Goal: Task Accomplishment & Management: Use online tool/utility

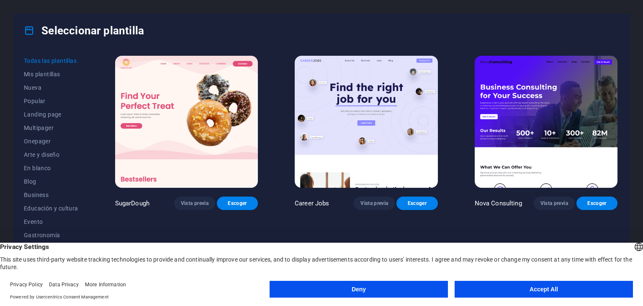
click at [546, 292] on button "Accept All" at bounding box center [544, 289] width 178 height 17
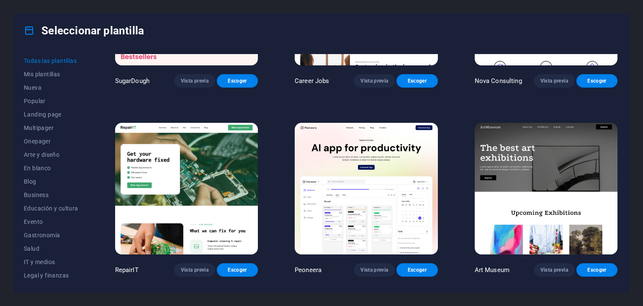
scroll to position [126, 0]
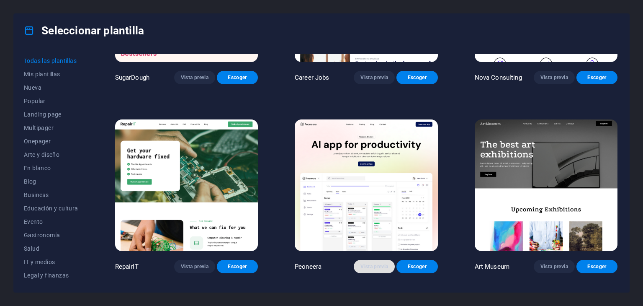
click at [374, 264] on span "Vista previa" at bounding box center [375, 266] width 28 height 7
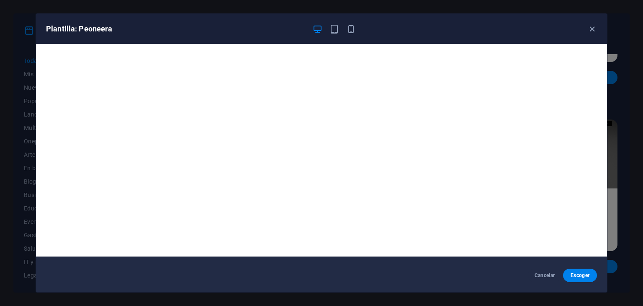
scroll to position [0, 0]
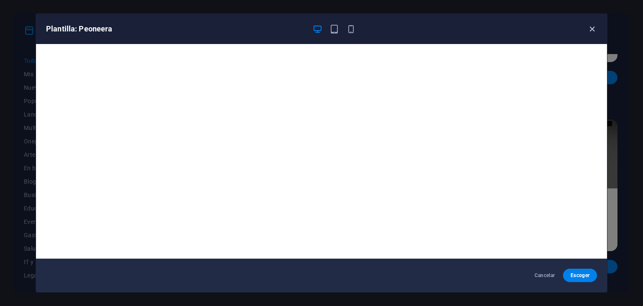
click at [593, 26] on icon "button" at bounding box center [593, 29] width 10 height 10
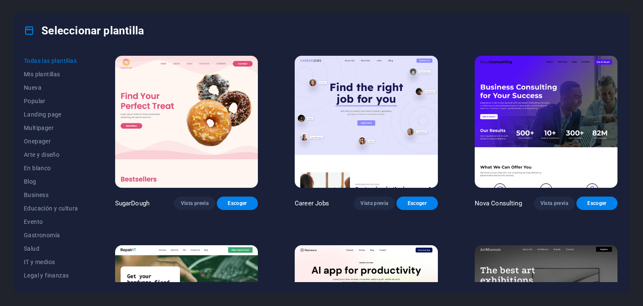
click at [193, 118] on img at bounding box center [186, 122] width 143 height 132
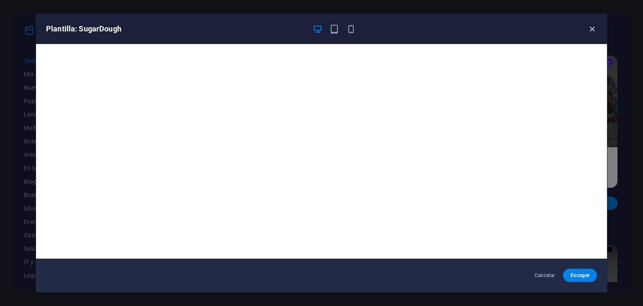
click at [592, 32] on icon "button" at bounding box center [593, 29] width 10 height 10
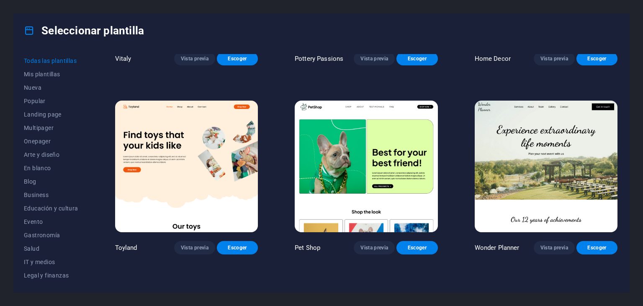
scroll to position [544, 0]
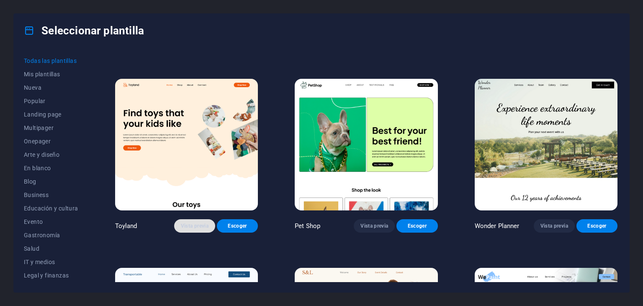
click at [196, 222] on span "Vista previa" at bounding box center [195, 225] width 28 height 7
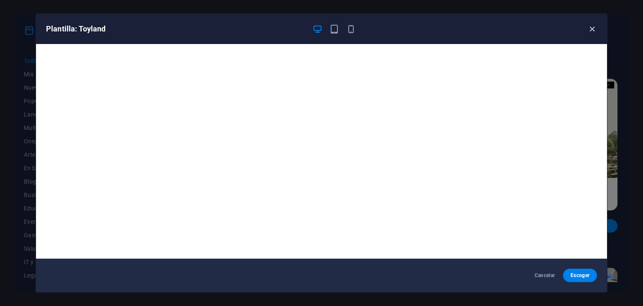
click at [593, 28] on icon "button" at bounding box center [593, 29] width 10 height 10
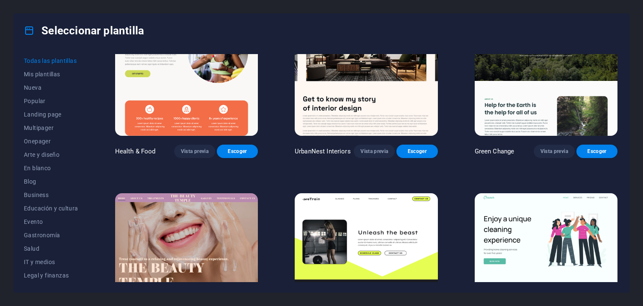
scroll to position [1382, 0]
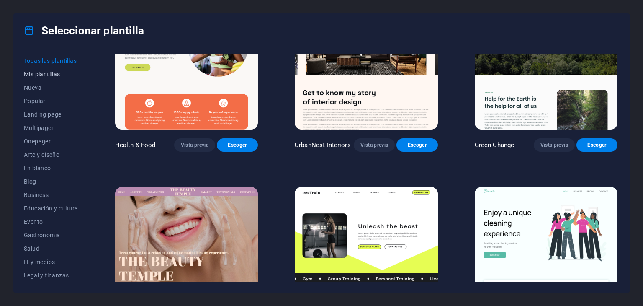
click at [40, 72] on span "Mis plantillas" at bounding box center [51, 74] width 54 height 7
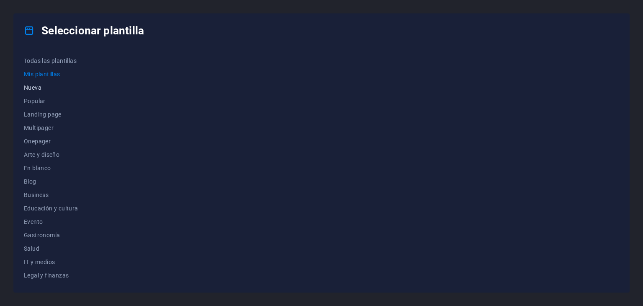
click at [32, 85] on span "Nueva" at bounding box center [51, 87] width 54 height 7
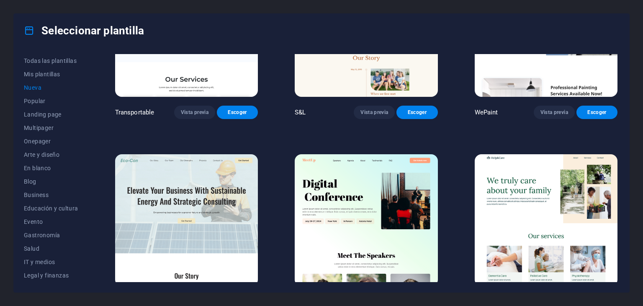
scroll to position [869, 0]
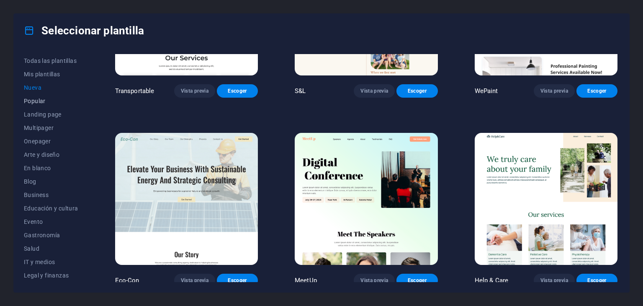
click at [31, 103] on span "Popular" at bounding box center [51, 101] width 54 height 7
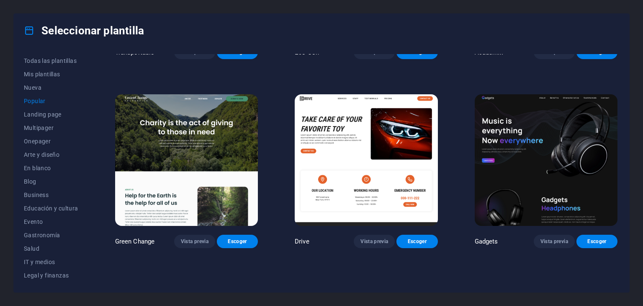
scroll to position [544, 0]
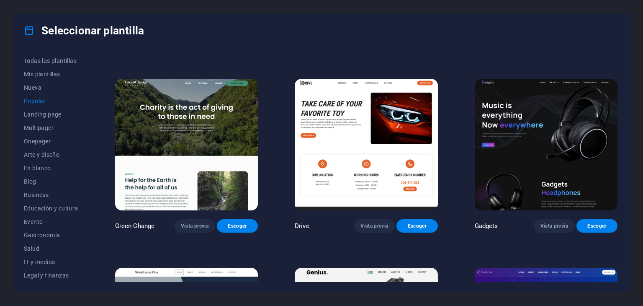
click at [560, 152] on img at bounding box center [546, 145] width 143 height 132
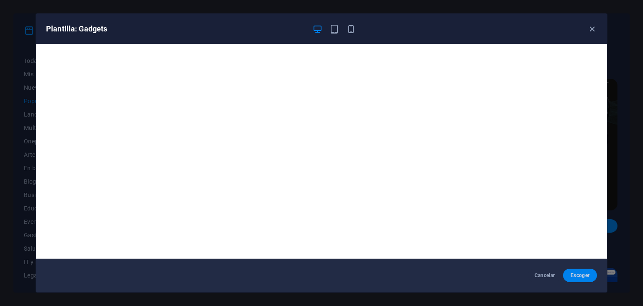
click at [580, 273] on span "Escoger" at bounding box center [580, 275] width 21 height 7
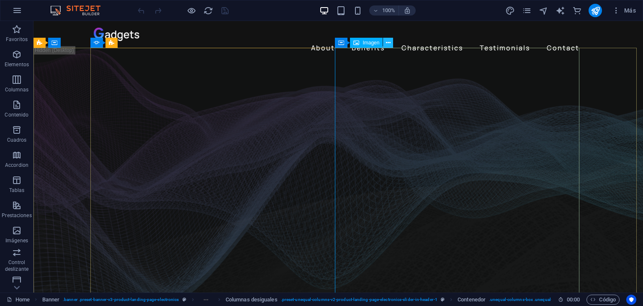
click at [389, 44] on icon at bounding box center [388, 43] width 5 height 9
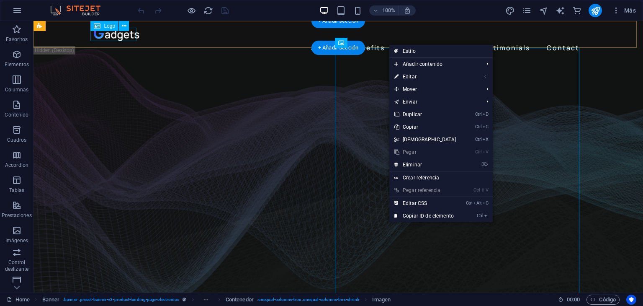
click at [119, 36] on div at bounding box center [338, 34] width 489 height 13
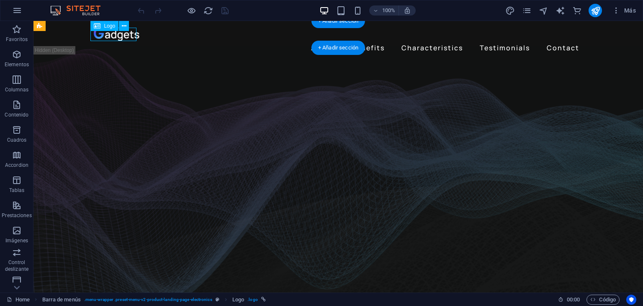
click at [124, 35] on div at bounding box center [338, 34] width 489 height 13
select select "px"
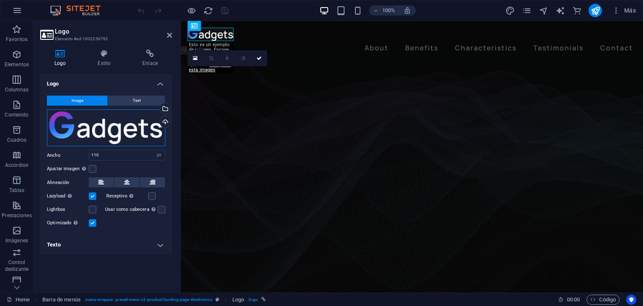
click at [149, 134] on div "Arrastra archivos aquí, haz clic para escoger archivos o selecciona archivos de…" at bounding box center [106, 127] width 119 height 37
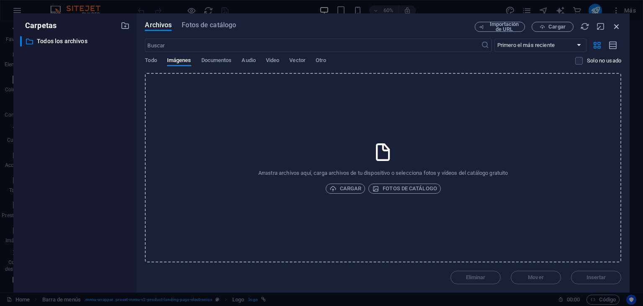
click at [616, 25] on icon "button" at bounding box center [616, 26] width 9 height 9
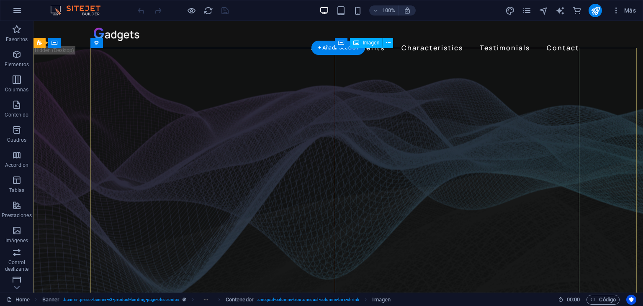
select select "%"
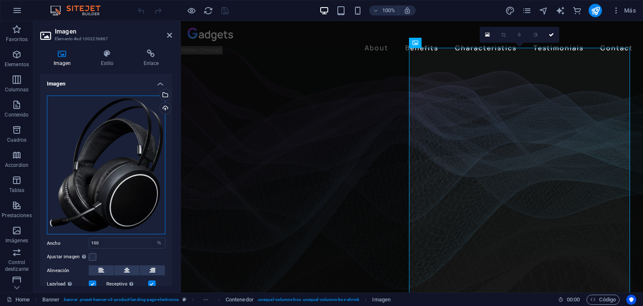
click at [107, 195] on div "Arrastra archivos aquí, haz clic para escoger archivos o selecciona archivos de…" at bounding box center [106, 164] width 119 height 139
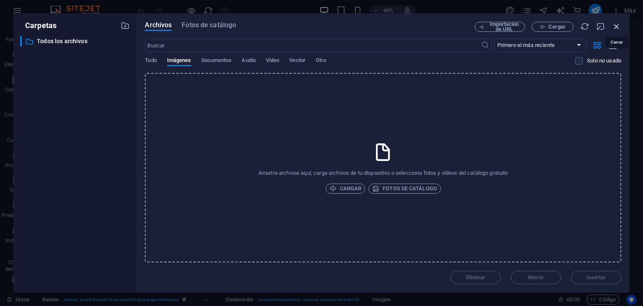
drag, startPoint x: 619, startPoint y: 26, endPoint x: 437, endPoint y: 5, distance: 182.6
click at [619, 26] on icon "button" at bounding box center [616, 26] width 9 height 9
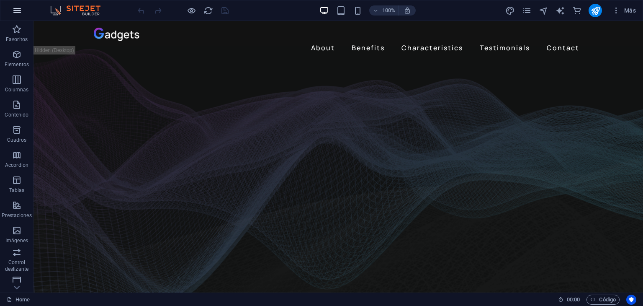
click at [20, 11] on icon "button" at bounding box center [17, 10] width 10 height 10
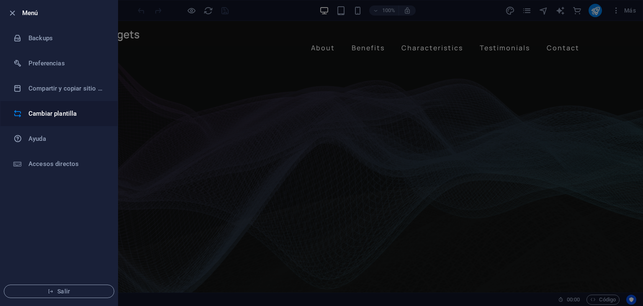
click at [49, 112] on h6 "Cambiar plantilla" at bounding box center [66, 113] width 77 height 10
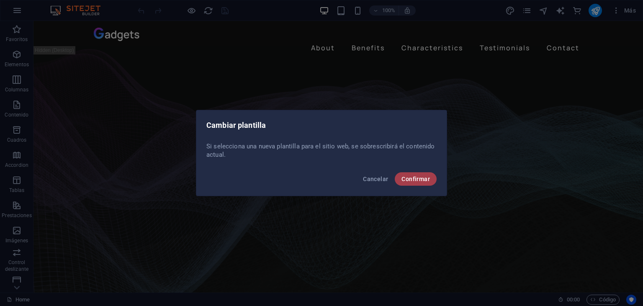
click at [426, 176] on span "Confirmar" at bounding box center [416, 178] width 28 height 7
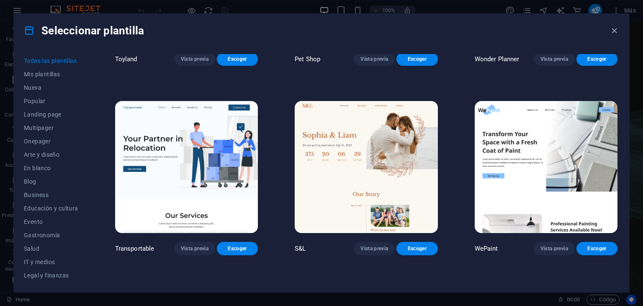
scroll to position [712, 0]
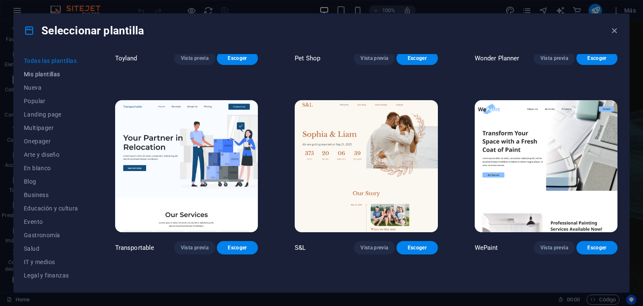
click at [57, 72] on span "Mis plantillas" at bounding box center [51, 74] width 54 height 7
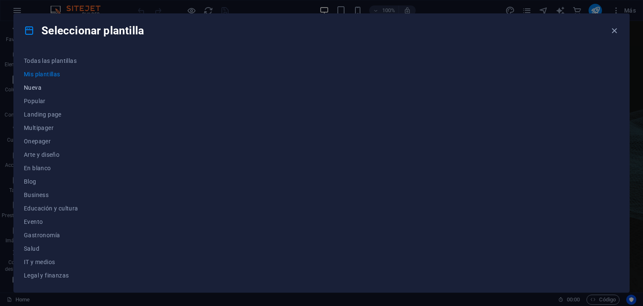
click at [33, 86] on span "Nueva" at bounding box center [51, 87] width 54 height 7
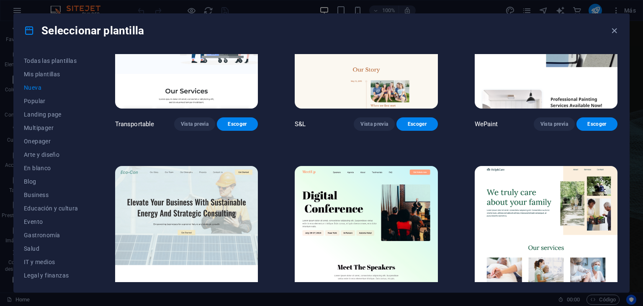
scroll to position [869, 0]
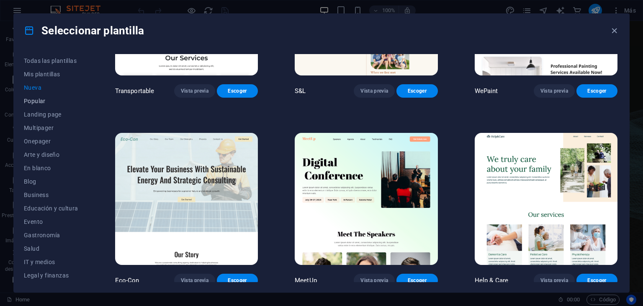
click at [37, 103] on span "Popular" at bounding box center [51, 101] width 54 height 7
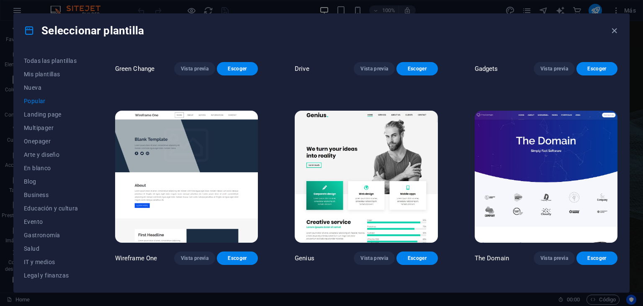
scroll to position [701, 0]
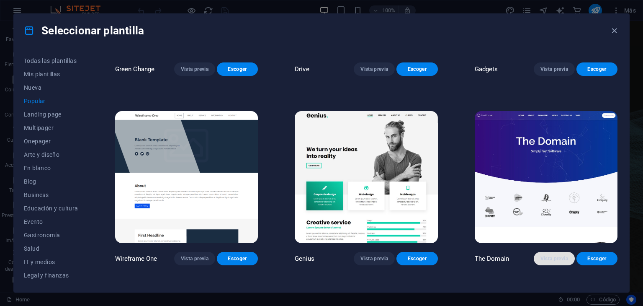
click at [544, 255] on span "Vista previa" at bounding box center [555, 258] width 28 height 7
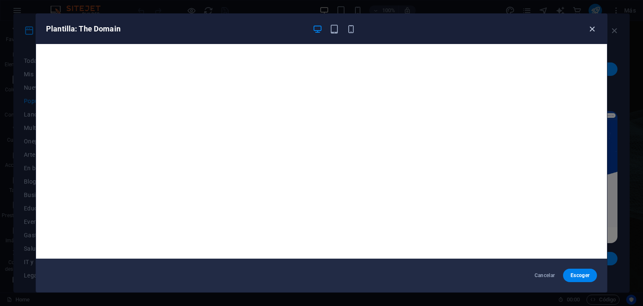
click at [589, 32] on icon "button" at bounding box center [593, 29] width 10 height 10
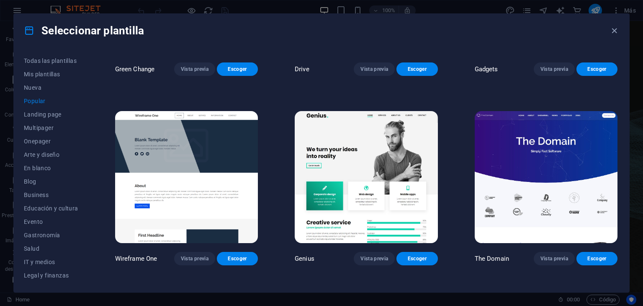
click at [639, 289] on div "Seleccionar plantilla Todas las plantillas Mis plantillas Nueva Popular Landing…" at bounding box center [321, 153] width 643 height 306
click at [57, 118] on button "Landing page" at bounding box center [51, 114] width 54 height 13
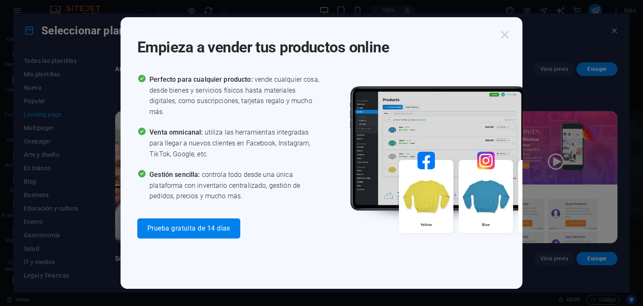
click at [504, 35] on icon "button" at bounding box center [505, 34] width 15 height 15
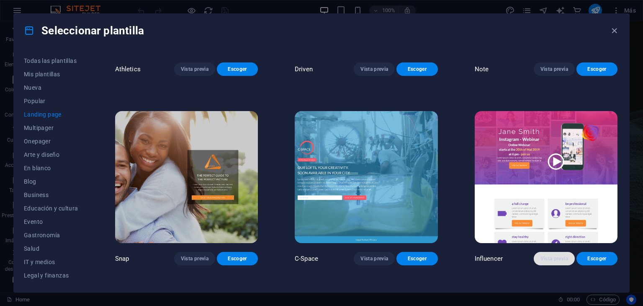
click at [555, 255] on span "Vista previa" at bounding box center [555, 258] width 28 height 7
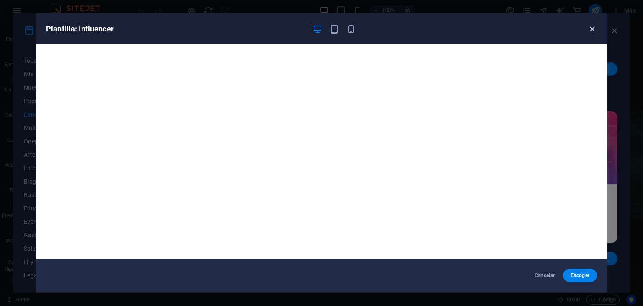
click at [596, 27] on icon "button" at bounding box center [593, 29] width 10 height 10
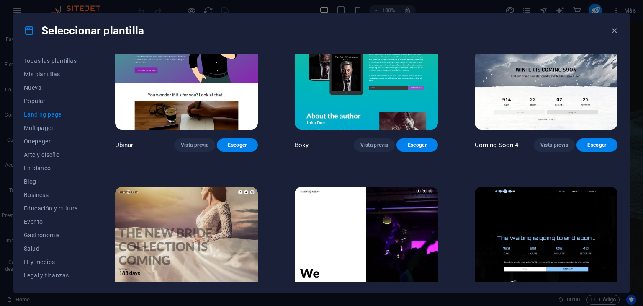
scroll to position [1434, 0]
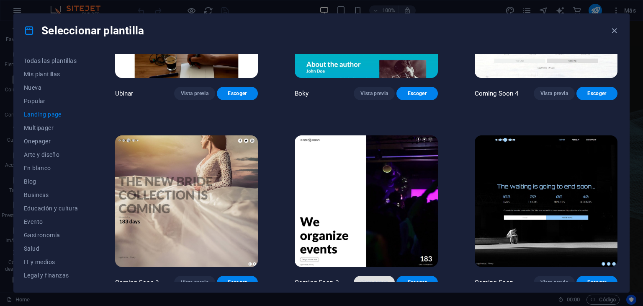
click at [372, 279] on span "Vista previa" at bounding box center [375, 282] width 28 height 7
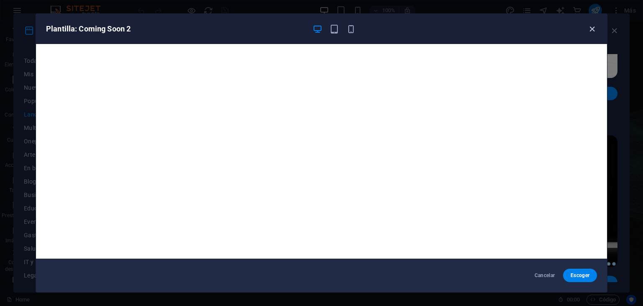
click at [589, 29] on icon "button" at bounding box center [593, 29] width 10 height 10
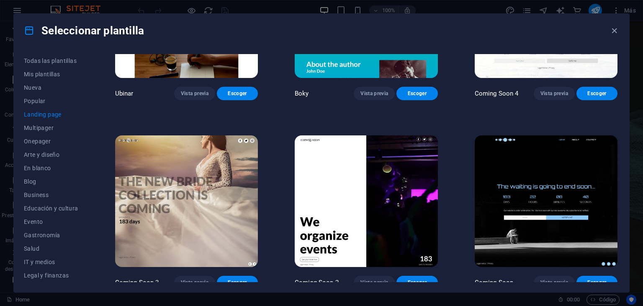
click at [552, 193] on img at bounding box center [546, 201] width 143 height 132
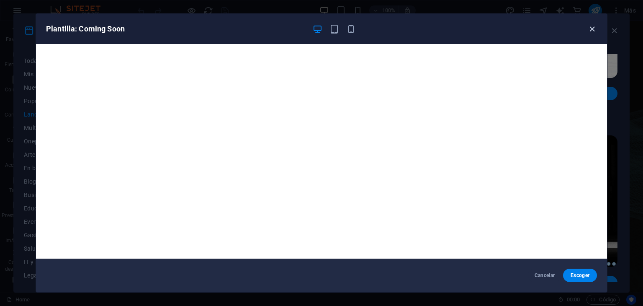
click at [591, 30] on icon "button" at bounding box center [593, 29] width 10 height 10
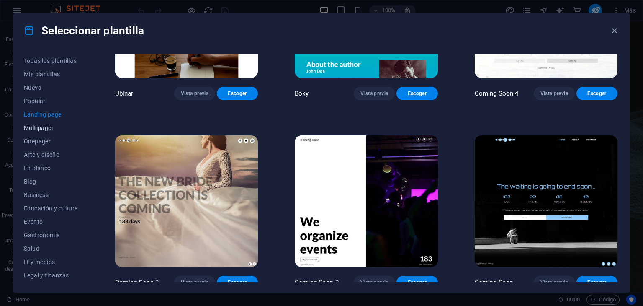
click at [36, 127] on span "Multipager" at bounding box center [51, 127] width 54 height 7
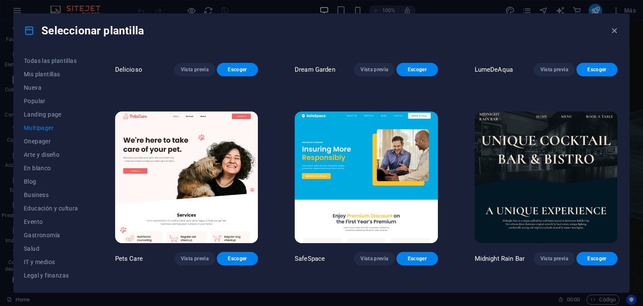
scroll to position [1089, 0]
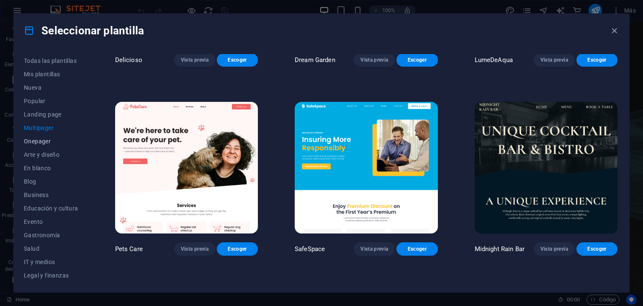
click at [34, 139] on span "Onepager" at bounding box center [51, 141] width 54 height 7
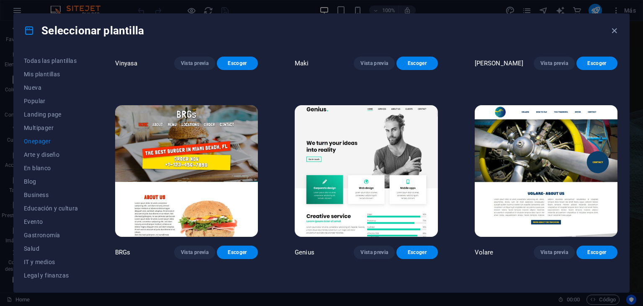
scroll to position [2010, 0]
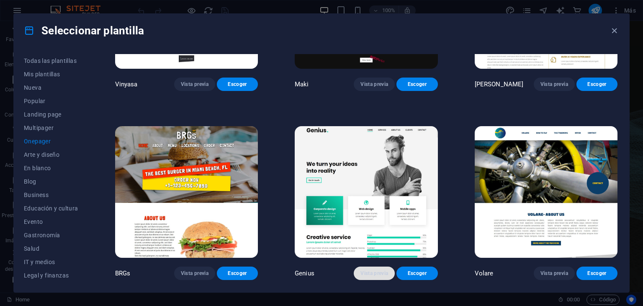
click at [365, 268] on button "Vista previa" at bounding box center [374, 272] width 41 height 13
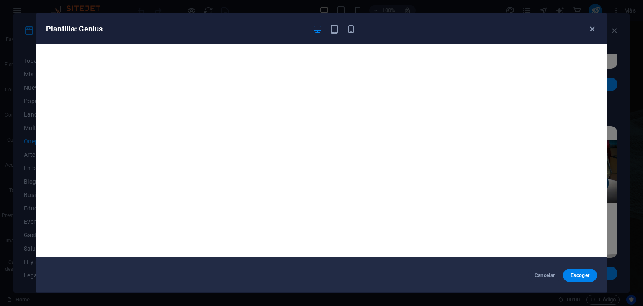
scroll to position [0, 0]
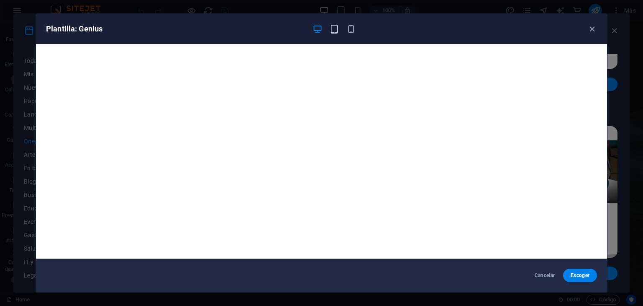
click at [334, 30] on icon "button" at bounding box center [335, 29] width 10 height 10
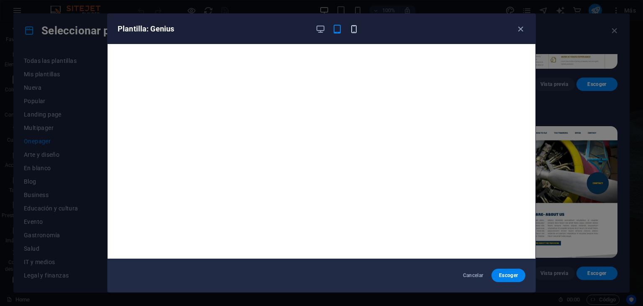
click at [353, 30] on icon "button" at bounding box center [354, 29] width 10 height 10
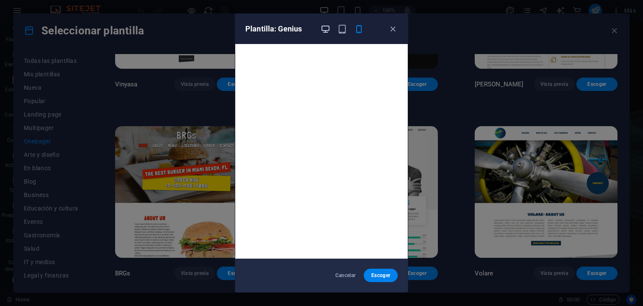
click at [325, 31] on icon "button" at bounding box center [326, 29] width 10 height 10
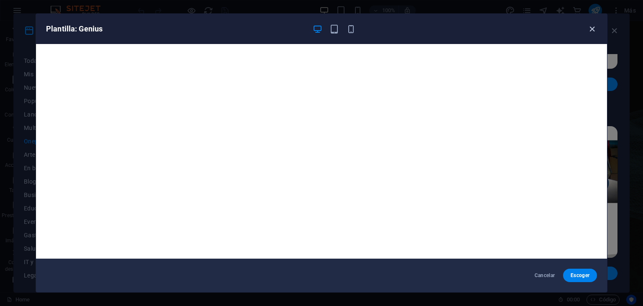
click at [592, 26] on icon "button" at bounding box center [593, 29] width 10 height 10
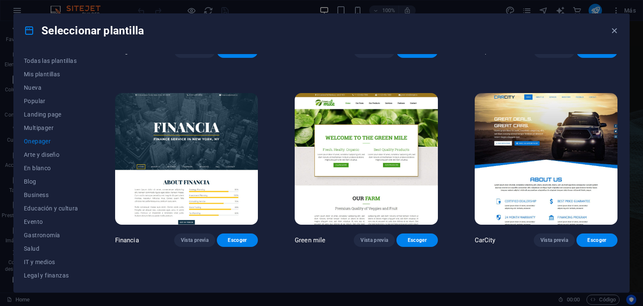
scroll to position [2429, 0]
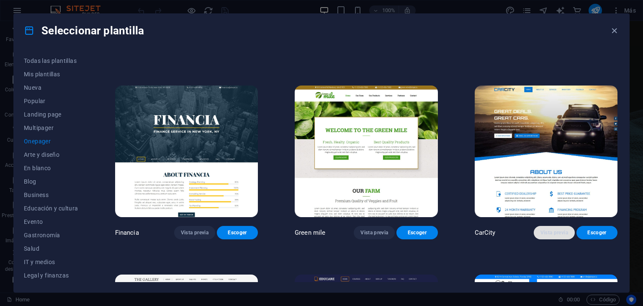
click at [552, 229] on span "Vista previa" at bounding box center [555, 232] width 28 height 7
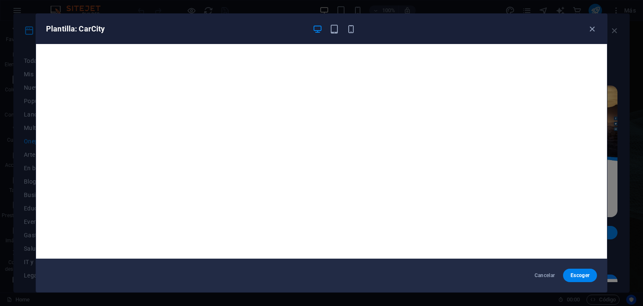
scroll to position [2, 0]
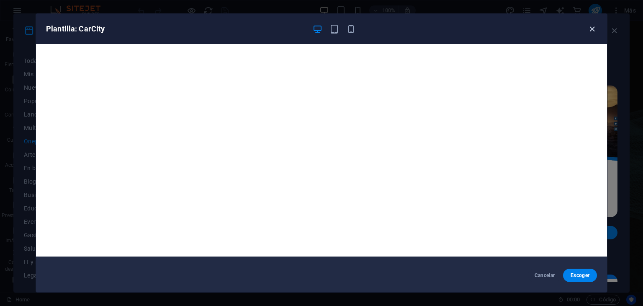
click at [591, 26] on icon "button" at bounding box center [593, 29] width 10 height 10
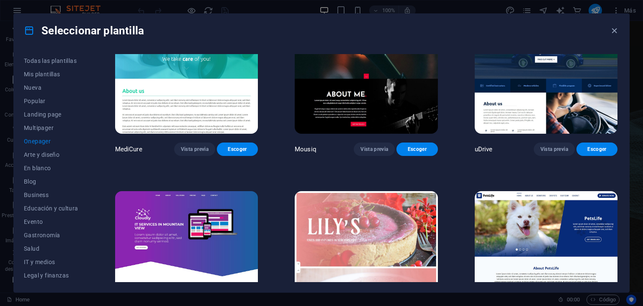
scroll to position [3141, 0]
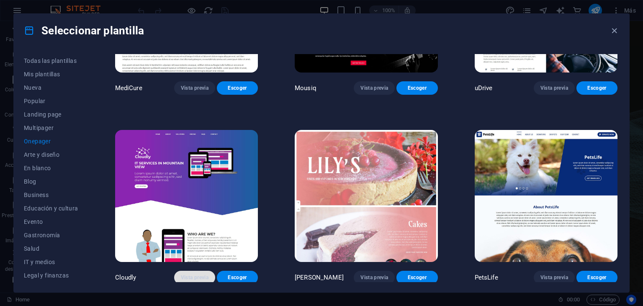
click at [191, 274] on span "Vista previa" at bounding box center [195, 277] width 28 height 7
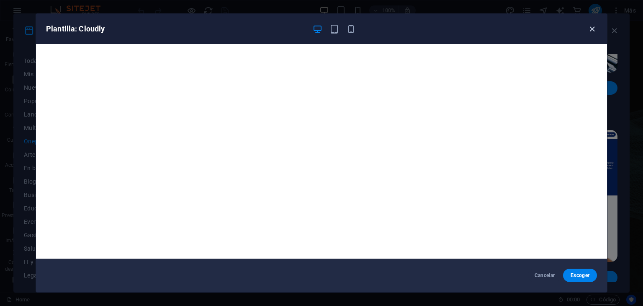
click at [594, 28] on icon "button" at bounding box center [593, 29] width 10 height 10
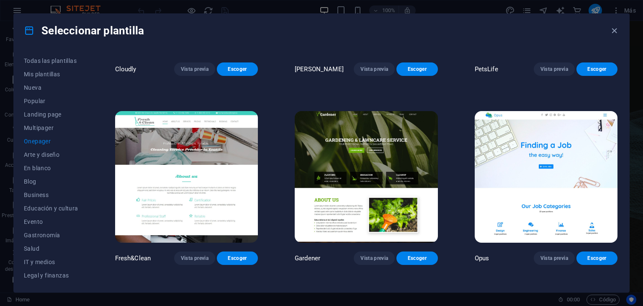
scroll to position [3351, 0]
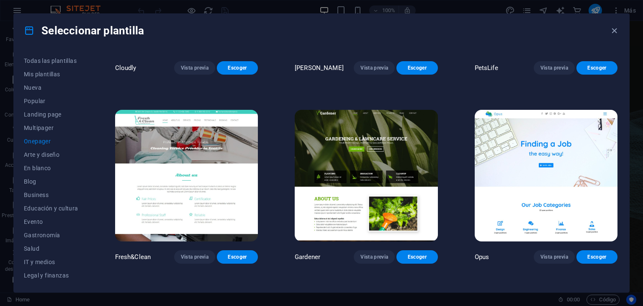
click at [563, 168] on img at bounding box center [546, 176] width 143 height 132
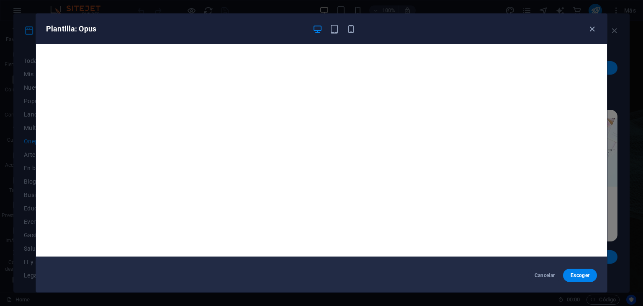
scroll to position [0, 0]
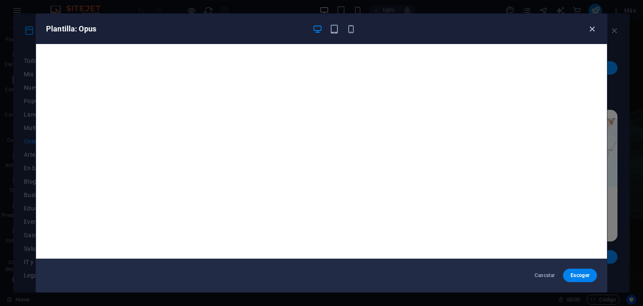
click at [591, 28] on icon "button" at bounding box center [593, 29] width 10 height 10
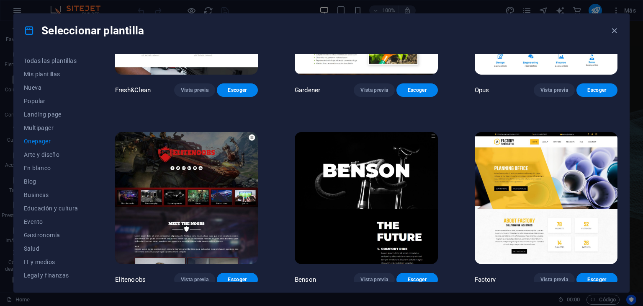
scroll to position [3518, 0]
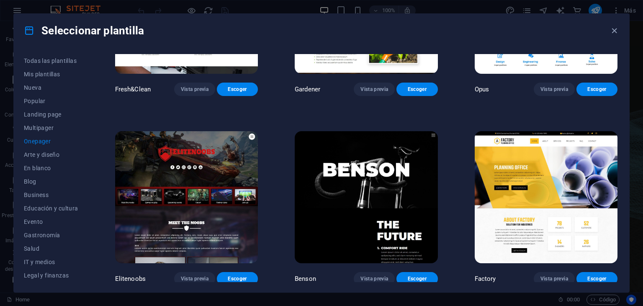
click at [186, 163] on img at bounding box center [186, 197] width 143 height 132
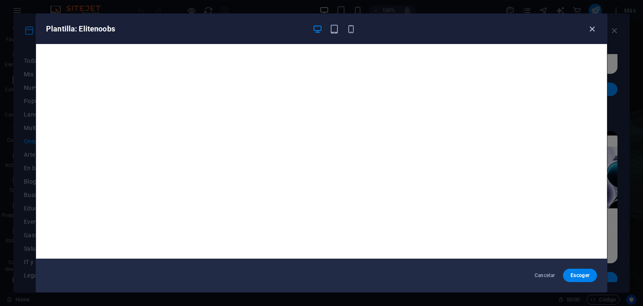
click at [594, 24] on icon "button" at bounding box center [593, 29] width 10 height 10
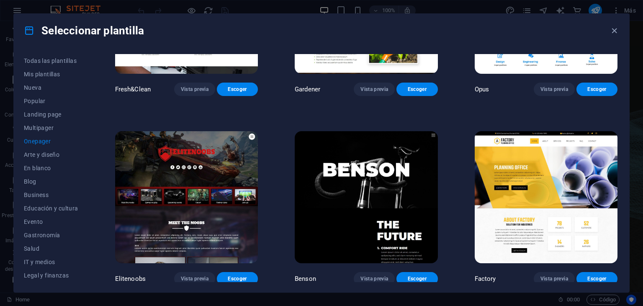
click at [405, 165] on img at bounding box center [366, 197] width 143 height 132
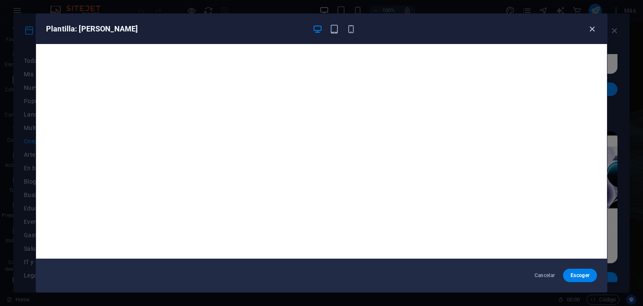
click at [591, 29] on icon "button" at bounding box center [593, 29] width 10 height 10
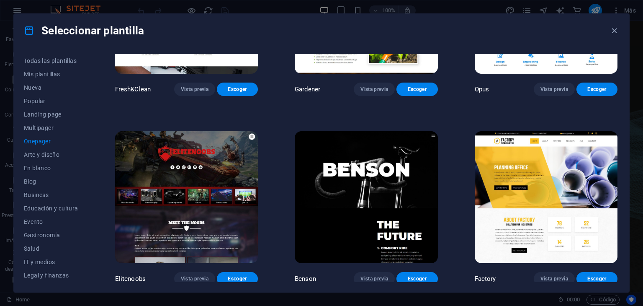
click at [560, 161] on img at bounding box center [546, 197] width 143 height 132
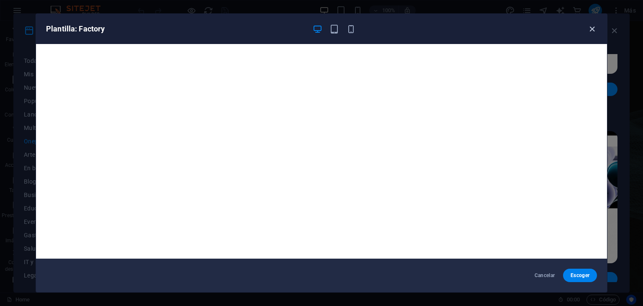
click at [590, 26] on icon "button" at bounding box center [593, 29] width 10 height 10
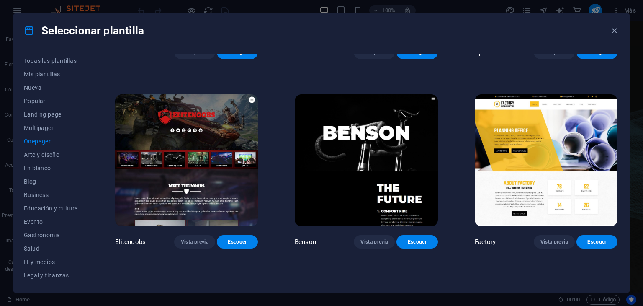
scroll to position [3728, 0]
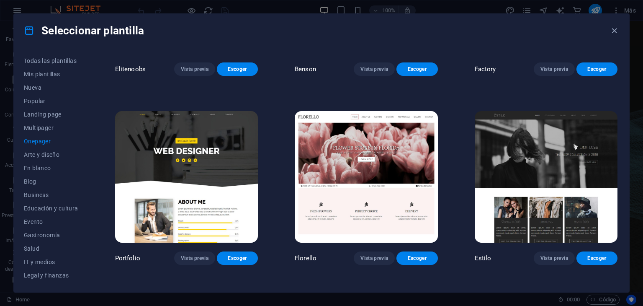
click at [204, 143] on img at bounding box center [186, 177] width 143 height 132
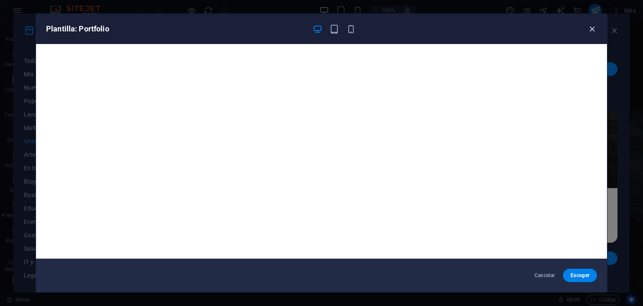
click at [592, 32] on icon "button" at bounding box center [593, 29] width 10 height 10
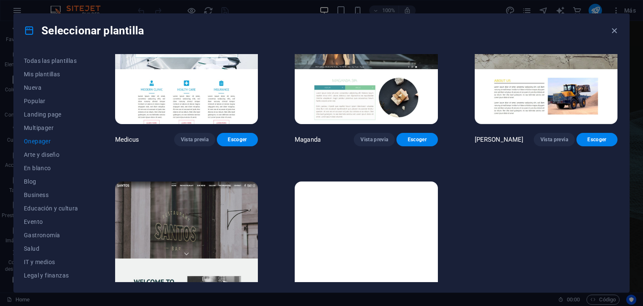
scroll to position [4636, 0]
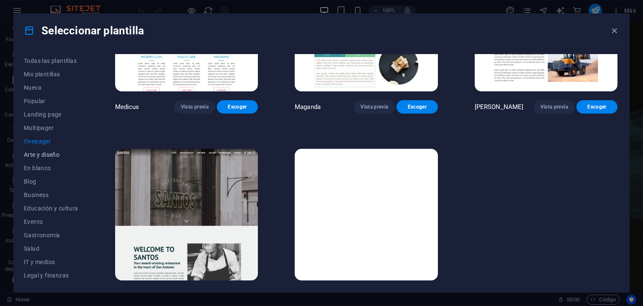
click at [41, 155] on span "Arte y diseño" at bounding box center [51, 154] width 54 height 7
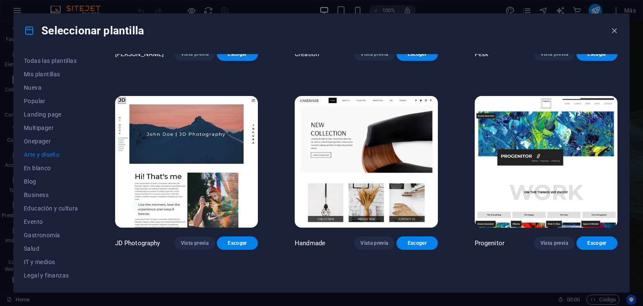
scroll to position [0, 0]
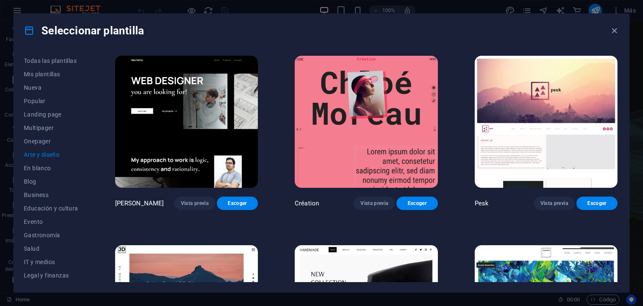
click at [219, 116] on img at bounding box center [186, 122] width 143 height 132
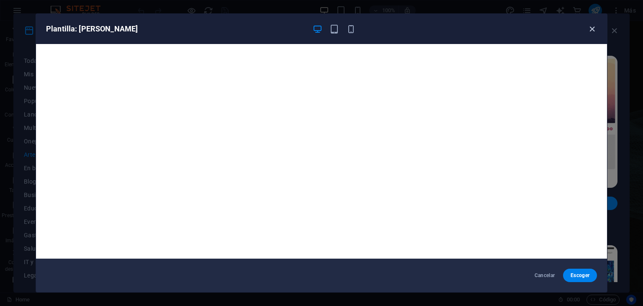
click at [591, 26] on icon "button" at bounding box center [593, 29] width 10 height 10
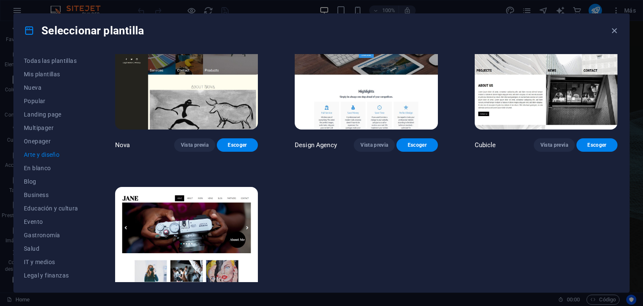
scroll to position [869, 0]
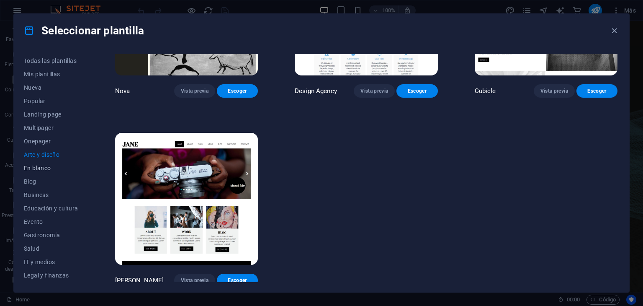
click at [39, 171] on button "En blanco" at bounding box center [51, 167] width 54 height 13
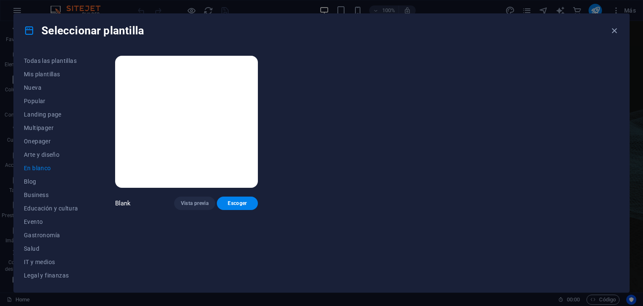
scroll to position [0, 0]
click at [36, 181] on span "Blog" at bounding box center [51, 181] width 54 height 7
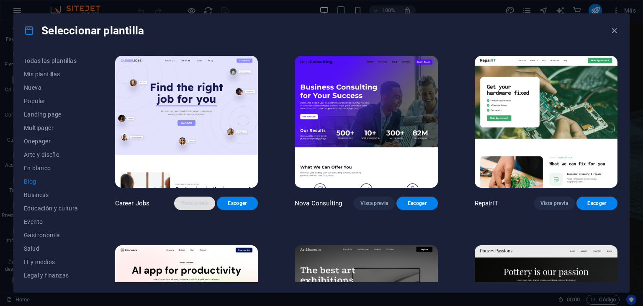
click at [184, 203] on span "Vista previa" at bounding box center [195, 203] width 28 height 7
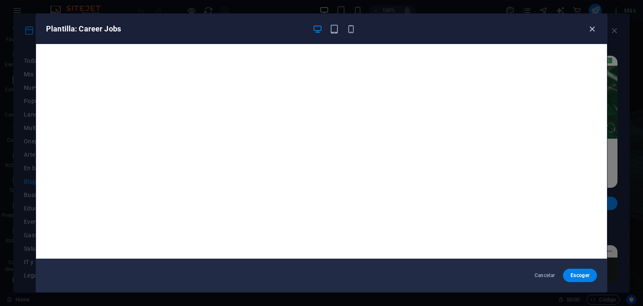
click at [595, 28] on icon "button" at bounding box center [593, 29] width 10 height 10
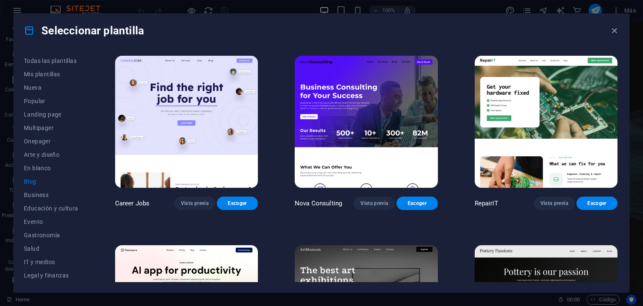
click at [347, 104] on img at bounding box center [366, 122] width 143 height 132
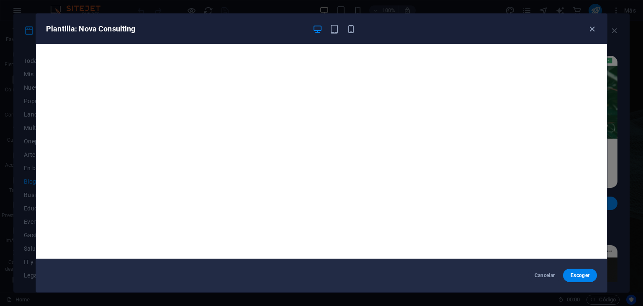
scroll to position [2, 0]
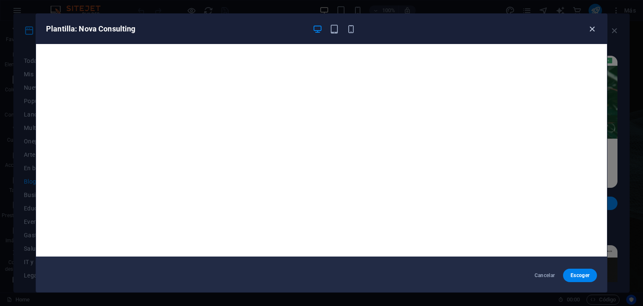
click at [591, 26] on icon "button" at bounding box center [593, 29] width 10 height 10
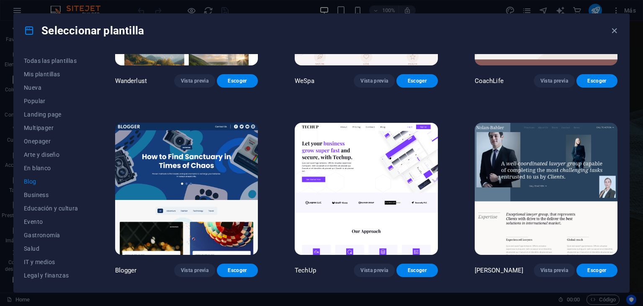
scroll to position [880, 0]
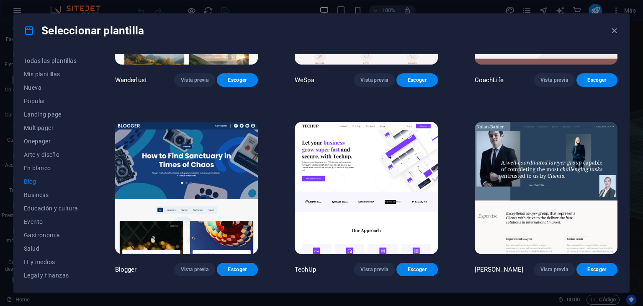
click at [356, 175] on img at bounding box center [366, 188] width 143 height 132
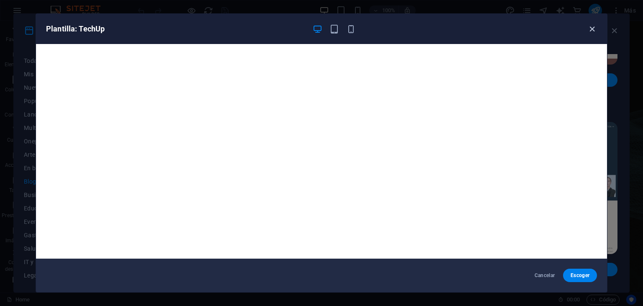
click at [593, 30] on icon "button" at bounding box center [593, 29] width 10 height 10
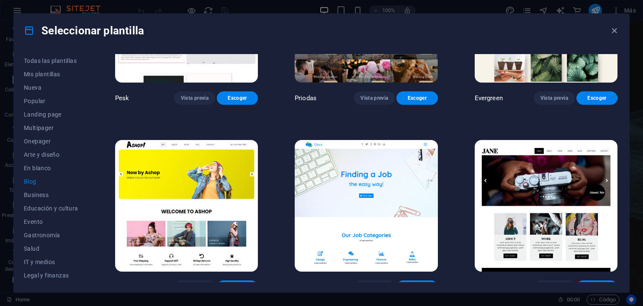
scroll to position [1434, 0]
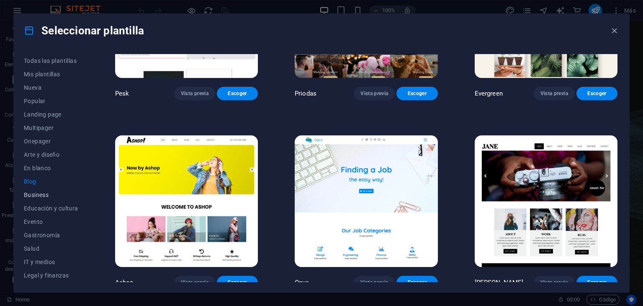
click at [32, 191] on span "Business" at bounding box center [51, 194] width 54 height 7
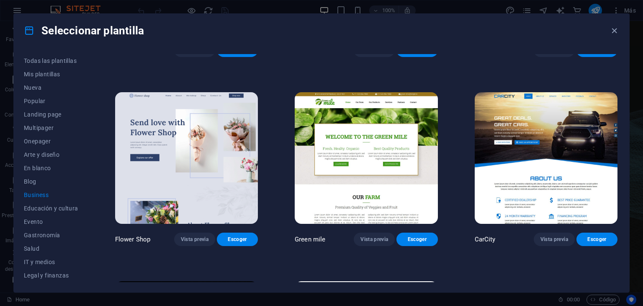
scroll to position [303, 0]
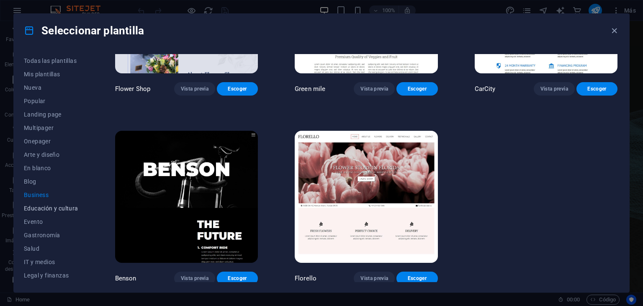
click at [56, 207] on span "Educación y cultura" at bounding box center [51, 208] width 54 height 7
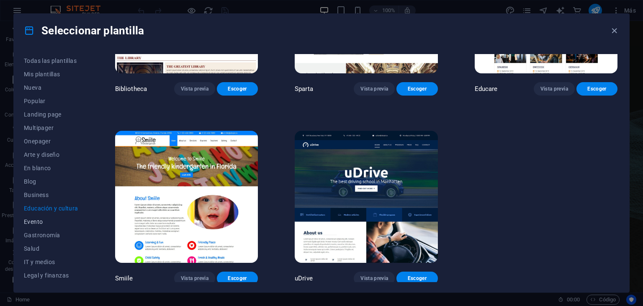
click at [27, 222] on span "Evento" at bounding box center [51, 221] width 54 height 7
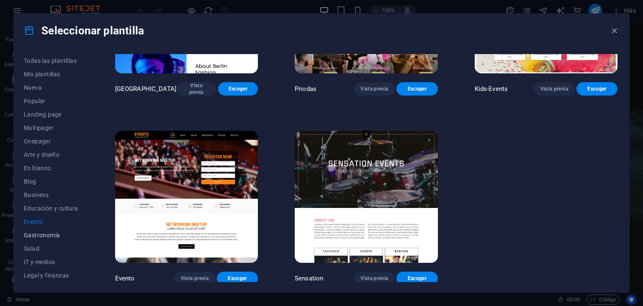
click at [52, 235] on span "Gastronomía" at bounding box center [51, 235] width 54 height 7
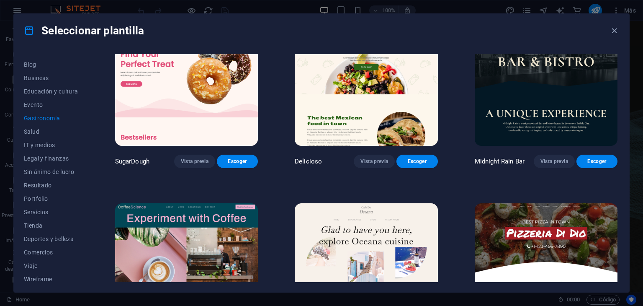
scroll to position [121, 0]
click at [32, 127] on span "Salud" at bounding box center [51, 127] width 54 height 7
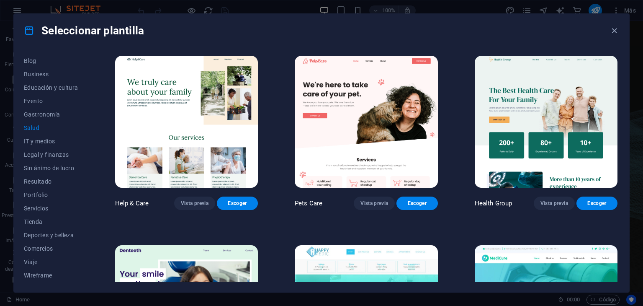
click at [377, 119] on img at bounding box center [366, 122] width 143 height 132
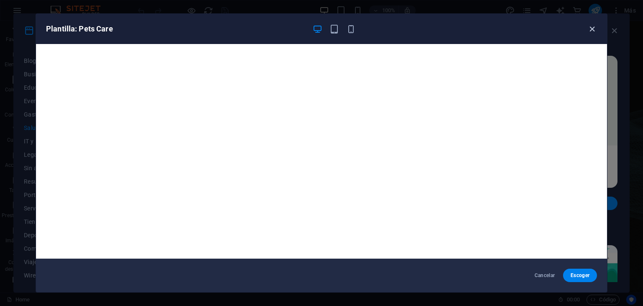
click at [591, 29] on icon "button" at bounding box center [593, 29] width 10 height 10
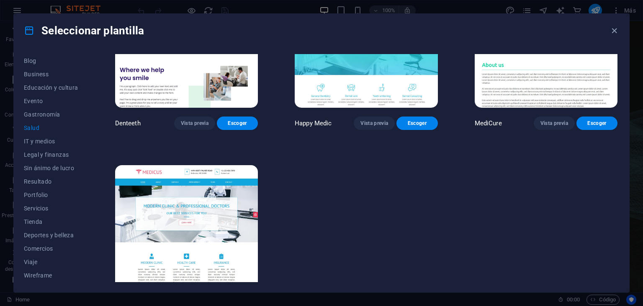
scroll to position [293, 0]
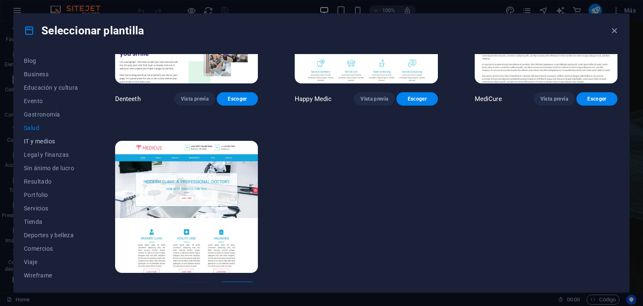
click at [44, 142] on span "IT y medios" at bounding box center [51, 141] width 54 height 7
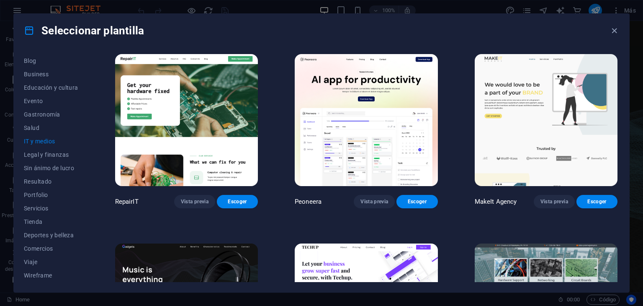
scroll to position [0, 0]
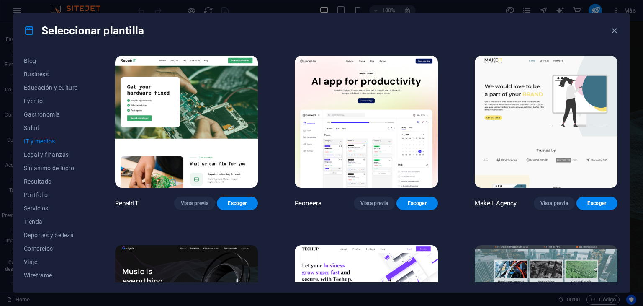
click at [573, 140] on img at bounding box center [546, 122] width 143 height 132
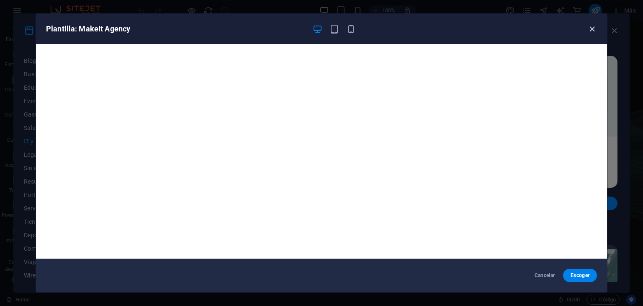
click at [593, 29] on icon "button" at bounding box center [593, 29] width 10 height 10
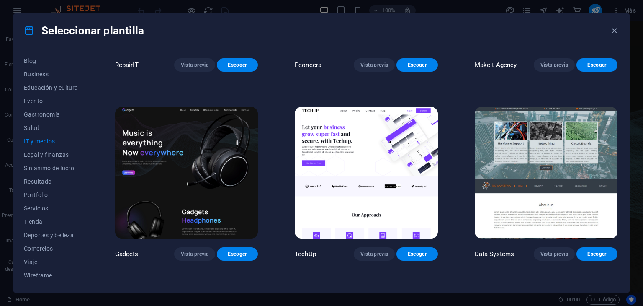
scroll to position [168, 0]
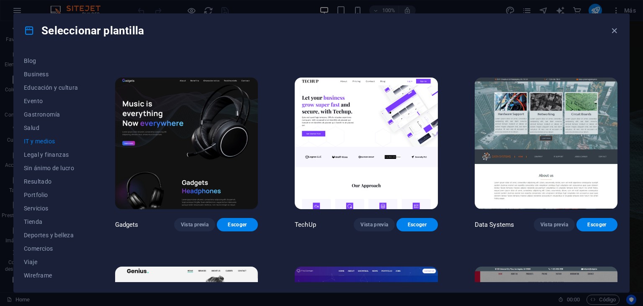
click at [392, 134] on img at bounding box center [366, 143] width 143 height 132
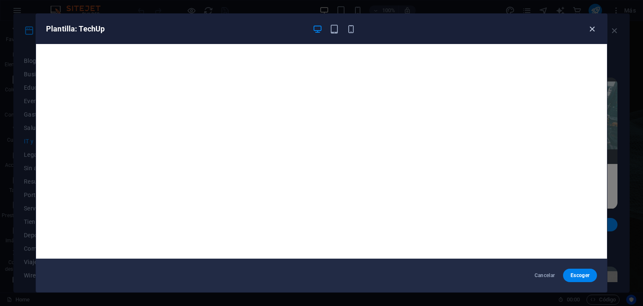
click at [592, 27] on icon "button" at bounding box center [593, 29] width 10 height 10
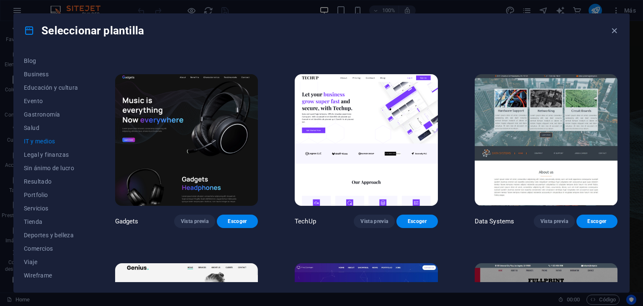
scroll to position [157, 0]
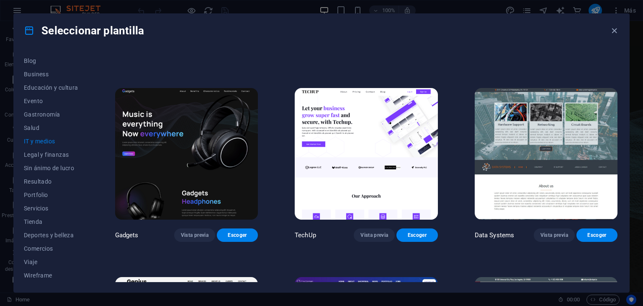
click at [196, 163] on img at bounding box center [186, 154] width 143 height 132
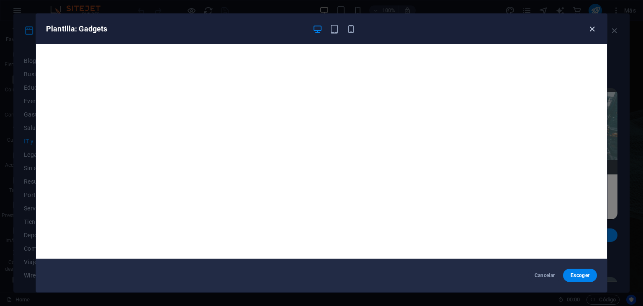
click at [593, 27] on icon "button" at bounding box center [593, 29] width 10 height 10
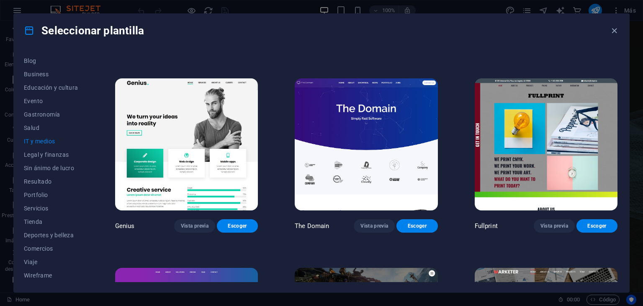
scroll to position [408, 0]
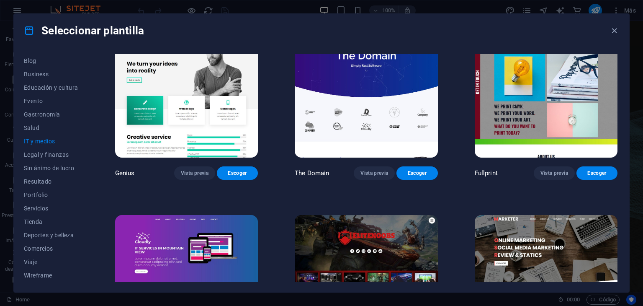
click at [221, 113] on img at bounding box center [186, 92] width 143 height 132
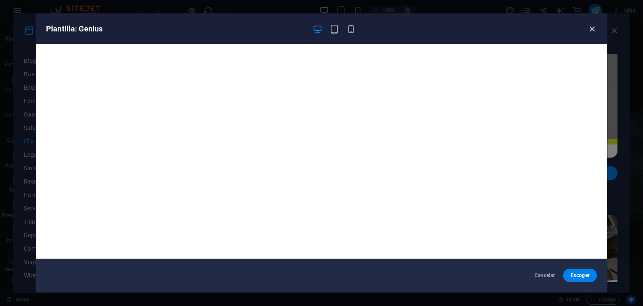
click at [590, 30] on icon "button" at bounding box center [593, 29] width 10 height 10
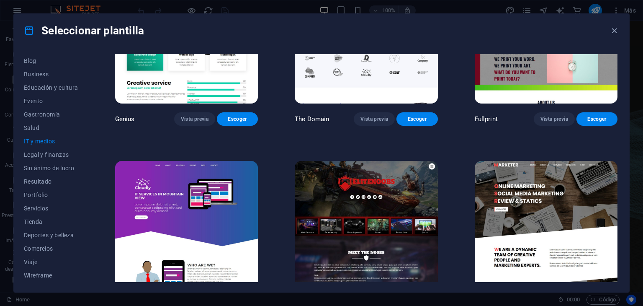
scroll to position [492, 0]
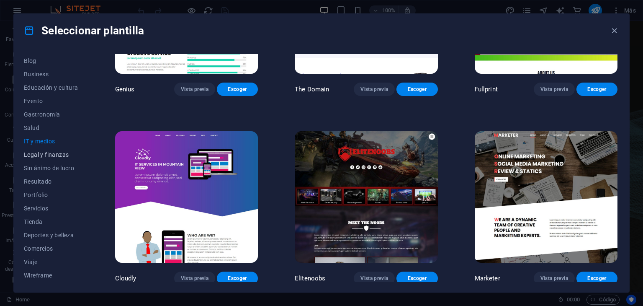
click at [44, 155] on span "Legal y finanzas" at bounding box center [51, 154] width 54 height 7
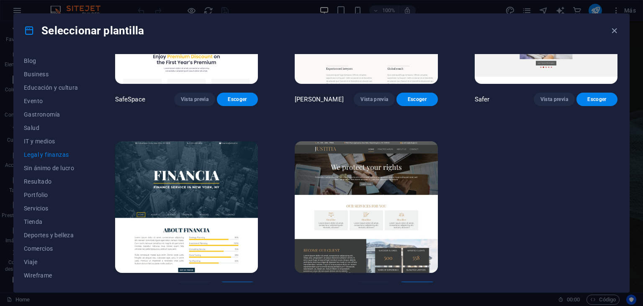
scroll to position [115, 0]
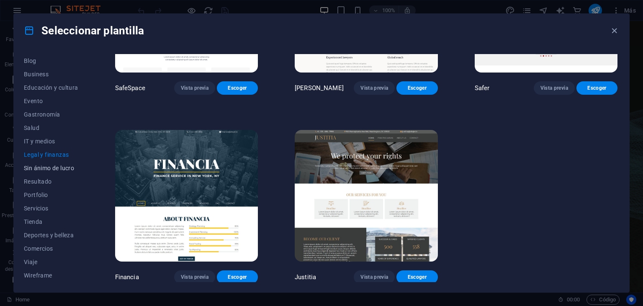
click at [38, 166] on span "Sin ánimo de lucro" at bounding box center [51, 168] width 54 height 7
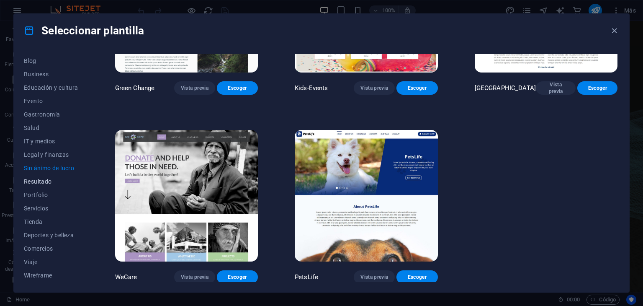
click at [40, 181] on span "Resultado" at bounding box center [51, 181] width 54 height 7
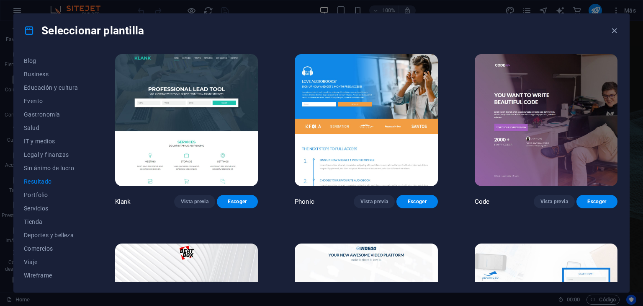
scroll to position [0, 0]
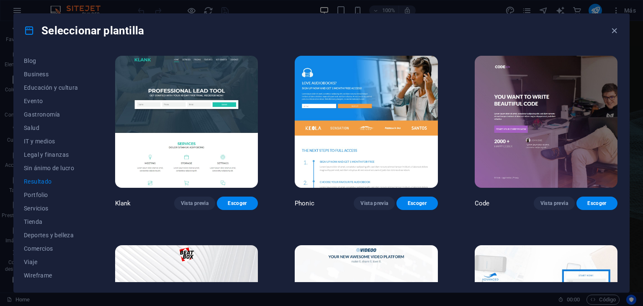
click at [215, 79] on img at bounding box center [186, 122] width 143 height 132
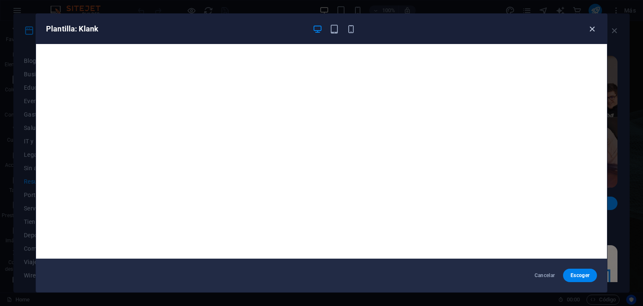
click at [597, 29] on div "Plantilla: Klank" at bounding box center [321, 29] width 571 height 30
click at [593, 29] on icon "button" at bounding box center [593, 29] width 10 height 10
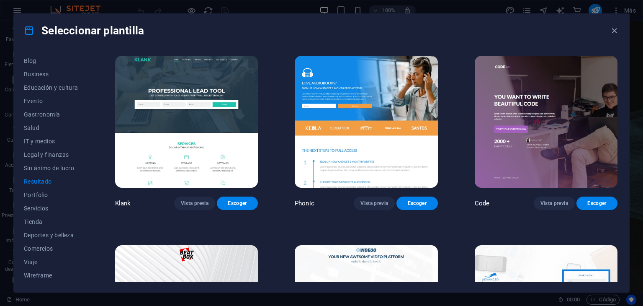
click at [546, 120] on img at bounding box center [546, 122] width 143 height 132
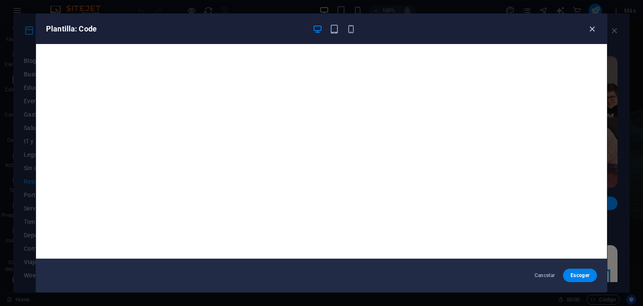
click at [591, 26] on icon "button" at bounding box center [593, 29] width 10 height 10
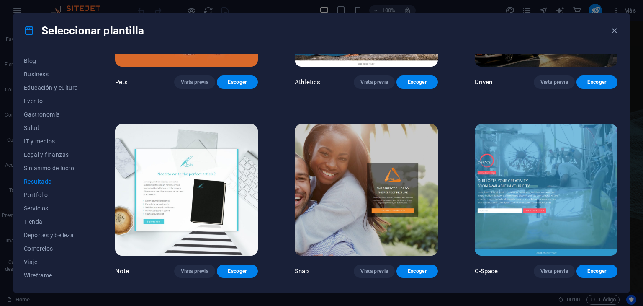
scroll to position [544, 0]
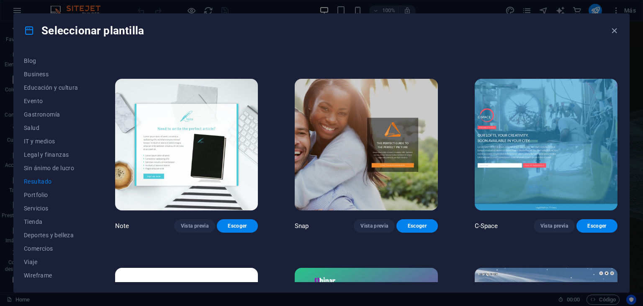
click at [535, 138] on img at bounding box center [546, 145] width 143 height 132
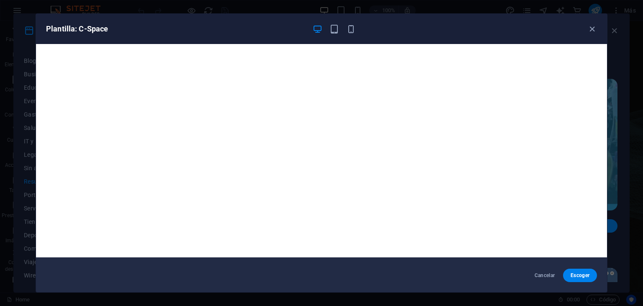
scroll to position [2, 0]
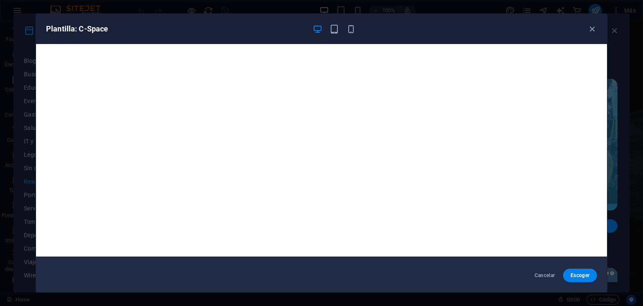
click at [16, 117] on div "Plantilla: C-Space Cancelar Escoger" at bounding box center [321, 153] width 643 height 306
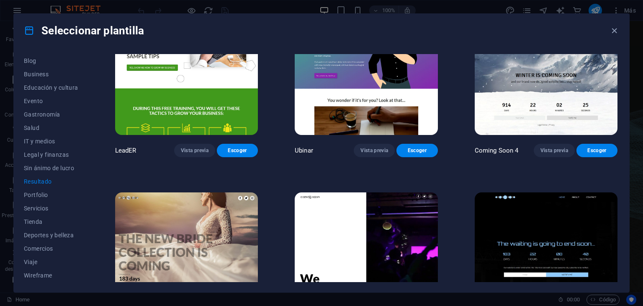
scroll to position [869, 0]
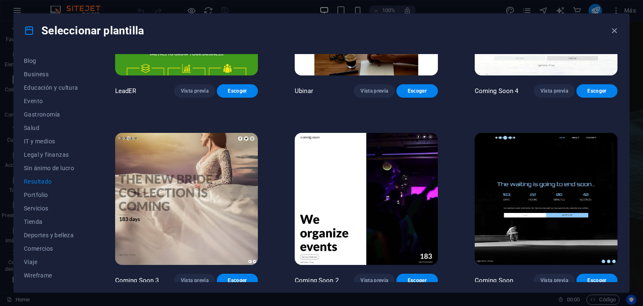
click at [380, 224] on img at bounding box center [366, 199] width 143 height 132
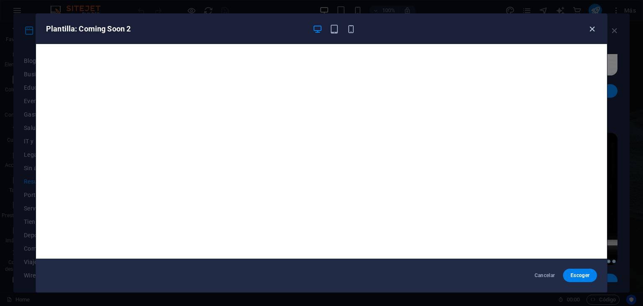
click at [593, 26] on icon "button" at bounding box center [593, 29] width 10 height 10
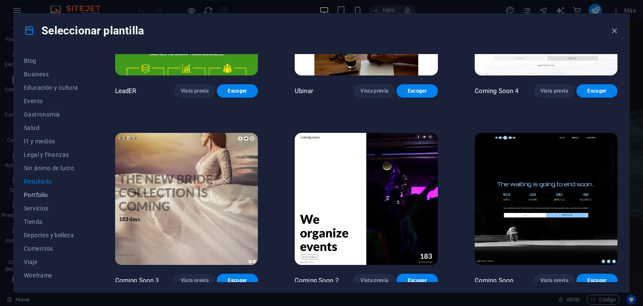
click at [39, 197] on span "Portfolio" at bounding box center [51, 194] width 54 height 7
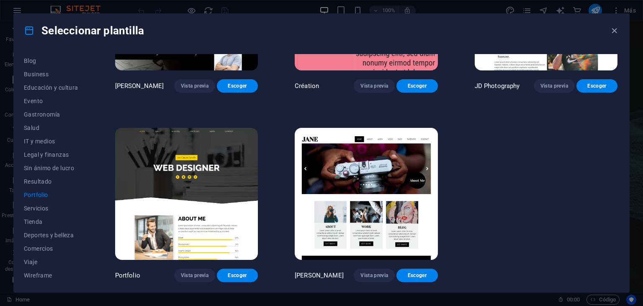
scroll to position [303, 0]
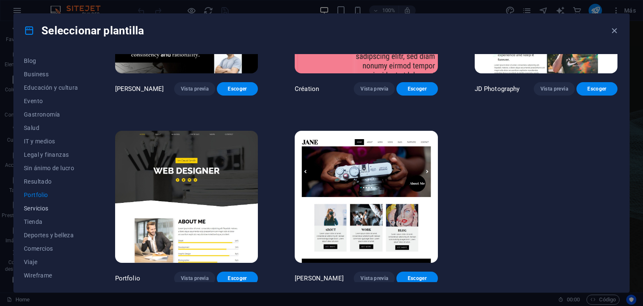
click at [38, 208] on span "Servicios" at bounding box center [51, 208] width 54 height 7
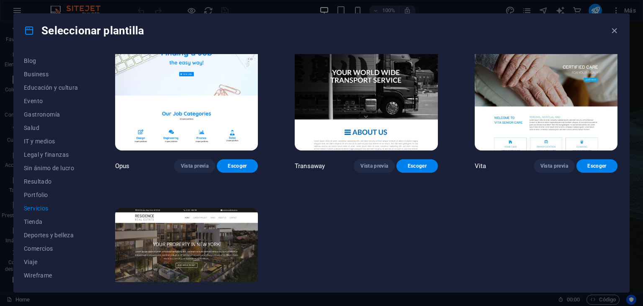
scroll to position [1245, 0]
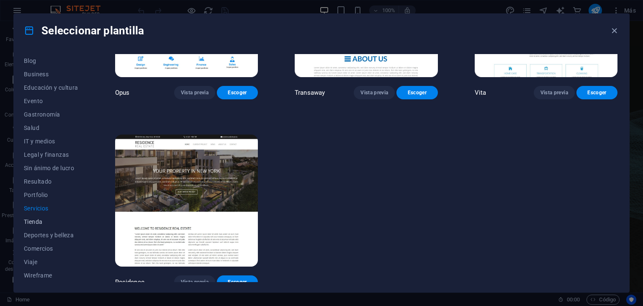
click at [36, 221] on span "Tienda" at bounding box center [51, 221] width 54 height 7
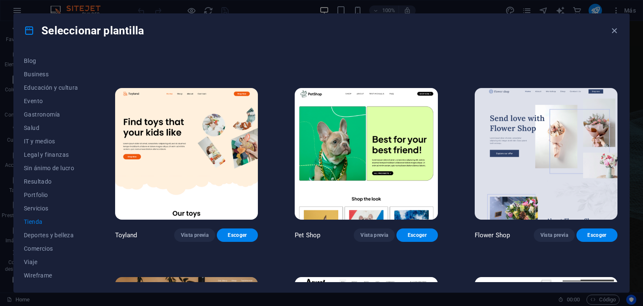
scroll to position [0, 0]
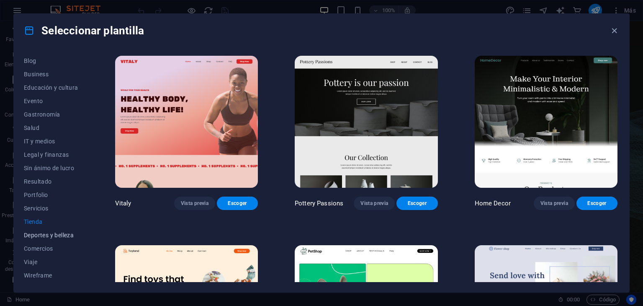
click at [62, 233] on span "Deportes y belleza" at bounding box center [51, 235] width 54 height 7
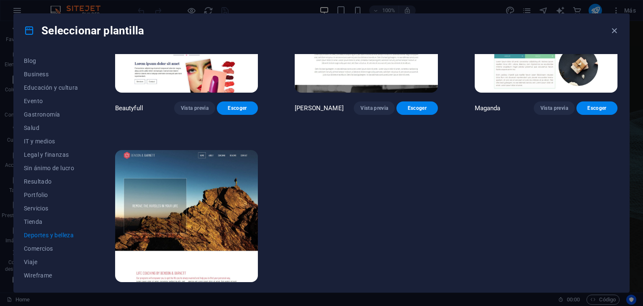
scroll to position [872, 0]
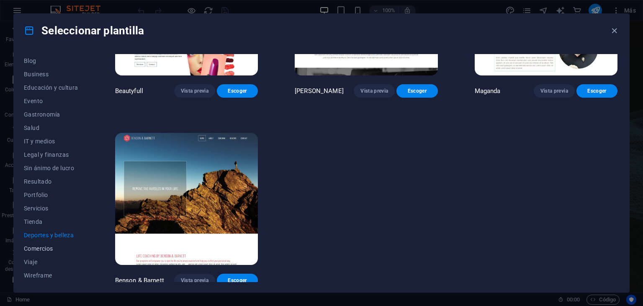
click at [46, 247] on span "Comercios" at bounding box center [51, 248] width 54 height 7
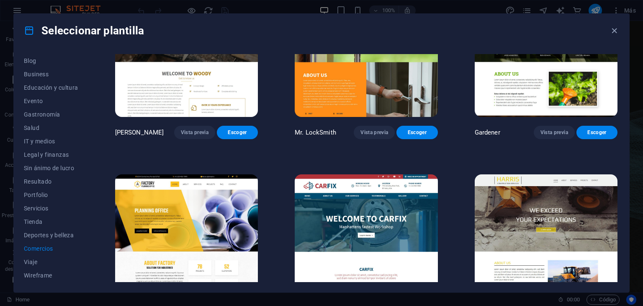
scroll to position [303, 0]
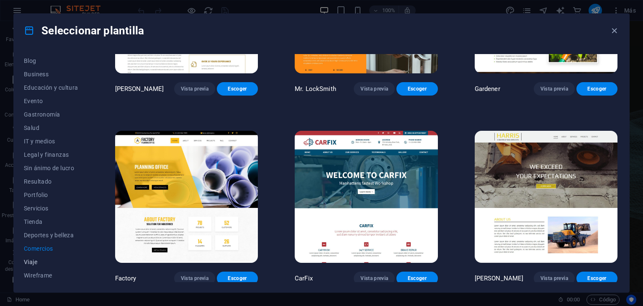
click at [36, 261] on span "Viaje" at bounding box center [51, 261] width 54 height 7
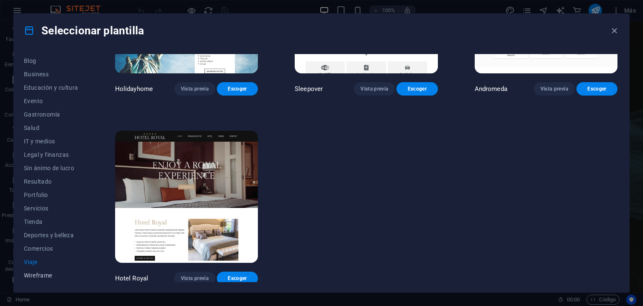
click at [46, 272] on span "Wireframe" at bounding box center [51, 275] width 54 height 7
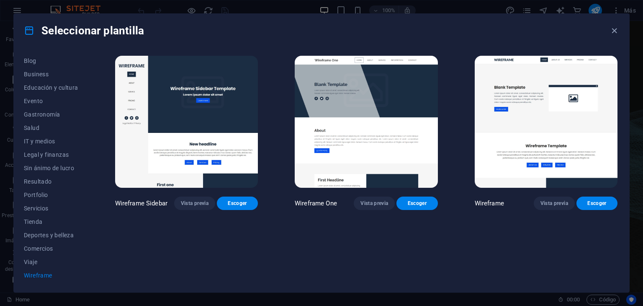
click at [345, 124] on img at bounding box center [366, 122] width 143 height 132
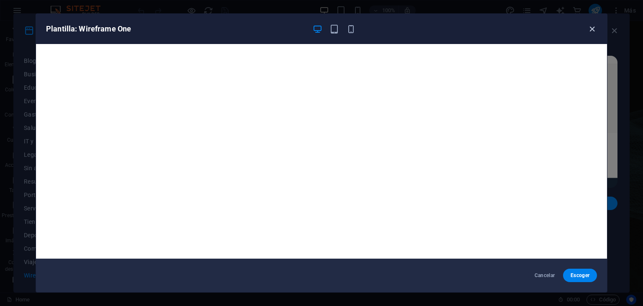
click at [592, 28] on icon "button" at bounding box center [593, 29] width 10 height 10
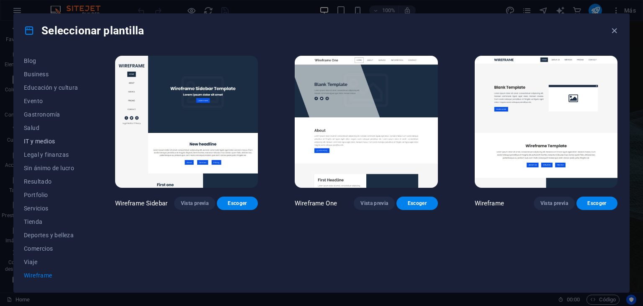
click at [36, 139] on span "IT y medios" at bounding box center [51, 141] width 54 height 7
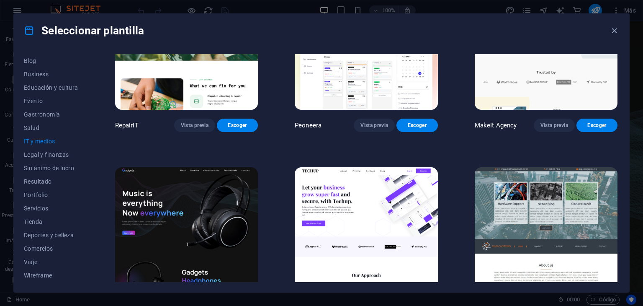
scroll to position [84, 0]
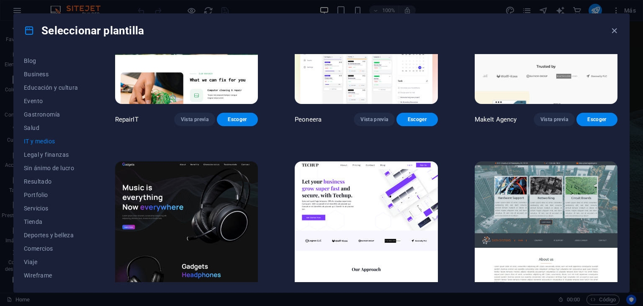
click at [168, 188] on img at bounding box center [186, 227] width 143 height 132
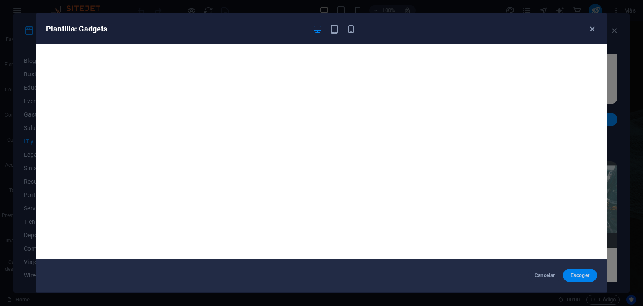
click at [580, 272] on span "Escoger" at bounding box center [580, 275] width 21 height 7
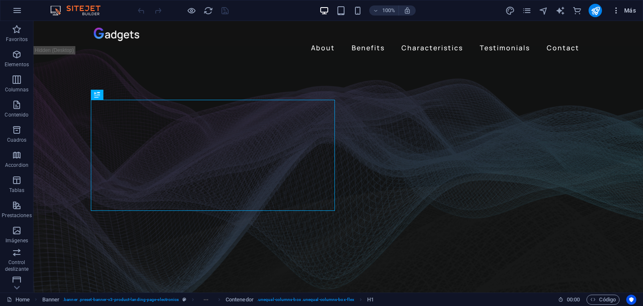
click at [628, 10] on span "Más" at bounding box center [624, 10] width 24 height 8
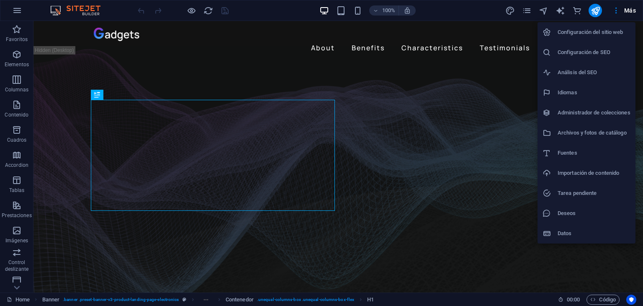
click at [52, 212] on div at bounding box center [321, 153] width 643 height 306
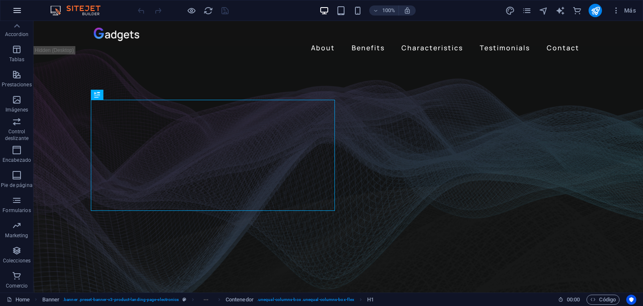
click at [16, 10] on icon "button" at bounding box center [17, 10] width 10 height 10
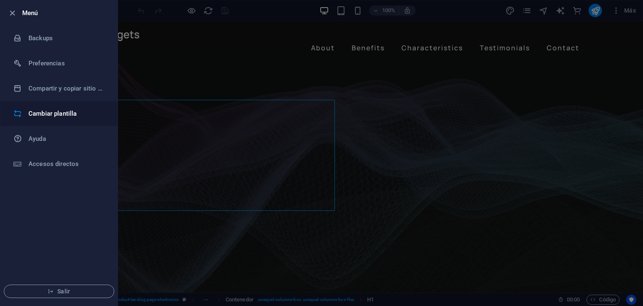
click at [73, 118] on h6 "Cambiar plantilla" at bounding box center [66, 113] width 77 height 10
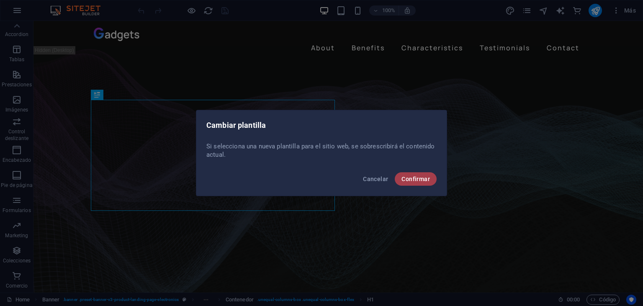
click at [426, 181] on span "Confirmar" at bounding box center [416, 178] width 28 height 7
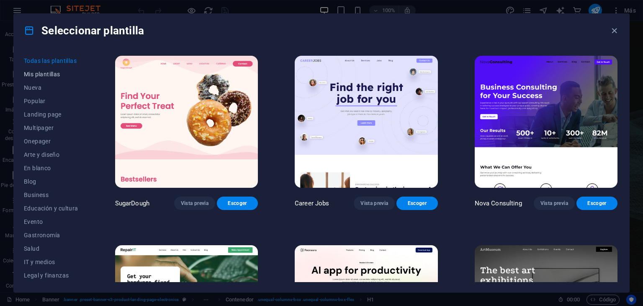
click at [49, 76] on span "Mis plantillas" at bounding box center [51, 74] width 54 height 7
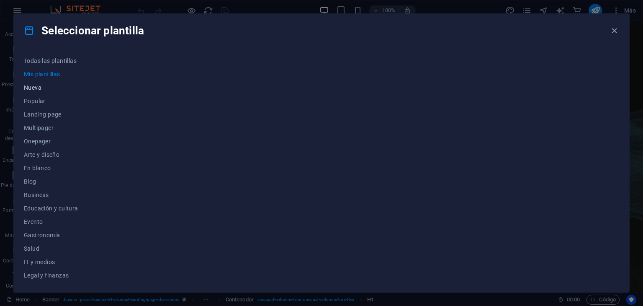
click at [37, 88] on span "Nueva" at bounding box center [51, 87] width 54 height 7
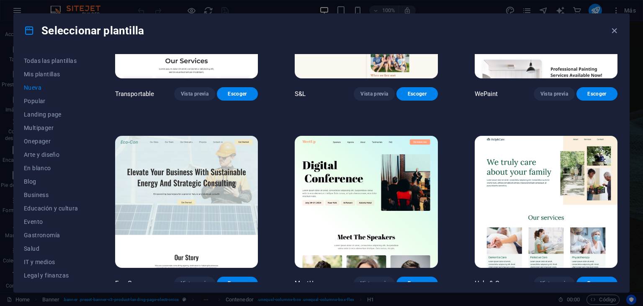
scroll to position [869, 0]
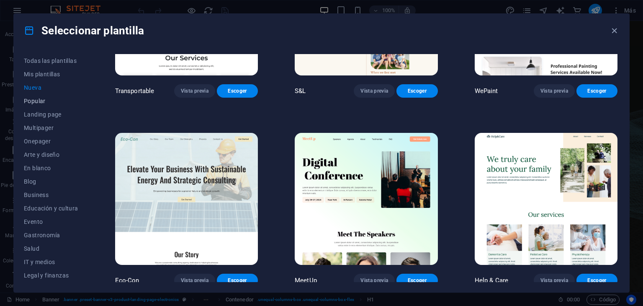
click at [33, 102] on span "Popular" at bounding box center [51, 101] width 54 height 7
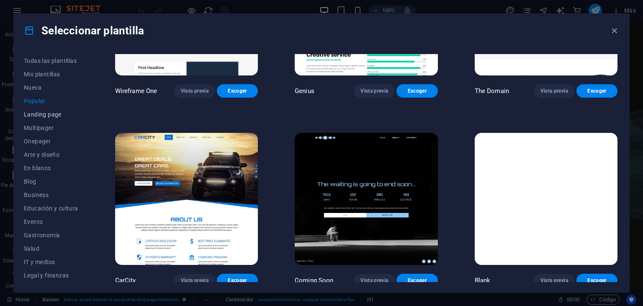
click at [42, 114] on span "Landing page" at bounding box center [51, 114] width 54 height 7
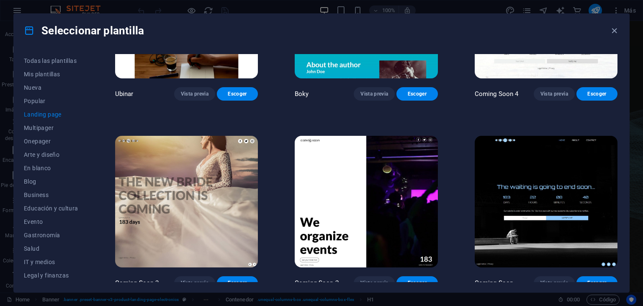
scroll to position [1434, 0]
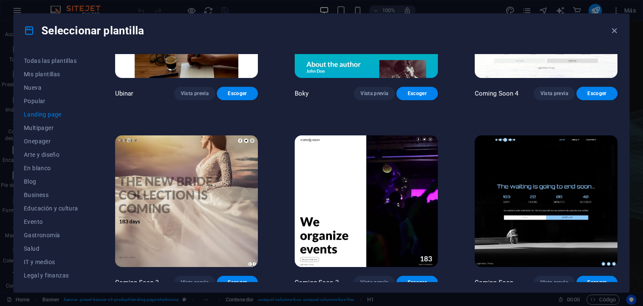
click at [573, 183] on img at bounding box center [546, 201] width 143 height 132
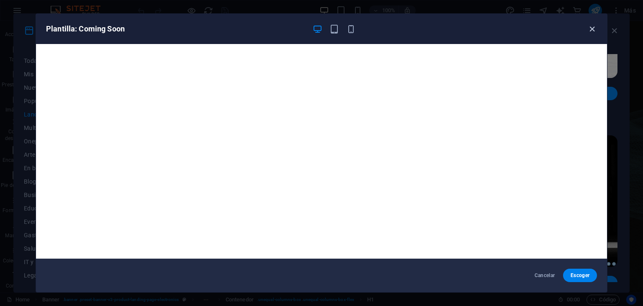
click at [590, 25] on icon "button" at bounding box center [593, 29] width 10 height 10
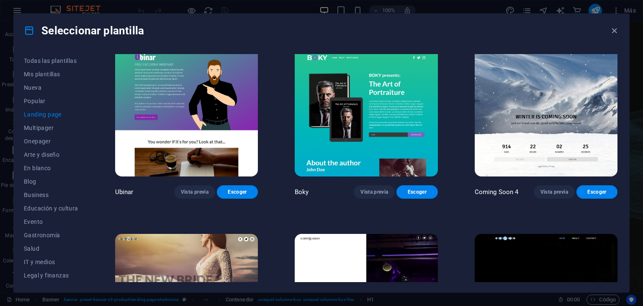
scroll to position [1308, 0]
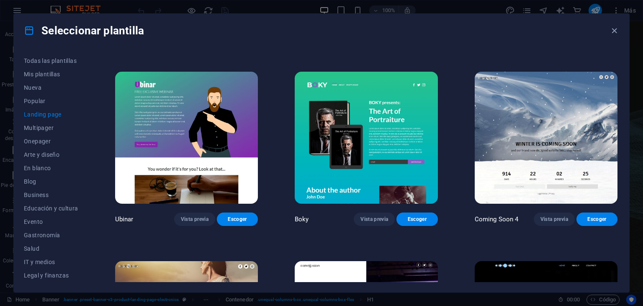
click at [563, 116] on img at bounding box center [546, 138] width 143 height 132
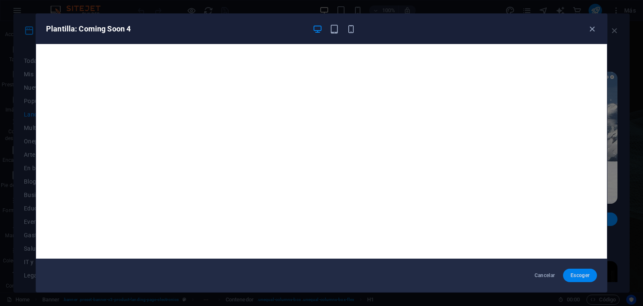
click at [575, 274] on span "Escoger" at bounding box center [580, 275] width 21 height 7
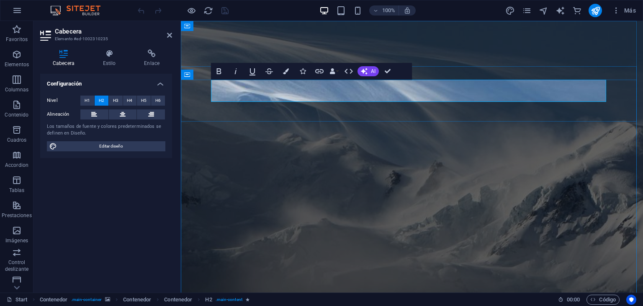
drag, startPoint x: 416, startPoint y: 93, endPoint x: 303, endPoint y: 93, distance: 113.1
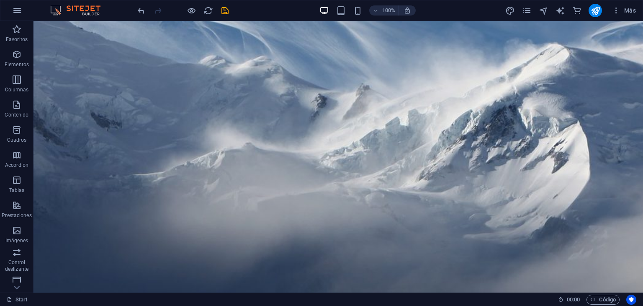
scroll to position [84, 0]
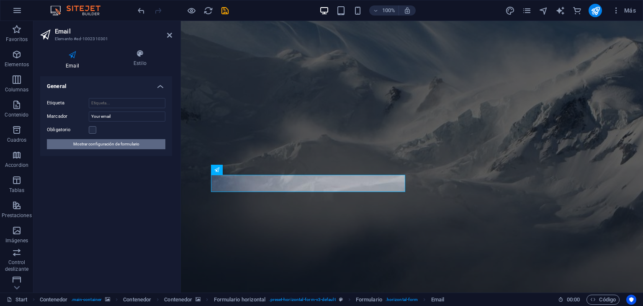
click at [121, 143] on span "Mostrar configuración de formulario" at bounding box center [106, 144] width 66 height 10
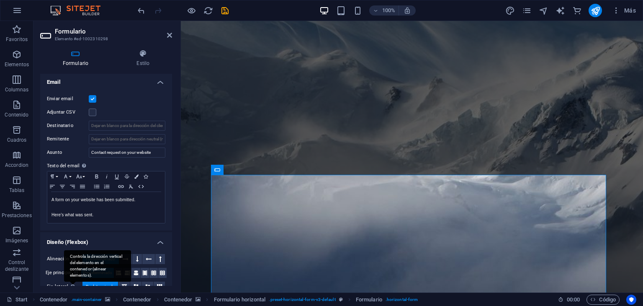
scroll to position [214, 0]
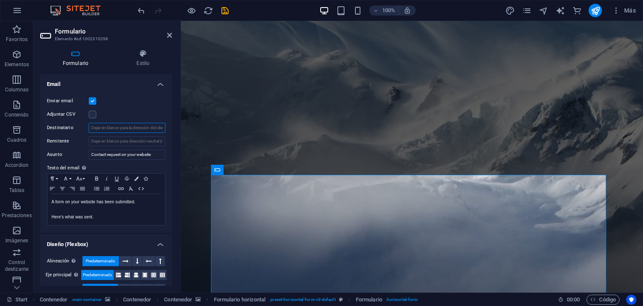
click at [131, 127] on input "Destinatario" at bounding box center [127, 128] width 77 height 10
drag, startPoint x: 131, startPoint y: 127, endPoint x: 159, endPoint y: 128, distance: 28.1
click at [159, 128] on input "Destinatario" at bounding box center [127, 128] width 77 height 10
type input "guardado.raga@gmail.com"
click at [139, 143] on input "Remitente" at bounding box center [127, 141] width 77 height 10
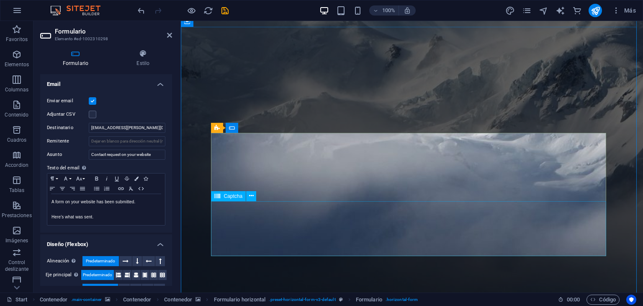
scroll to position [126, 0]
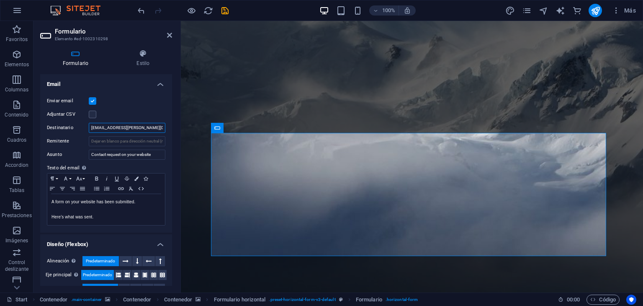
drag, startPoint x: 147, startPoint y: 128, endPoint x: 74, endPoint y: 126, distance: 73.3
click at [74, 126] on div "Destinatario guardado.raga@gmail.com" at bounding box center [106, 128] width 119 height 10
click at [114, 143] on input "Remitente" at bounding box center [127, 141] width 77 height 10
paste input "guardado.raga@gmail.com"
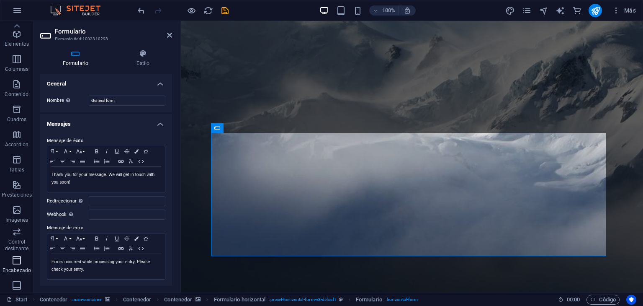
scroll to position [0, 0]
type input "guardado.raga@gmail.com"
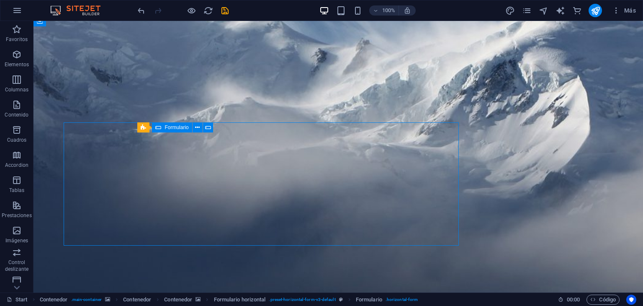
scroll to position [136, 0]
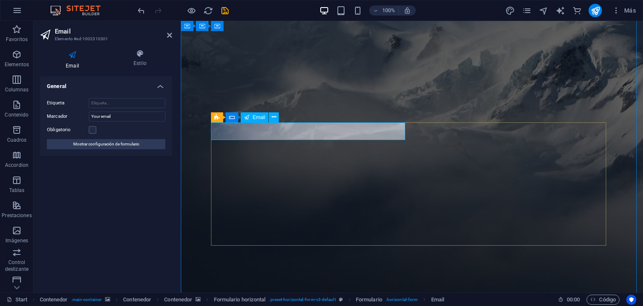
click at [251, 116] on div "Email" at bounding box center [255, 117] width 28 height 10
click at [275, 114] on icon at bounding box center [274, 117] width 5 height 9
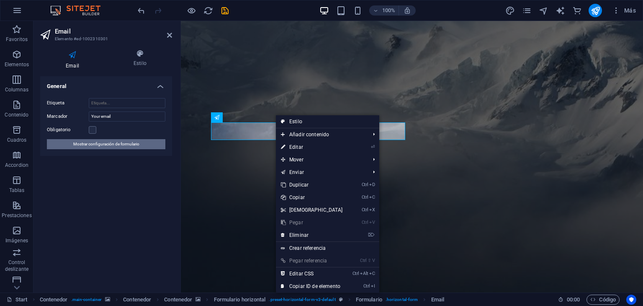
click at [110, 144] on span "Mostrar configuración de formulario" at bounding box center [106, 144] width 66 height 10
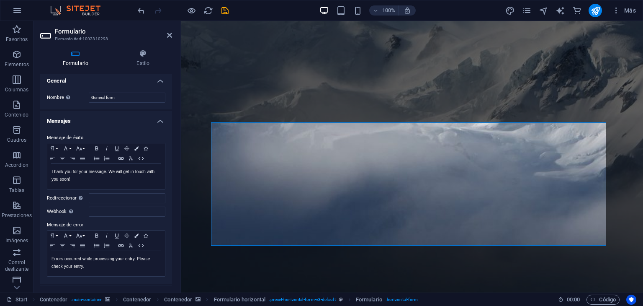
scroll to position [0, 0]
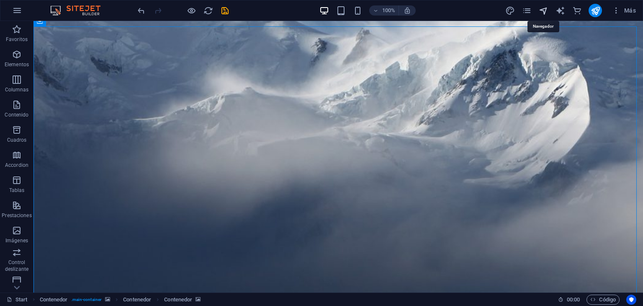
click at [542, 14] on icon "navigator" at bounding box center [544, 11] width 10 height 10
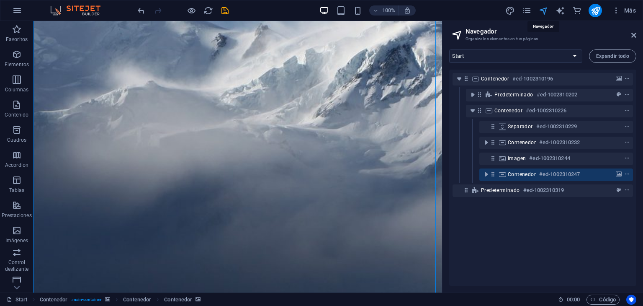
click at [544, 12] on icon "navigator" at bounding box center [544, 11] width 10 height 10
click at [598, 11] on icon "publish" at bounding box center [596, 11] width 10 height 10
checkbox input "false"
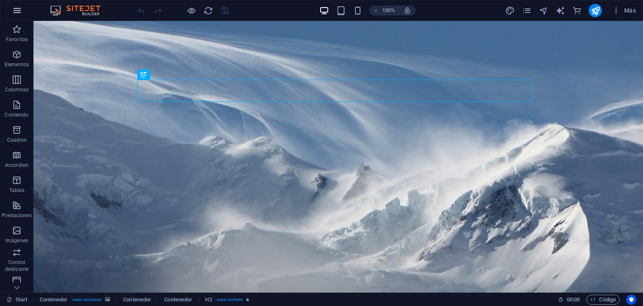
click at [18, 14] on icon "button" at bounding box center [17, 10] width 10 height 10
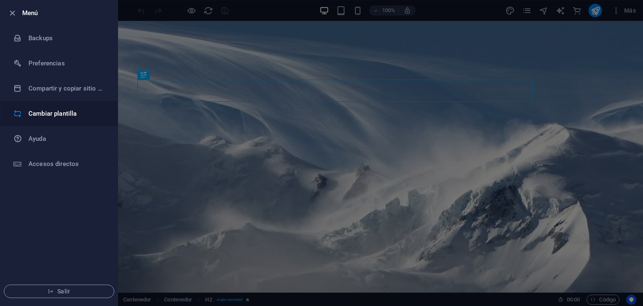
click at [66, 116] on h6 "Cambiar plantilla" at bounding box center [66, 113] width 77 height 10
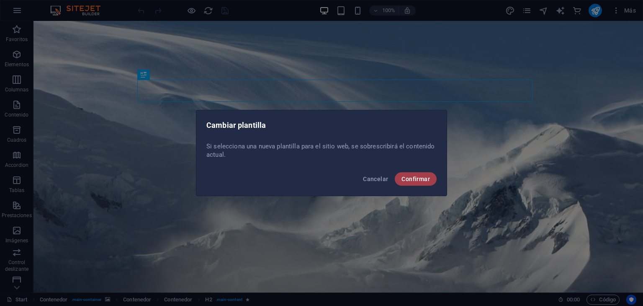
click at [431, 183] on button "Confirmar" at bounding box center [416, 178] width 42 height 13
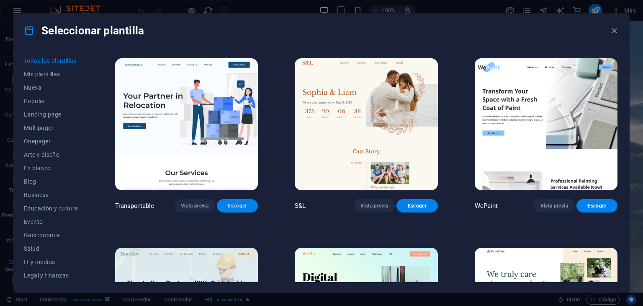
scroll to position [963, 0]
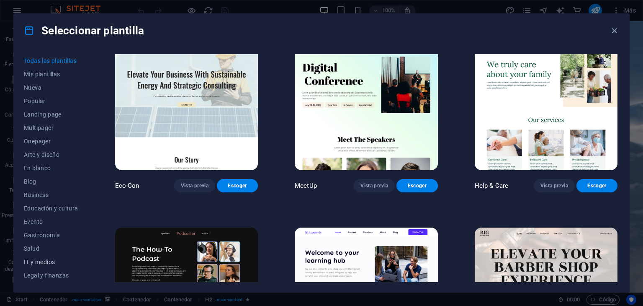
click at [52, 263] on span "IT y medios" at bounding box center [51, 261] width 54 height 7
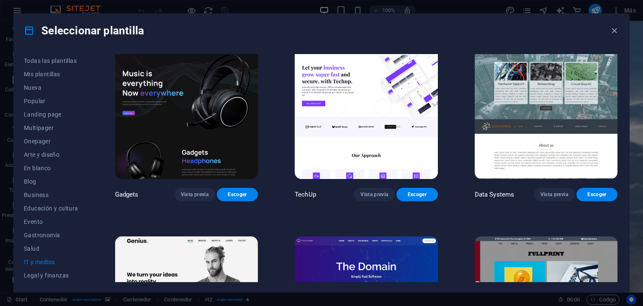
scroll to position [199, 0]
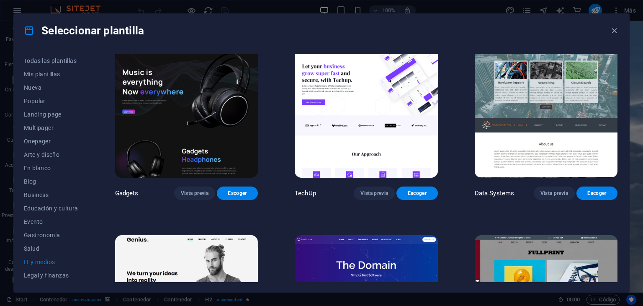
click at [191, 129] on img at bounding box center [186, 112] width 143 height 132
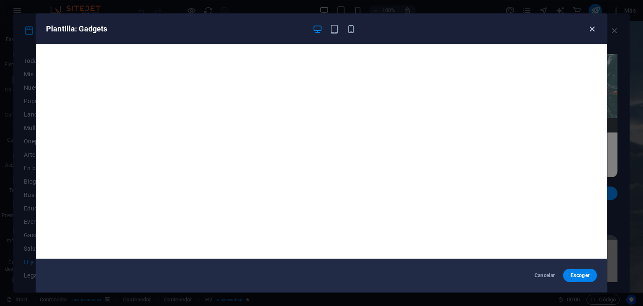
click at [591, 32] on icon "button" at bounding box center [593, 29] width 10 height 10
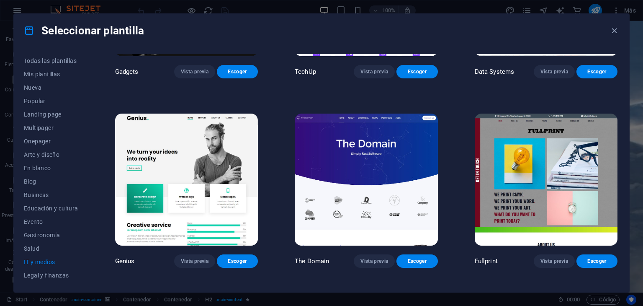
scroll to position [325, 0]
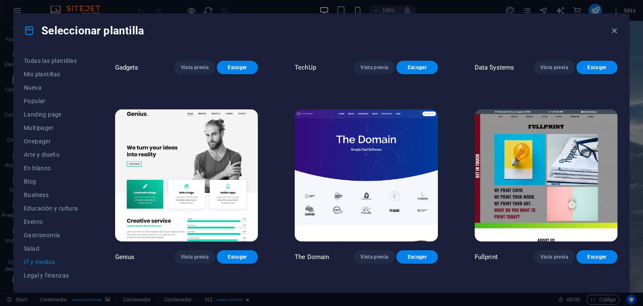
click at [221, 152] on img at bounding box center [186, 175] width 143 height 132
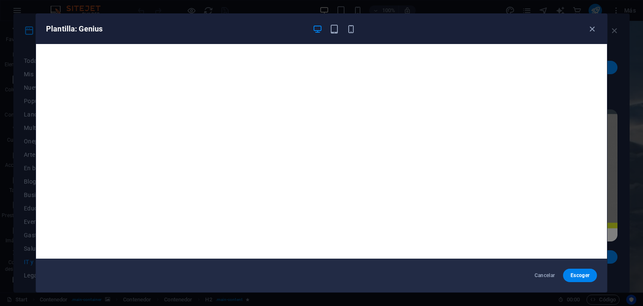
scroll to position [2, 0]
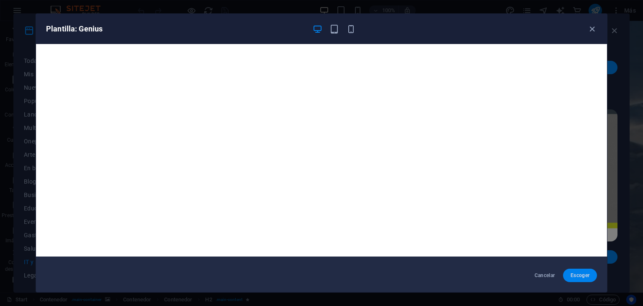
click at [578, 273] on span "Escoger" at bounding box center [580, 275] width 21 height 7
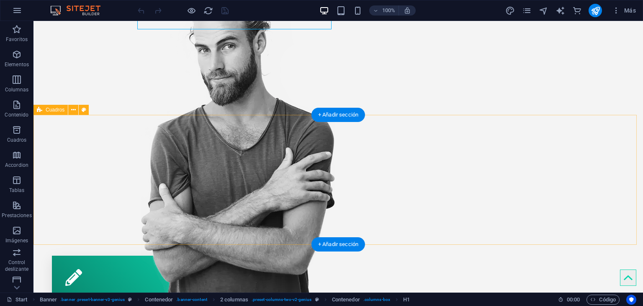
scroll to position [209, 0]
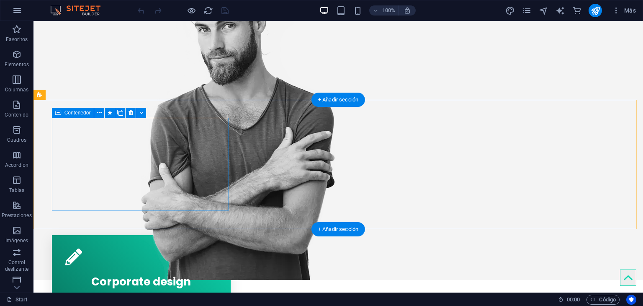
click at [198, 235] on div "Corporate design Lorem ipsum dolor sit amet, consectetur adipisicing elit. Veri…" at bounding box center [141, 281] width 179 height 93
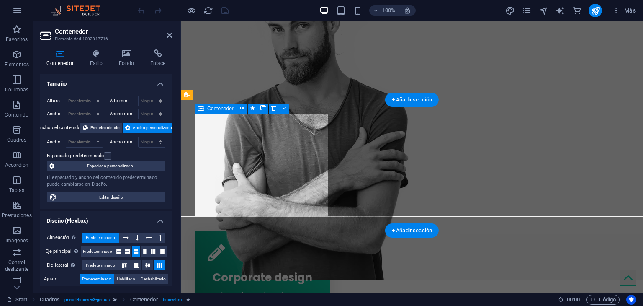
click at [221, 231] on div "Corporate design Lorem ipsum dolor sit amet, consectetur adipisicing elit. Veri…" at bounding box center [263, 282] width 136 height 103
click at [243, 106] on icon at bounding box center [242, 108] width 5 height 9
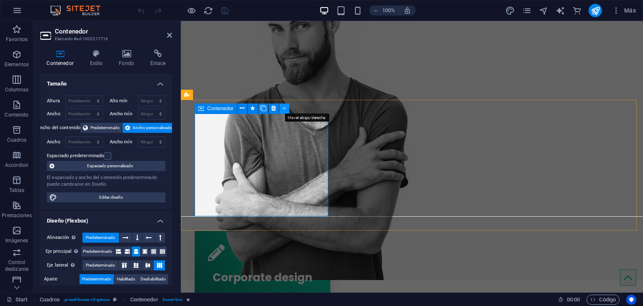
click at [286, 108] on button at bounding box center [284, 108] width 10 height 10
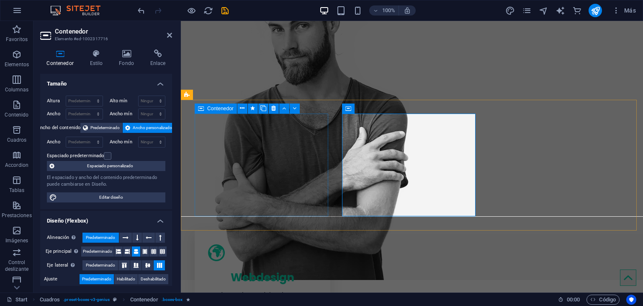
click at [208, 231] on div "Webdesign Lorem ipsum dolor sit amet, consectetur adipisicing elit. Veritatis d…" at bounding box center [263, 282] width 136 height 103
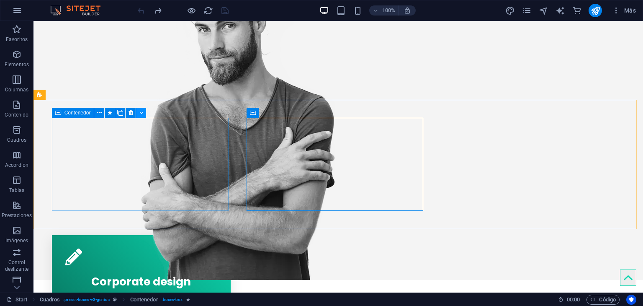
click at [141, 114] on icon at bounding box center [141, 112] width 4 height 9
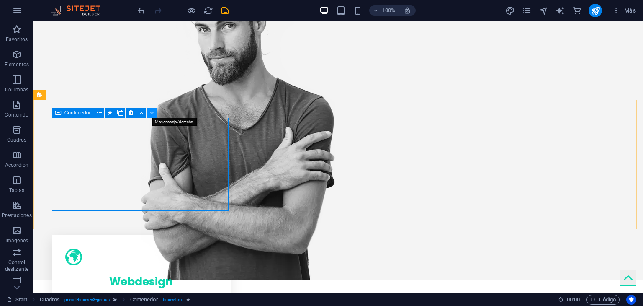
click at [151, 113] on icon at bounding box center [152, 112] width 4 height 9
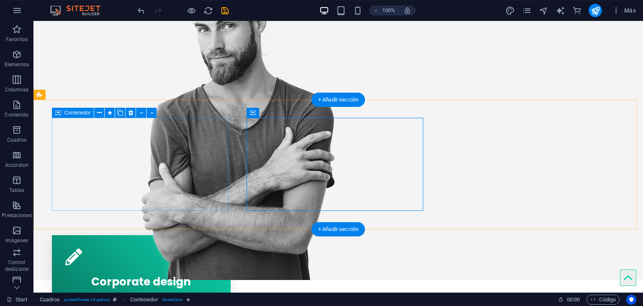
click at [74, 235] on div "Corporate design Lorem ipsum dolor sit amet, consectetur adipisicing elit. Veri…" at bounding box center [141, 281] width 179 height 93
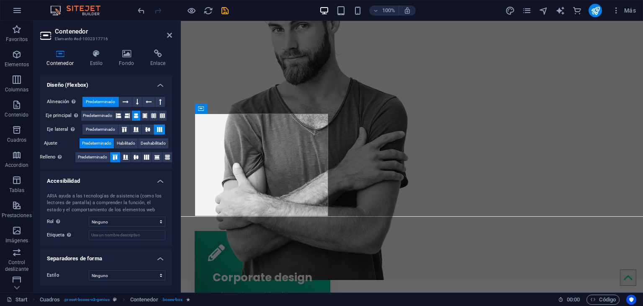
scroll to position [136, 0]
click at [97, 59] on h4 "Estilo" at bounding box center [97, 58] width 29 height 18
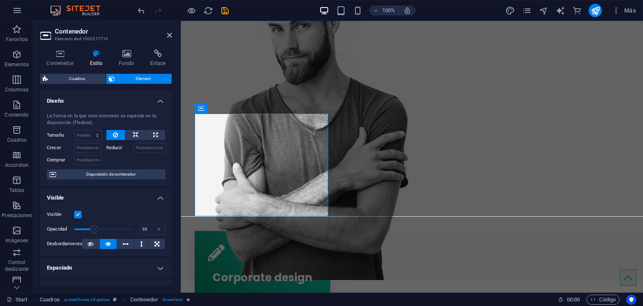
drag, startPoint x: 132, startPoint y: 228, endPoint x: 94, endPoint y: 230, distance: 38.2
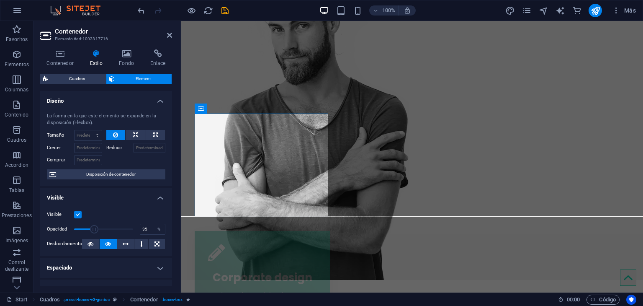
click at [94, 230] on span at bounding box center [94, 229] width 8 height 8
type input "100"
drag, startPoint x: 93, startPoint y: 230, endPoint x: 139, endPoint y: 233, distance: 45.3
click at [139, 233] on div "Opacidad 100 %" at bounding box center [106, 229] width 119 height 13
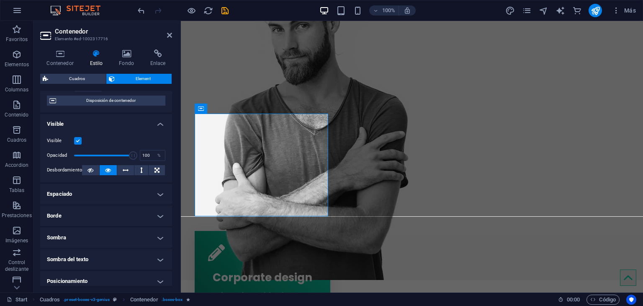
scroll to position [0, 0]
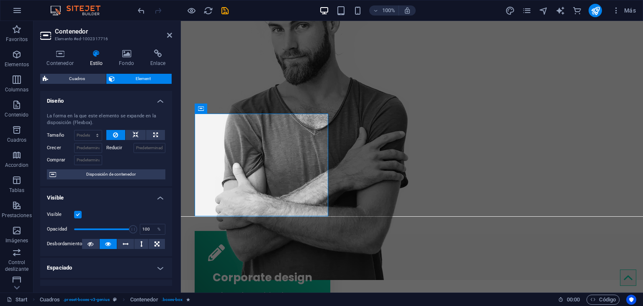
click at [78, 215] on label at bounding box center [78, 215] width 8 height 8
click at [0, 0] on input "Visible" at bounding box center [0, 0] width 0 height 0
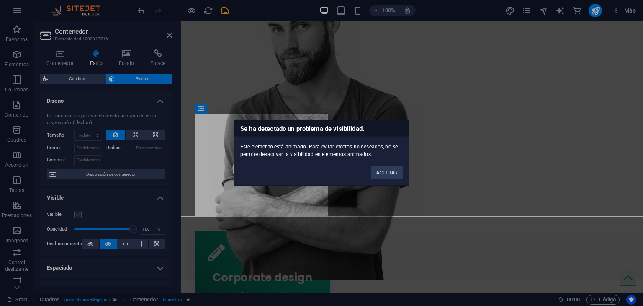
click at [78, 215] on div "Se ha detectado un problema de visibilidad. Este elemento está animado. Para ev…" at bounding box center [321, 153] width 643 height 306
click at [395, 173] on button "ACEPTAR" at bounding box center [387, 172] width 31 height 13
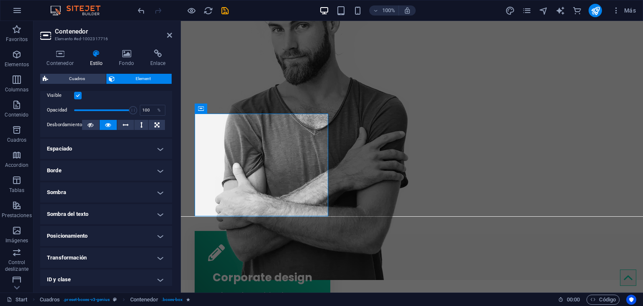
scroll to position [126, 0]
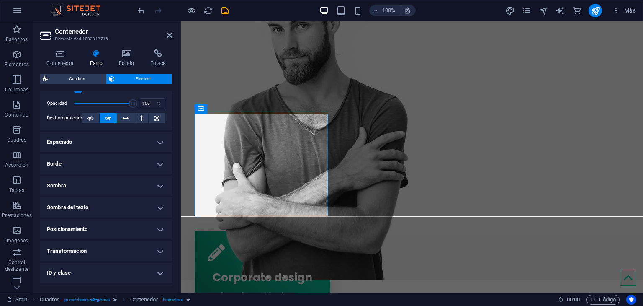
click at [111, 164] on h4 "Borde" at bounding box center [106, 164] width 132 height 20
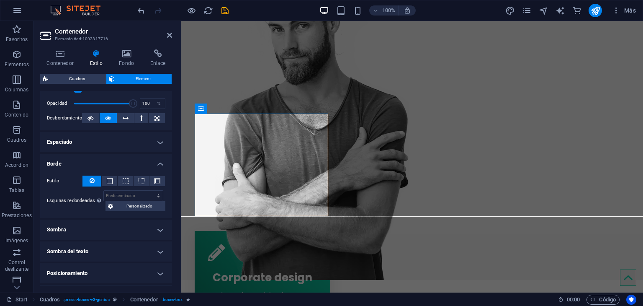
click at [104, 146] on h4 "Espaciado" at bounding box center [106, 142] width 132 height 20
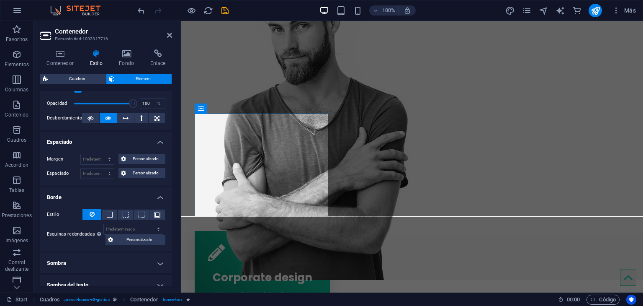
click at [104, 144] on h4 "Espaciado" at bounding box center [106, 139] width 132 height 15
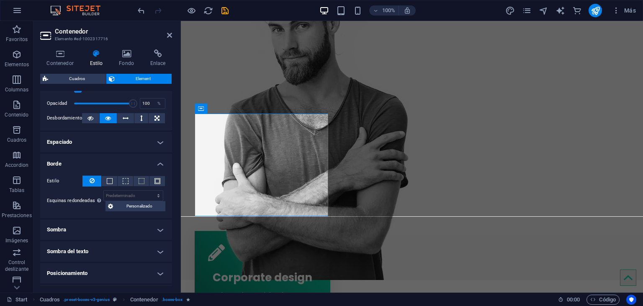
click at [105, 219] on h4 "Sombra" at bounding box center [106, 229] width 132 height 20
click at [86, 228] on h4 "Sombra" at bounding box center [106, 226] width 132 height 15
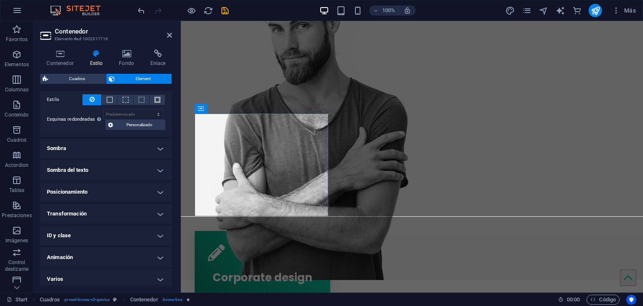
scroll to position [209, 0]
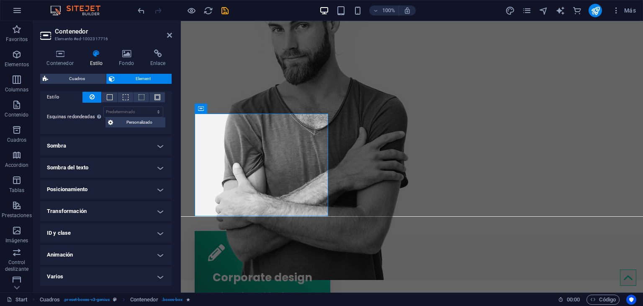
click at [100, 273] on h4 "Varios" at bounding box center [106, 276] width 132 height 20
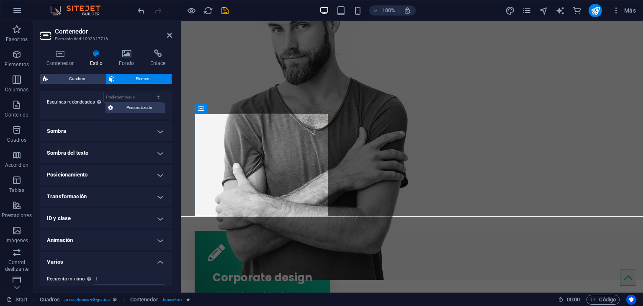
scroll to position [261, 0]
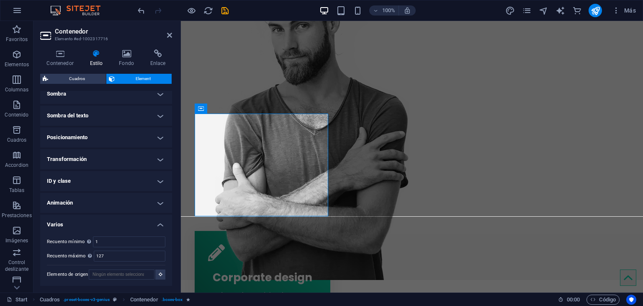
click at [79, 198] on h4 "Animación" at bounding box center [106, 203] width 132 height 20
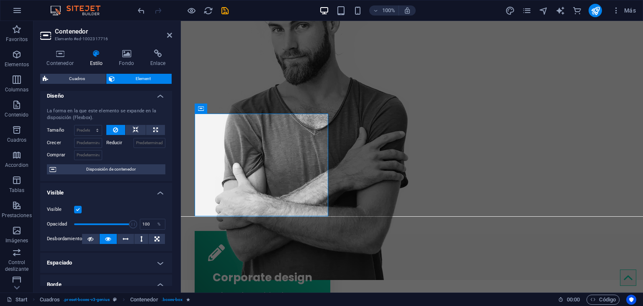
scroll to position [0, 0]
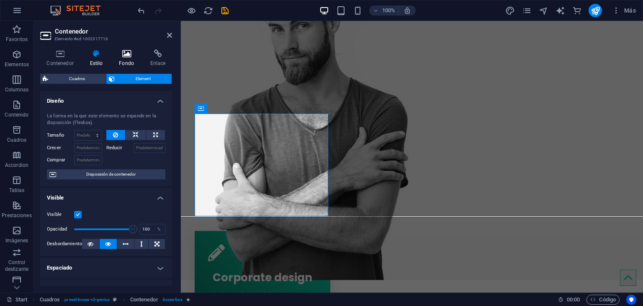
click at [125, 57] on icon at bounding box center [127, 53] width 28 height 8
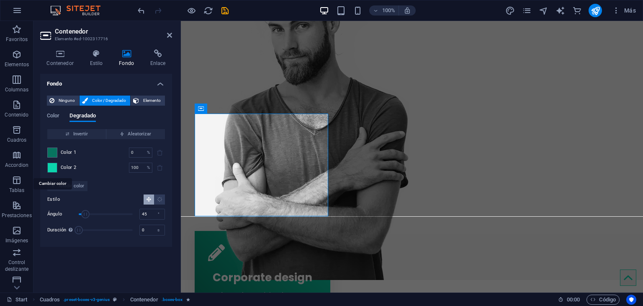
click at [52, 164] on span at bounding box center [52, 167] width 9 height 9
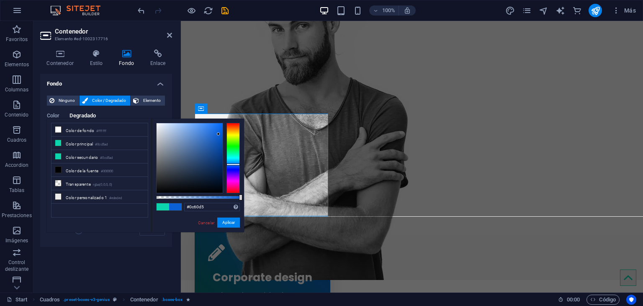
drag, startPoint x: 235, startPoint y: 154, endPoint x: 237, endPoint y: 164, distance: 10.7
click at [237, 164] on div at bounding box center [233, 164] width 13 height 2
click at [59, 130] on icon at bounding box center [58, 129] width 6 height 6
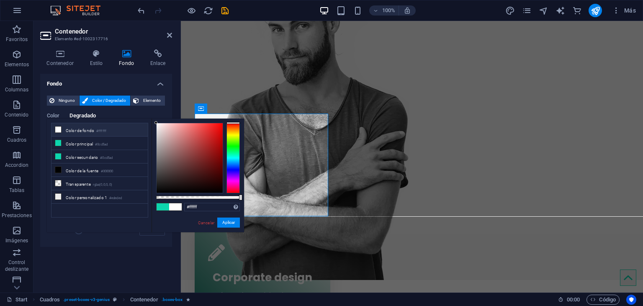
click at [59, 130] on icon at bounding box center [58, 129] width 6 height 6
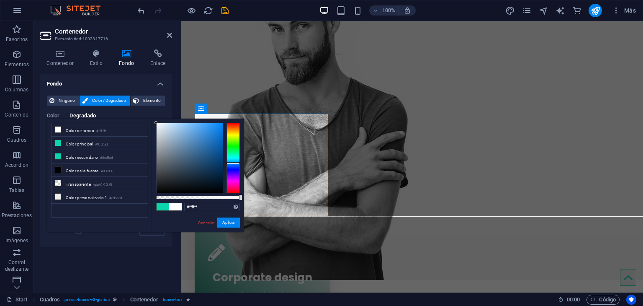
drag, startPoint x: 231, startPoint y: 122, endPoint x: 234, endPoint y: 163, distance: 41.1
click at [234, 163] on div at bounding box center [233, 163] width 13 height 2
click at [235, 165] on div at bounding box center [233, 165] width 13 height 2
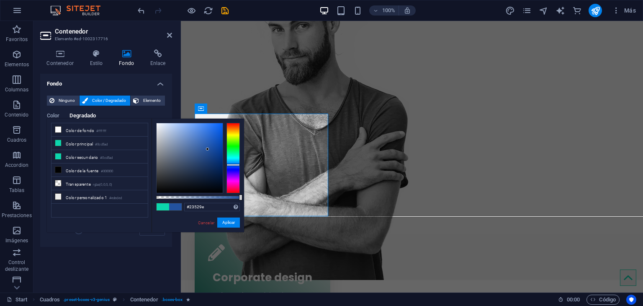
click at [208, 149] on div at bounding box center [190, 158] width 66 height 70
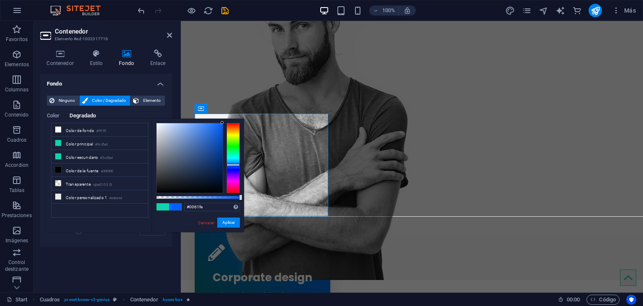
drag, startPoint x: 208, startPoint y: 148, endPoint x: 224, endPoint y: 123, distance: 29.9
click at [224, 123] on div at bounding box center [198, 158] width 84 height 70
click at [55, 131] on span at bounding box center [58, 129] width 7 height 7
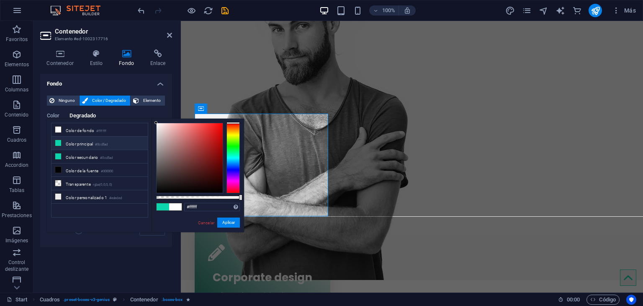
click at [59, 142] on icon at bounding box center [58, 143] width 6 height 6
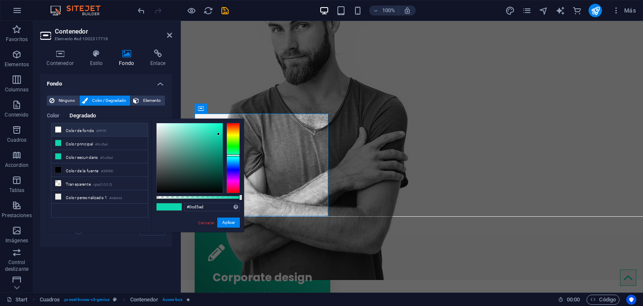
click at [65, 130] on li "Color de fondo #ffffff" at bounding box center [100, 129] width 96 height 13
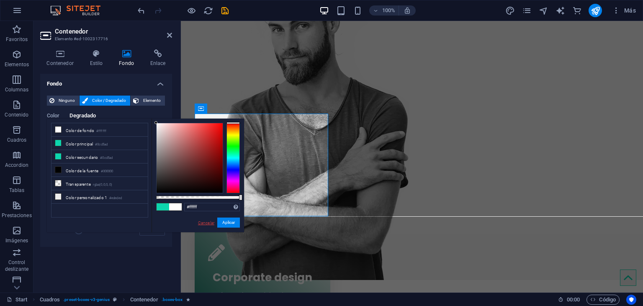
click at [204, 223] on link "Cancelar" at bounding box center [206, 222] width 18 height 6
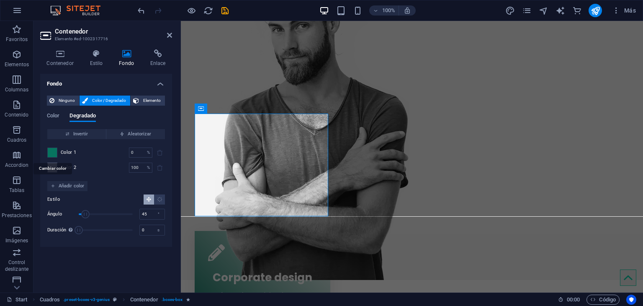
click at [52, 152] on span at bounding box center [52, 152] width 9 height 9
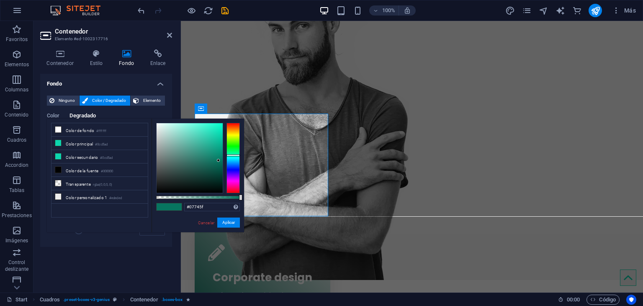
click at [52, 152] on li "Color secundario #0cd5ad" at bounding box center [100, 156] width 96 height 13
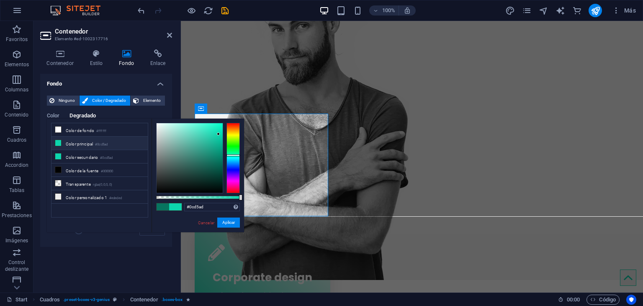
click at [60, 141] on icon at bounding box center [58, 143] width 6 height 6
click at [90, 143] on li "Color principal #0cd5ad" at bounding box center [100, 143] width 96 height 13
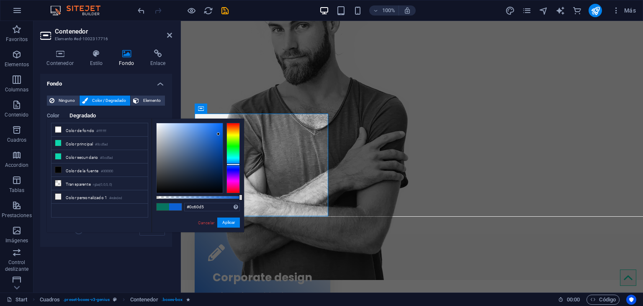
drag, startPoint x: 233, startPoint y: 155, endPoint x: 235, endPoint y: 164, distance: 8.9
click at [235, 164] on div at bounding box center [233, 164] width 13 height 2
click at [227, 221] on button "Aplicar" at bounding box center [228, 222] width 23 height 10
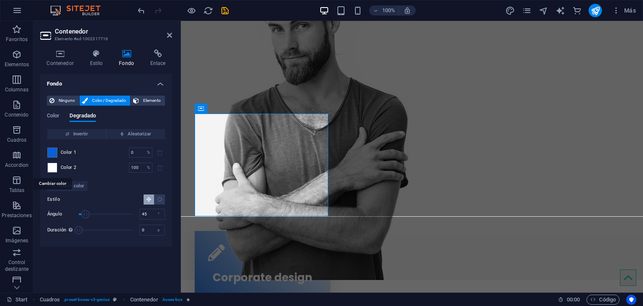
click at [51, 165] on span at bounding box center [52, 167] width 9 height 9
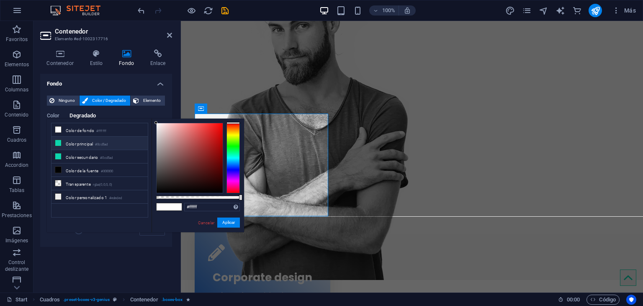
click at [81, 144] on li "Color principal #0cd5ad" at bounding box center [100, 143] width 96 height 13
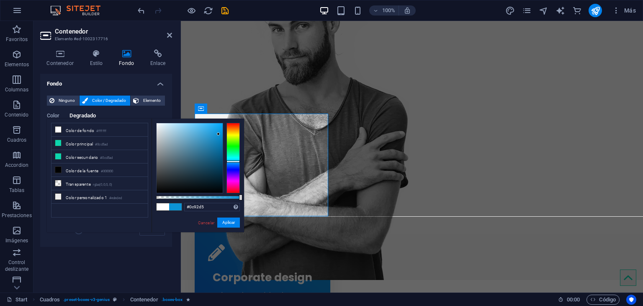
type input "#0c84d5"
drag, startPoint x: 231, startPoint y: 154, endPoint x: 231, endPoint y: 162, distance: 8.0
click at [231, 162] on div at bounding box center [233, 162] width 13 height 2
click at [226, 223] on button "Aplicar" at bounding box center [228, 222] width 23 height 10
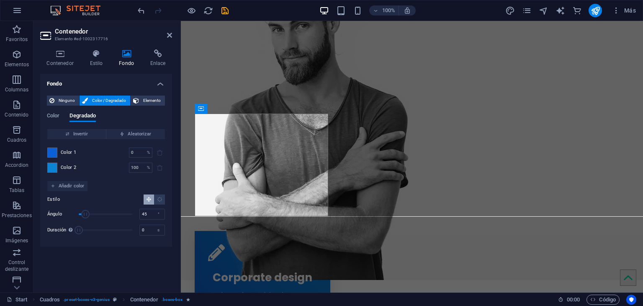
click at [121, 257] on div "Fondo Ninguno Color / Degradado Elemento Estirar fondo a ancho completo Superpo…" at bounding box center [106, 180] width 132 height 212
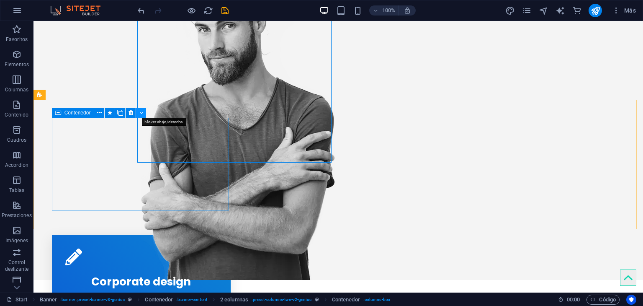
click at [140, 113] on icon at bounding box center [141, 112] width 4 height 9
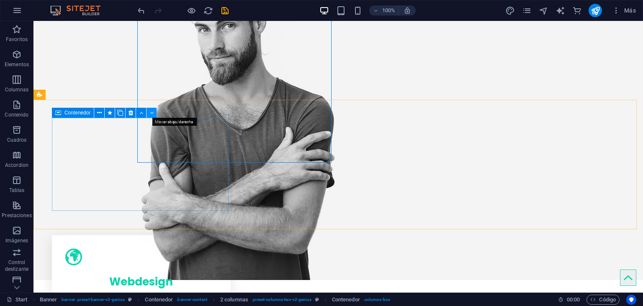
click at [152, 113] on icon at bounding box center [152, 112] width 4 height 9
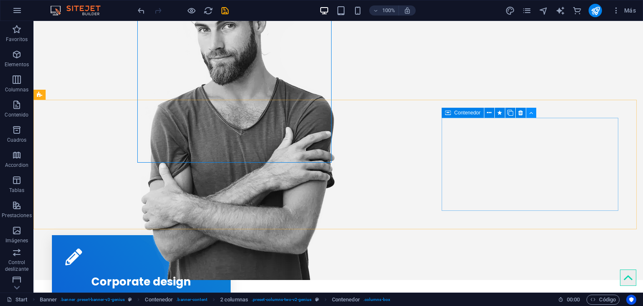
click at [533, 113] on icon at bounding box center [531, 112] width 4 height 9
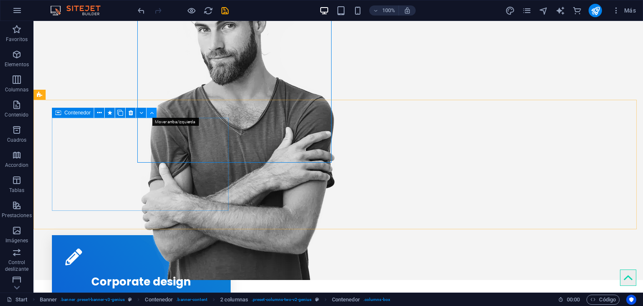
click at [150, 114] on icon at bounding box center [152, 112] width 4 height 9
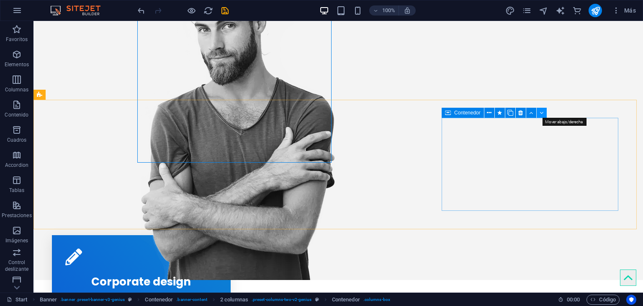
click at [544, 114] on button at bounding box center [542, 113] width 10 height 10
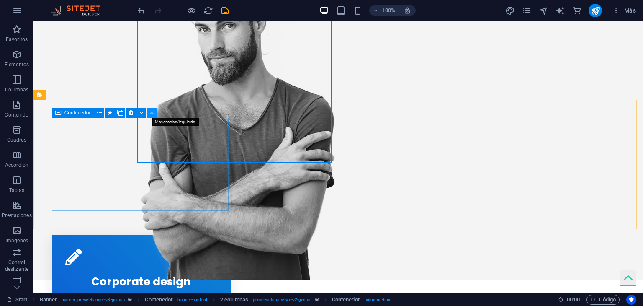
click at [152, 113] on icon at bounding box center [152, 112] width 4 height 9
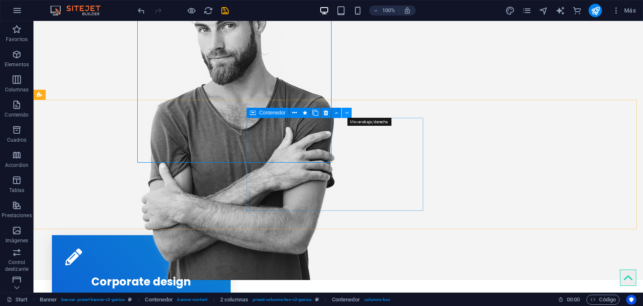
click at [347, 111] on icon at bounding box center [347, 112] width 4 height 9
click at [338, 114] on icon at bounding box center [337, 112] width 4 height 9
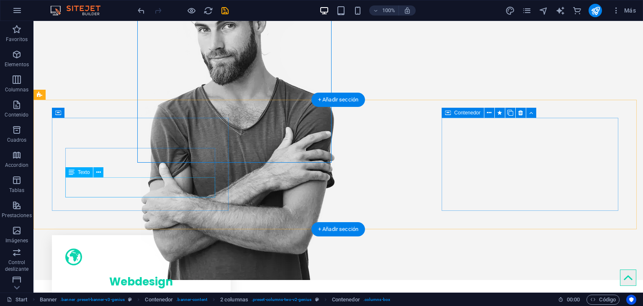
click at [187, 294] on div "Lorem ipsum dolor sit amet, consectetur adipisicing elit. Veritatis dolorem!" at bounding box center [141, 304] width 152 height 20
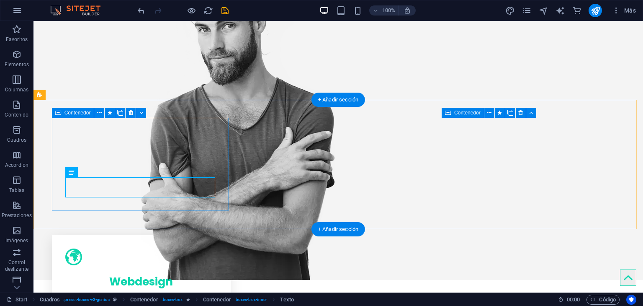
click at [223, 235] on div "Webdesign Lorem ipsum dolor sit amet, consectetur adipisicing elit. Veritatis d…" at bounding box center [141, 281] width 179 height 93
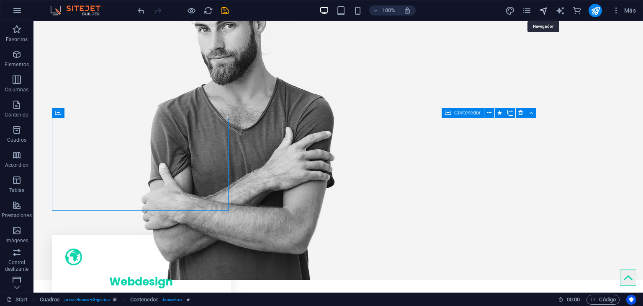
click at [541, 11] on icon "navigator" at bounding box center [544, 11] width 10 height 10
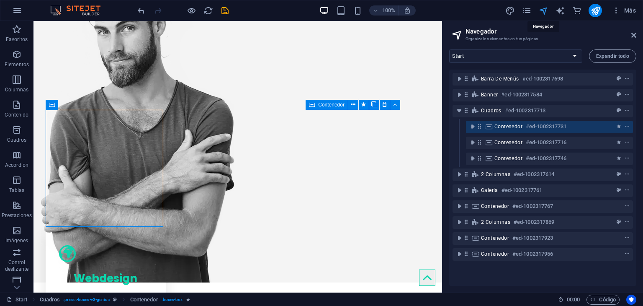
click at [541, 11] on icon "navigator" at bounding box center [544, 11] width 10 height 10
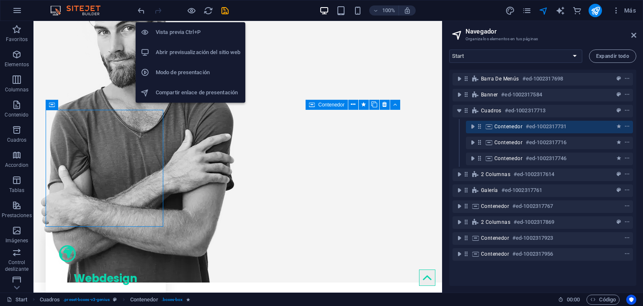
click at [186, 48] on h6 "Abrir previsualización del sitio web" at bounding box center [198, 52] width 85 height 10
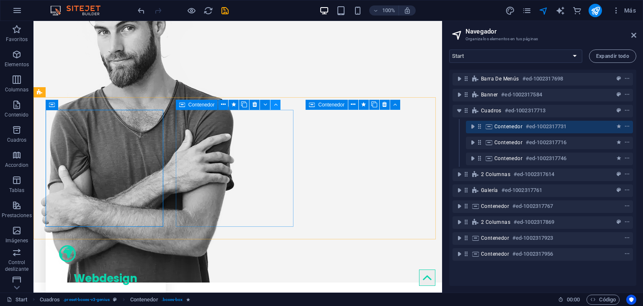
click at [276, 105] on icon at bounding box center [276, 104] width 4 height 9
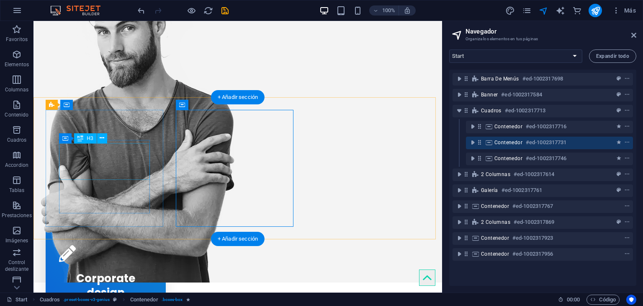
click at [109, 265] on div "Corporate design" at bounding box center [105, 283] width 93 height 37
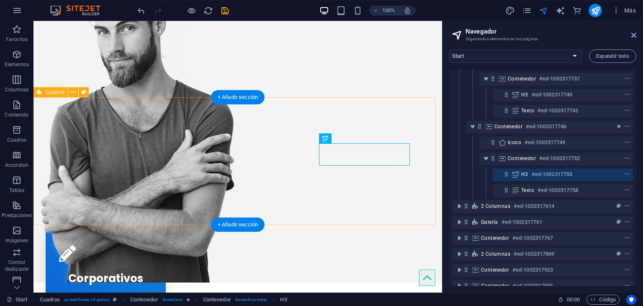
scroll to position [159, 0]
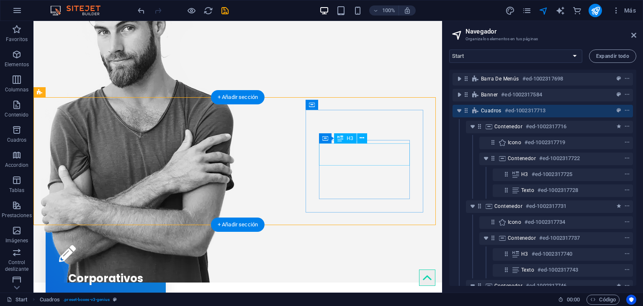
scroll to position [0, 0]
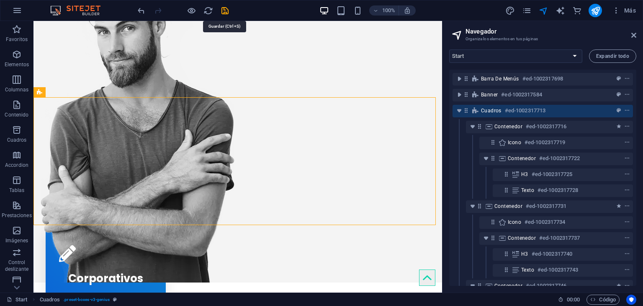
click at [225, 13] on icon "save" at bounding box center [225, 11] width 10 height 10
checkbox input "false"
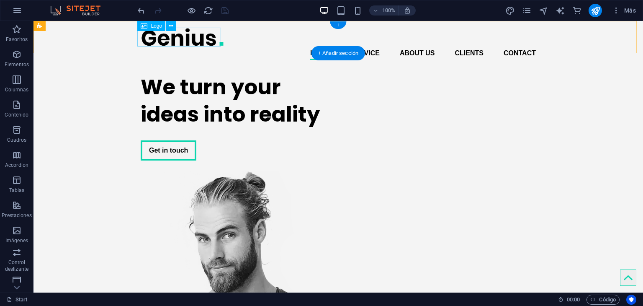
click at [183, 41] on div at bounding box center [338, 37] width 395 height 19
select select "px"
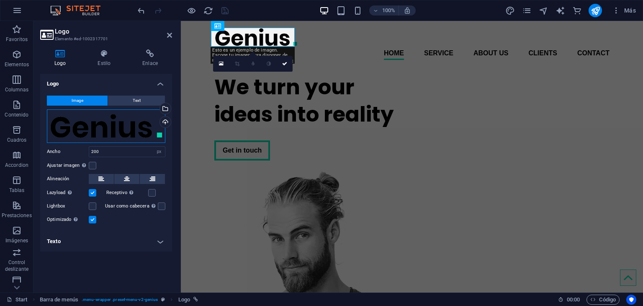
click at [138, 131] on div "Arrastra archivos aquí, haz clic para escoger archivos o selecciona archivos de…" at bounding box center [106, 126] width 119 height 34
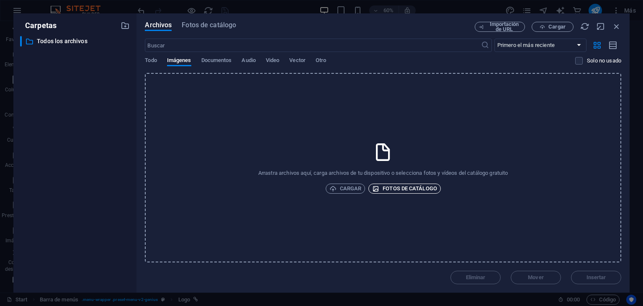
click at [395, 190] on span "Fotos de catálogo" at bounding box center [404, 188] width 65 height 10
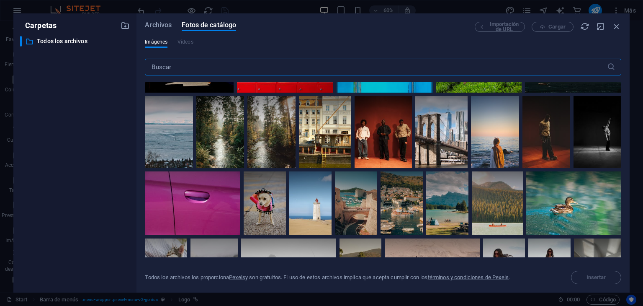
scroll to position [628, 0]
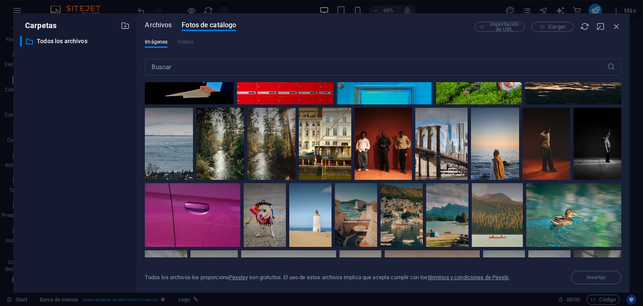
click at [163, 25] on span "Archivos" at bounding box center [158, 25] width 27 height 10
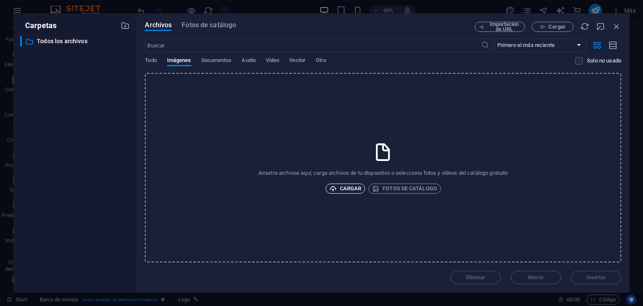
click at [335, 189] on icon "button" at bounding box center [333, 188] width 7 height 7
click at [347, 189] on span "Cargar" at bounding box center [346, 188] width 32 height 10
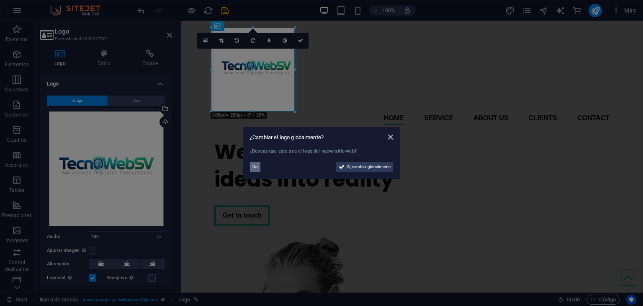
click at [256, 169] on span "No" at bounding box center [255, 167] width 5 height 10
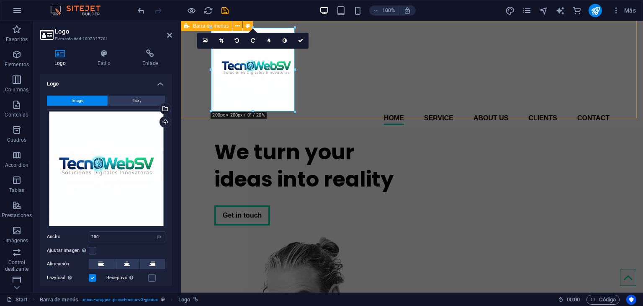
click at [356, 88] on div "Home Service About us Clients Contact Menu" at bounding box center [412, 76] width 462 height 111
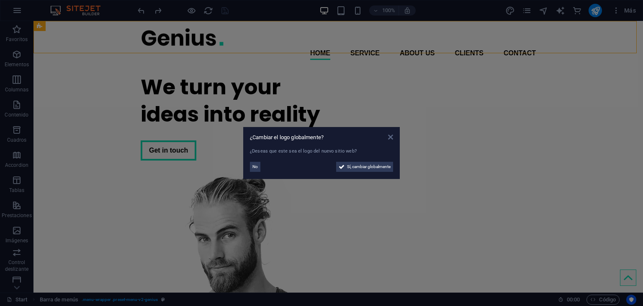
click at [388, 138] on icon at bounding box center [390, 137] width 5 height 7
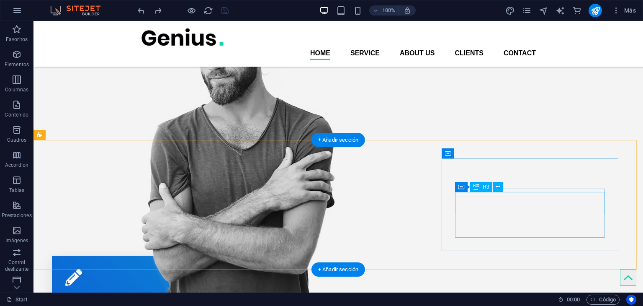
scroll to position [168, 0]
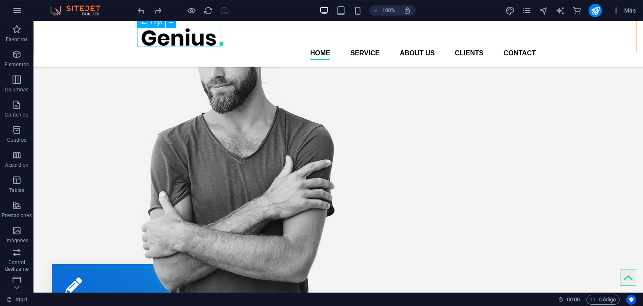
click at [188, 34] on div at bounding box center [338, 37] width 395 height 19
select select "px"
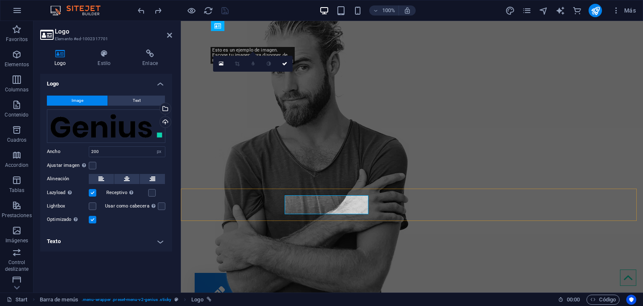
scroll to position [0, 0]
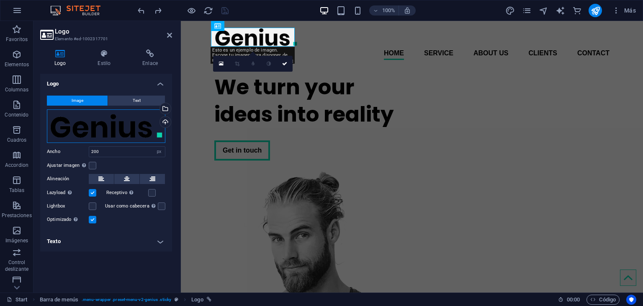
click at [159, 135] on div "Arrastra archivos aquí, haz clic para escoger archivos o selecciona archivos de…" at bounding box center [106, 126] width 119 height 34
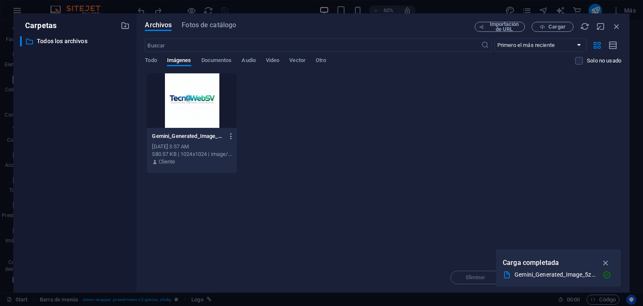
click at [230, 136] on icon "button" at bounding box center [231, 136] width 8 height 8
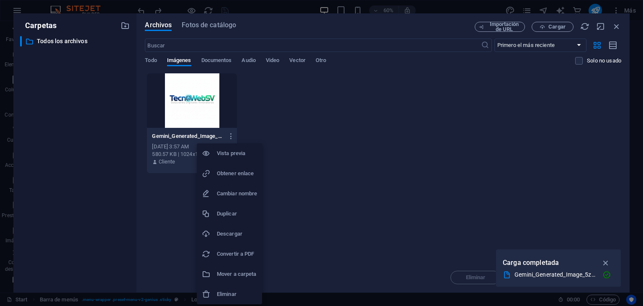
click at [232, 296] on h6 "Eliminar" at bounding box center [237, 294] width 40 height 10
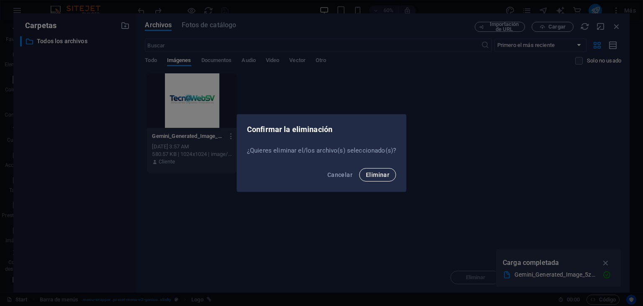
click at [376, 171] on span "Eliminar" at bounding box center [377, 174] width 23 height 7
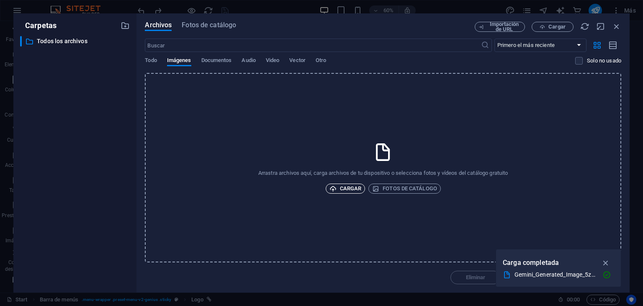
click at [352, 188] on span "Cargar" at bounding box center [346, 188] width 32 height 10
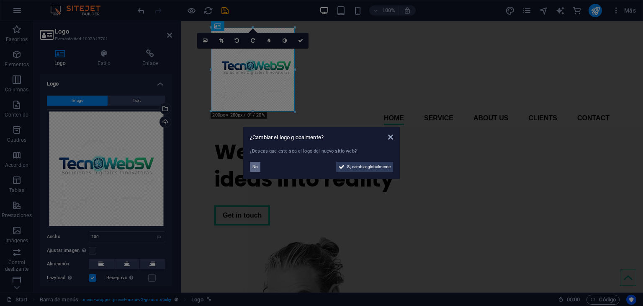
click at [251, 170] on button "No" at bounding box center [255, 167] width 10 height 10
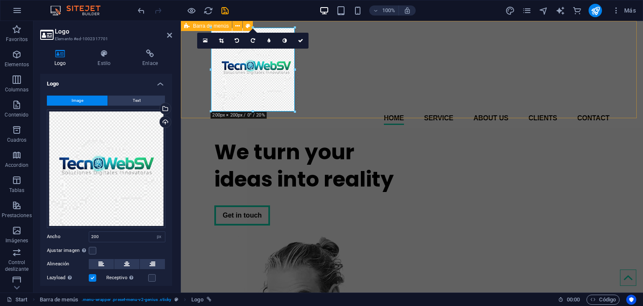
click at [359, 100] on div "Home Service About us Clients Contact Menu" at bounding box center [412, 76] width 462 height 111
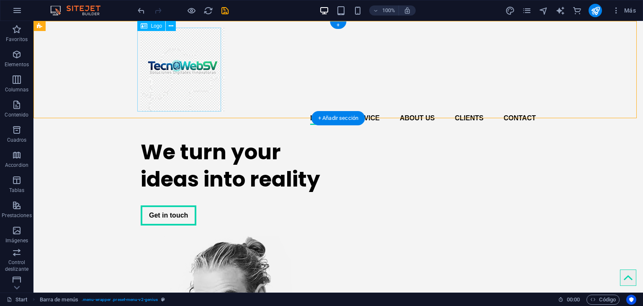
click at [173, 61] on div at bounding box center [338, 70] width 395 height 84
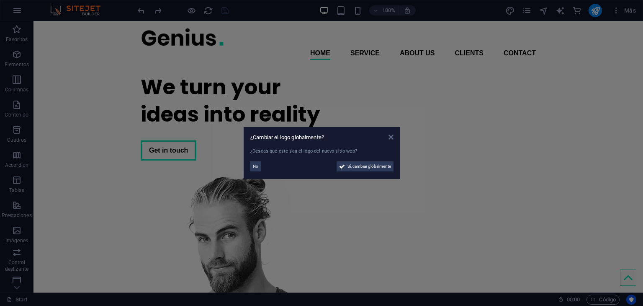
drag, startPoint x: 390, startPoint y: 137, endPoint x: 357, endPoint y: 116, distance: 39.2
click at [390, 137] on icon at bounding box center [391, 137] width 5 height 7
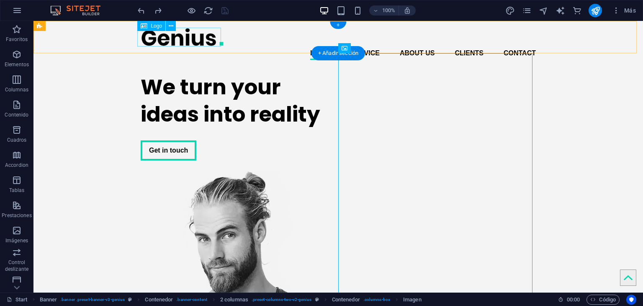
click at [183, 39] on div at bounding box center [338, 37] width 395 height 19
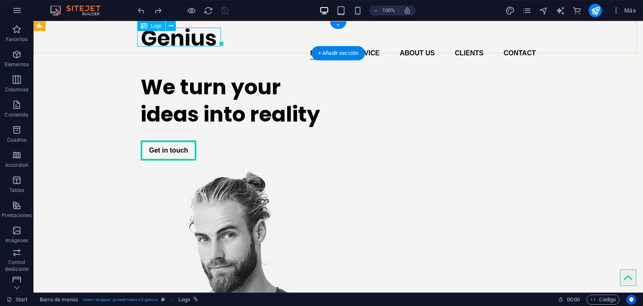
click at [164, 37] on div at bounding box center [338, 37] width 395 height 19
select select "px"
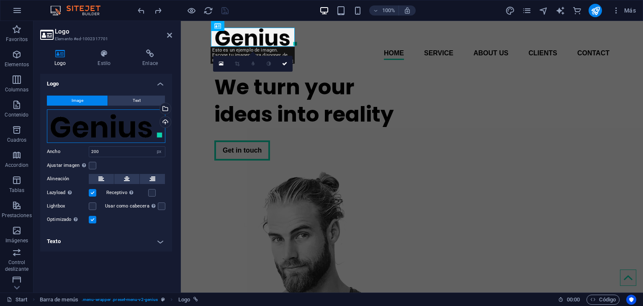
click at [94, 130] on div "Arrastra archivos aquí, haz clic para escoger archivos o selecciona archivos de…" at bounding box center [106, 126] width 119 height 34
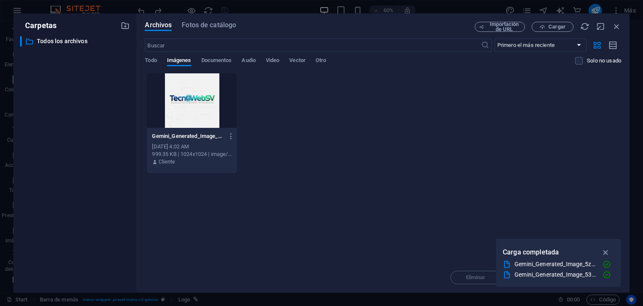
click at [94, 130] on div "​ Todos los archivos Todos los archivos" at bounding box center [75, 161] width 110 height 250
click at [231, 135] on icon "button" at bounding box center [231, 136] width 8 height 8
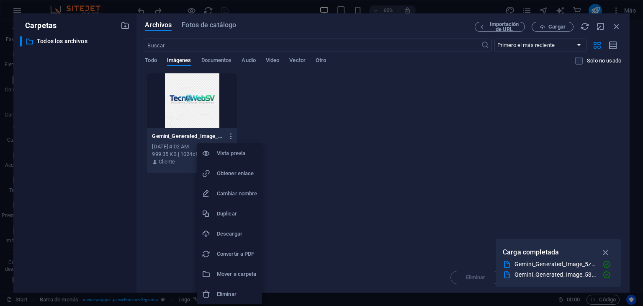
click at [224, 292] on h6 "Eliminar" at bounding box center [237, 294] width 40 height 10
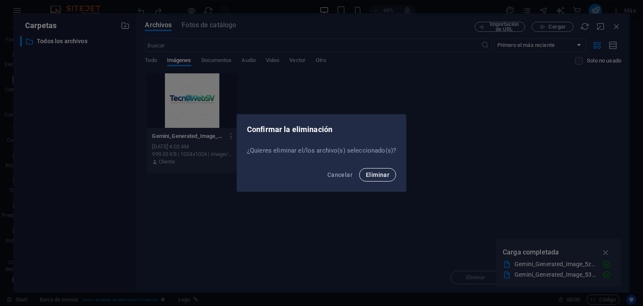
click at [380, 173] on span "Eliminar" at bounding box center [377, 174] width 23 height 7
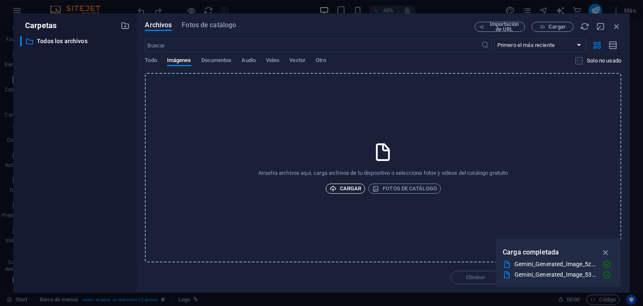
click at [355, 187] on span "Cargar" at bounding box center [346, 188] width 32 height 10
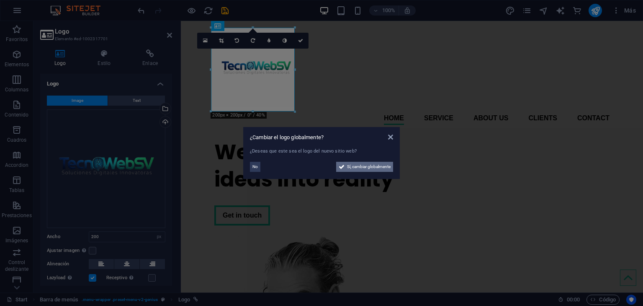
click at [354, 165] on span "Sí, cambiar globalmente" at bounding box center [369, 167] width 44 height 10
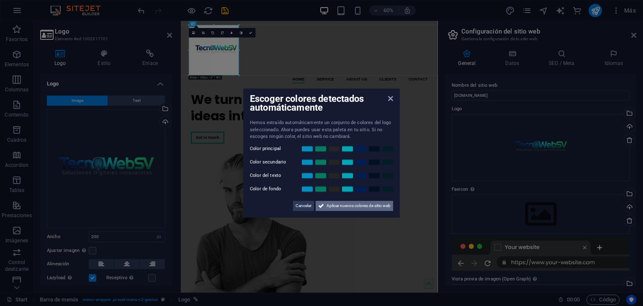
click at [369, 206] on span "Aplicar nuevos colores de sitio web" at bounding box center [359, 206] width 64 height 10
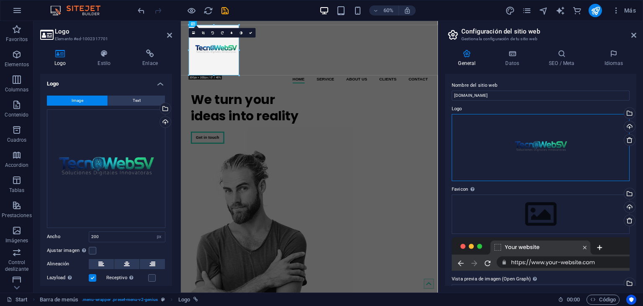
click at [552, 145] on div "Arrastra archivos aquí, haz clic para escoger archivos o selecciona archivos de…" at bounding box center [541, 147] width 178 height 67
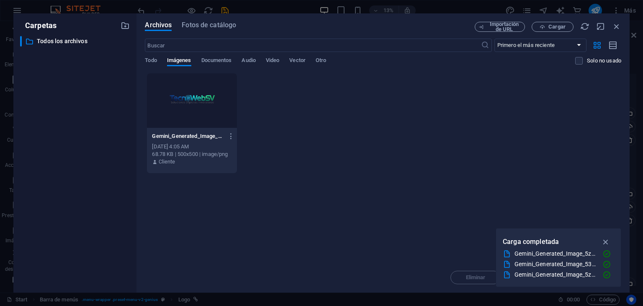
click at [192, 99] on div at bounding box center [192, 100] width 90 height 54
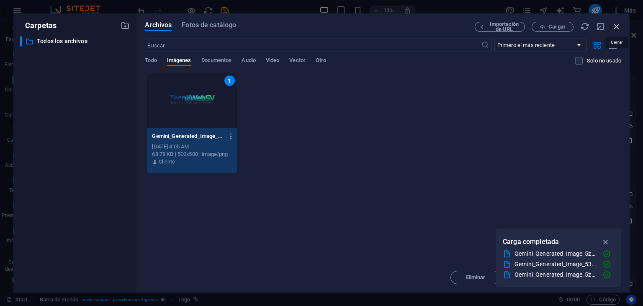
click at [619, 24] on icon "button" at bounding box center [616, 26] width 9 height 9
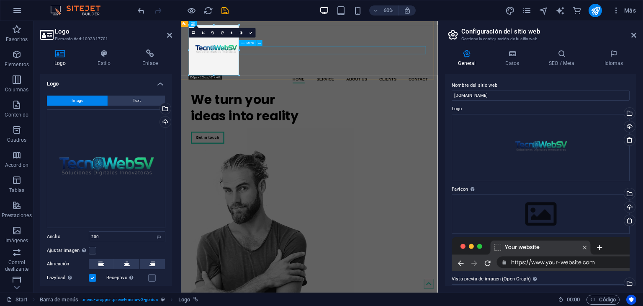
click at [317, 111] on nav "Home Service About us Clients Contact" at bounding box center [395, 117] width 395 height 13
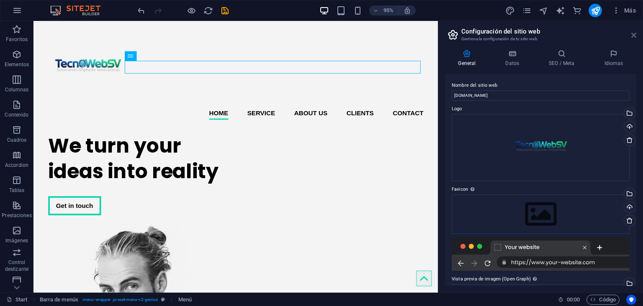
click at [634, 34] on icon at bounding box center [634, 35] width 5 height 7
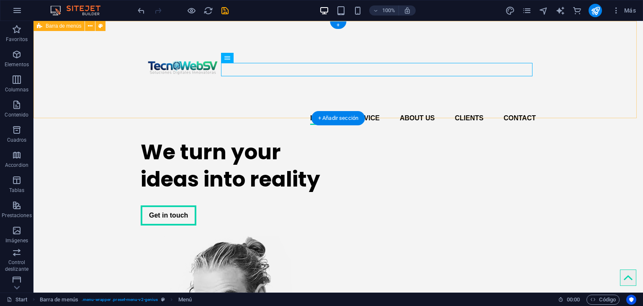
click at [593, 70] on div "Home Service About us Clients Contact Menu" at bounding box center [339, 76] width 610 height 111
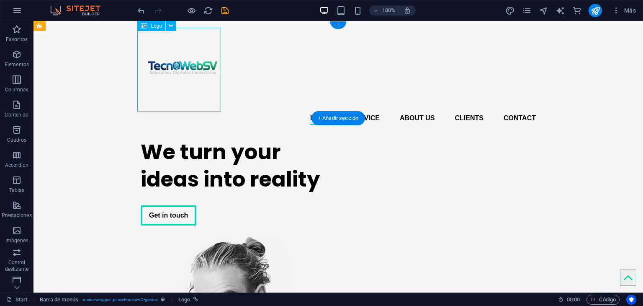
drag, startPoint x: 189, startPoint y: 69, endPoint x: 168, endPoint y: 69, distance: 21.4
click at [168, 69] on div at bounding box center [338, 70] width 395 height 84
click at [183, 65] on div at bounding box center [338, 70] width 395 height 84
click at [192, 63] on div at bounding box center [338, 70] width 395 height 84
click at [192, 64] on div at bounding box center [338, 70] width 395 height 84
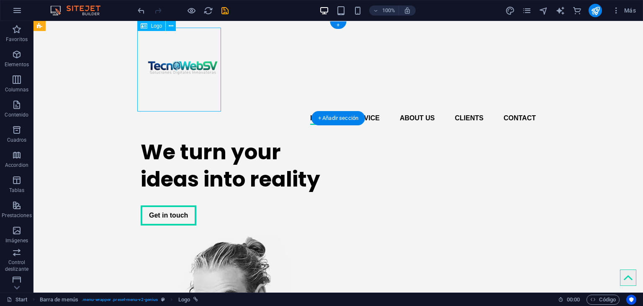
click at [192, 64] on div at bounding box center [338, 70] width 395 height 84
select select "px"
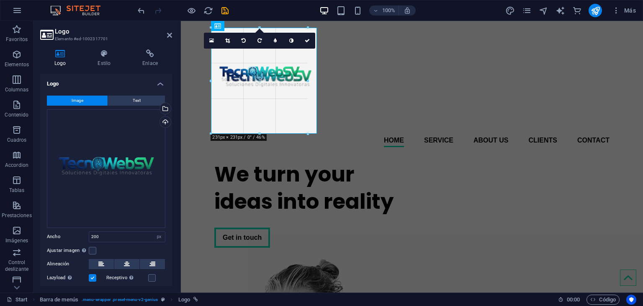
drag, startPoint x: 295, startPoint y: 70, endPoint x: 317, endPoint y: 72, distance: 22.3
type input "253"
click at [232, 40] on icon at bounding box center [232, 40] width 5 height 5
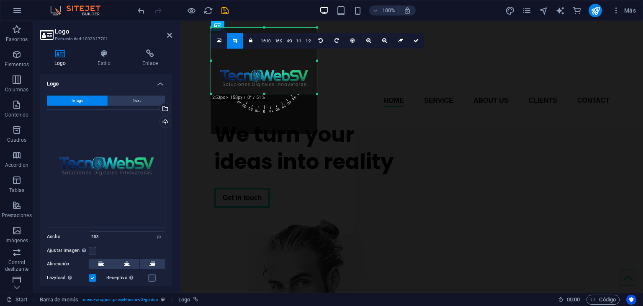
drag, startPoint x: 267, startPoint y: 124, endPoint x: 268, endPoint y: 93, distance: 31.4
click at [268, 93] on div at bounding box center [264, 94] width 106 height 3
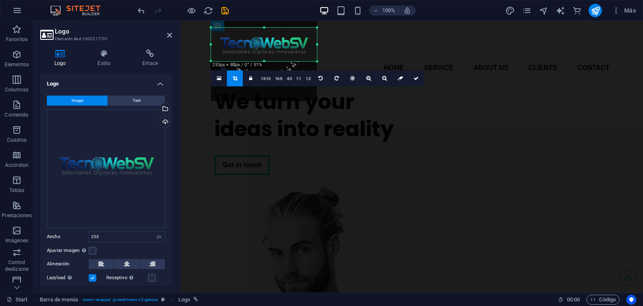
drag, startPoint x: 264, startPoint y: 26, endPoint x: 261, endPoint y: 59, distance: 32.9
click at [261, 59] on div "180 170 160 150 140 130 120 110 100 90 80 70 60 50 40 30 20 10 0 -10 -20 -30 -4…" at bounding box center [264, 45] width 106 height 34
click at [415, 77] on icon at bounding box center [416, 78] width 5 height 5
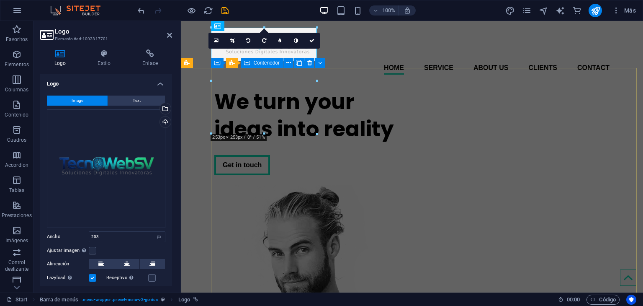
click at [363, 100] on div "We turn your ideas into reality Get in touch" at bounding box center [311, 131] width 194 height 101
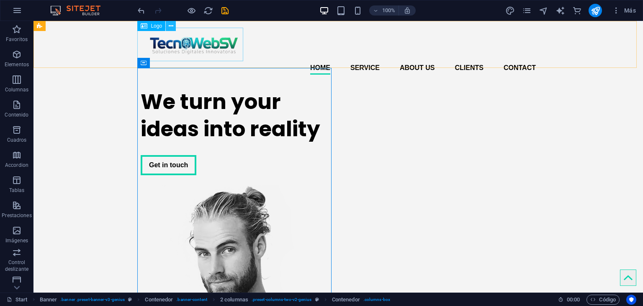
click at [169, 23] on icon at bounding box center [171, 26] width 5 height 9
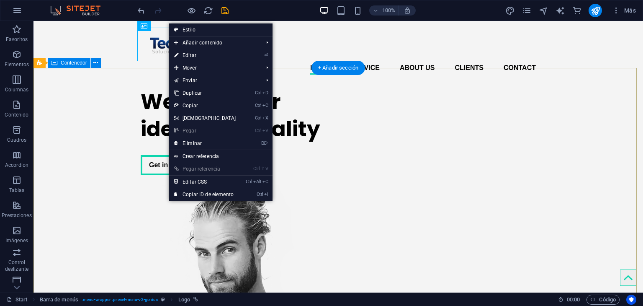
click at [86, 137] on div "We turn your ideas into reality Get in touch" at bounding box center [339, 292] width 610 height 423
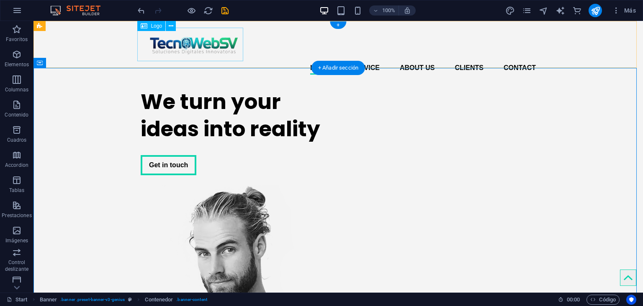
click at [192, 41] on div at bounding box center [338, 45] width 395 height 34
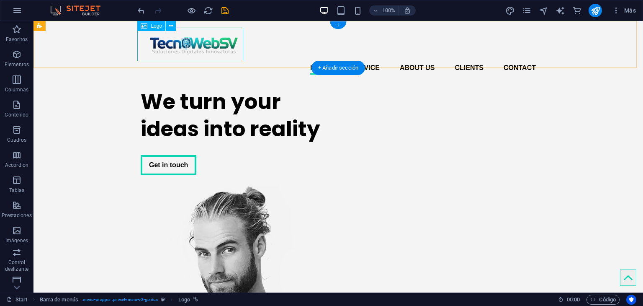
click at [197, 44] on div at bounding box center [338, 45] width 395 height 34
select select "px"
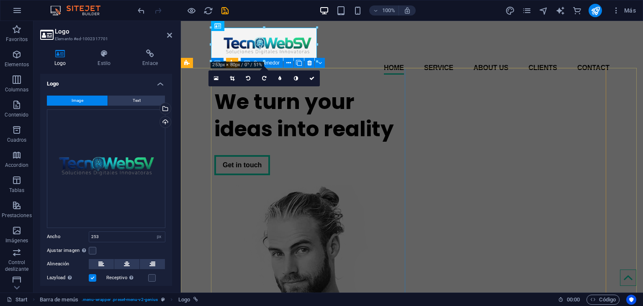
click at [379, 123] on div "We turn your ideas into reality Get in touch" at bounding box center [311, 131] width 194 height 101
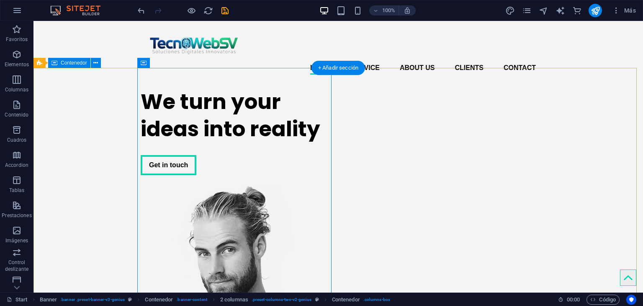
click at [600, 119] on div "We turn your ideas into reality Get in touch" at bounding box center [339, 292] width 610 height 423
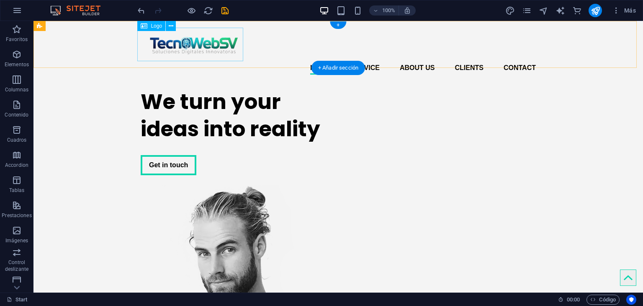
click at [190, 44] on div at bounding box center [338, 45] width 395 height 34
click at [201, 46] on div at bounding box center [338, 45] width 395 height 34
select select "px"
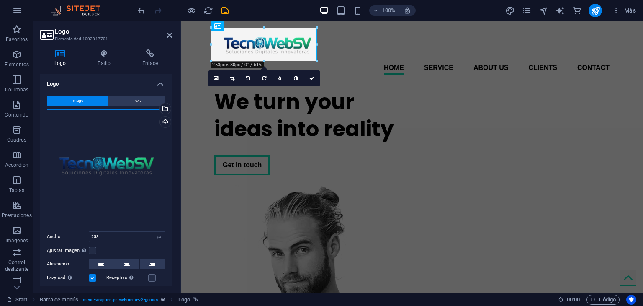
click at [144, 155] on div "Arrastra archivos aquí, haz clic para escoger archivos o selecciona archivos de…" at bounding box center [106, 168] width 119 height 119
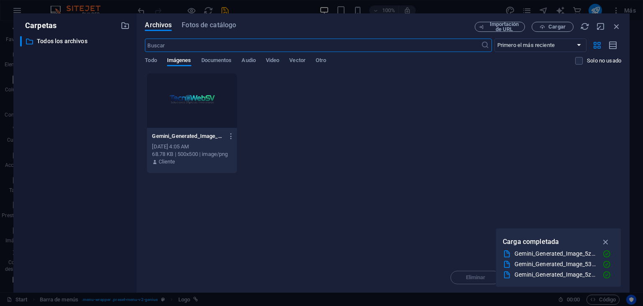
click at [144, 155] on div "Archivos Fotos de catálogo Importación de URL Cargar ​ Primero el más reciente …" at bounding box center [383, 152] width 493 height 279
click at [234, 134] on icon "button" at bounding box center [231, 136] width 8 height 8
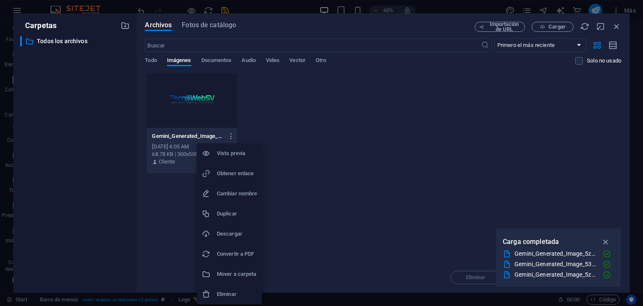
click at [231, 288] on li "Eliminar" at bounding box center [229, 294] width 65 height 20
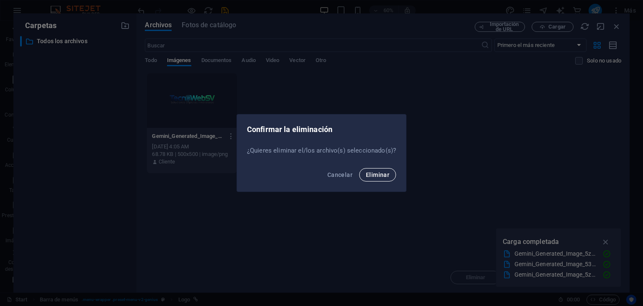
click at [383, 172] on span "Eliminar" at bounding box center [377, 174] width 23 height 7
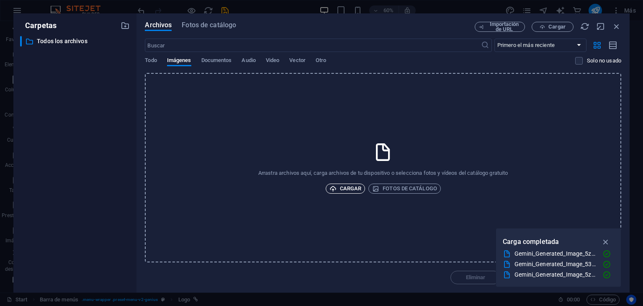
click at [339, 186] on span "Cargar" at bounding box center [346, 188] width 32 height 10
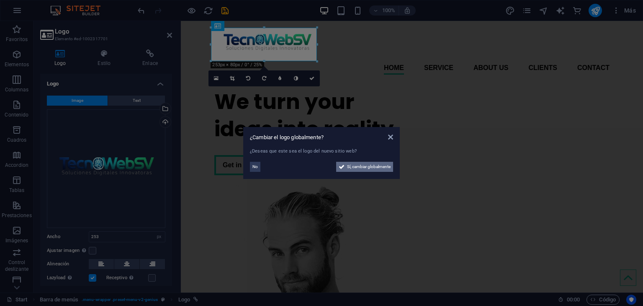
click at [364, 166] on span "Sí, cambiar globalmente" at bounding box center [369, 167] width 44 height 10
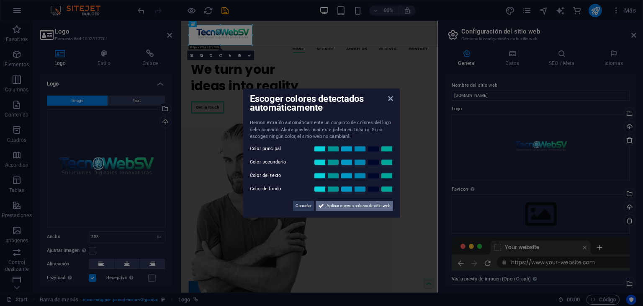
click at [345, 206] on span "Aplicar nuevos colores de sitio web" at bounding box center [359, 206] width 64 height 10
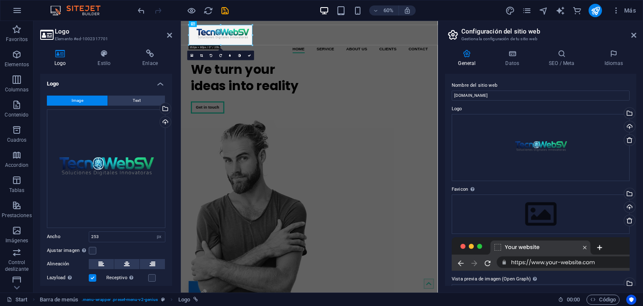
click at [637, 34] on aside "Configuración del sitio web Gestiona la configuración de tu sitio web General D…" at bounding box center [540, 156] width 205 height 271
click at [634, 34] on icon at bounding box center [634, 35] width 5 height 7
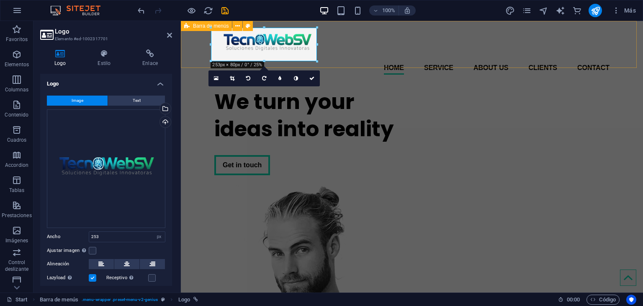
click at [351, 61] on div "Home Service About us Clients Contact Menu" at bounding box center [412, 51] width 462 height 60
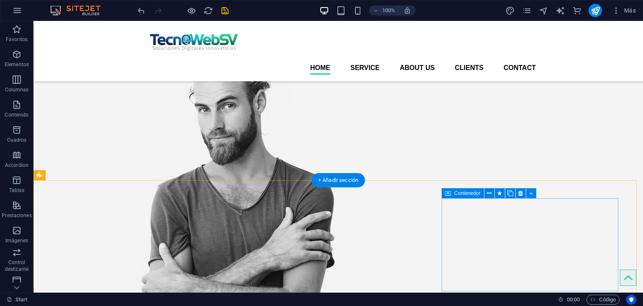
scroll to position [84, 0]
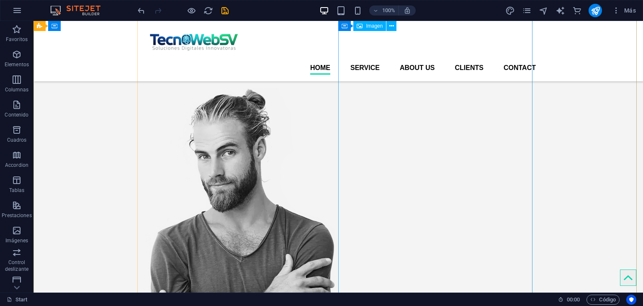
click at [335, 131] on figure at bounding box center [238, 247] width 194 height 319
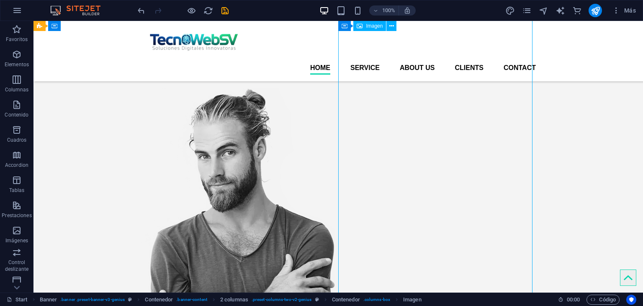
click at [335, 131] on figure at bounding box center [238, 247] width 194 height 319
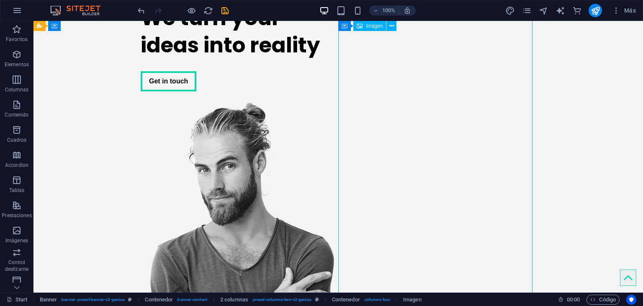
select select "px"
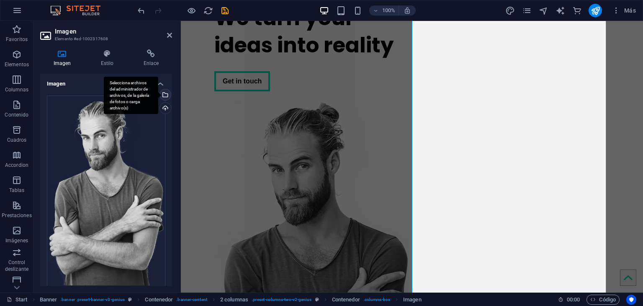
click at [164, 93] on div "Selecciona archivos del administrador de archivos, de la galería de fotos o car…" at bounding box center [164, 95] width 13 height 13
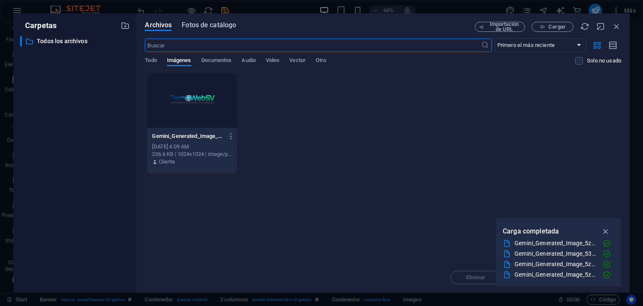
click at [209, 24] on span "Fotos de catálogo" at bounding box center [209, 25] width 54 height 10
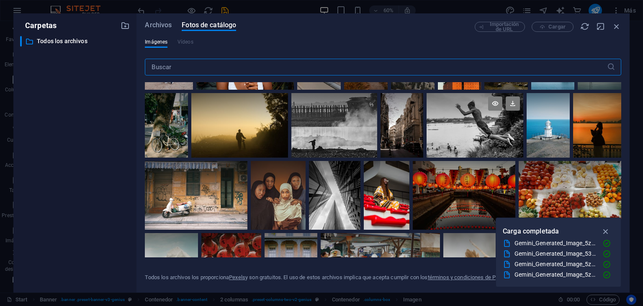
scroll to position [4419, 0]
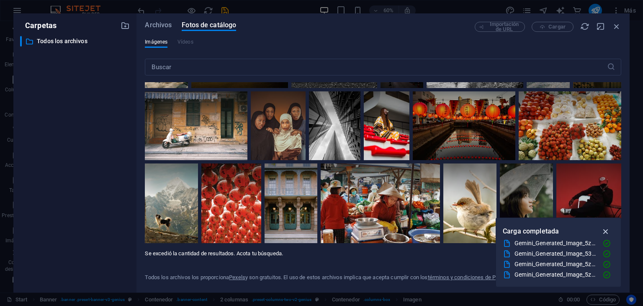
click at [606, 230] on icon "button" at bounding box center [606, 231] width 10 height 9
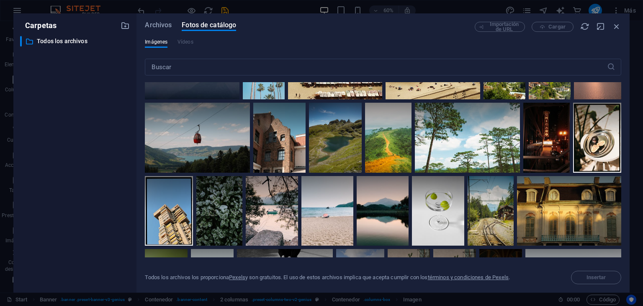
scroll to position [1236, 0]
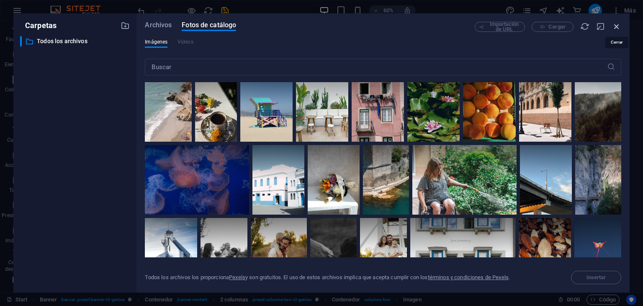
click at [613, 24] on icon "button" at bounding box center [616, 26] width 9 height 9
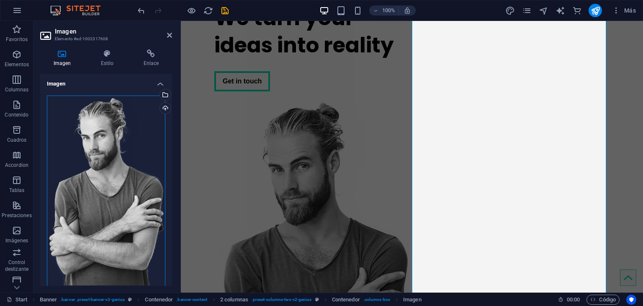
click at [116, 158] on div "Arrastra archivos aquí, haz clic para escoger archivos o selecciona archivos de…" at bounding box center [106, 191] width 119 height 192
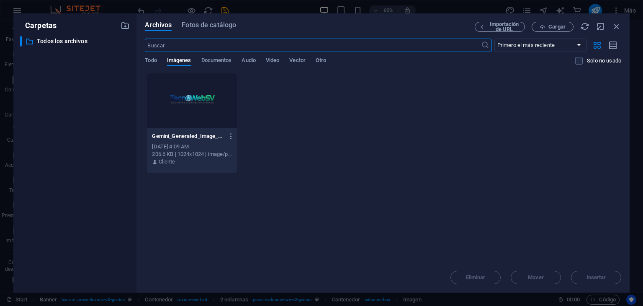
click at [116, 158] on div "​ Todos los archivos Todos los archivos" at bounding box center [75, 161] width 110 height 250
click at [313, 151] on div "Gemini_Generated_Image_5zxa035zxa035zxa3-Photoroom-6S0bF2s_-GcIDCZIo8nXRw.png G…" at bounding box center [383, 123] width 477 height 101
click at [546, 26] on span "Cargar" at bounding box center [553, 26] width 34 height 5
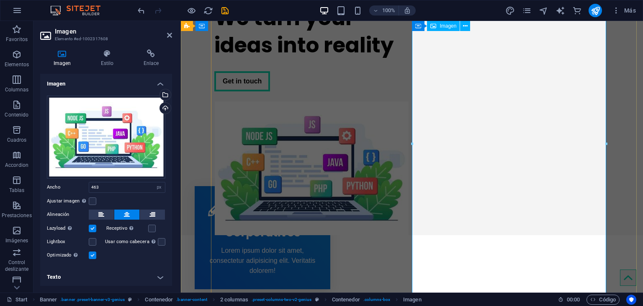
scroll to position [34, 0]
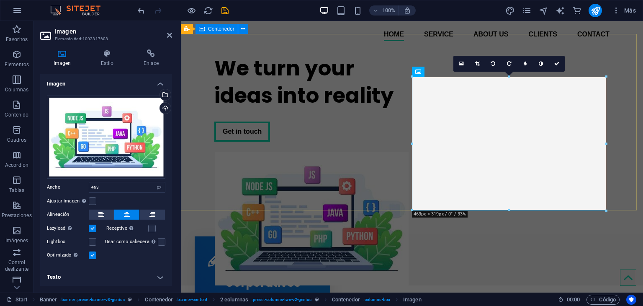
click at [343, 54] on div "We turn your ideas into reality Get in touch" at bounding box center [412, 166] width 462 height 237
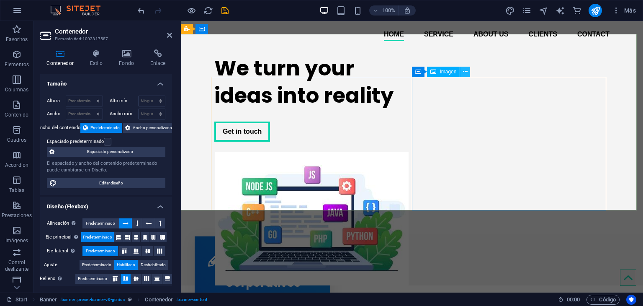
click at [467, 70] on icon at bounding box center [465, 71] width 5 height 9
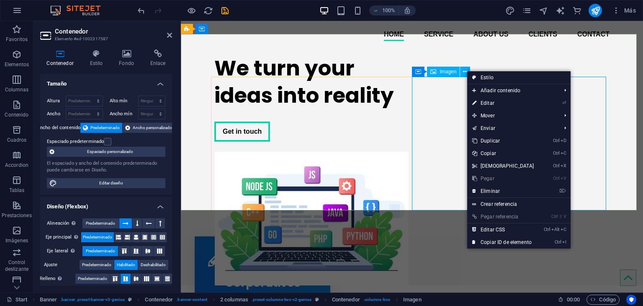
click at [409, 152] on figure at bounding box center [311, 219] width 194 height 134
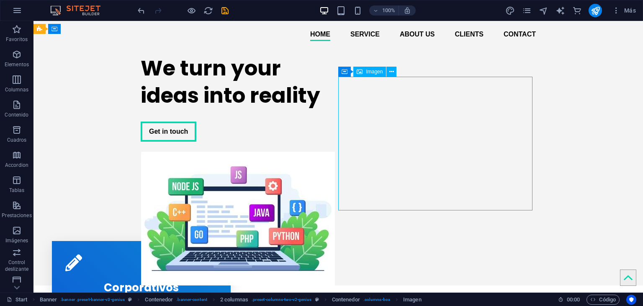
drag, startPoint x: 342, startPoint y: 116, endPoint x: 489, endPoint y: 116, distance: 147.4
click at [335, 152] on figure at bounding box center [238, 219] width 194 height 134
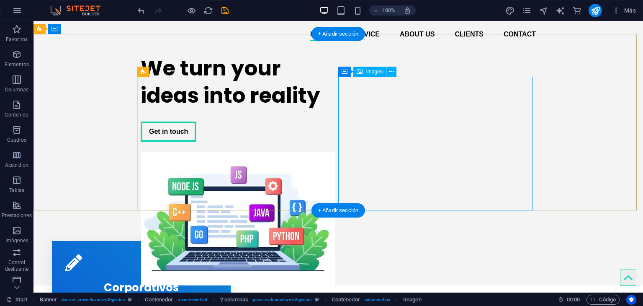
click at [335, 152] on figure at bounding box center [238, 219] width 194 height 134
click at [364, 70] on div "Imagen" at bounding box center [369, 72] width 33 height 10
click at [276, 109] on div "We turn your ideas into reality" at bounding box center [238, 81] width 194 height 54
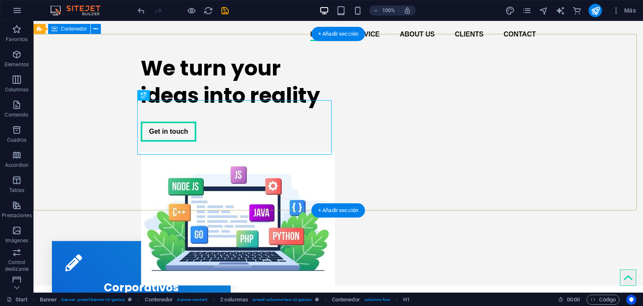
click at [593, 108] on div "We turn your ideas into reality Get in touch" at bounding box center [339, 166] width 610 height 237
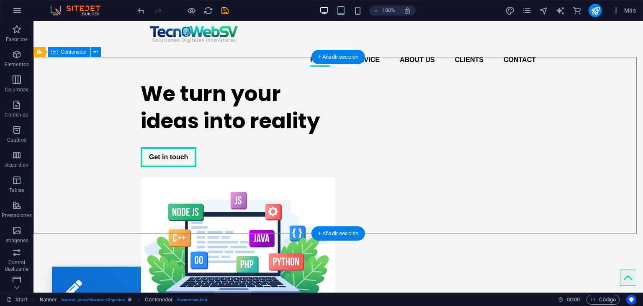
scroll to position [0, 0]
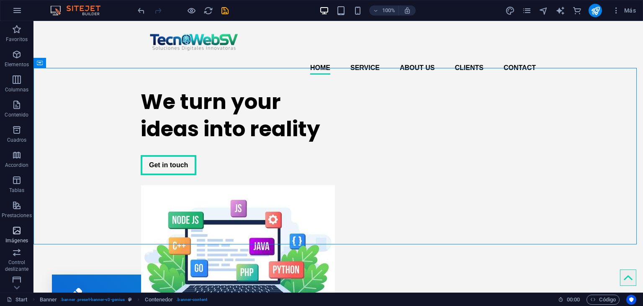
click at [17, 233] on icon "button" at bounding box center [17, 230] width 10 height 10
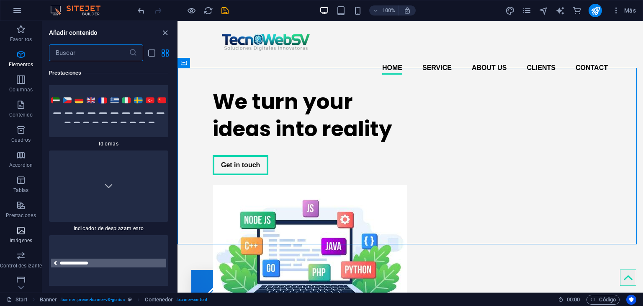
scroll to position [7962, 0]
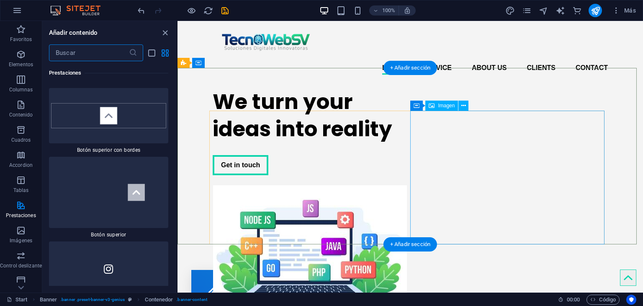
click at [407, 185] on figure at bounding box center [310, 252] width 194 height 134
select select "px"
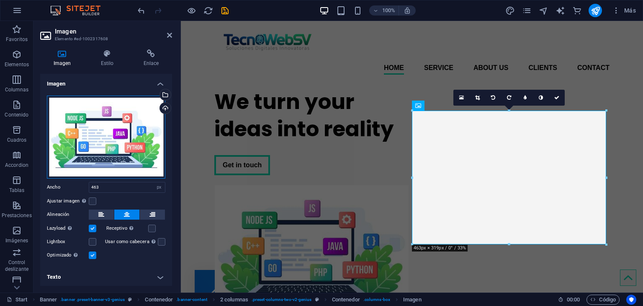
click at [112, 123] on div "Arrastra archivos aquí, haz clic para escoger archivos o selecciona archivos de…" at bounding box center [106, 136] width 119 height 83
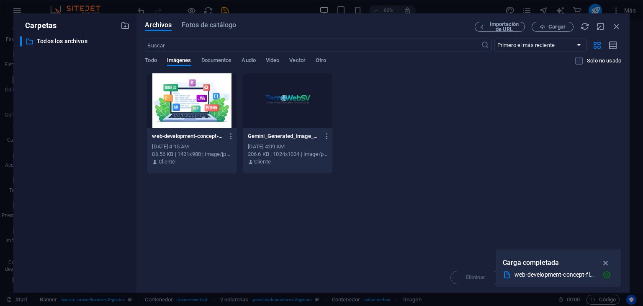
click at [112, 123] on div "​ Todos los archivos Todos los archivos" at bounding box center [75, 161] width 110 height 250
click at [229, 137] on icon "button" at bounding box center [231, 136] width 8 height 8
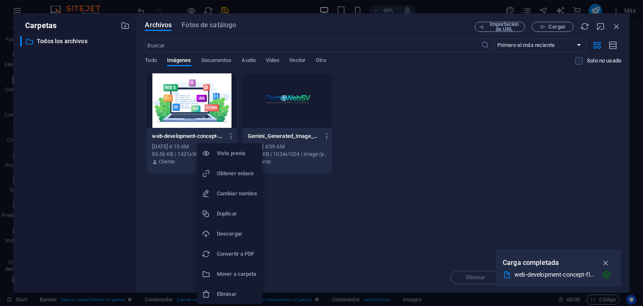
click at [233, 294] on h6 "Eliminar" at bounding box center [237, 294] width 40 height 10
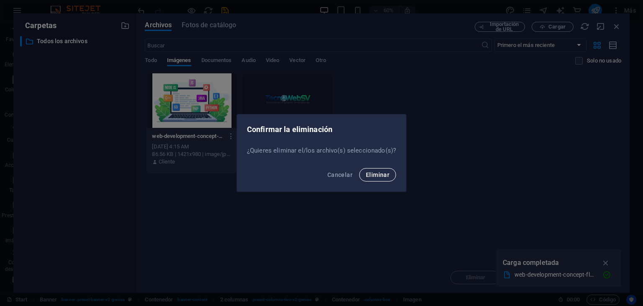
click at [383, 175] on span "Eliminar" at bounding box center [377, 174] width 23 height 7
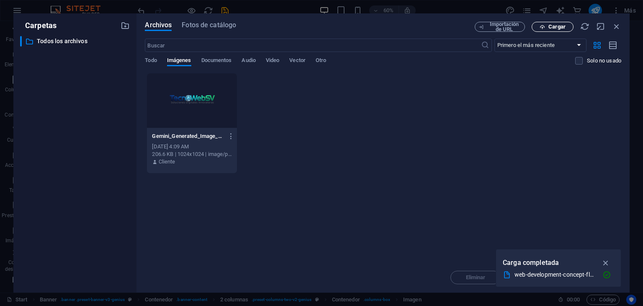
click at [555, 27] on span "Cargar" at bounding box center [557, 26] width 17 height 5
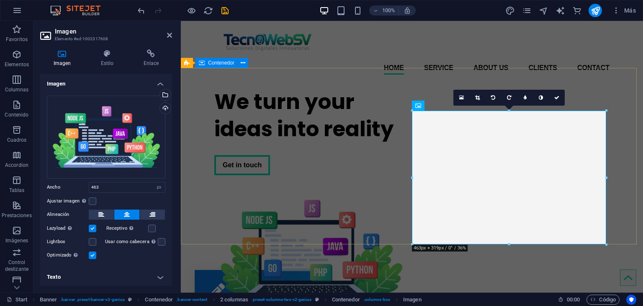
click at [254, 91] on div "We turn your ideas into reality Get in touch" at bounding box center [412, 199] width 462 height 237
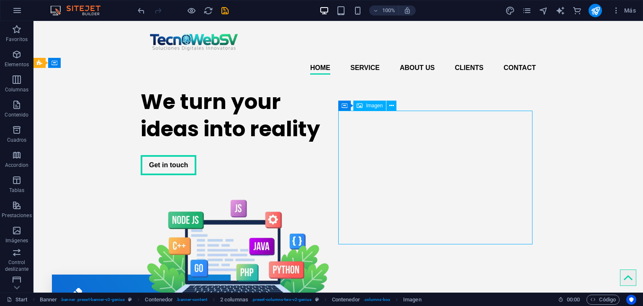
drag, startPoint x: 354, startPoint y: 168, endPoint x: 501, endPoint y: 160, distance: 146.9
click at [335, 185] on figure at bounding box center [238, 252] width 194 height 134
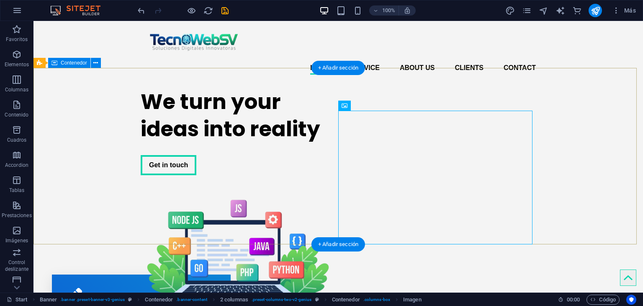
click at [599, 146] on div "We turn your ideas into reality Get in touch" at bounding box center [339, 199] width 610 height 237
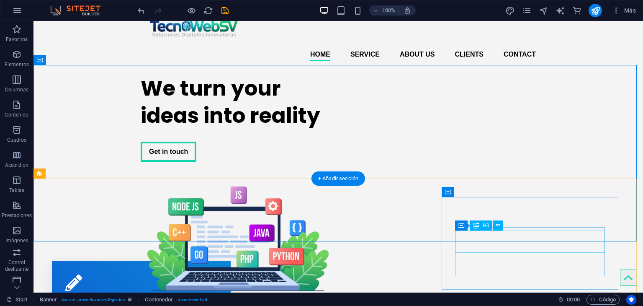
scroll to position [0, 0]
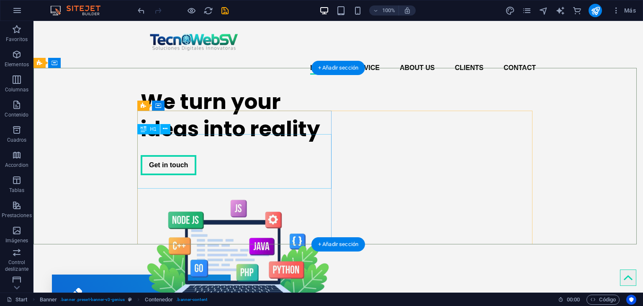
click at [191, 142] on div "We turn your ideas into reality" at bounding box center [238, 115] width 194 height 54
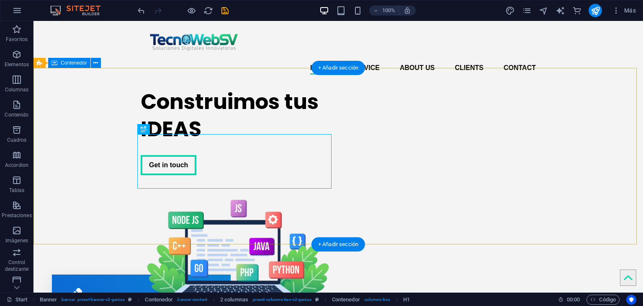
click at [587, 124] on div "Construimos tus IDEAS Get in touch" at bounding box center [339, 199] width 610 height 237
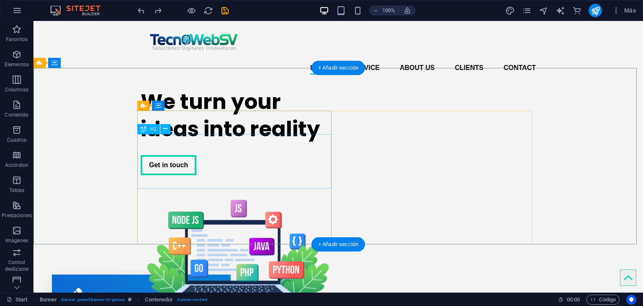
click at [201, 142] on div "We turn your ideas into reality" at bounding box center [238, 115] width 194 height 54
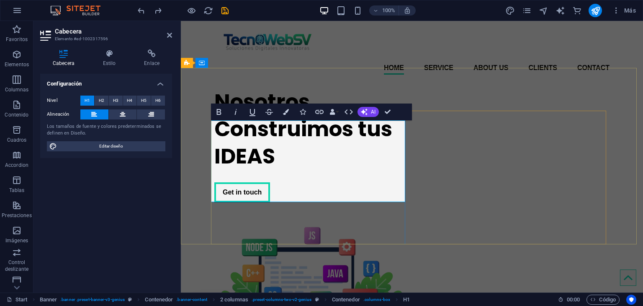
click at [214, 159] on h1 "Nosotros Construimos tus IDEAS" at bounding box center [311, 129] width 194 height 82
drag, startPoint x: 303, startPoint y: 136, endPoint x: 214, endPoint y: 138, distance: 88.8
click at [214, 138] on h1 "Nosotros Construimos tus IDEAS" at bounding box center [311, 129] width 194 height 82
click at [351, 162] on h1 "Es hora de Construimos tus IDEAS" at bounding box center [311, 129] width 194 height 82
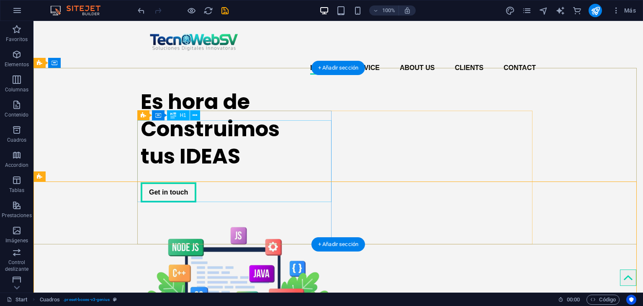
click at [217, 143] on div "Es hora de Construimos tus IDEAS" at bounding box center [238, 129] width 194 height 82
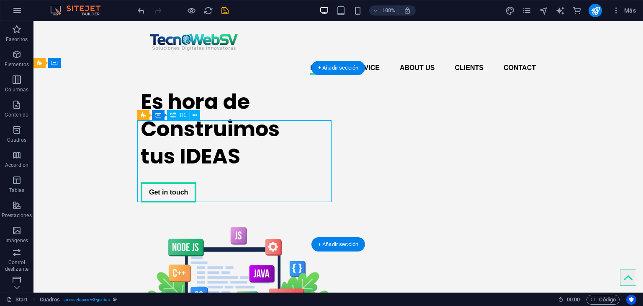
click at [217, 143] on div "Es hora de Construimos tus IDEAS" at bounding box center [238, 129] width 194 height 82
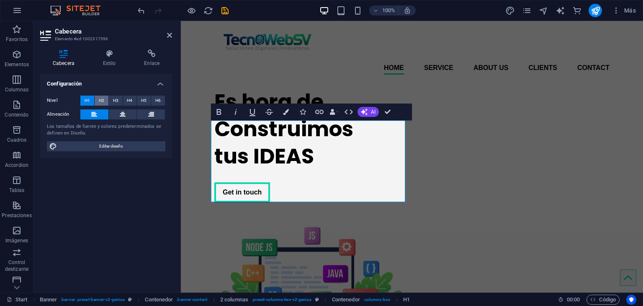
click at [102, 101] on span "H2" at bounding box center [101, 100] width 5 height 10
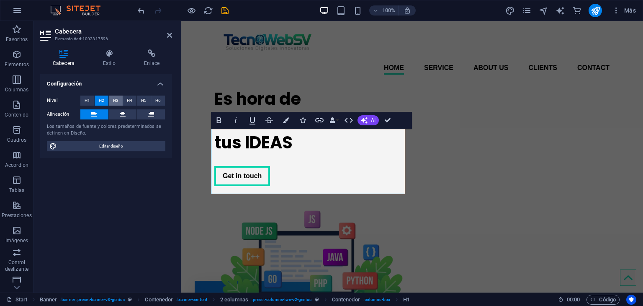
click at [113, 102] on span "H3" at bounding box center [115, 100] width 5 height 10
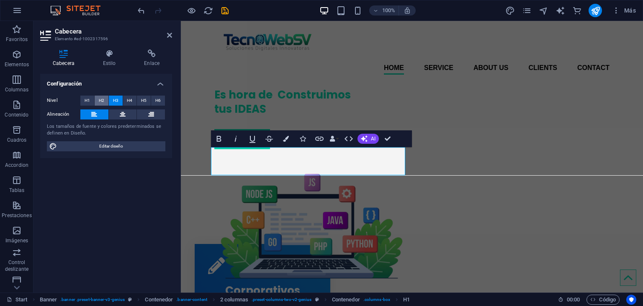
click at [102, 103] on span "H2" at bounding box center [101, 100] width 5 height 10
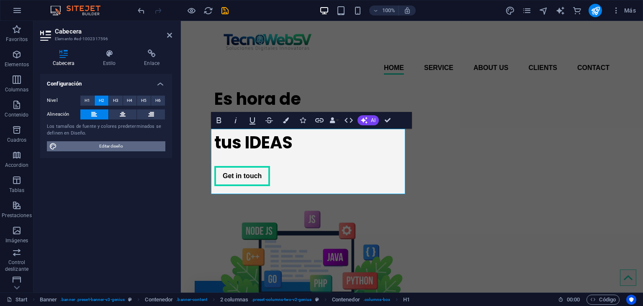
click at [85, 148] on span "Editar diseño" at bounding box center [110, 146] width 103 height 10
select select "px"
select select "400"
select select "px"
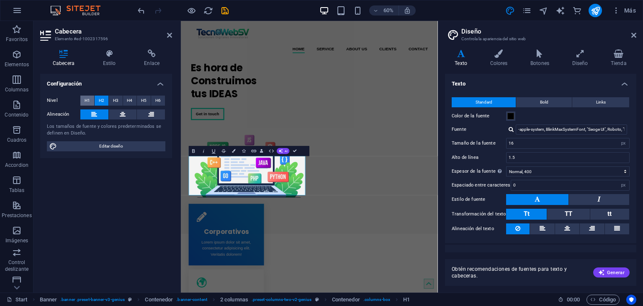
click at [87, 100] on span "H1" at bounding box center [87, 100] width 5 height 10
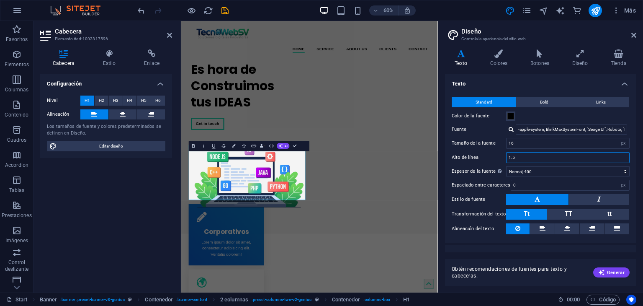
click at [560, 159] on input "1.5" at bounding box center [568, 157] width 123 height 10
type input "1.2"
click at [527, 144] on input "16" at bounding box center [568, 143] width 123 height 10
drag, startPoint x: 518, startPoint y: 143, endPoint x: 498, endPoint y: 143, distance: 19.3
click at [498, 143] on div "Tamaño de la fuente 16 rem px" at bounding box center [541, 143] width 178 height 11
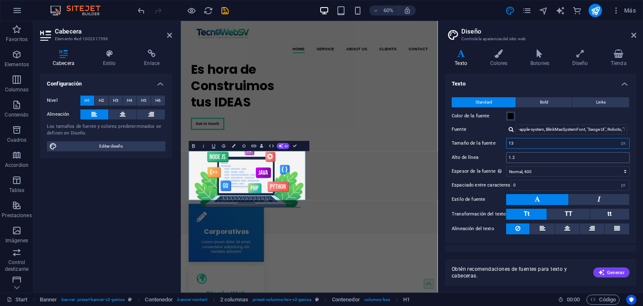
type input "13"
click at [519, 156] on input "1.2" at bounding box center [568, 157] width 123 height 10
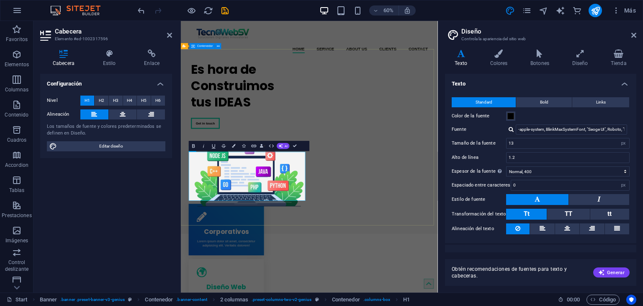
click at [472, 187] on div "Es hora de Construimos tus IDEAS Get in touch" at bounding box center [395, 212] width 428 height 263
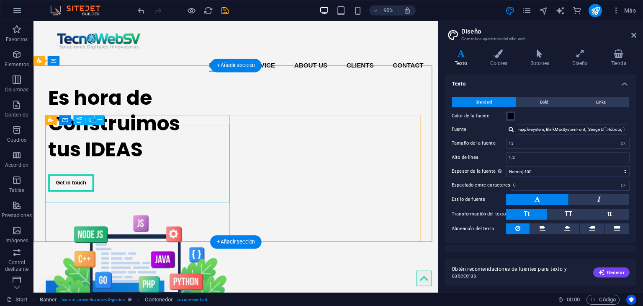
click at [160, 170] on div "Es hora de Construimos tus IDEAS" at bounding box center [146, 129] width 194 height 82
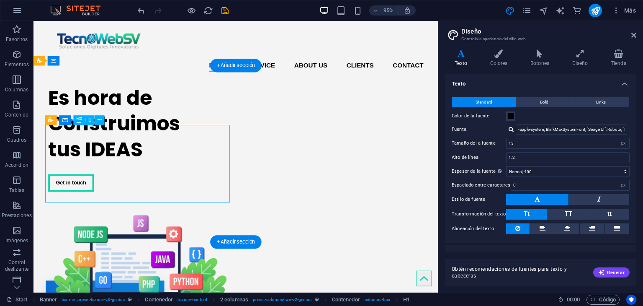
drag, startPoint x: 160, startPoint y: 170, endPoint x: 162, endPoint y: 155, distance: 14.5
click at [162, 155] on div "Es hora de Construimos tus IDEAS" at bounding box center [146, 129] width 194 height 82
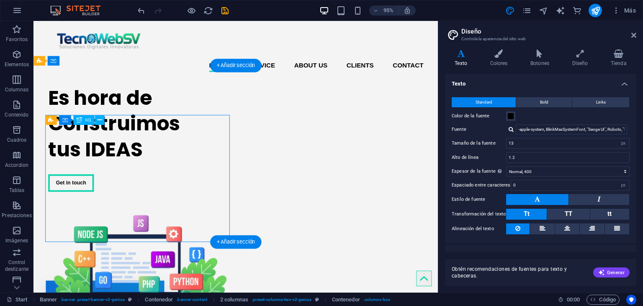
click at [81, 152] on div "Es hora de Construimos tus IDEAS" at bounding box center [146, 129] width 194 height 82
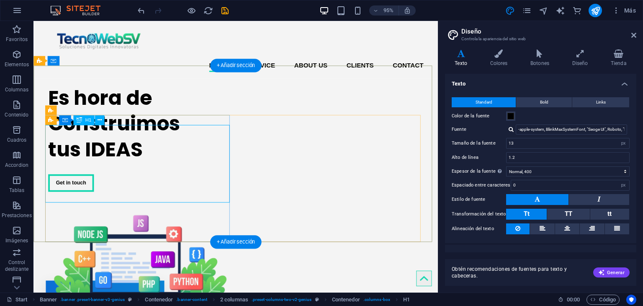
click at [169, 170] on div "Es hora de Construimos tus IDEAS" at bounding box center [146, 129] width 194 height 82
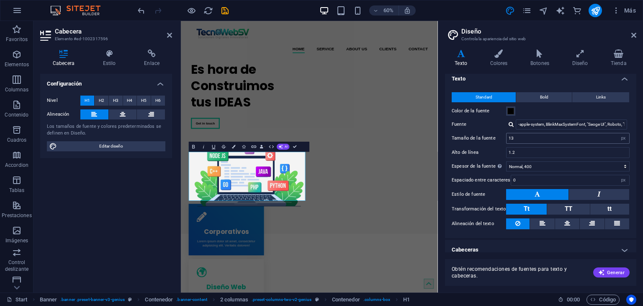
scroll to position [11, 0]
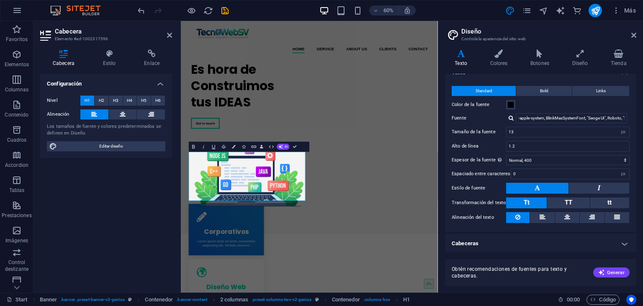
click at [623, 242] on h4 "Cabeceras" at bounding box center [540, 243] width 191 height 20
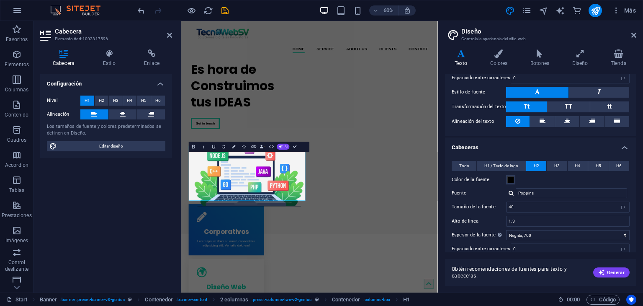
scroll to position [137, 0]
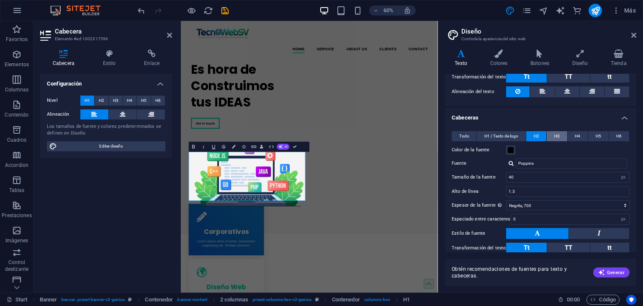
click at [555, 134] on span "H3" at bounding box center [557, 136] width 5 height 10
click at [534, 135] on span "H2" at bounding box center [536, 136] width 5 height 10
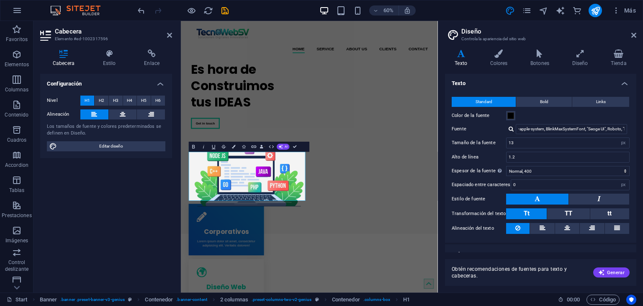
scroll to position [0, 0]
click at [253, 170] on h1 "Es hora de Construimos tus IDEAS" at bounding box center [295, 129] width 194 height 82
drag, startPoint x: 338, startPoint y: 247, endPoint x: 354, endPoint y: 182, distance: 66.5
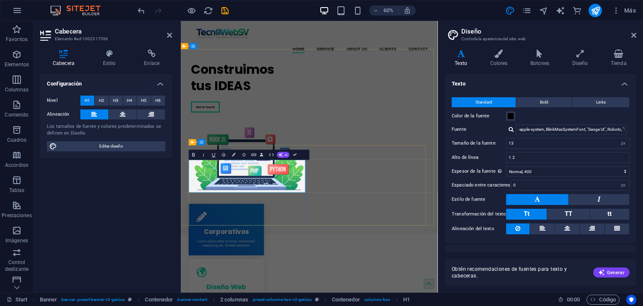
click at [201, 142] on h1 "Construimos tus IDEAS" at bounding box center [295, 115] width 194 height 54
click at [415, 175] on div "Construimos tus IDEAS Get in touch" at bounding box center [395, 199] width 428 height 236
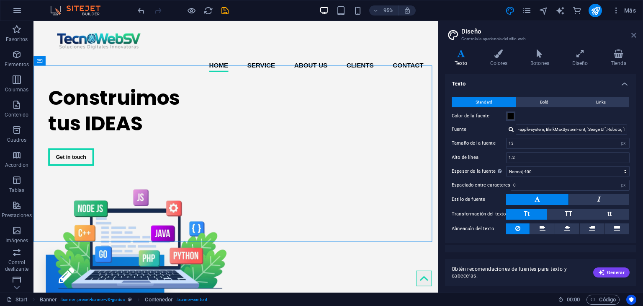
click at [634, 34] on icon at bounding box center [634, 35] width 5 height 7
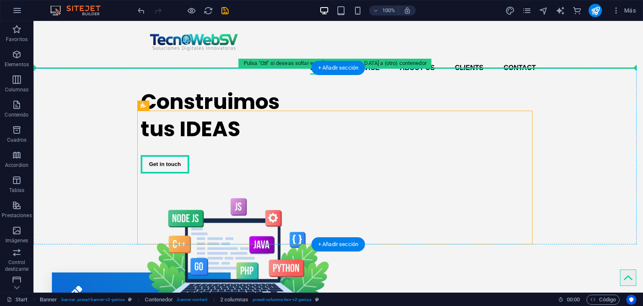
drag, startPoint x: 178, startPoint y: 127, endPoint x: 126, endPoint y: 107, distance: 54.9
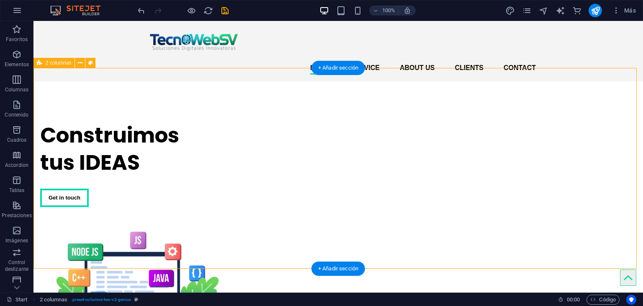
click at [583, 168] on div "Construimos tus IDEAS Get in touch" at bounding box center [339, 232] width 610 height 303
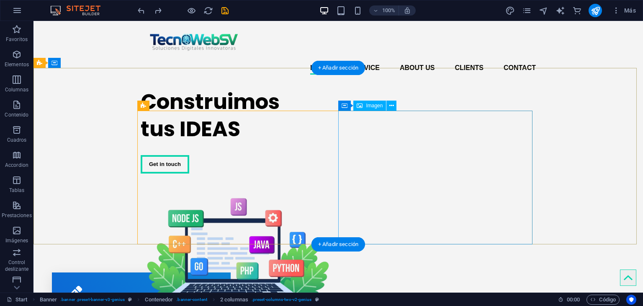
click at [335, 183] on figure at bounding box center [238, 250] width 194 height 134
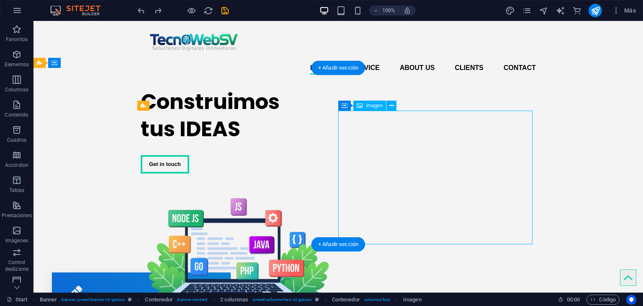
click at [335, 183] on figure at bounding box center [238, 250] width 194 height 134
select select "px"
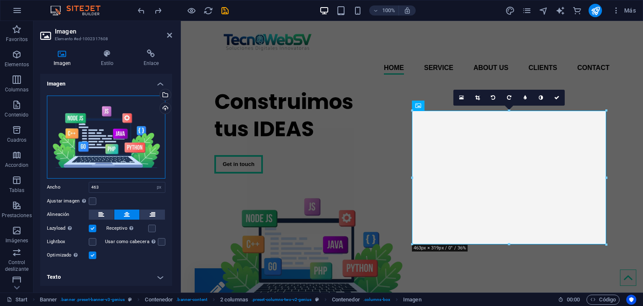
click at [143, 122] on div "Arrastra archivos aquí, haz clic para escoger archivos o selecciona archivos de…" at bounding box center [106, 136] width 119 height 83
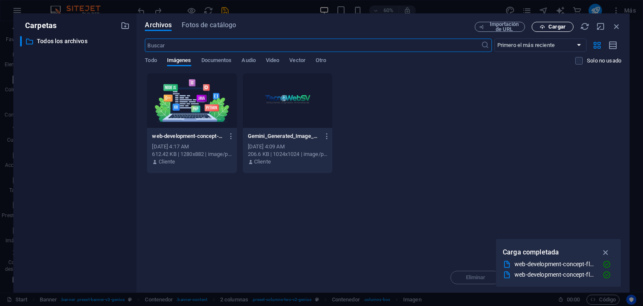
click at [552, 28] on span "Cargar" at bounding box center [557, 26] width 17 height 5
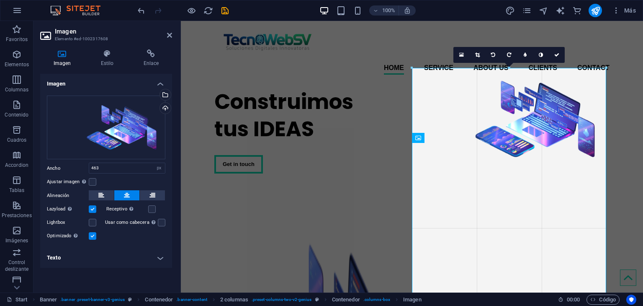
drag, startPoint x: 411, startPoint y: 144, endPoint x: 399, endPoint y: 142, distance: 12.7
type input "464"
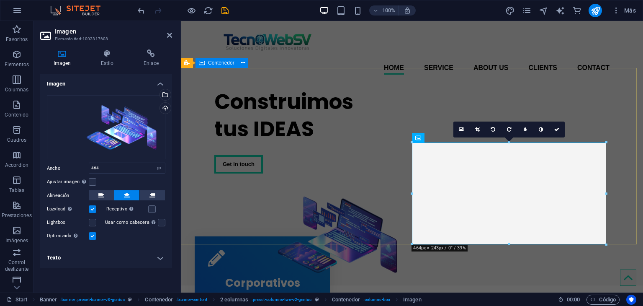
click at [592, 109] on div "Construimos tus IDEAS Get in touch" at bounding box center [412, 183] width 462 height 204
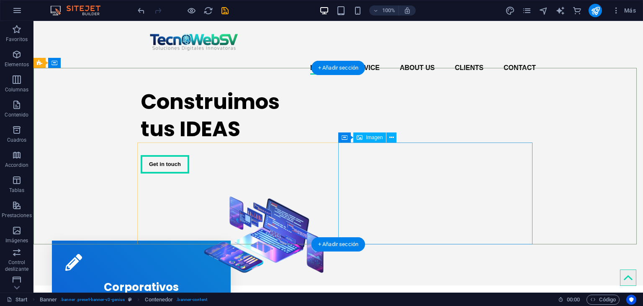
click at [335, 183] on figure at bounding box center [238, 234] width 194 height 102
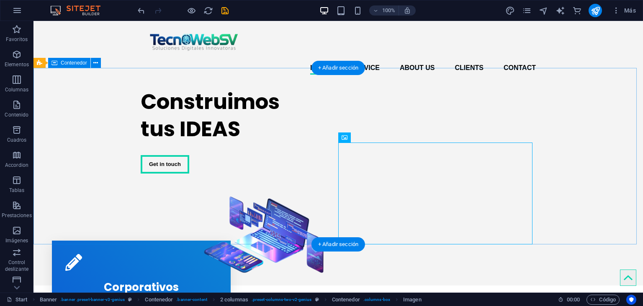
click at [587, 152] on div "Construimos tus IDEAS Get in touch" at bounding box center [339, 183] width 610 height 204
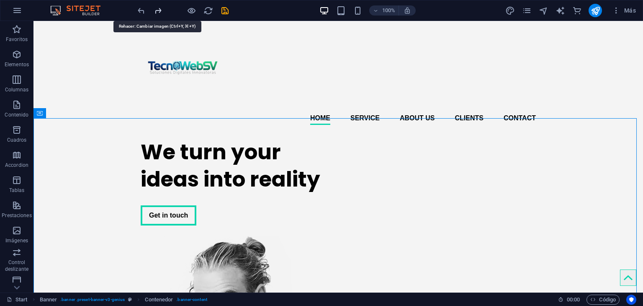
click at [159, 9] on icon "redo" at bounding box center [158, 11] width 10 height 10
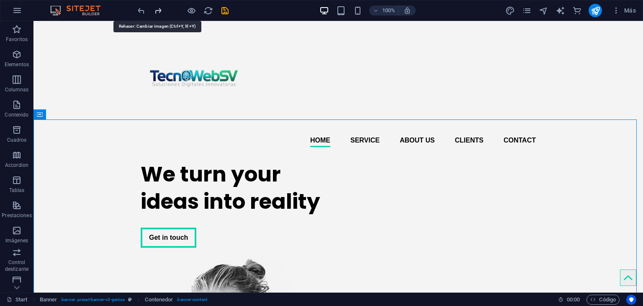
click at [159, 9] on icon "redo" at bounding box center [158, 11] width 10 height 10
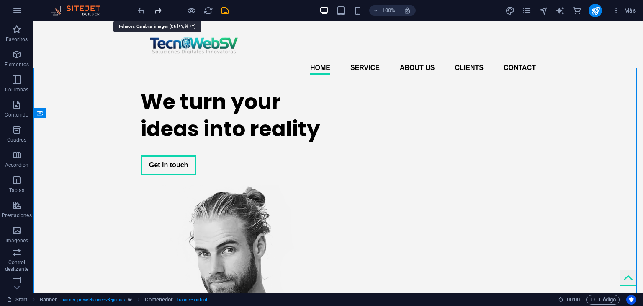
click at [159, 9] on icon "redo" at bounding box center [158, 11] width 10 height 10
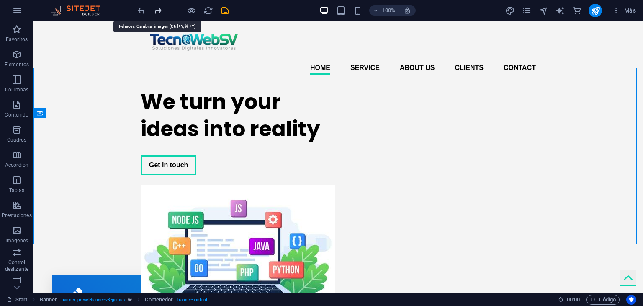
click at [159, 9] on icon "redo" at bounding box center [158, 11] width 10 height 10
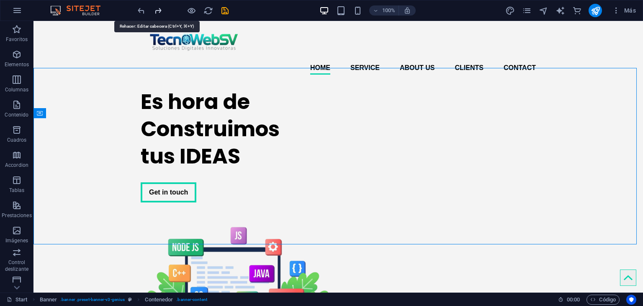
click at [159, 9] on icon "redo" at bounding box center [158, 11] width 10 height 10
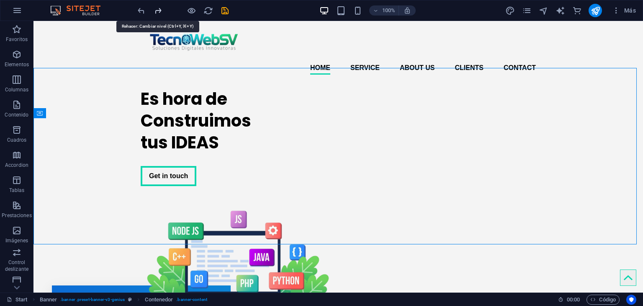
click at [159, 9] on icon "redo" at bounding box center [158, 11] width 10 height 10
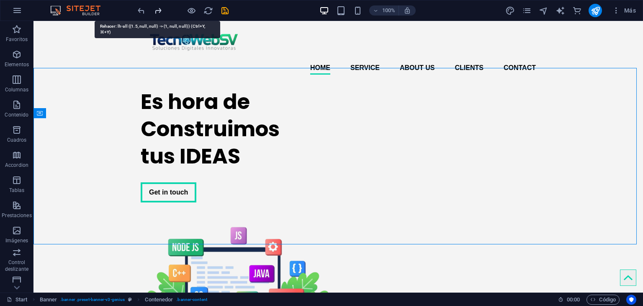
click at [159, 9] on icon "redo" at bounding box center [158, 11] width 10 height 10
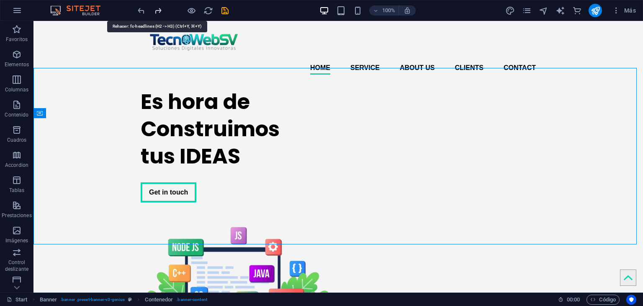
click at [159, 9] on icon "redo" at bounding box center [158, 11] width 10 height 10
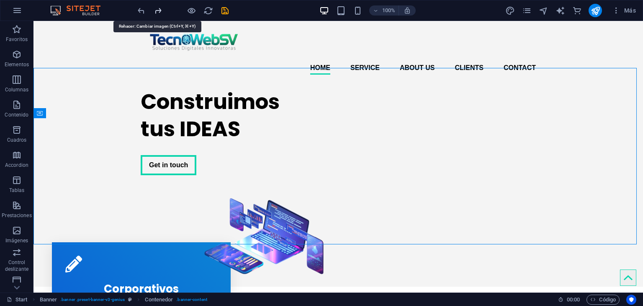
click at [159, 9] on icon "redo" at bounding box center [158, 11] width 10 height 10
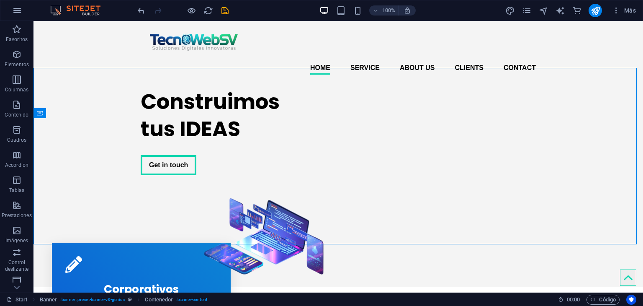
click at [159, 9] on div at bounding box center [183, 10] width 94 height 13
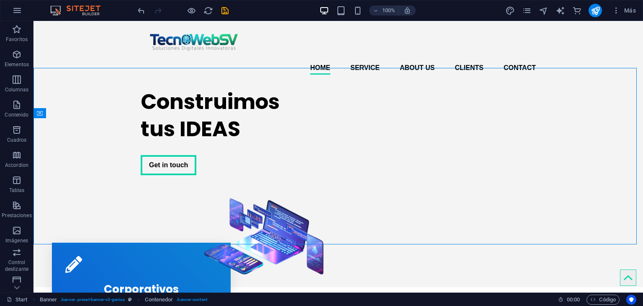
click at [159, 9] on div at bounding box center [183, 10] width 94 height 13
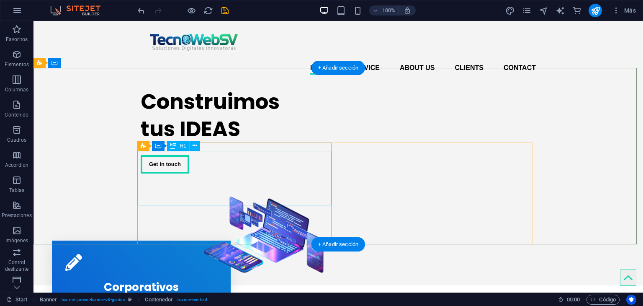
click at [209, 142] on div "Construimos tus IDEAS" at bounding box center [238, 115] width 194 height 54
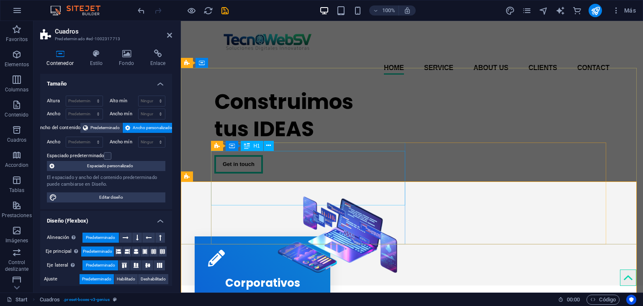
click at [241, 142] on div "Construimos tus IDEAS" at bounding box center [311, 115] width 194 height 54
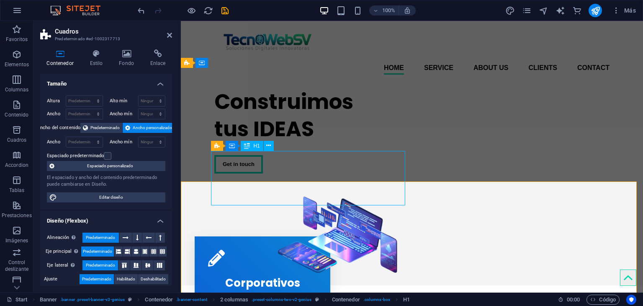
click at [241, 142] on div "Construimos tus IDEAS" at bounding box center [311, 115] width 194 height 54
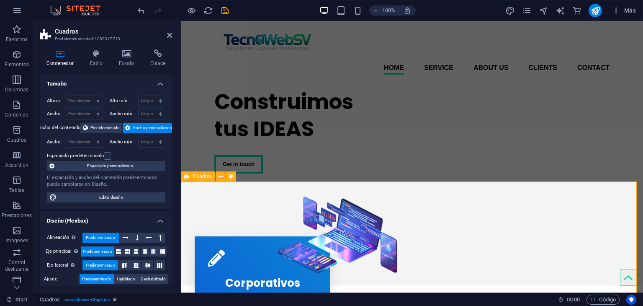
click at [302, 142] on div "Construimos tus IDEAS" at bounding box center [311, 115] width 194 height 54
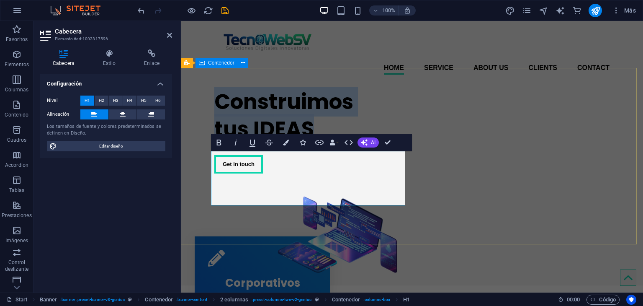
click at [479, 113] on div "Construimos tus IDEAS Get in touch" at bounding box center [412, 183] width 462 height 204
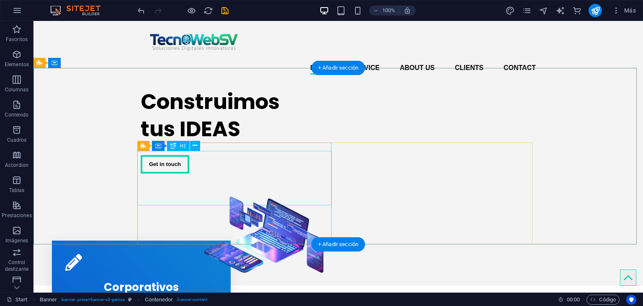
click at [226, 142] on div "Construimos tus IDEAS" at bounding box center [238, 115] width 194 height 54
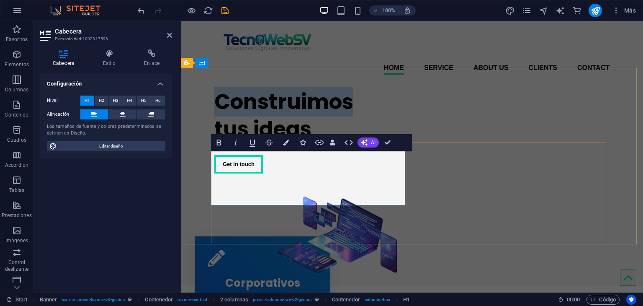
drag, startPoint x: 359, startPoint y: 169, endPoint x: 215, endPoint y: 173, distance: 143.7
click at [215, 142] on h1 "Construimos tus ideas" at bounding box center [311, 115] width 194 height 54
click at [370, 144] on button "AI" at bounding box center [368, 142] width 21 height 10
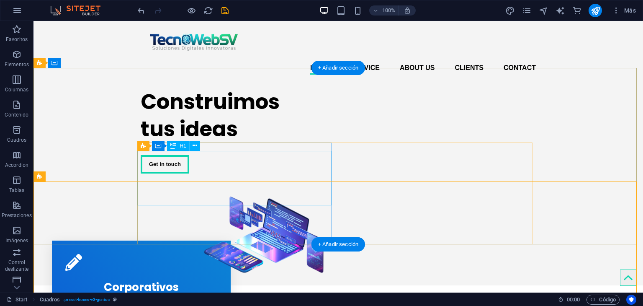
click at [141, 142] on div "Construimos tus ideas" at bounding box center [238, 115] width 194 height 54
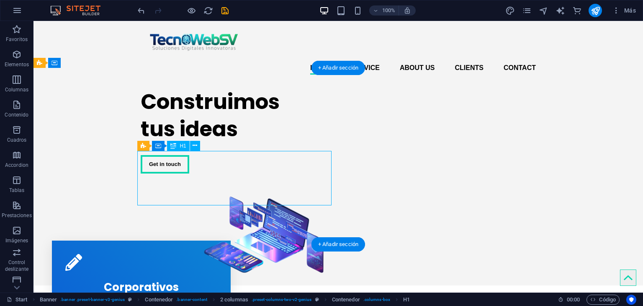
click at [141, 142] on div "Construimos tus ideas" at bounding box center [238, 115] width 194 height 54
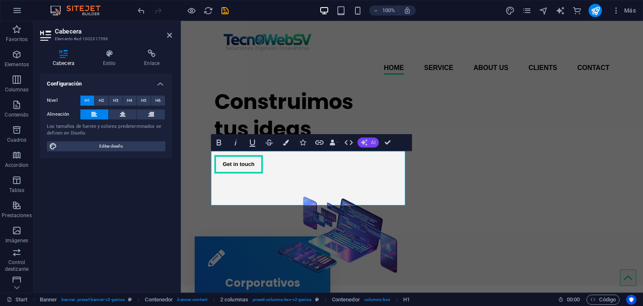
click at [367, 142] on icon "button" at bounding box center [364, 142] width 7 height 7
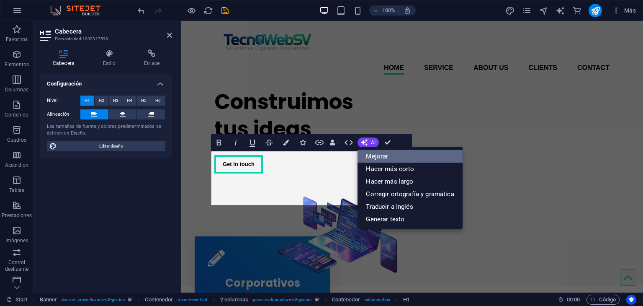
click at [374, 156] on link "Mejorar" at bounding box center [410, 156] width 105 height 13
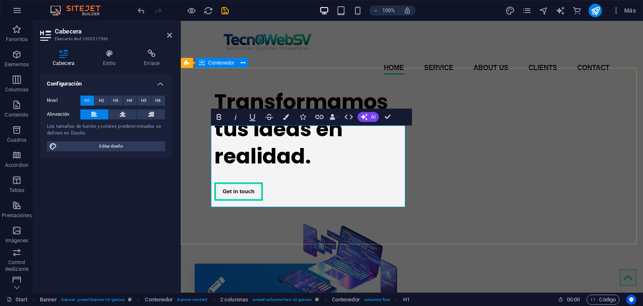
click at [467, 91] on div "Transformamos tus ideas en realidad. Get in touch" at bounding box center [412, 196] width 462 height 231
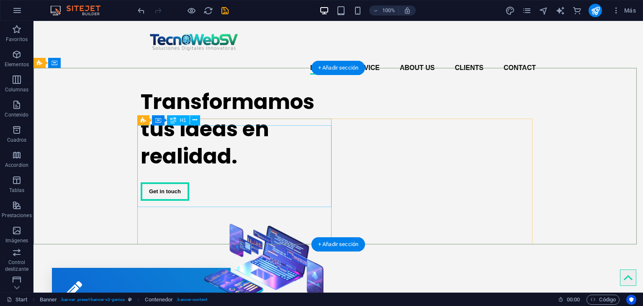
click at [207, 148] on div "Transformamos tus ideas en realidad." at bounding box center [238, 129] width 194 height 82
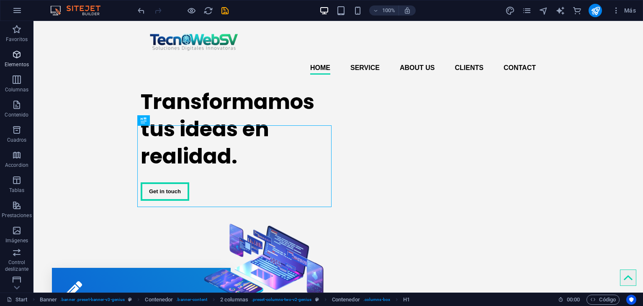
click at [15, 64] on p "Elementos" at bounding box center [17, 64] width 24 height 7
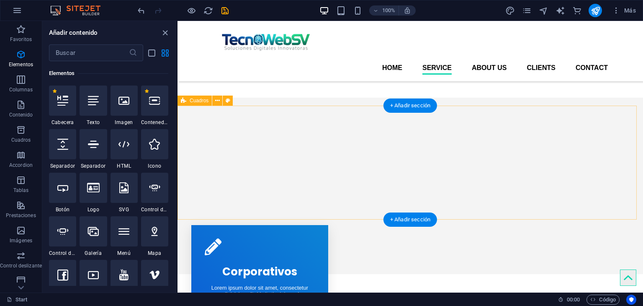
scroll to position [168, 0]
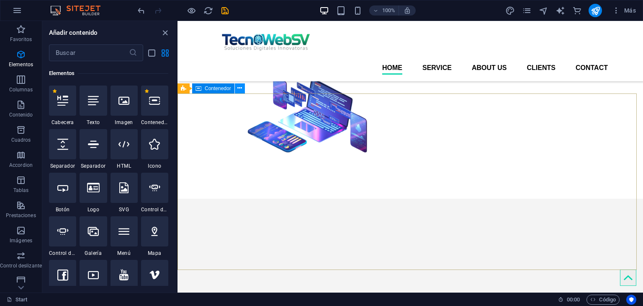
click at [240, 87] on icon at bounding box center [239, 88] width 5 height 9
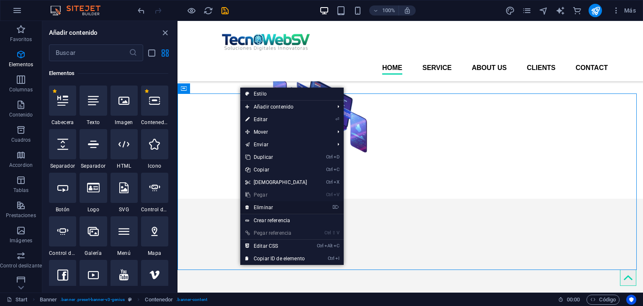
click at [270, 206] on link "⌦ Eliminar" at bounding box center [276, 207] width 72 height 13
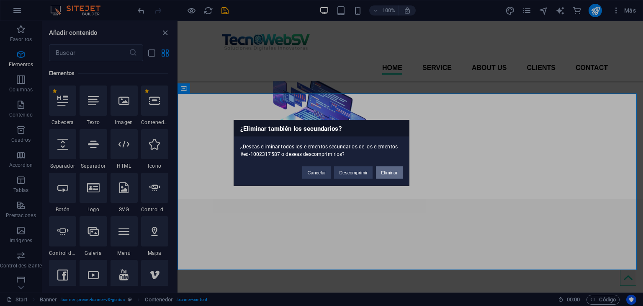
click at [388, 172] on button "Eliminar" at bounding box center [389, 172] width 27 height 13
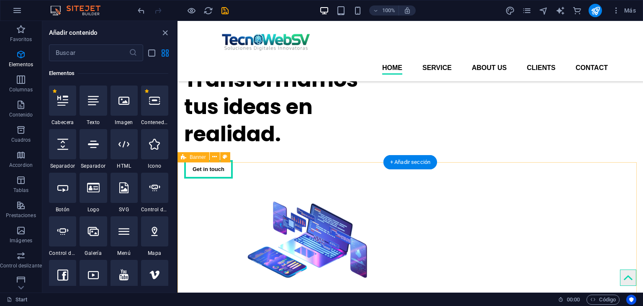
scroll to position [42, 0]
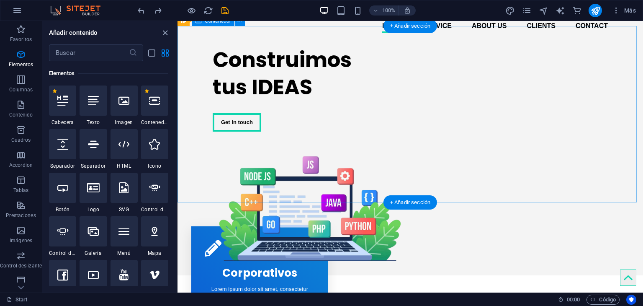
click at [608, 49] on div "Construimos tus IDEAS Get in touch" at bounding box center [411, 157] width 466 height 236
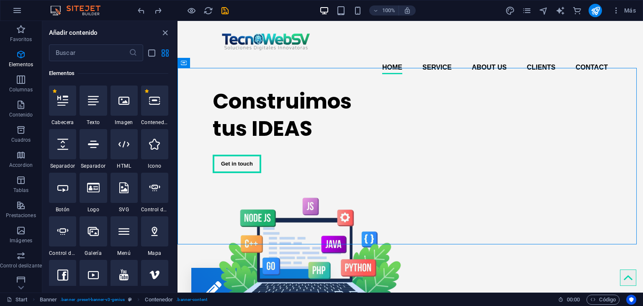
scroll to position [0, 0]
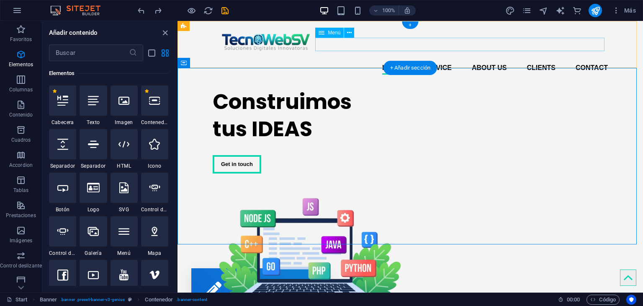
click at [436, 61] on nav "Home Service About us Clients Contact" at bounding box center [410, 67] width 395 height 13
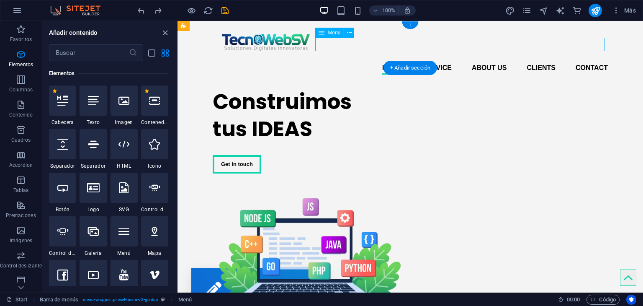
click at [436, 61] on nav "Home Service About us Clients Contact" at bounding box center [410, 67] width 395 height 13
select select
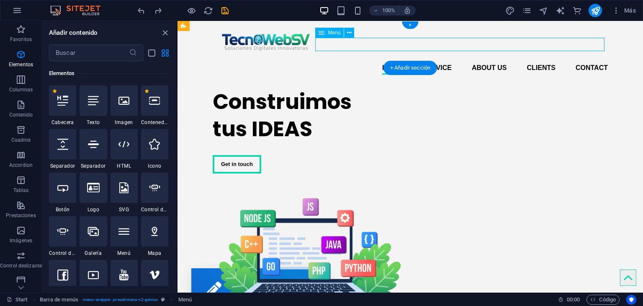
select select
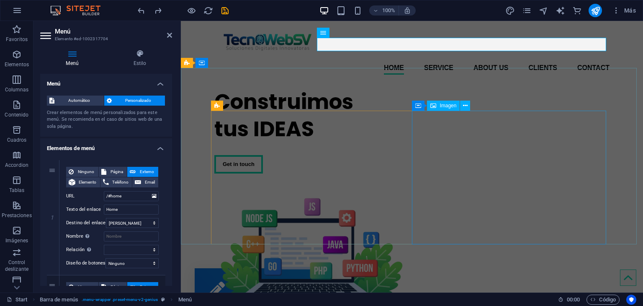
click at [409, 183] on figure at bounding box center [311, 250] width 194 height 134
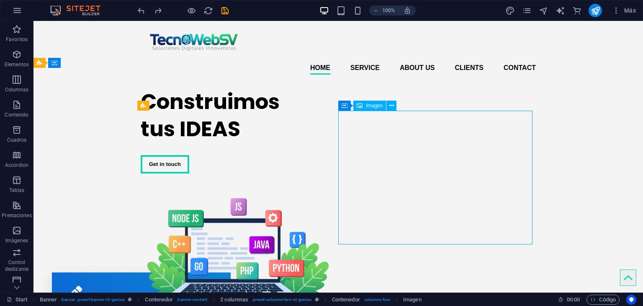
click at [335, 183] on figure at bounding box center [238, 250] width 194 height 134
select select "px"
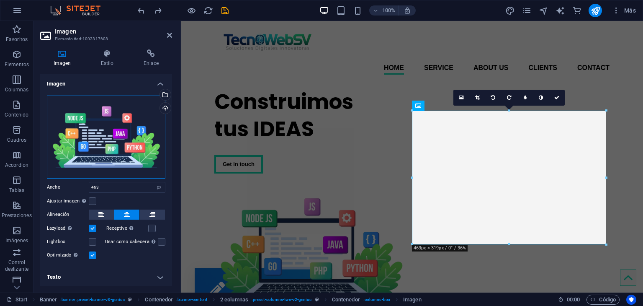
click at [122, 135] on div "Arrastra archivos aquí, haz clic para escoger archivos o selecciona archivos de…" at bounding box center [106, 136] width 119 height 83
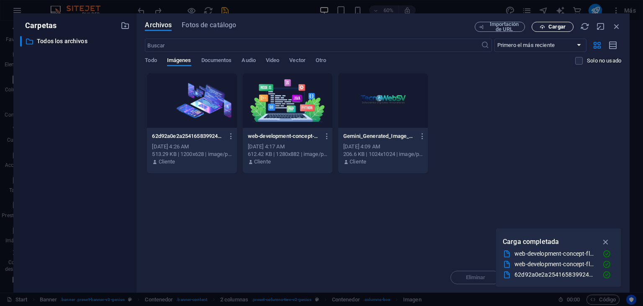
click at [556, 28] on span "Cargar" at bounding box center [557, 26] width 17 height 5
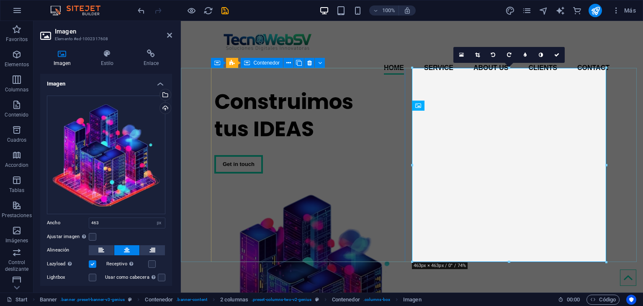
click at [367, 101] on div "Construimos tus IDEAS Get in touch" at bounding box center [311, 130] width 194 height 99
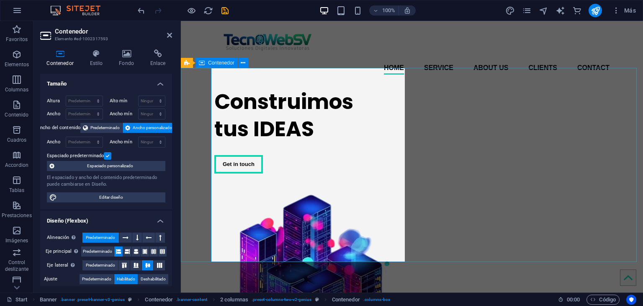
click at [615, 95] on div "Construimos tus IDEAS Get in touch" at bounding box center [412, 229] width 462 height 296
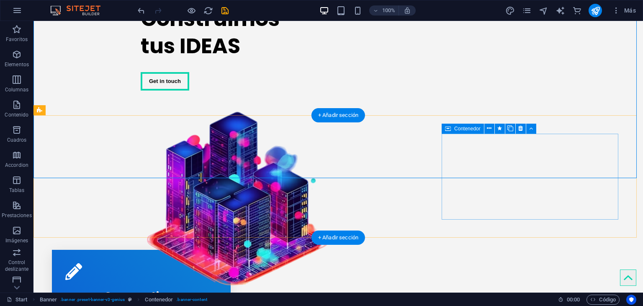
scroll to position [84, 0]
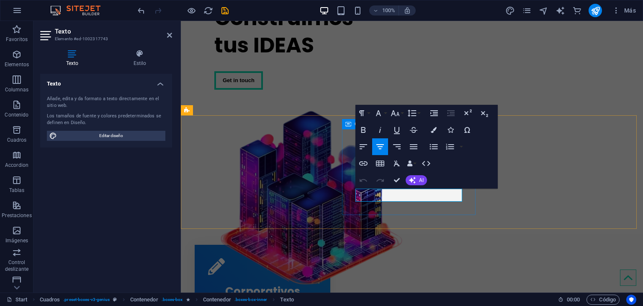
drag, startPoint x: 452, startPoint y: 199, endPoint x: 351, endPoint y: 189, distance: 102.2
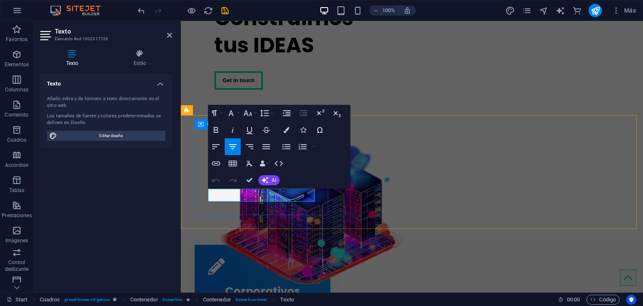
drag, startPoint x: 304, startPoint y: 198, endPoint x: 207, endPoint y: 190, distance: 97.1
click at [207, 245] on div "Corporativos Lorem ipsum dolor sit amet, consectetur adipisicing elit. Veritati…" at bounding box center [263, 288] width 136 height 86
drag, startPoint x: 470, startPoint y: 221, endPoint x: 621, endPoint y: 222, distance: 151.6
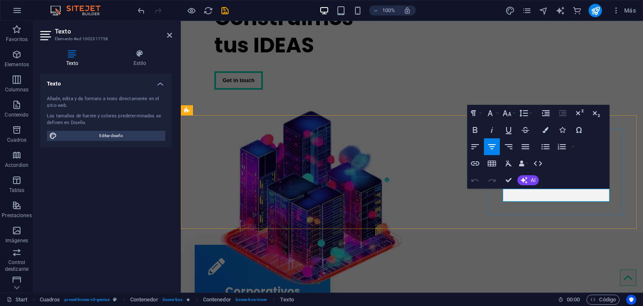
drag, startPoint x: 600, startPoint y: 199, endPoint x: 492, endPoint y: 192, distance: 108.7
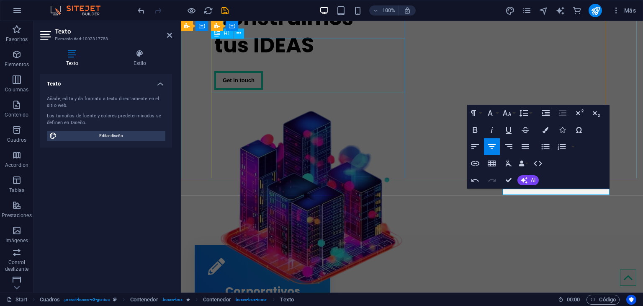
click at [375, 59] on div "Construimos tus IDEAS" at bounding box center [311, 31] width 194 height 54
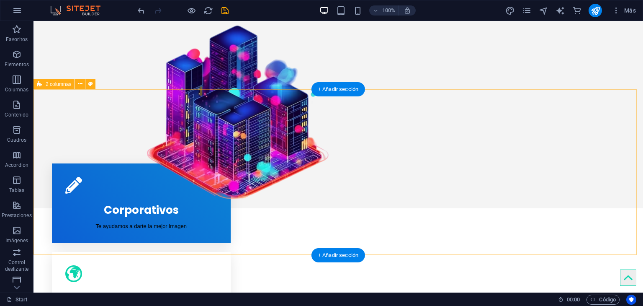
scroll to position [0, 0]
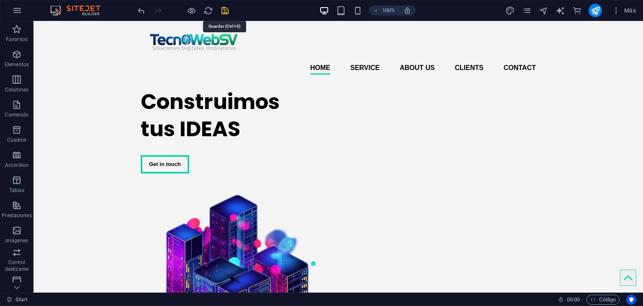
click at [226, 9] on icon "save" at bounding box center [225, 11] width 10 height 10
checkbox input "false"
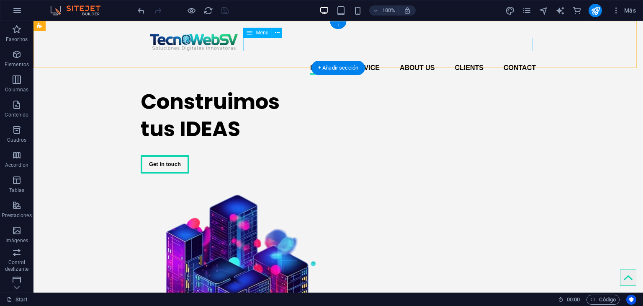
click at [462, 61] on nav "Home Service About us Clients Contact" at bounding box center [338, 67] width 395 height 13
select select
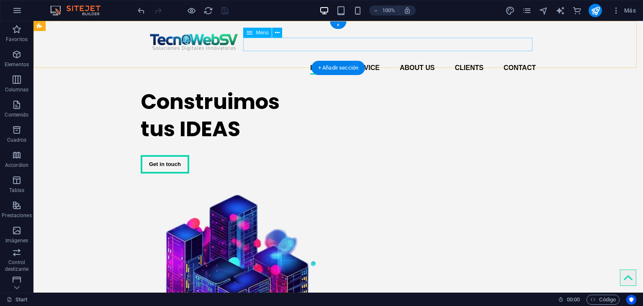
select select
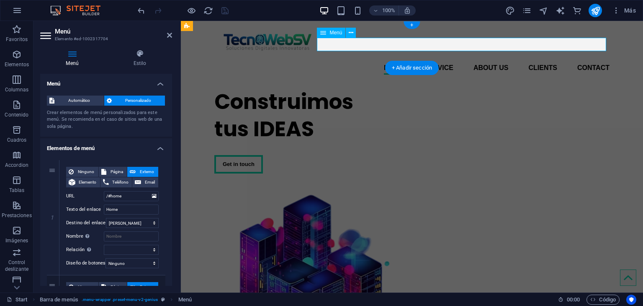
click at [540, 61] on nav "Home Service About us Clients Contact" at bounding box center [411, 67] width 395 height 13
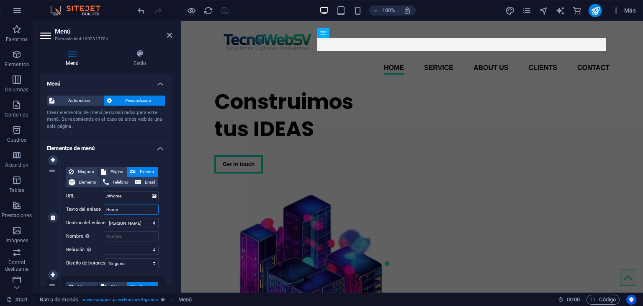
drag, startPoint x: 124, startPoint y: 212, endPoint x: 97, endPoint y: 209, distance: 27.0
click at [97, 209] on div "Texto del enlace Home" at bounding box center [112, 209] width 93 height 10
type input "Inicio"
select select
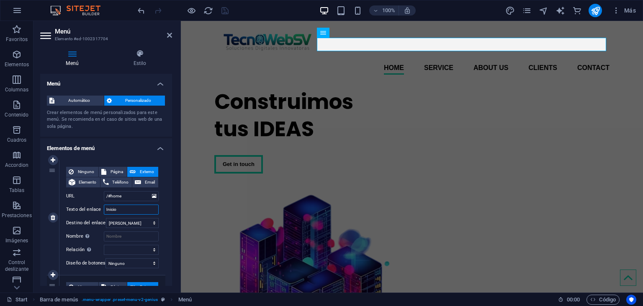
select select
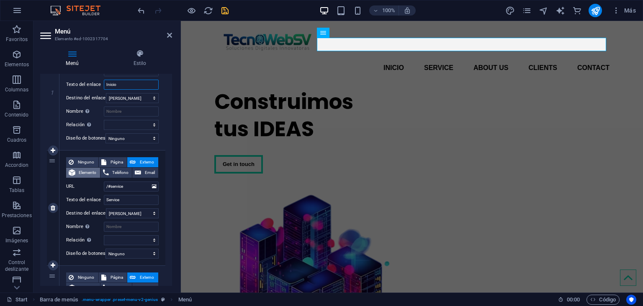
scroll to position [126, 0]
type input "Inicio"
drag, startPoint x: 127, startPoint y: 199, endPoint x: 95, endPoint y: 199, distance: 31.8
click at [95, 199] on div "Texto del enlace Service" at bounding box center [112, 199] width 93 height 10
type input "Servicios"
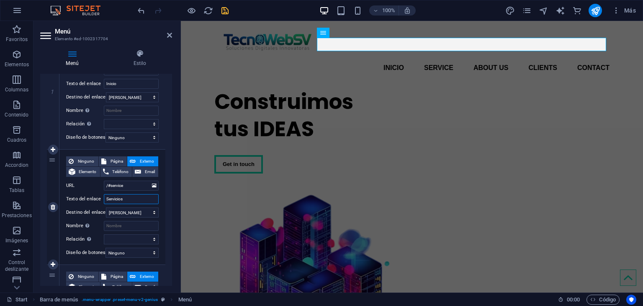
select select
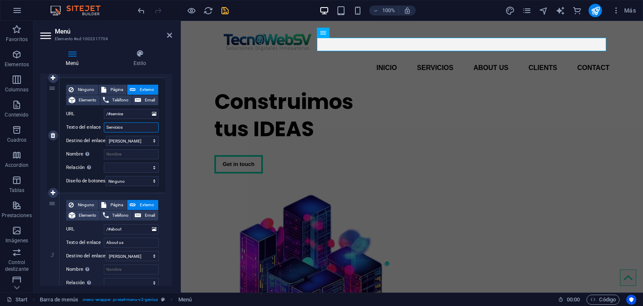
scroll to position [209, 0]
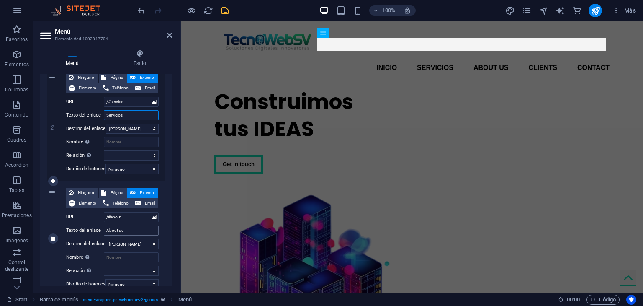
type input "Servicios"
drag, startPoint x: 121, startPoint y: 230, endPoint x: 103, endPoint y: 230, distance: 18.0
click at [103, 230] on div "Texto del enlace About us" at bounding box center [112, 230] width 93 height 10
type input "N"
select select
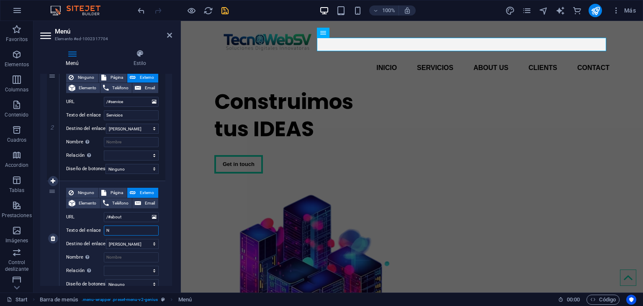
select select
type input "Nosotros"
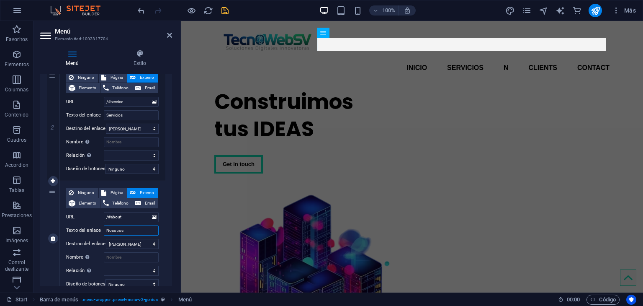
select select
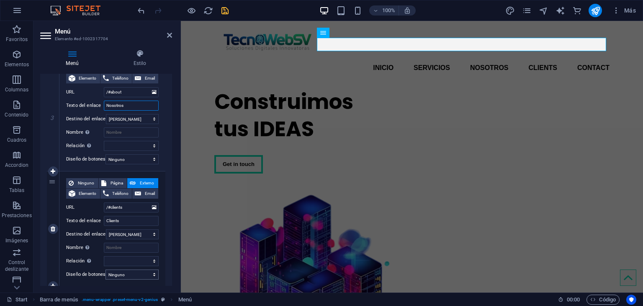
scroll to position [335, 0]
type input "Nosotros"
drag, startPoint x: 125, startPoint y: 222, endPoint x: 100, endPoint y: 219, distance: 25.7
click at [100, 219] on div "Texto del enlace Clients" at bounding box center [112, 220] width 93 height 10
type input "Clientes"
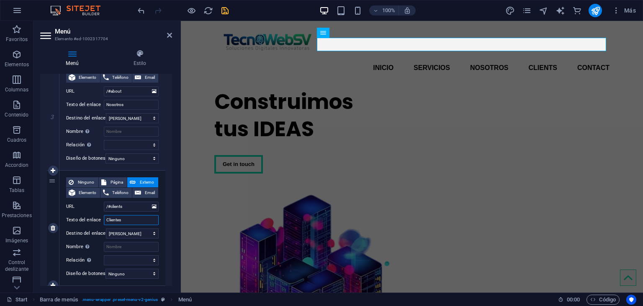
select select
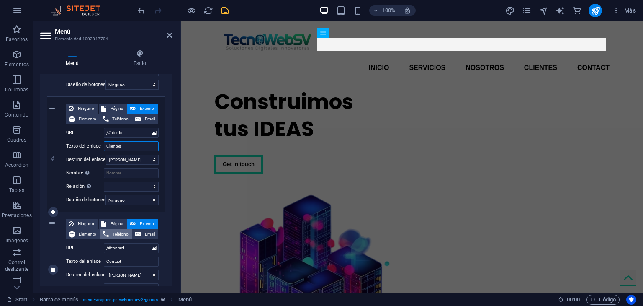
scroll to position [461, 0]
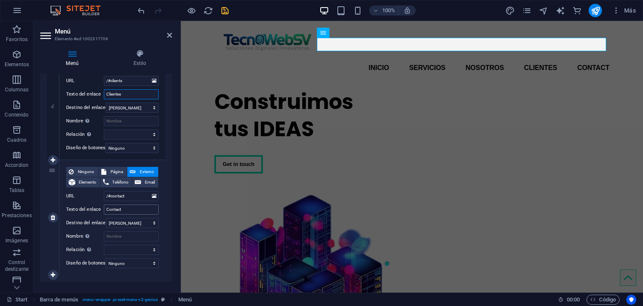
type input "Clientes"
drag, startPoint x: 125, startPoint y: 208, endPoint x: 100, endPoint y: 207, distance: 25.1
click at [100, 207] on div "Texto del enlace Contact" at bounding box center [112, 209] width 93 height 10
type input "Contacto"
select select
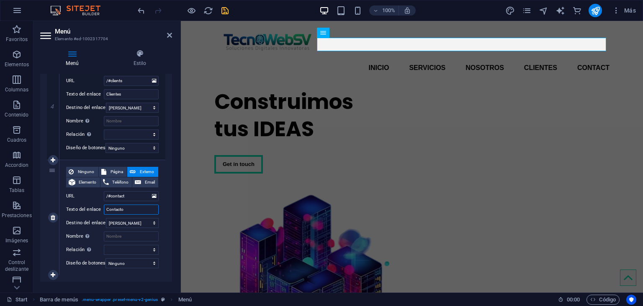
select select
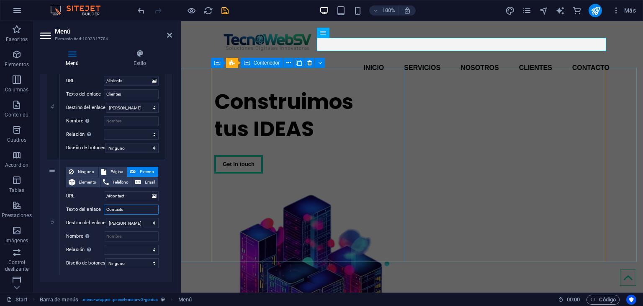
type input "Contacto"
click at [374, 99] on div "Construimos tus IDEAS Get in touch" at bounding box center [311, 130] width 194 height 99
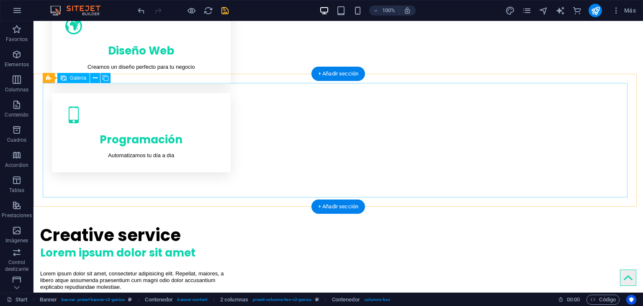
scroll to position [419, 0]
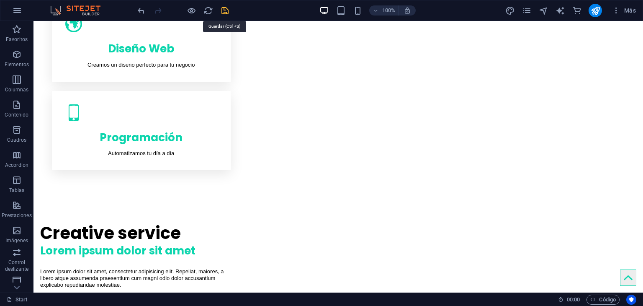
click at [229, 6] on icon "save" at bounding box center [225, 11] width 10 height 10
checkbox input "false"
click at [595, 9] on icon "publish" at bounding box center [596, 11] width 10 height 10
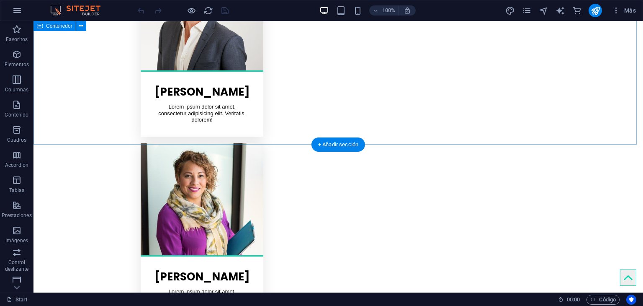
scroll to position [1628, 0]
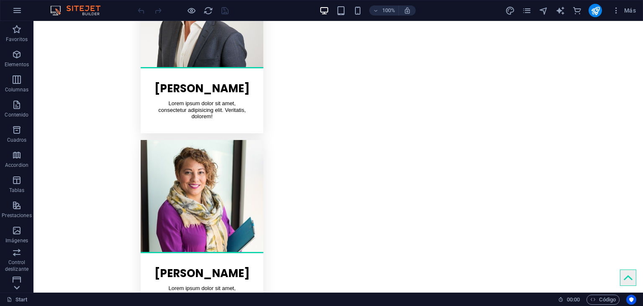
click at [15, 287] on icon at bounding box center [17, 288] width 6 height 4
click at [17, 203] on icon "button" at bounding box center [17, 200] width 10 height 10
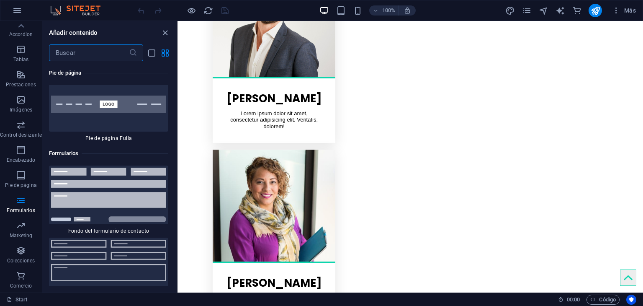
scroll to position [12309, 0]
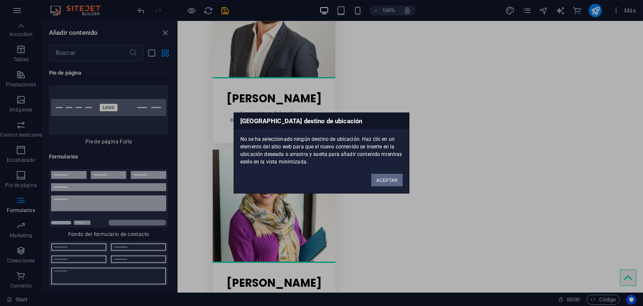
click at [383, 182] on button "ACEPTAR" at bounding box center [387, 180] width 31 height 13
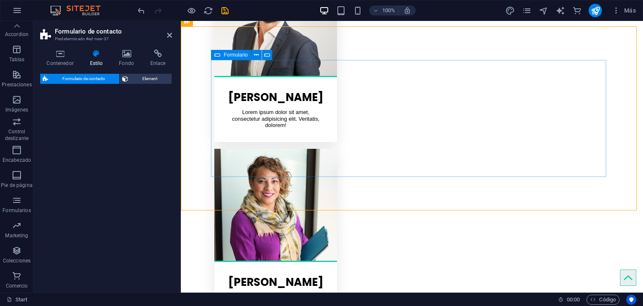
select select "rem"
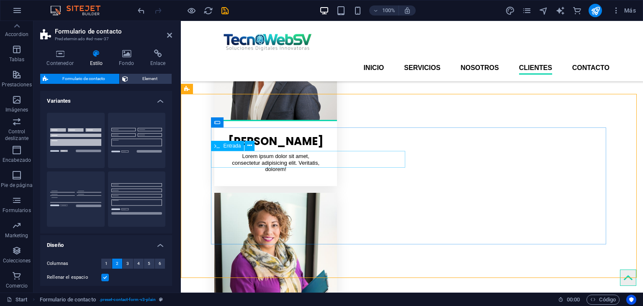
scroll to position [1511, 0]
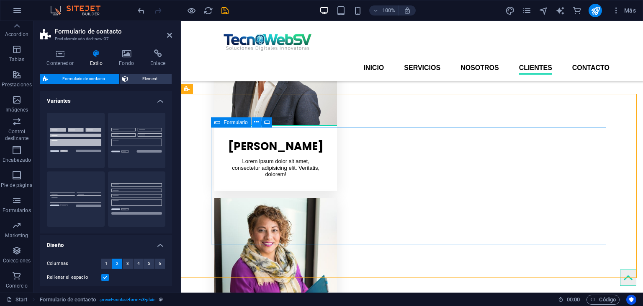
click at [258, 121] on icon at bounding box center [256, 122] width 5 height 9
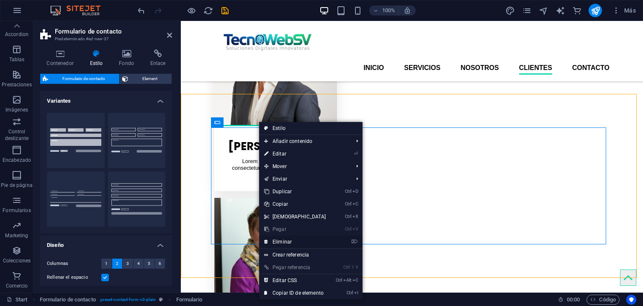
click at [282, 240] on link "⌦ Eliminar" at bounding box center [295, 241] width 72 height 13
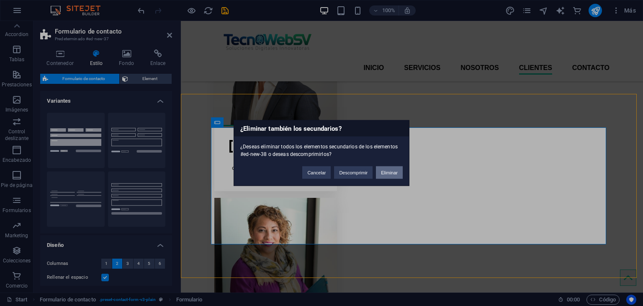
click at [385, 170] on button "Eliminar" at bounding box center [389, 172] width 27 height 13
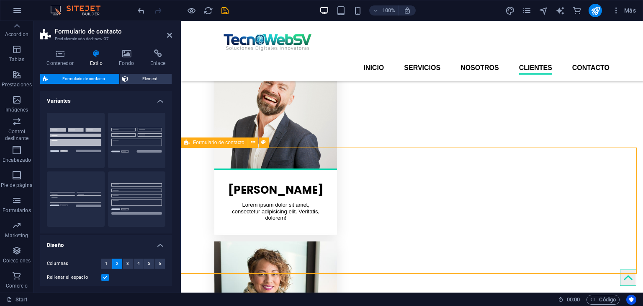
scroll to position [1453, 0]
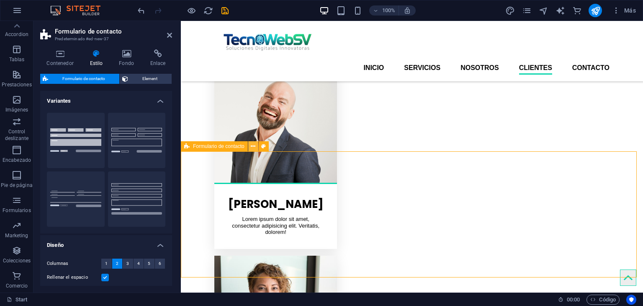
click at [255, 144] on icon at bounding box center [253, 146] width 5 height 9
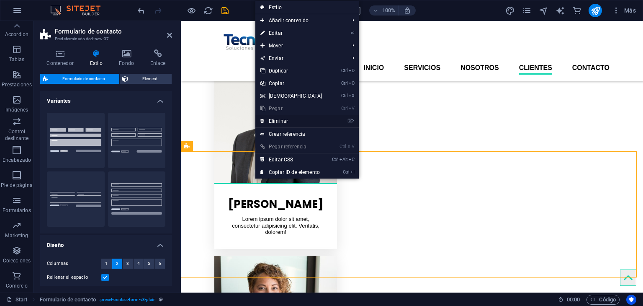
click at [277, 118] on link "⌦ Eliminar" at bounding box center [291, 121] width 72 height 13
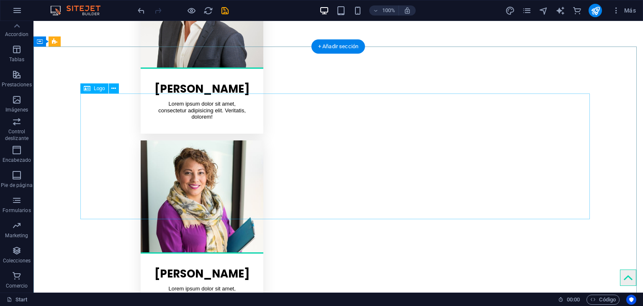
scroll to position [1628, 0]
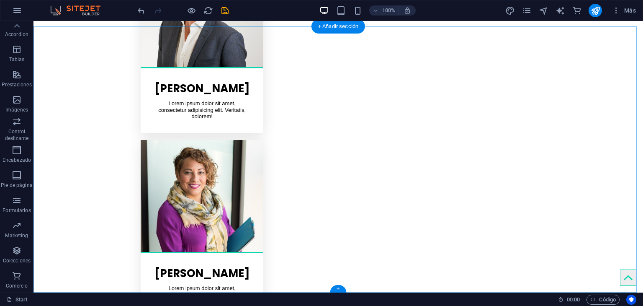
click at [340, 289] on div "+" at bounding box center [338, 289] width 16 height 8
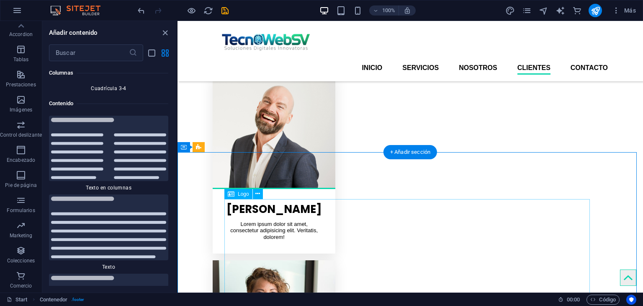
scroll to position [1447, 0]
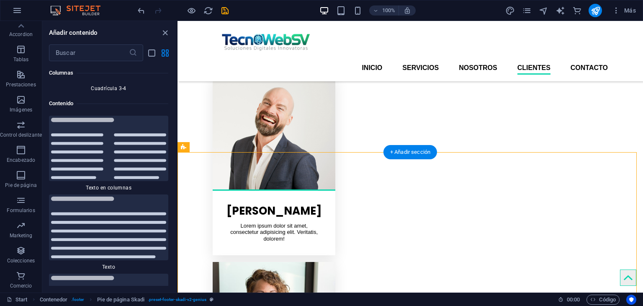
drag, startPoint x: 377, startPoint y: 168, endPoint x: 199, endPoint y: 178, distance: 178.3
click at [226, 146] on icon at bounding box center [225, 146] width 5 height 9
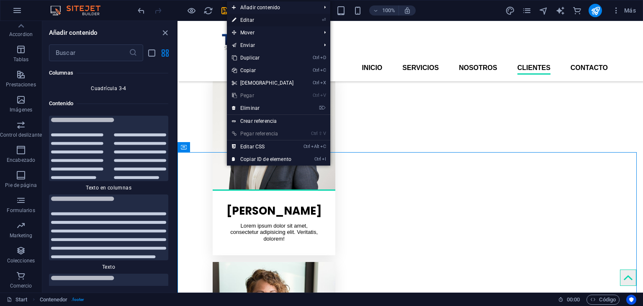
click at [250, 19] on link "⏎ Editar" at bounding box center [263, 20] width 72 height 13
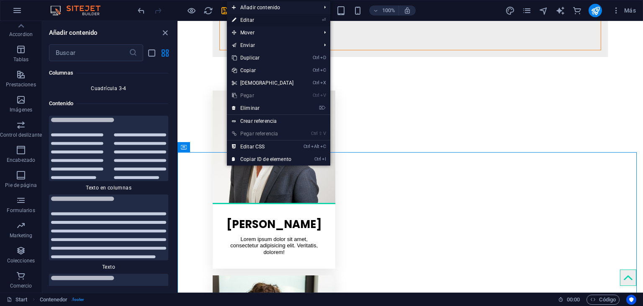
scroll to position [1452, 0]
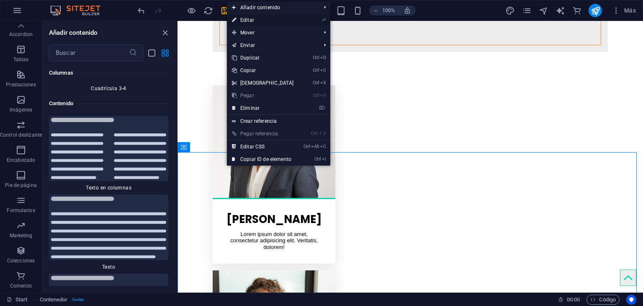
select select "footer"
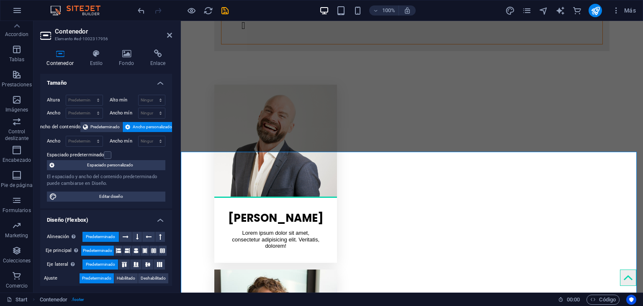
scroll to position [0, 0]
click at [12, 208] on p "Formularios" at bounding box center [17, 210] width 28 height 7
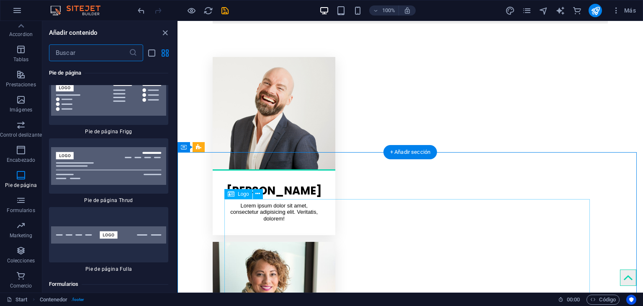
scroll to position [1489, 0]
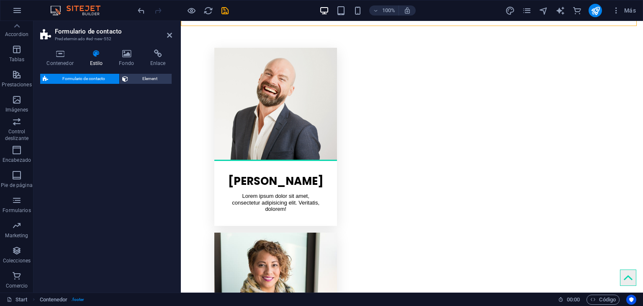
select select "rem"
select select "preset-contact-form-v3-background"
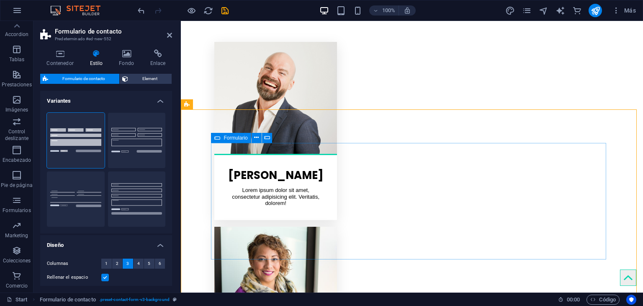
scroll to position [1545, 0]
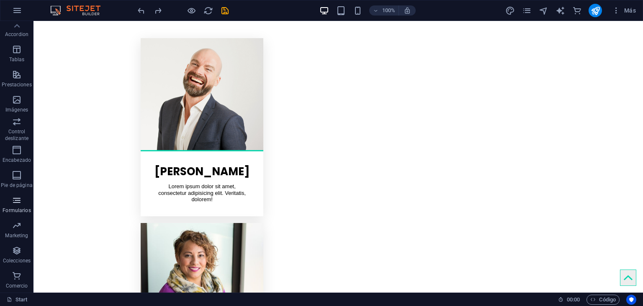
click at [18, 206] on span "Formularios" at bounding box center [17, 205] width 34 height 20
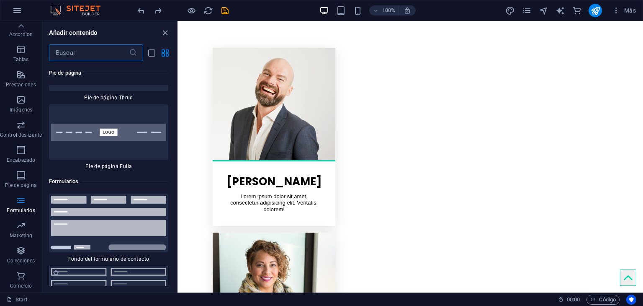
scroll to position [12308, 0]
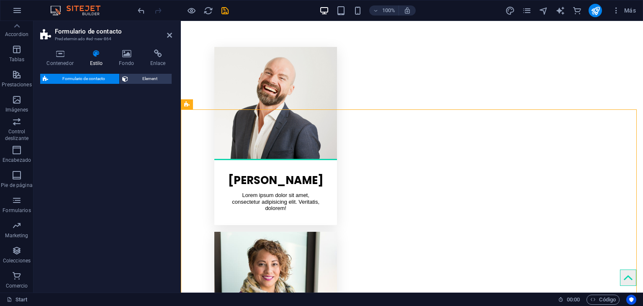
select select "rem"
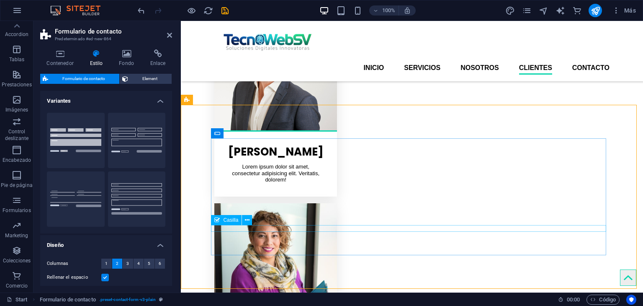
scroll to position [1495, 0]
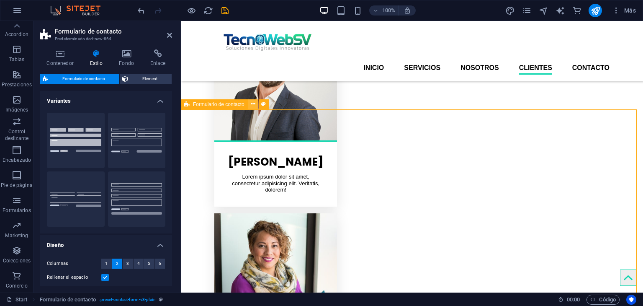
click at [254, 106] on icon at bounding box center [253, 104] width 5 height 9
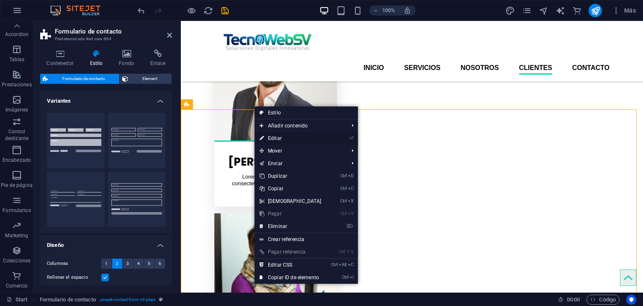
click at [274, 138] on link "⏎ Editar" at bounding box center [291, 138] width 72 height 13
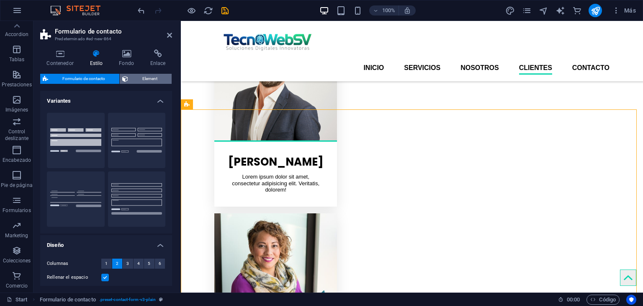
click at [146, 80] on span "Element" at bounding box center [150, 79] width 39 height 10
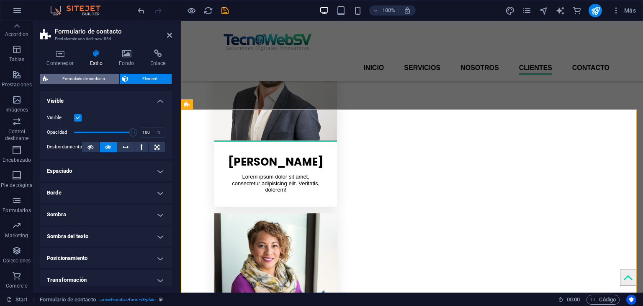
click at [79, 78] on span "Formulario de contacto" at bounding box center [84, 79] width 66 height 10
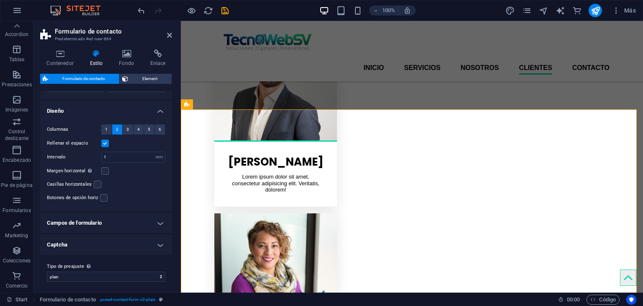
scroll to position [136, 0]
click at [152, 276] on select "plain background Añadir tipo de preajuste" at bounding box center [106, 274] width 119 height 10
click at [101, 285] on div "Tipo de preajuste La configuración y variante seleccionada arriba afecta a todo…" at bounding box center [106, 270] width 132 height 34
click at [137, 217] on h4 "Campos de formulario" at bounding box center [106, 221] width 132 height 20
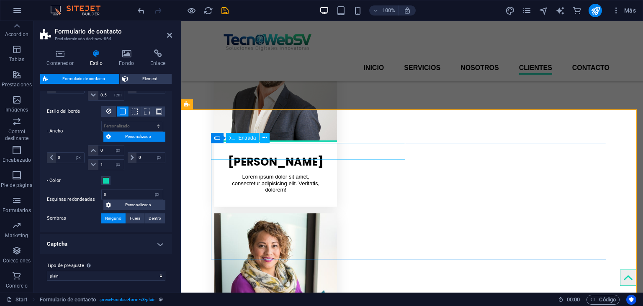
scroll to position [1545, 0]
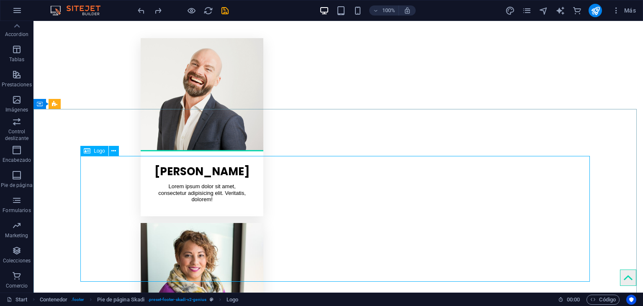
click at [99, 152] on span "Logo" at bounding box center [99, 150] width 11 height 5
click at [15, 178] on icon "button" at bounding box center [17, 175] width 10 height 10
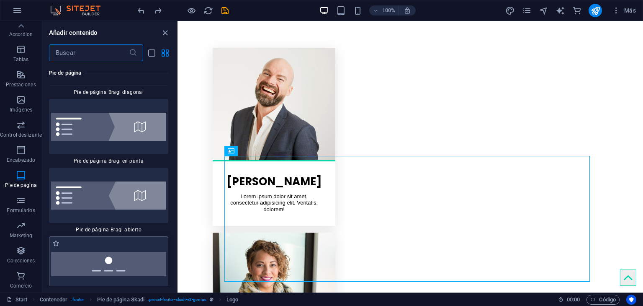
scroll to position [11880, 0]
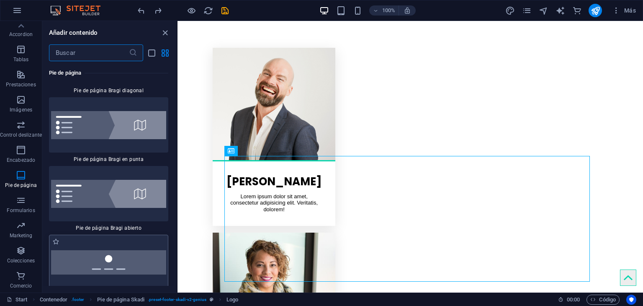
click at [120, 250] on img at bounding box center [108, 262] width 115 height 24
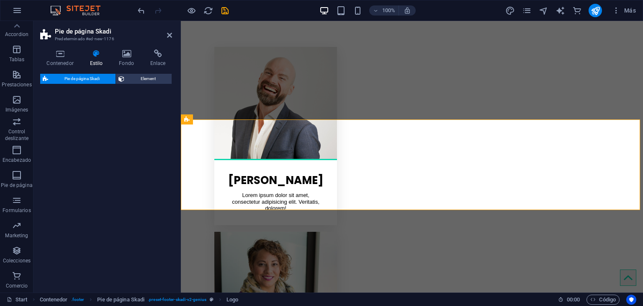
scroll to position [1746, 0]
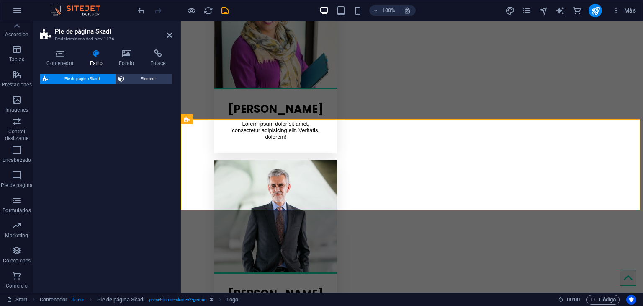
select select "rem"
select select "preset-footer-skadi-v2-default"
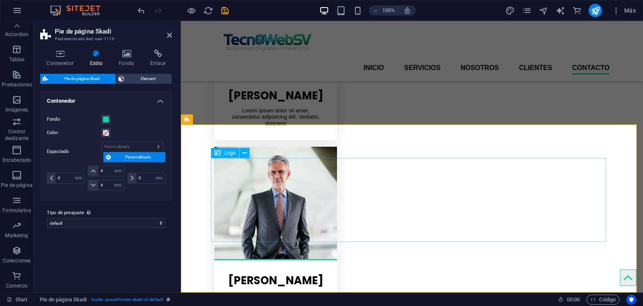
scroll to position [1733, 0]
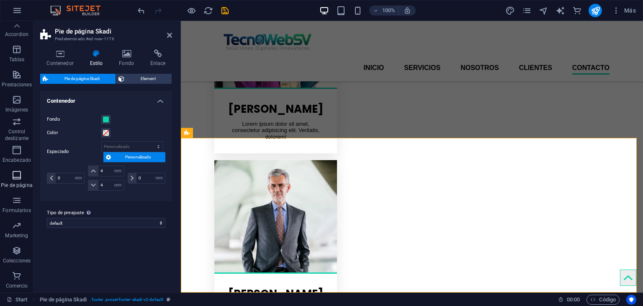
click at [17, 177] on icon "button" at bounding box center [17, 175] width 10 height 10
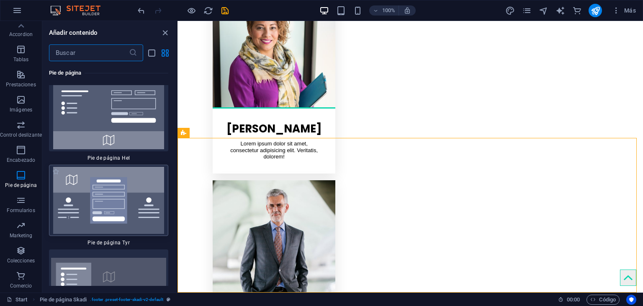
scroll to position [11293, 0]
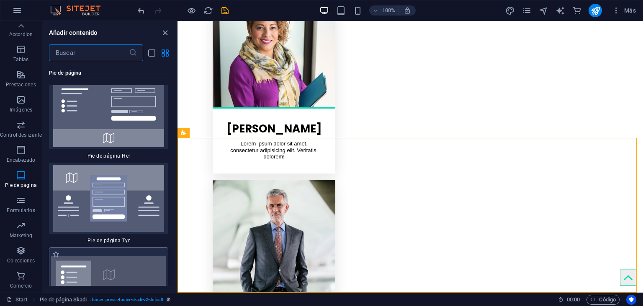
click at [126, 255] on img at bounding box center [108, 274] width 115 height 38
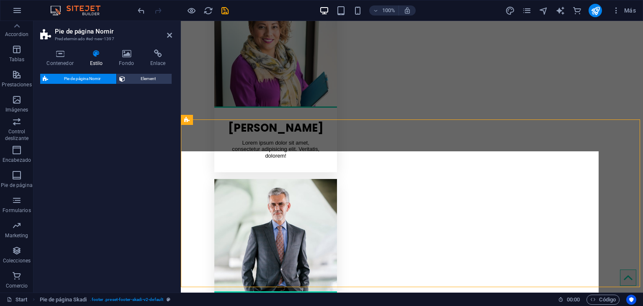
scroll to position [1900, 0]
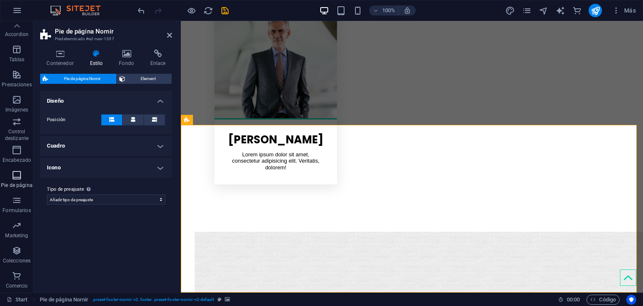
click at [15, 176] on icon "button" at bounding box center [17, 175] width 10 height 10
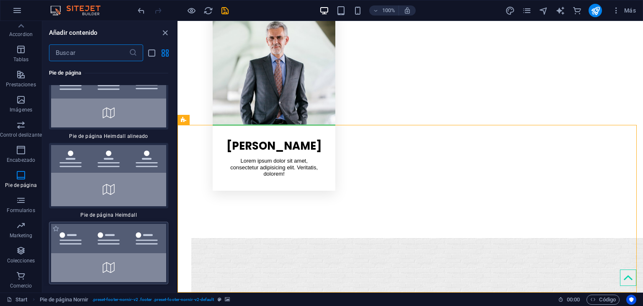
scroll to position [11545, 0]
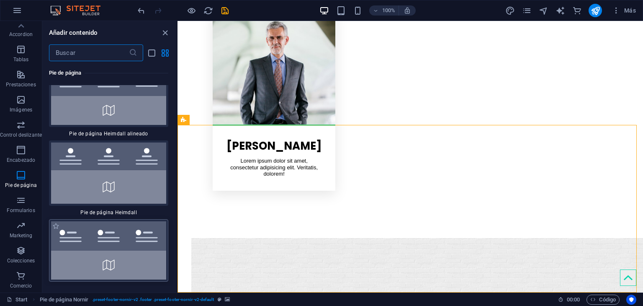
click at [112, 221] on img at bounding box center [108, 250] width 115 height 59
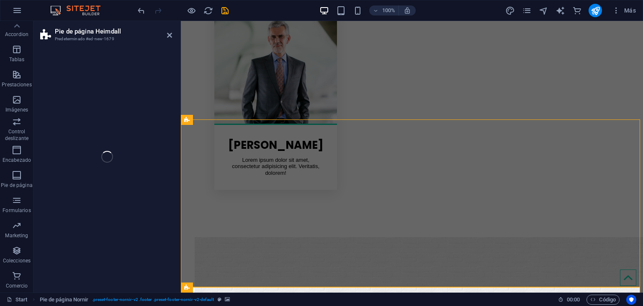
scroll to position [1900, 0]
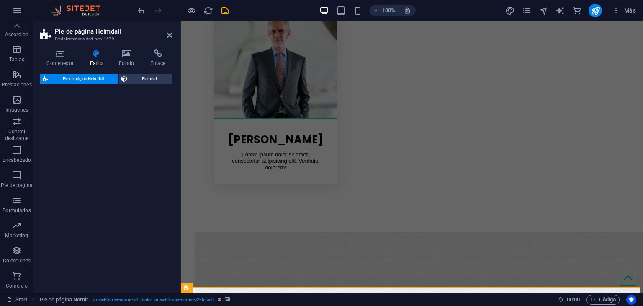
select select "rem"
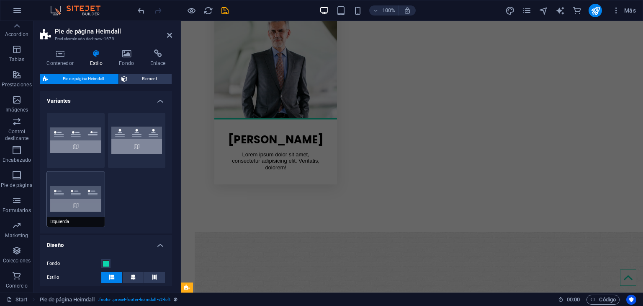
click at [80, 206] on button "Izquierda" at bounding box center [76, 198] width 58 height 55
click at [72, 151] on button "Alineado" at bounding box center [76, 140] width 58 height 55
type input "1"
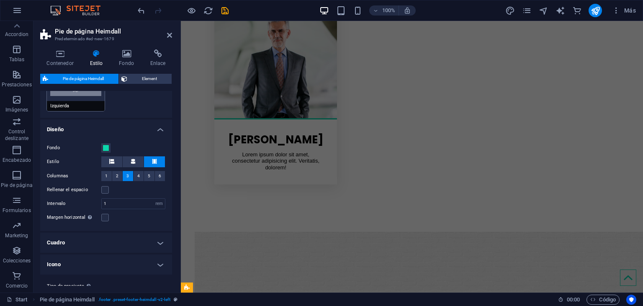
scroll to position [137, 0]
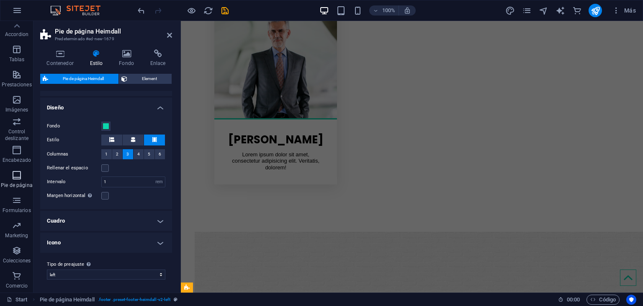
click at [20, 177] on icon "button" at bounding box center [17, 175] width 10 height 10
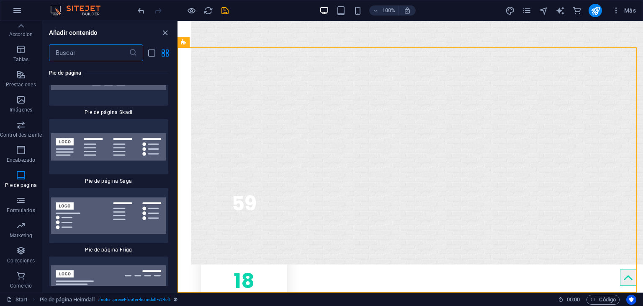
scroll to position [12131, 0]
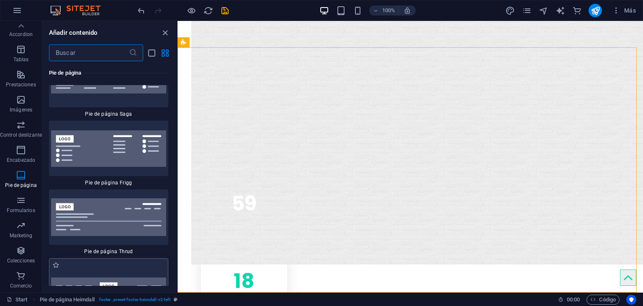
click at [114, 277] on img at bounding box center [108, 285] width 115 height 17
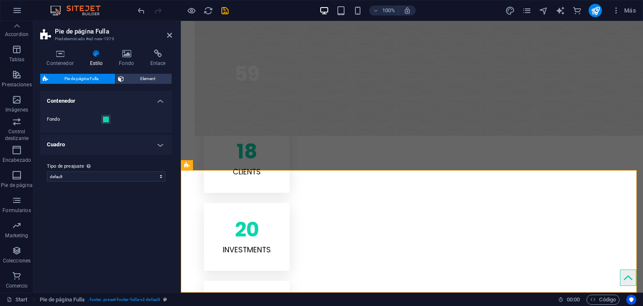
scroll to position [2242, 0]
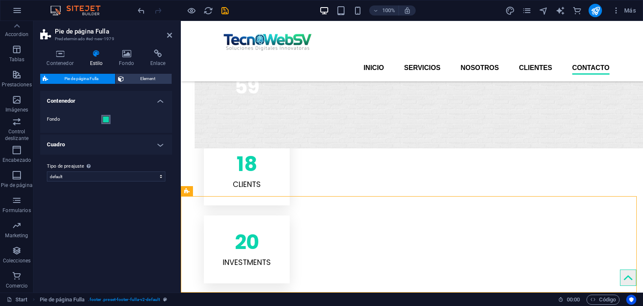
click at [106, 121] on span at bounding box center [106, 119] width 7 height 7
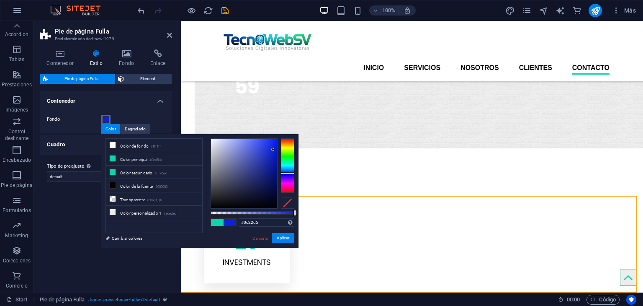
drag, startPoint x: 285, startPoint y: 163, endPoint x: 286, endPoint y: 173, distance: 10.2
click at [286, 173] on div at bounding box center [287, 173] width 13 height 2
drag, startPoint x: 273, startPoint y: 148, endPoint x: 261, endPoint y: 146, distance: 12.0
click at [261, 146] on div at bounding box center [261, 145] width 3 height 3
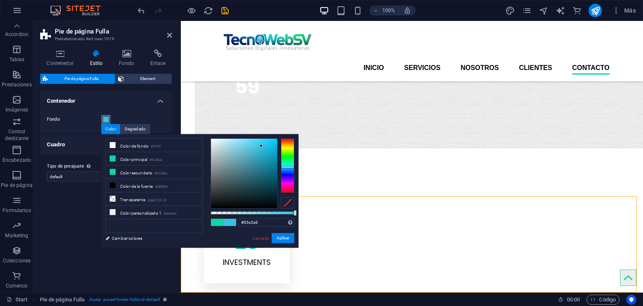
drag, startPoint x: 289, startPoint y: 172, endPoint x: 288, endPoint y: 167, distance: 5.0
click at [288, 167] on div at bounding box center [287, 167] width 13 height 2
click at [116, 157] on li "Color principal #0cd5ad" at bounding box center [154, 158] width 96 height 13
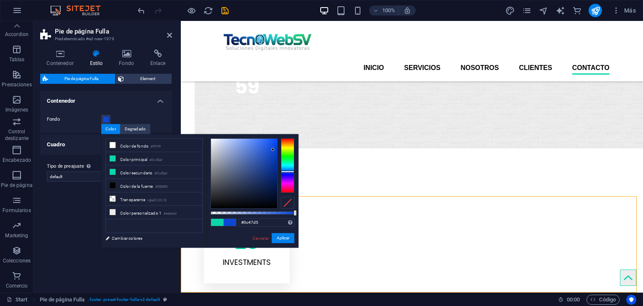
drag, startPoint x: 285, startPoint y: 163, endPoint x: 285, endPoint y: 171, distance: 8.8
click at [285, 171] on div at bounding box center [287, 171] width 13 height 2
click at [286, 240] on button "Aplicar" at bounding box center [283, 238] width 23 height 10
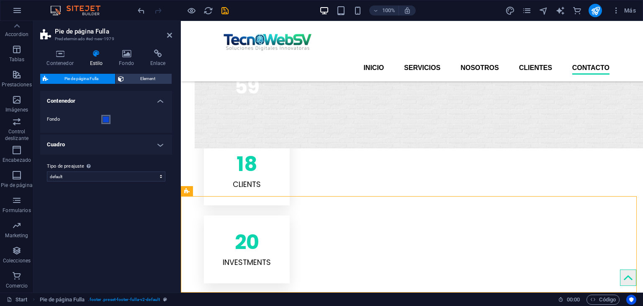
click at [107, 120] on span at bounding box center [106, 119] width 7 height 7
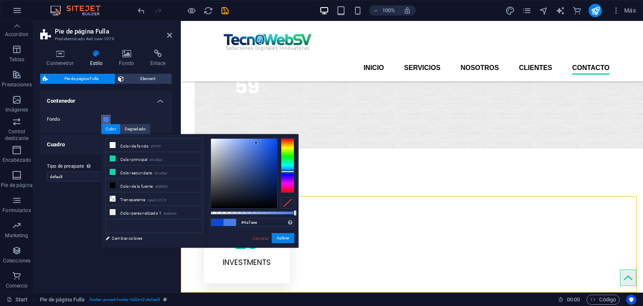
drag, startPoint x: 270, startPoint y: 148, endPoint x: 256, endPoint y: 143, distance: 14.9
click at [256, 143] on div at bounding box center [244, 174] width 66 height 70
drag, startPoint x: 282, startPoint y: 237, endPoint x: 101, endPoint y: 215, distance: 182.7
click at [282, 237] on button "Aplicar" at bounding box center [283, 238] width 23 height 10
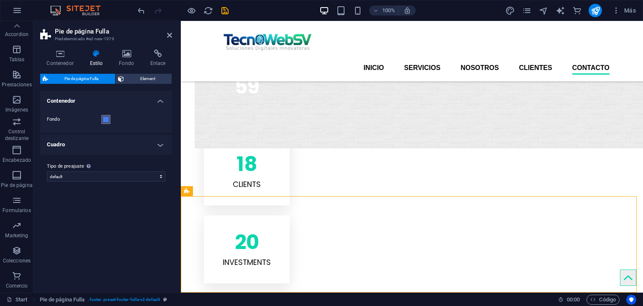
click at [107, 118] on span at bounding box center [106, 119] width 7 height 7
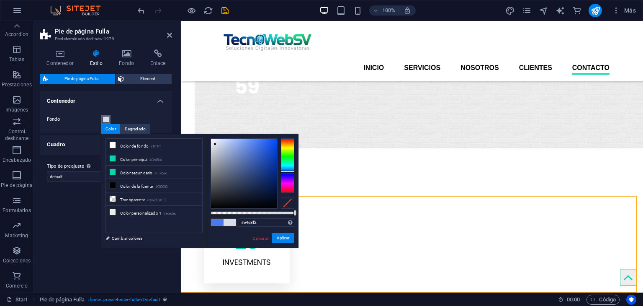
type input "#e6eaf4"
drag, startPoint x: 255, startPoint y: 141, endPoint x: 214, endPoint y: 141, distance: 40.6
click at [214, 141] on div at bounding box center [214, 140] width 3 height 3
click at [284, 237] on button "Aplicar" at bounding box center [283, 238] width 23 height 10
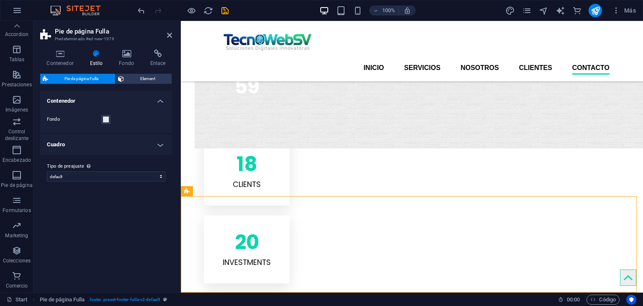
click at [155, 148] on h4 "Cuadro" at bounding box center [106, 144] width 132 height 20
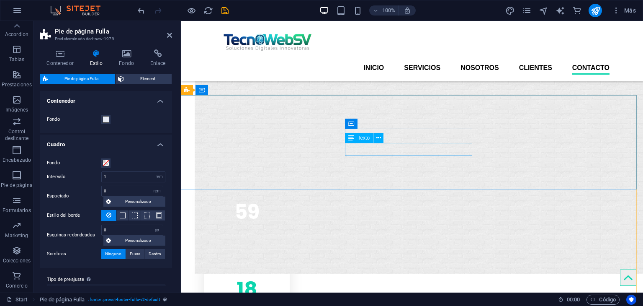
scroll to position [2074, 0]
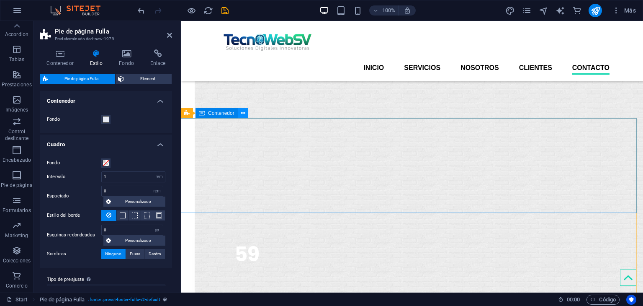
click at [243, 113] on icon at bounding box center [243, 113] width 5 height 9
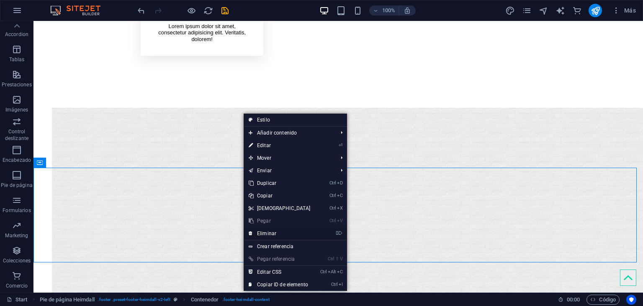
click at [271, 235] on link "⌦ Eliminar" at bounding box center [280, 233] width 72 height 13
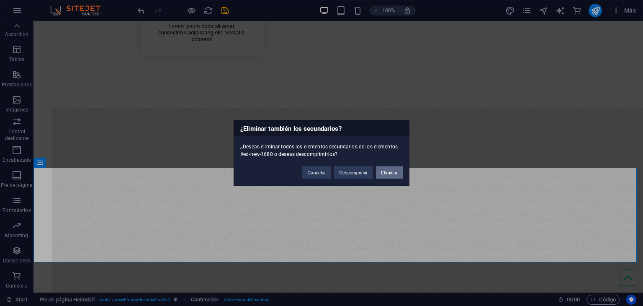
click at [395, 173] on button "Eliminar" at bounding box center [389, 172] width 27 height 13
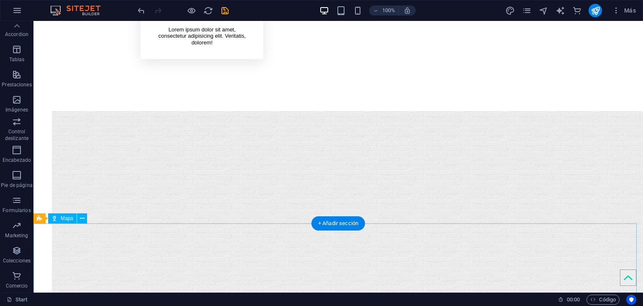
scroll to position [2071, 0]
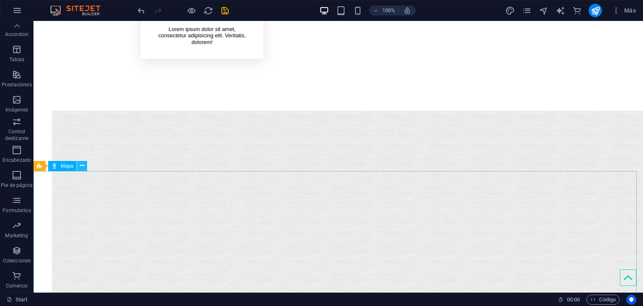
click at [81, 165] on icon at bounding box center [82, 165] width 5 height 9
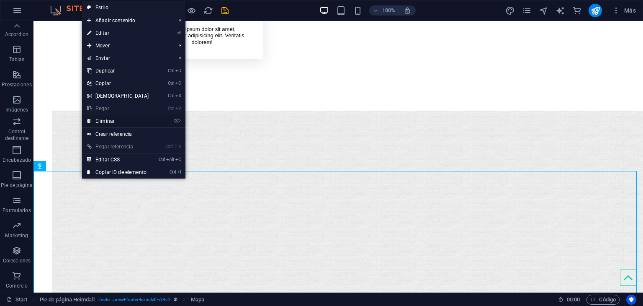
click at [106, 120] on link "⌦ Eliminar" at bounding box center [118, 121] width 72 height 13
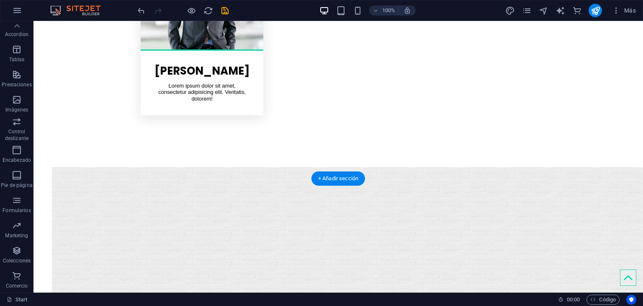
scroll to position [1987, 0]
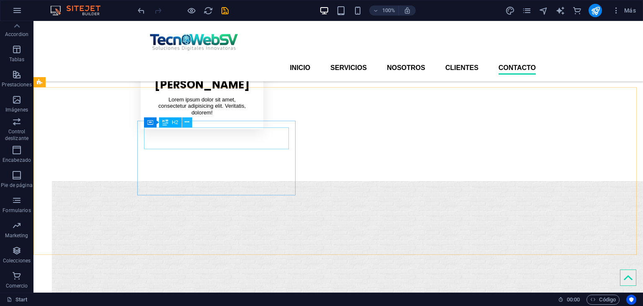
click at [185, 119] on icon at bounding box center [187, 122] width 5 height 9
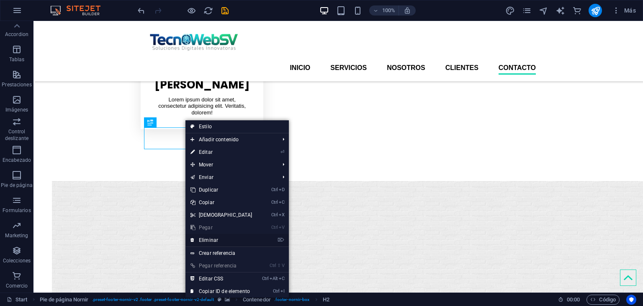
click at [213, 241] on link "⌦ Eliminar" at bounding box center [222, 240] width 72 height 13
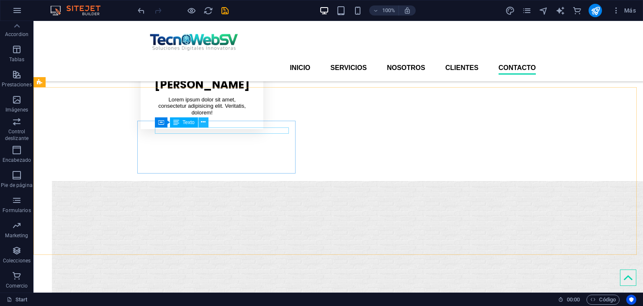
click at [204, 121] on icon at bounding box center [203, 122] width 5 height 9
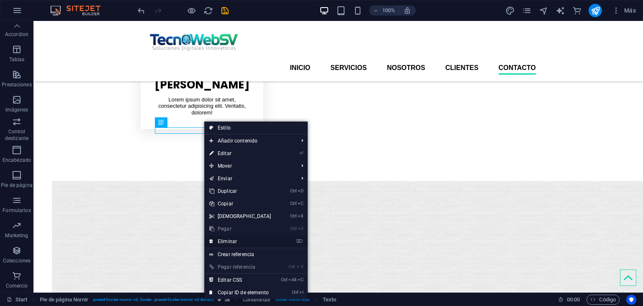
click at [245, 237] on link "⌦ Eliminar" at bounding box center [240, 241] width 72 height 13
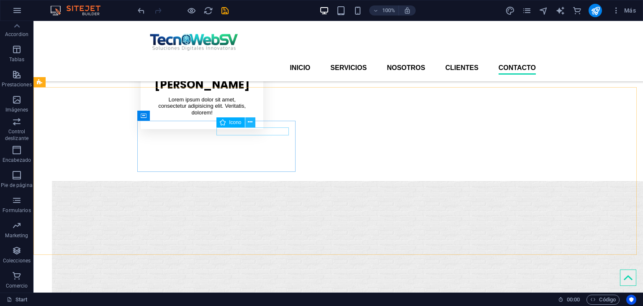
click at [249, 121] on icon at bounding box center [250, 122] width 5 height 9
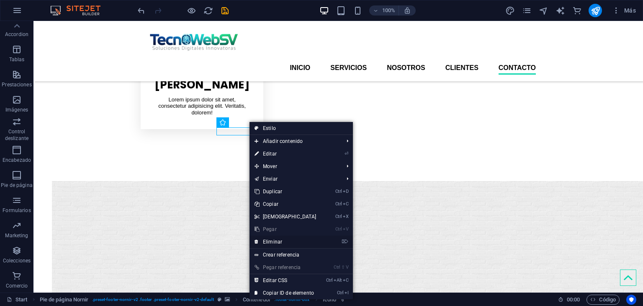
click at [283, 241] on link "⌦ Eliminar" at bounding box center [286, 241] width 72 height 13
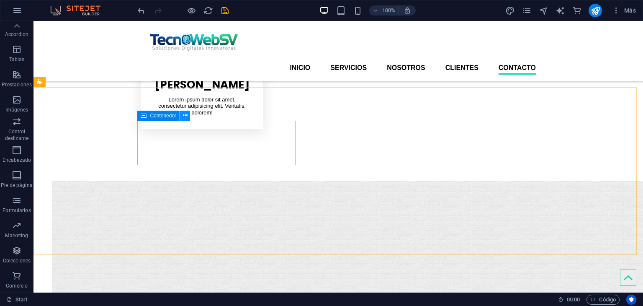
click at [187, 115] on icon at bounding box center [185, 115] width 5 height 9
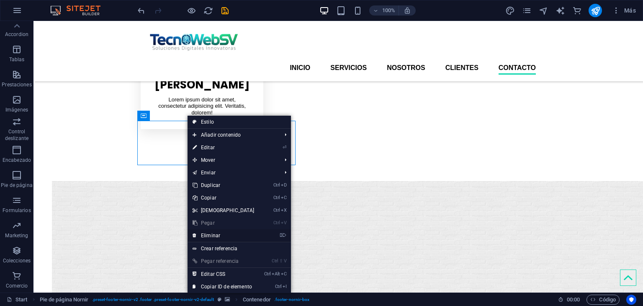
click at [229, 233] on link "⌦ Eliminar" at bounding box center [224, 235] width 72 height 13
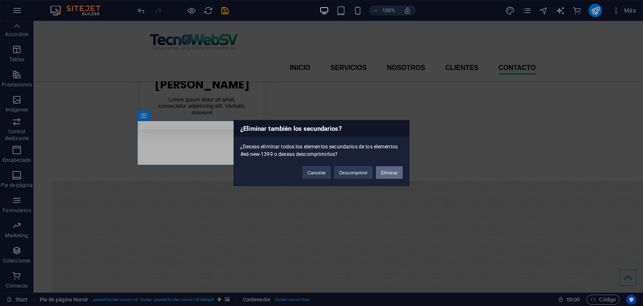
click at [387, 171] on button "Eliminar" at bounding box center [389, 172] width 27 height 13
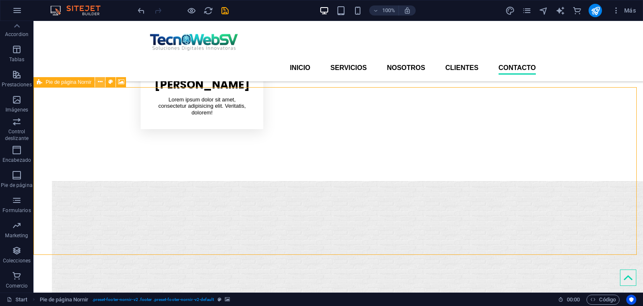
click at [99, 81] on icon at bounding box center [100, 81] width 5 height 9
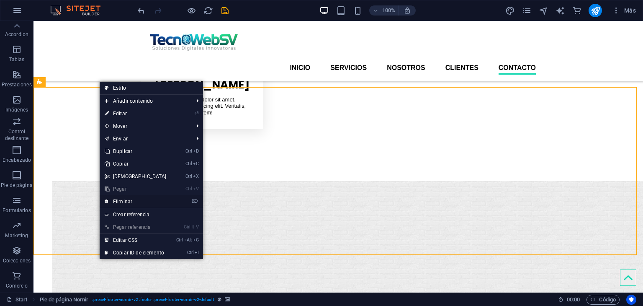
click at [129, 198] on link "⌦ Eliminar" at bounding box center [136, 201] width 72 height 13
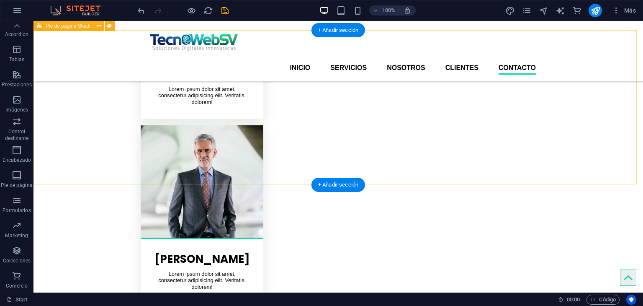
scroll to position [1812, 0]
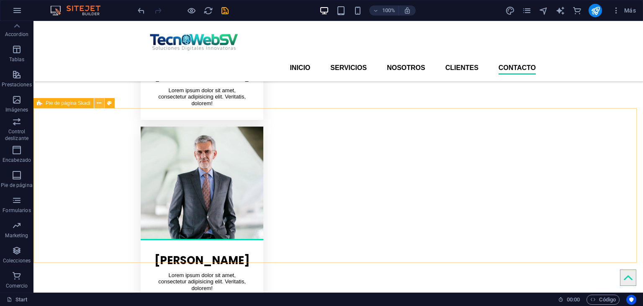
click at [99, 103] on icon at bounding box center [99, 103] width 5 height 9
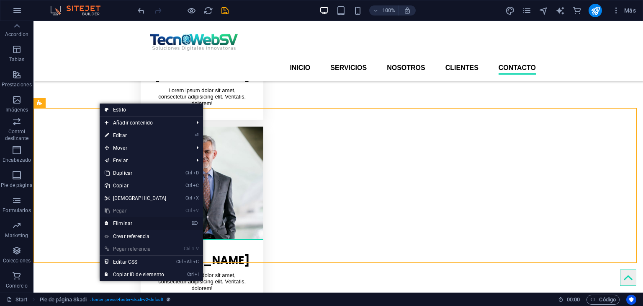
click at [132, 219] on link "⌦ Eliminar" at bounding box center [136, 223] width 72 height 13
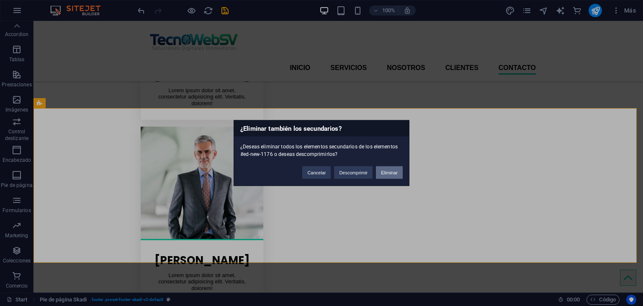
click at [387, 170] on button "Eliminar" at bounding box center [389, 172] width 27 height 13
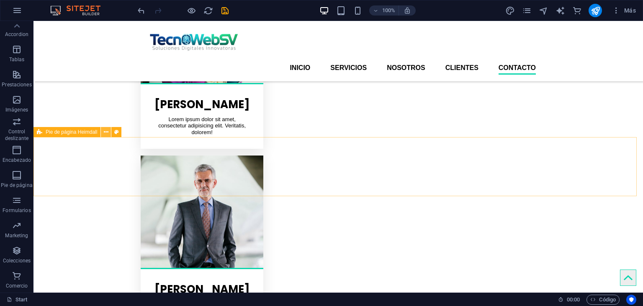
click at [106, 130] on icon at bounding box center [106, 132] width 5 height 9
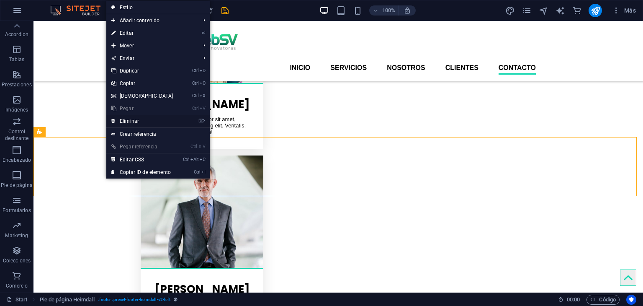
click at [137, 123] on link "⌦ Eliminar" at bounding box center [142, 121] width 72 height 13
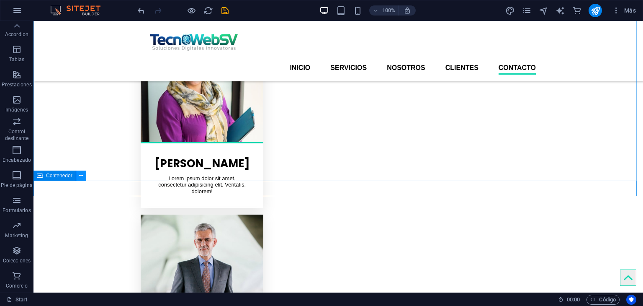
click at [81, 176] on icon at bounding box center [81, 175] width 5 height 9
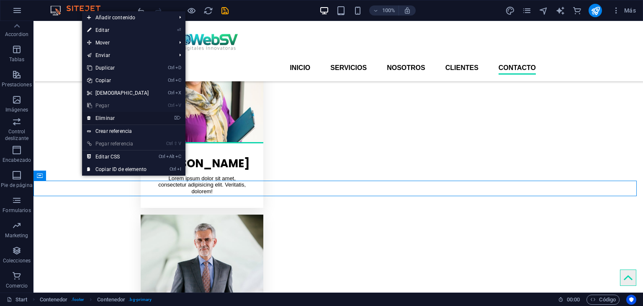
click at [114, 114] on link "⌦ Eliminar" at bounding box center [118, 118] width 72 height 13
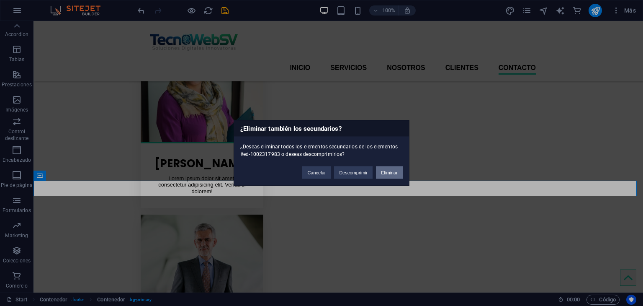
click at [385, 170] on button "Eliminar" at bounding box center [389, 172] width 27 height 13
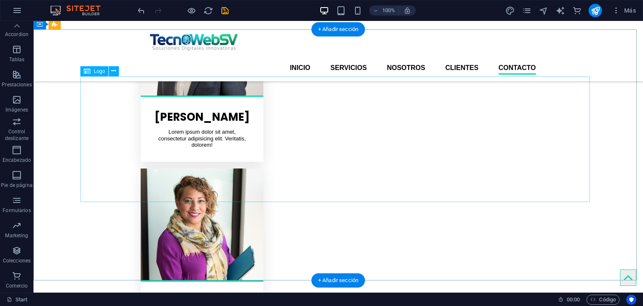
scroll to position [1583, 0]
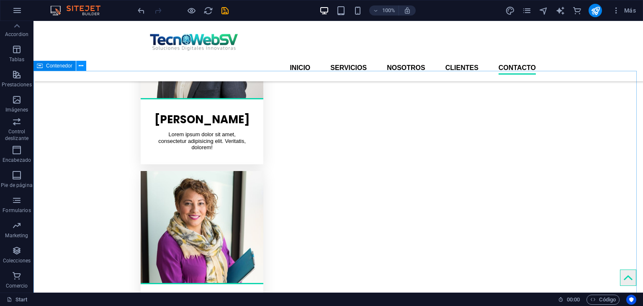
click at [80, 66] on icon at bounding box center [81, 66] width 5 height 9
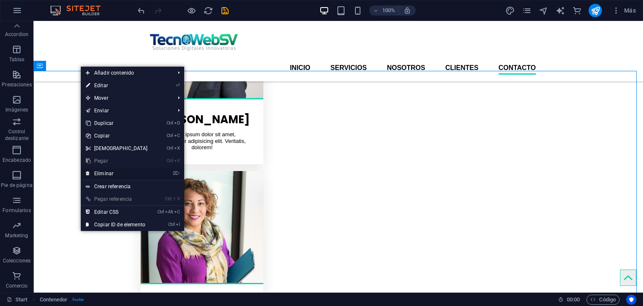
click at [115, 170] on link "⌦ Eliminar" at bounding box center [117, 173] width 72 height 13
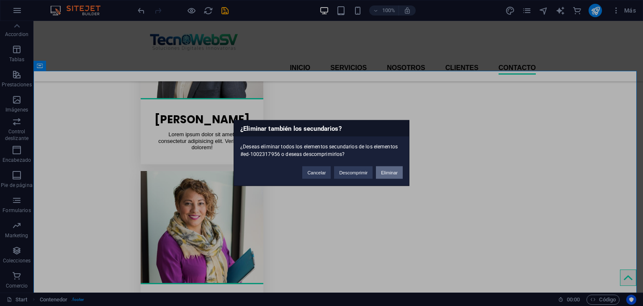
click at [397, 172] on button "Eliminar" at bounding box center [389, 172] width 27 height 13
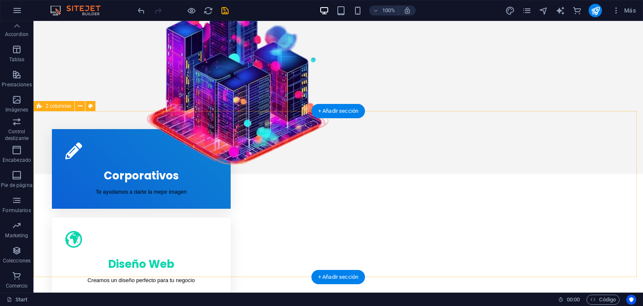
scroll to position [209, 0]
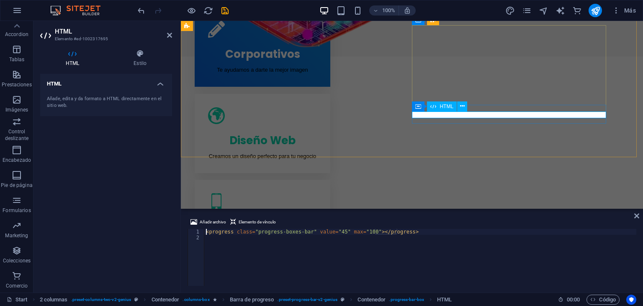
click at [63, 103] on div "Añade, edita y da formato a HTML directamente en el sitio web." at bounding box center [106, 102] width 119 height 14
click at [156, 86] on h4 "HTML" at bounding box center [106, 81] width 132 height 15
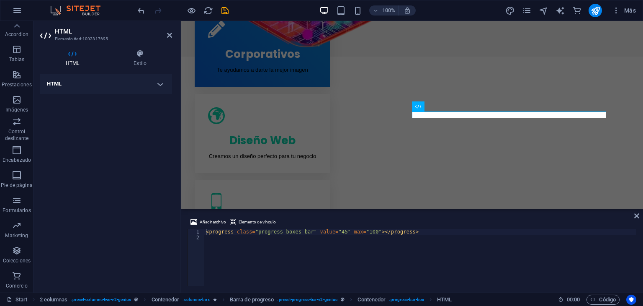
click at [158, 85] on h4 "HTML" at bounding box center [106, 84] width 132 height 20
click at [60, 106] on div "Añade, edita y da formato a HTML directamente en el sitio web." at bounding box center [106, 102] width 119 height 14
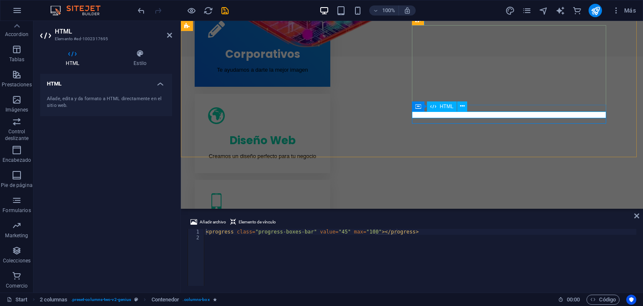
scroll to position [323, 0]
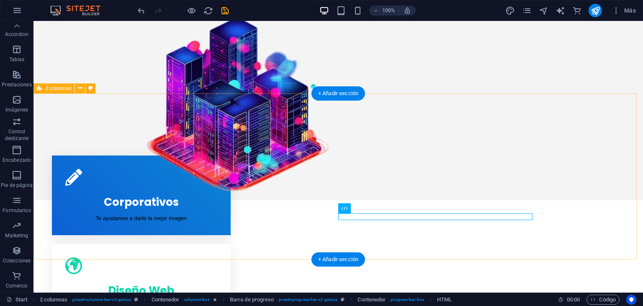
scroll to position [251, 0]
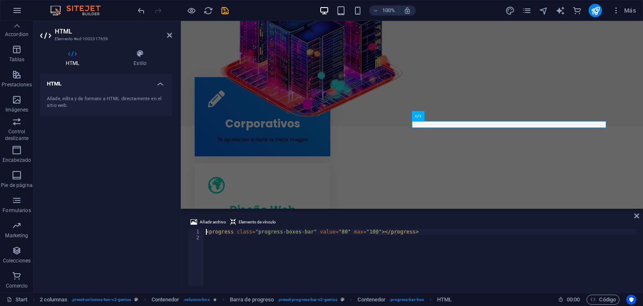
click at [137, 68] on div "HTML Estilo HTML Añade, edita y da formato a HTML directamente en el sitio web.…" at bounding box center [106, 167] width 132 height 236
click at [140, 57] on icon at bounding box center [140, 53] width 64 height 8
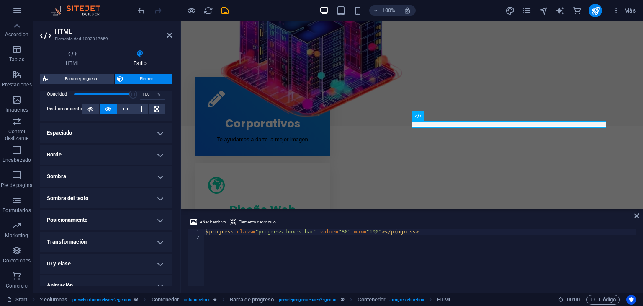
scroll to position [166, 0]
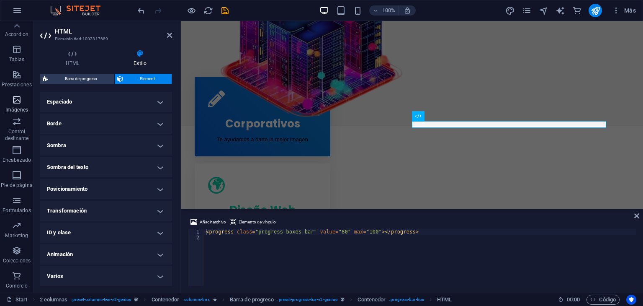
click at [17, 99] on icon "button" at bounding box center [17, 100] width 10 height 10
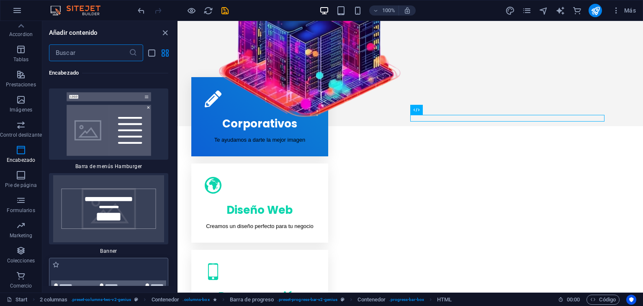
scroll to position [10785, 0]
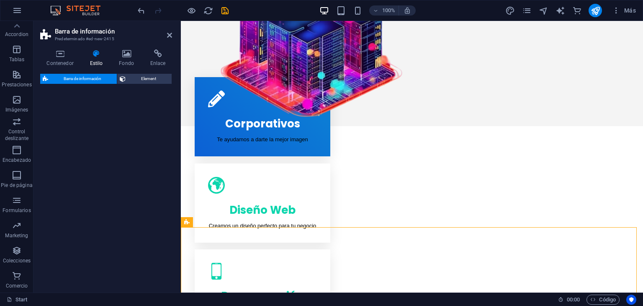
select select "rem"
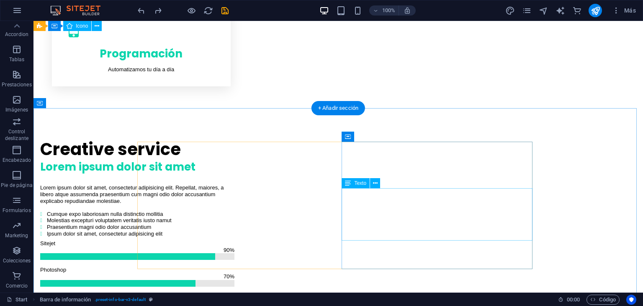
scroll to position [505, 0]
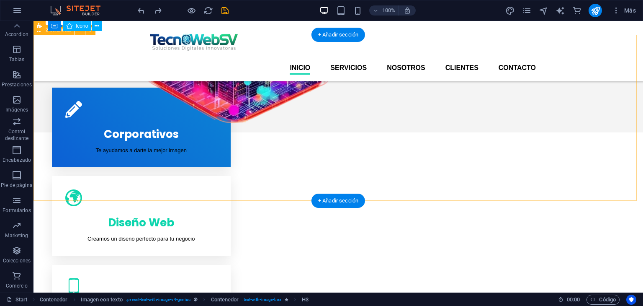
scroll to position [170, 0]
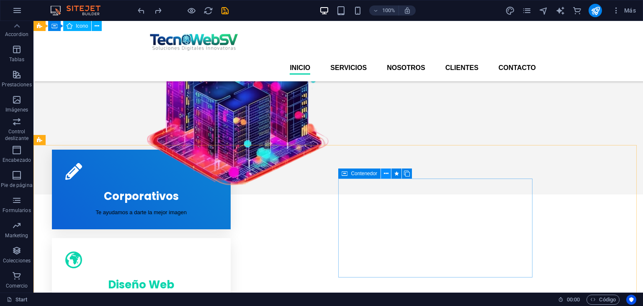
click at [388, 173] on icon at bounding box center [386, 173] width 5 height 9
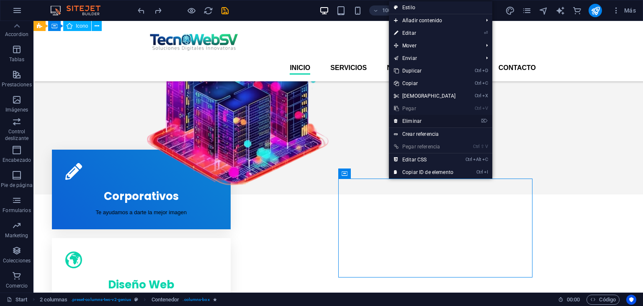
click at [415, 123] on link "⌦ Eliminar" at bounding box center [425, 121] width 72 height 13
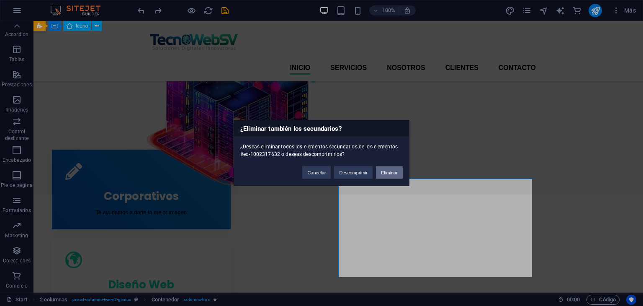
click at [394, 171] on button "Eliminar" at bounding box center [389, 172] width 27 height 13
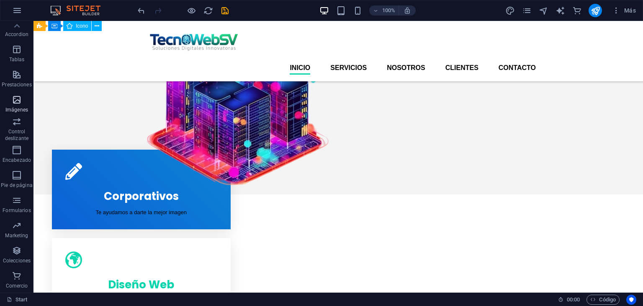
click at [16, 102] on icon "button" at bounding box center [17, 100] width 10 height 10
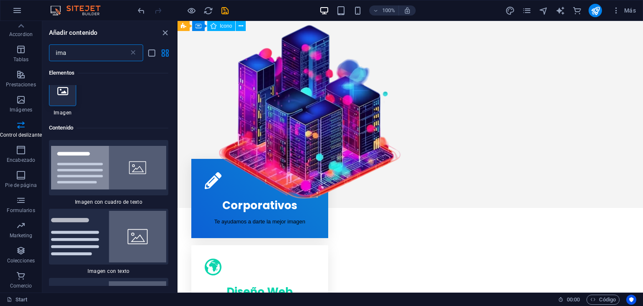
scroll to position [0, 0]
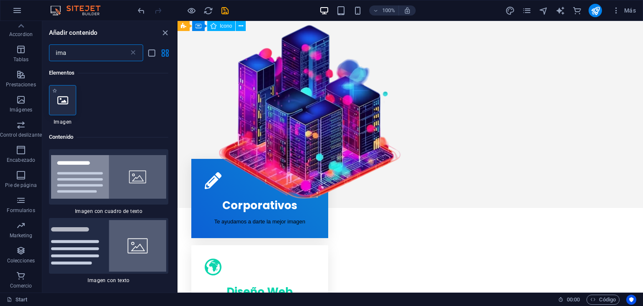
type input "ima"
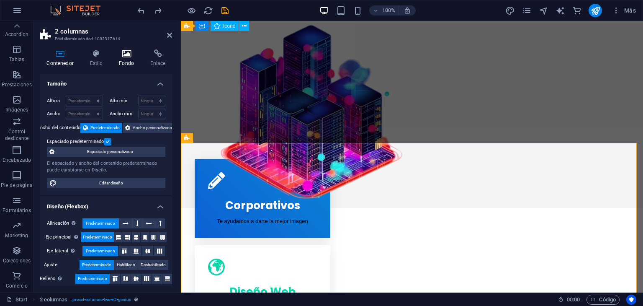
click at [129, 56] on icon at bounding box center [127, 53] width 28 height 8
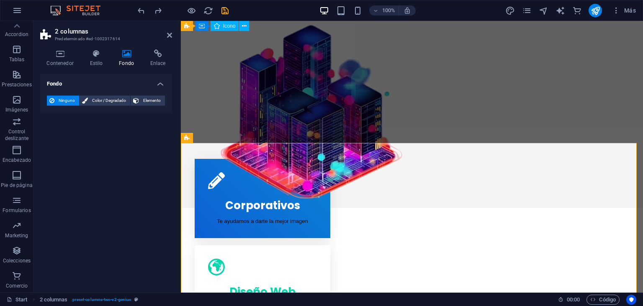
click at [129, 56] on icon at bounding box center [127, 53] width 28 height 8
click at [104, 60] on h4 "Estilo" at bounding box center [97, 58] width 29 height 18
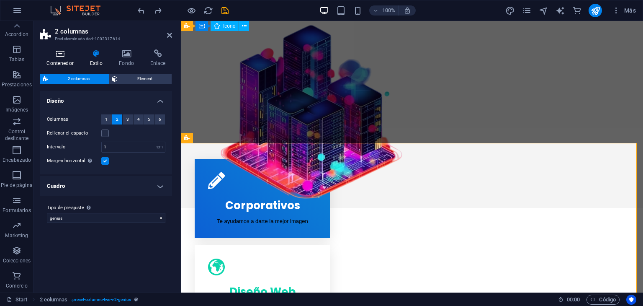
click at [54, 56] on icon at bounding box center [60, 53] width 40 height 8
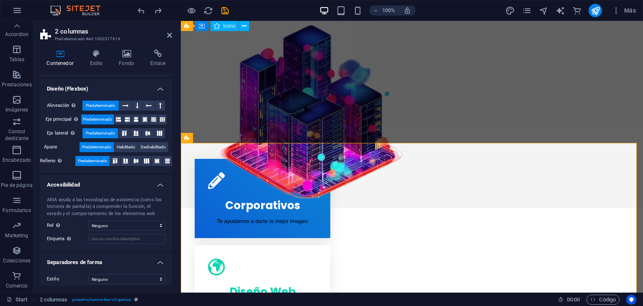
scroll to position [122, 0]
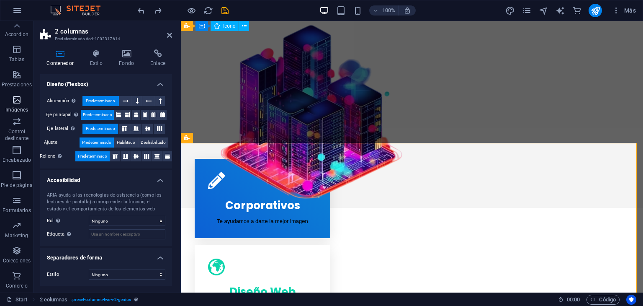
click at [22, 101] on icon "button" at bounding box center [17, 100] width 10 height 10
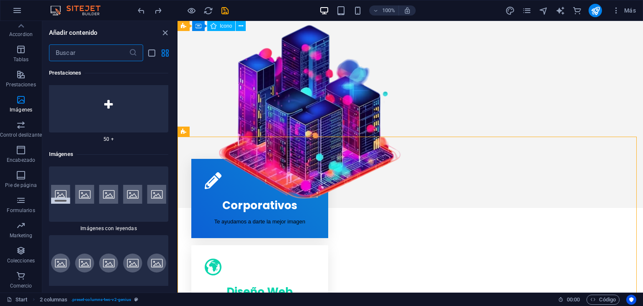
scroll to position [8356, 0]
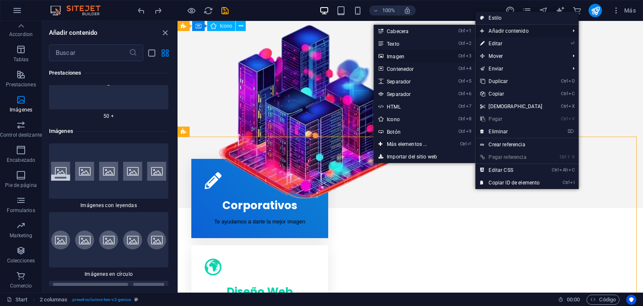
click at [410, 57] on link "Ctrl 3 Imagen" at bounding box center [409, 56] width 70 height 13
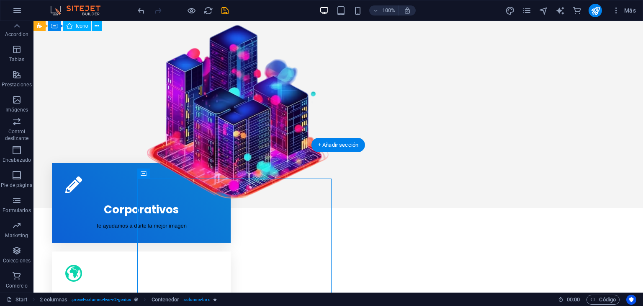
drag, startPoint x: 272, startPoint y: 175, endPoint x: 356, endPoint y: 224, distance: 97.3
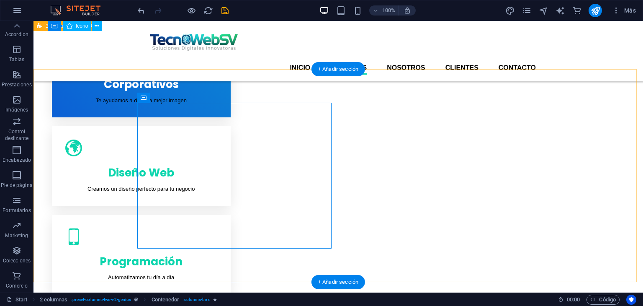
scroll to position [212, 0]
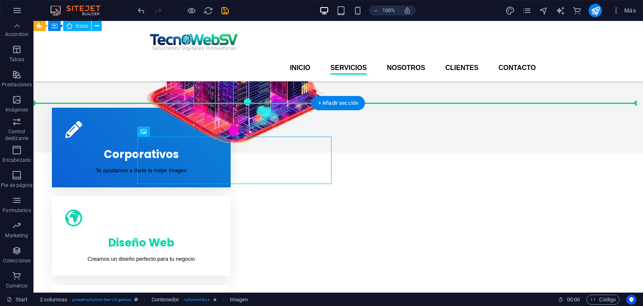
drag, startPoint x: 188, startPoint y: 163, endPoint x: 428, endPoint y: 199, distance: 242.8
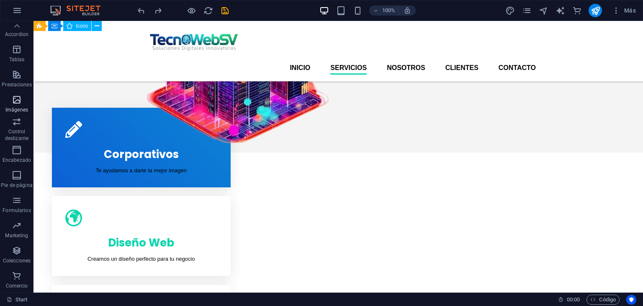
click at [19, 103] on icon "button" at bounding box center [17, 100] width 10 height 10
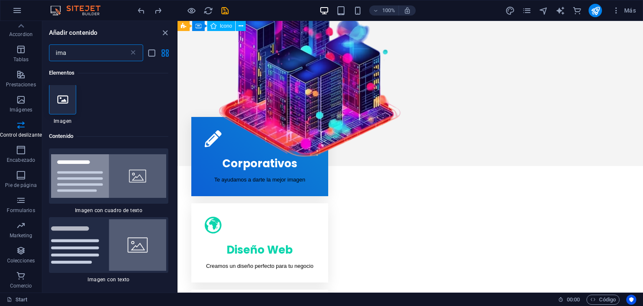
scroll to position [0, 0]
type input "ima"
click at [64, 104] on icon at bounding box center [62, 100] width 11 height 11
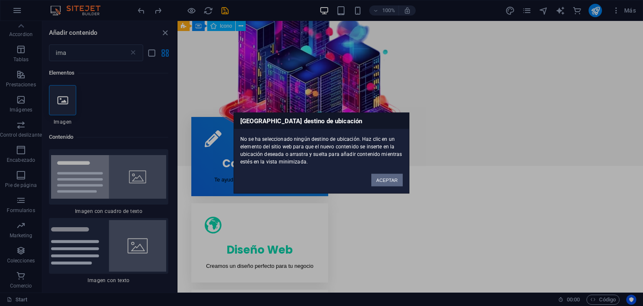
drag, startPoint x: 392, startPoint y: 178, endPoint x: 208, endPoint y: 157, distance: 184.6
click at [392, 178] on button "ACEPTAR" at bounding box center [387, 180] width 31 height 13
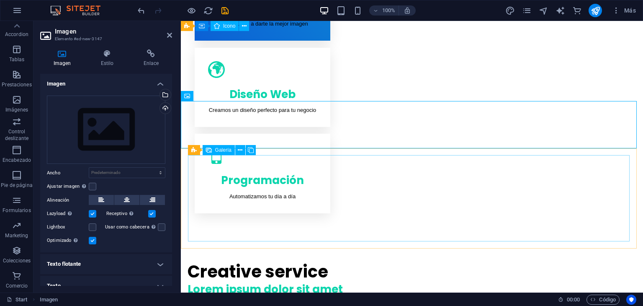
scroll to position [379, 0]
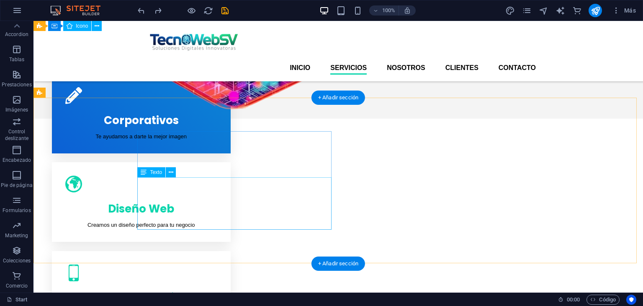
scroll to position [214, 0]
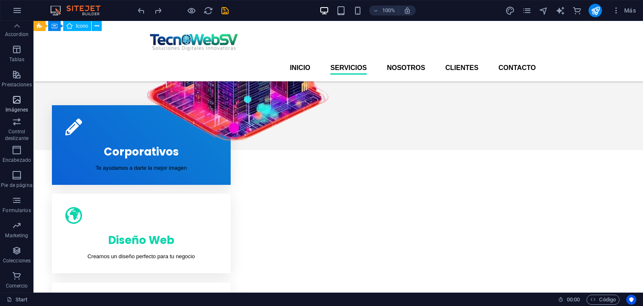
click at [14, 103] on icon "button" at bounding box center [17, 100] width 10 height 10
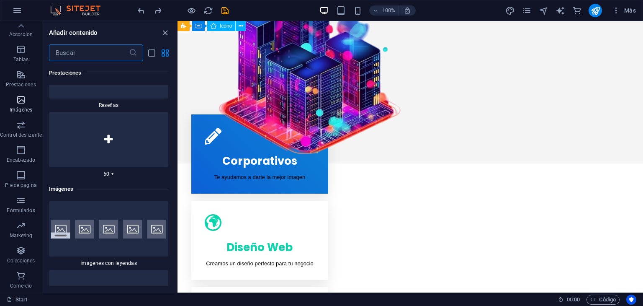
scroll to position [8314, 0]
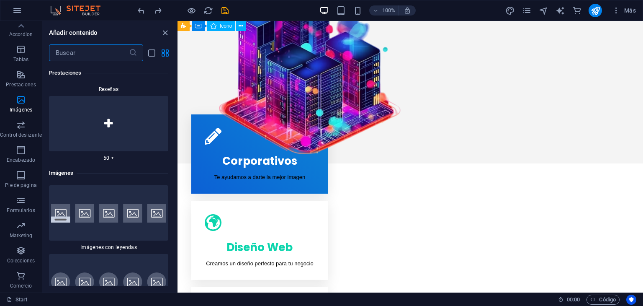
click at [80, 56] on input "text" at bounding box center [89, 52] width 80 height 17
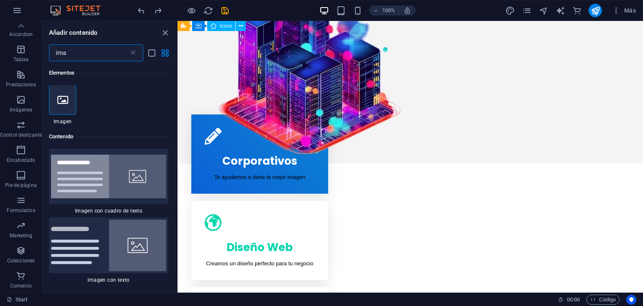
scroll to position [0, 0]
type input "ima"
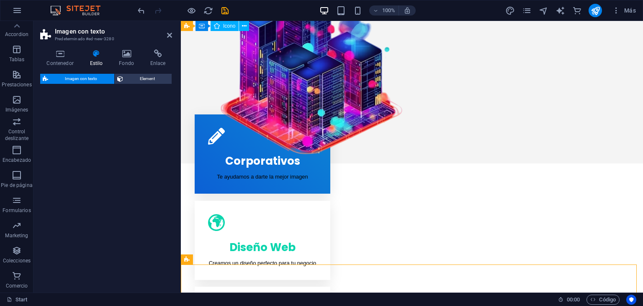
select select "rem"
select select "px"
select select "preset-text-with-image-v4-boxed"
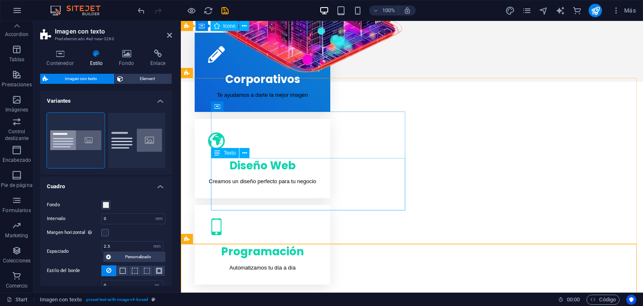
scroll to position [298, 0]
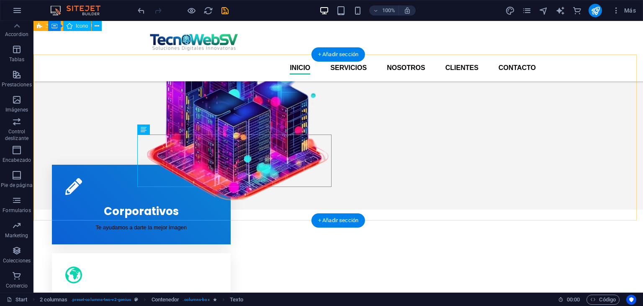
scroll to position [132, 0]
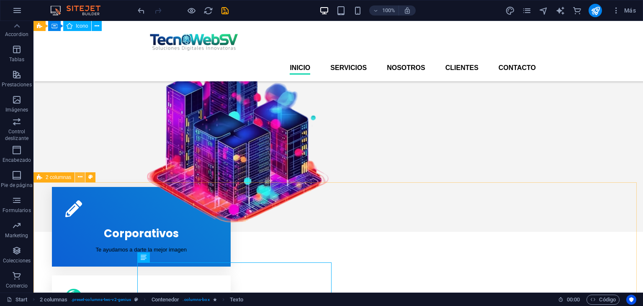
click at [79, 178] on icon at bounding box center [80, 177] width 5 height 9
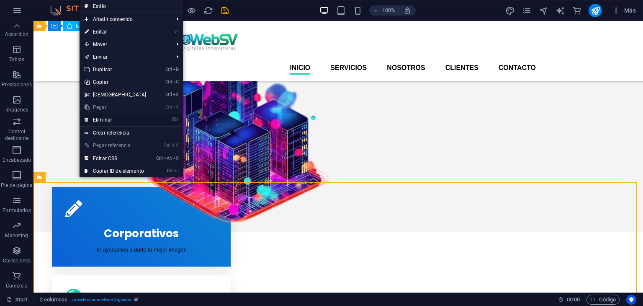
click at [111, 121] on link "⌦ Eliminar" at bounding box center [116, 120] width 72 height 13
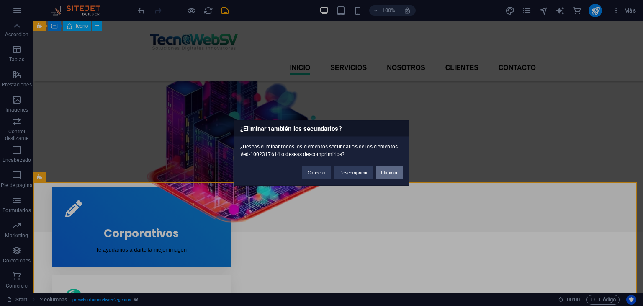
click at [395, 172] on button "Eliminar" at bounding box center [389, 172] width 27 height 13
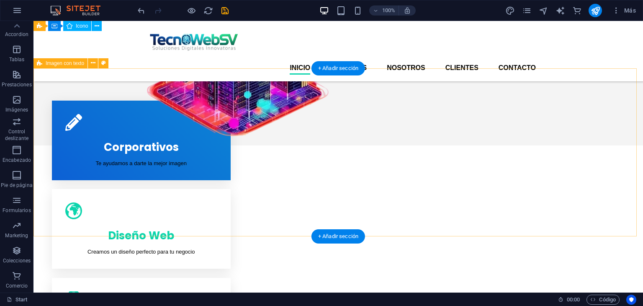
scroll to position [216, 0]
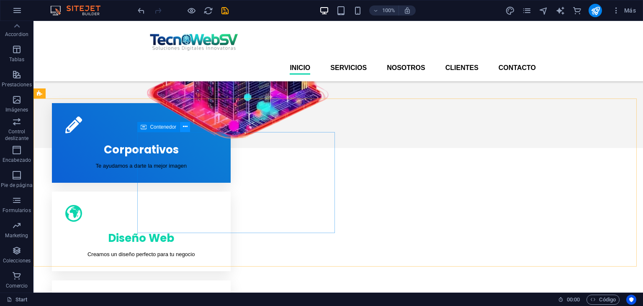
click at [183, 126] on icon at bounding box center [185, 126] width 5 height 9
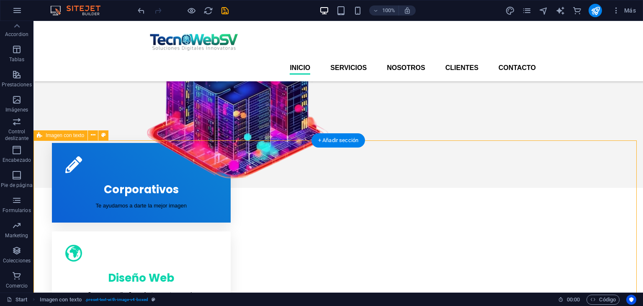
scroll to position [174, 0]
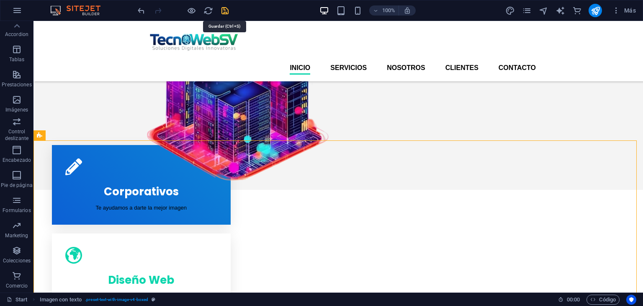
click at [226, 10] on icon "save" at bounding box center [225, 11] width 10 height 10
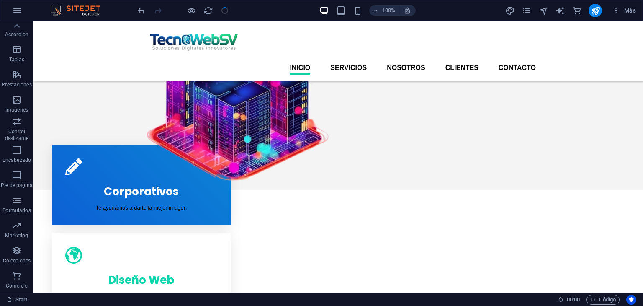
checkbox input "false"
click at [346, 61] on nav "Inicio Servicios Nosotros Clientes Contacto" at bounding box center [338, 67] width 395 height 13
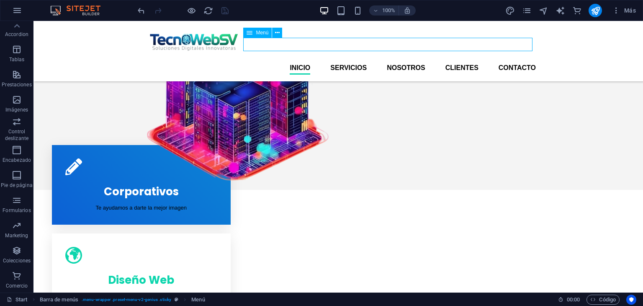
click at [346, 61] on nav "Inicio Servicios Nosotros Clientes Contacto" at bounding box center [338, 67] width 395 height 13
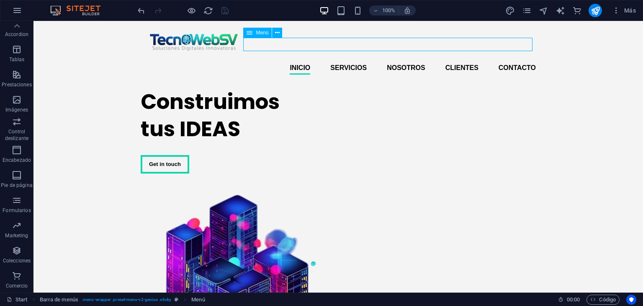
select select
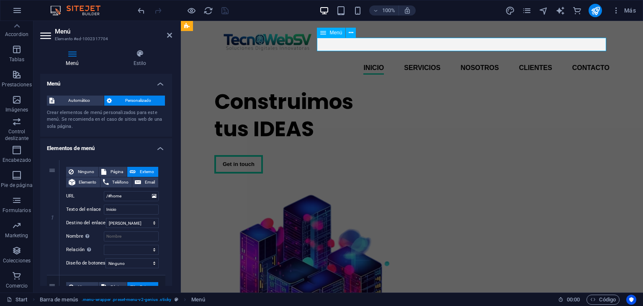
click at [420, 61] on nav "Inicio Servicios Nosotros Clientes Contacto" at bounding box center [411, 67] width 395 height 13
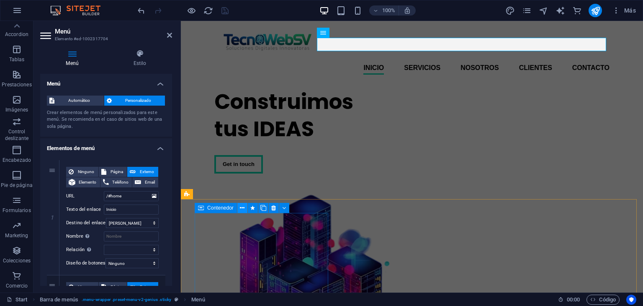
click at [242, 208] on icon at bounding box center [242, 208] width 5 height 9
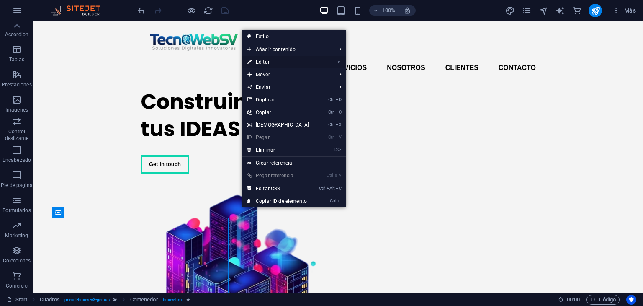
click at [269, 61] on link "⏎ Editar" at bounding box center [279, 62] width 72 height 13
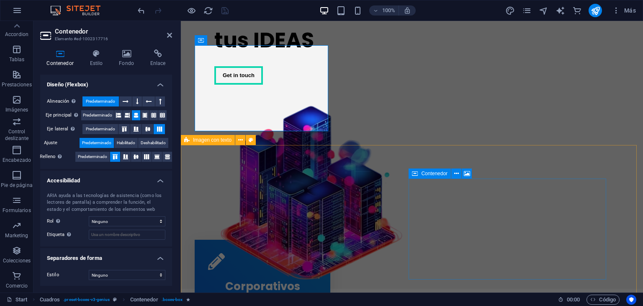
scroll to position [168, 0]
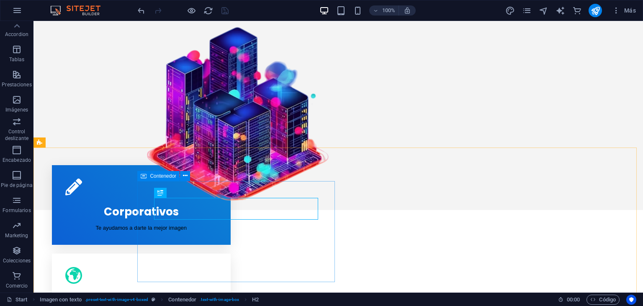
click at [150, 175] on span "Contenedor" at bounding box center [163, 175] width 26 height 5
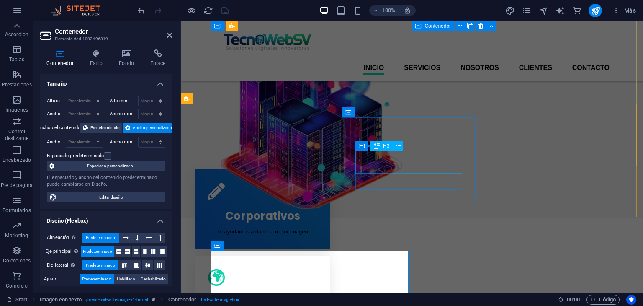
scroll to position [0, 0]
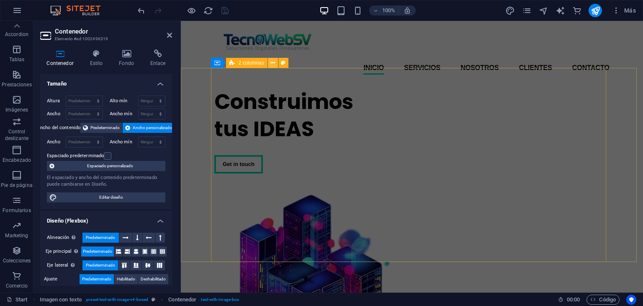
click at [271, 62] on icon at bounding box center [273, 63] width 5 height 9
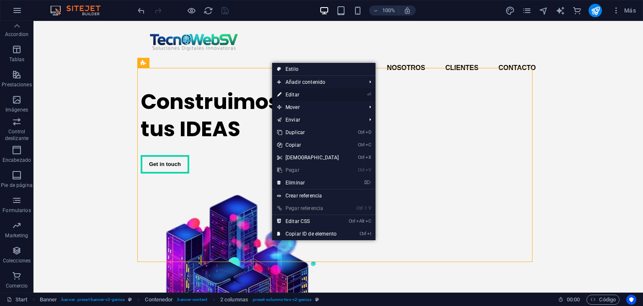
click at [300, 93] on link "⏎ Editar" at bounding box center [308, 94] width 72 height 13
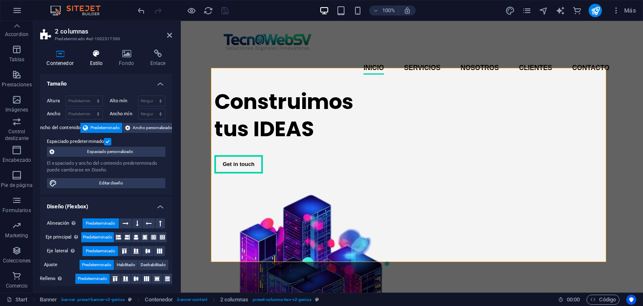
click at [96, 58] on h4 "Estilo" at bounding box center [97, 58] width 29 height 18
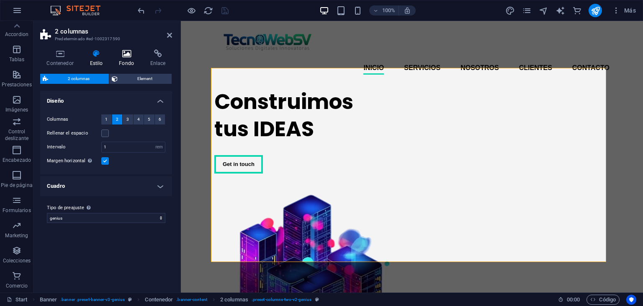
click at [127, 57] on icon at bounding box center [127, 53] width 28 height 8
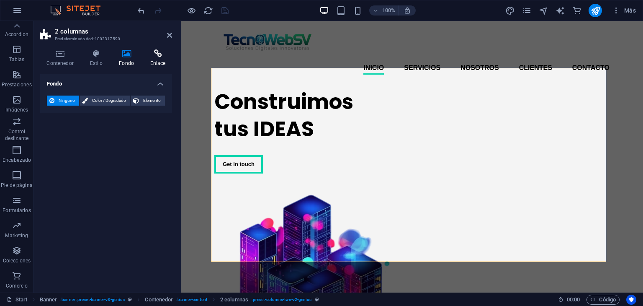
click at [161, 54] on icon at bounding box center [158, 53] width 28 height 8
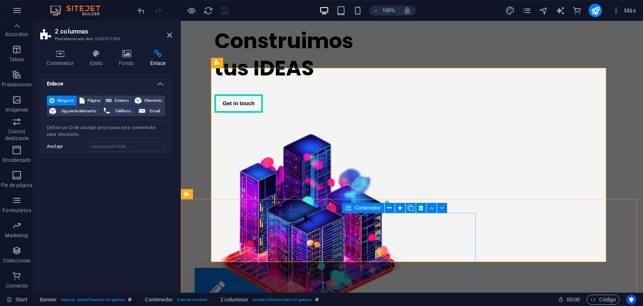
scroll to position [126, 0]
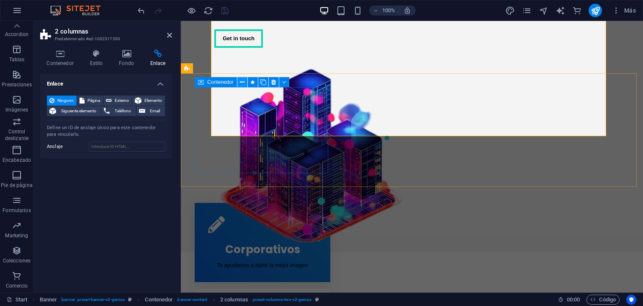
click at [243, 82] on icon at bounding box center [242, 82] width 5 height 9
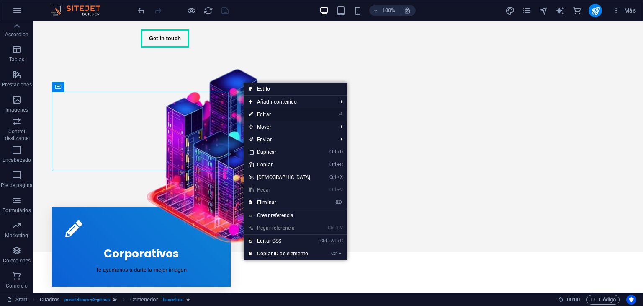
click at [274, 114] on link "⏎ Editar" at bounding box center [280, 114] width 72 height 13
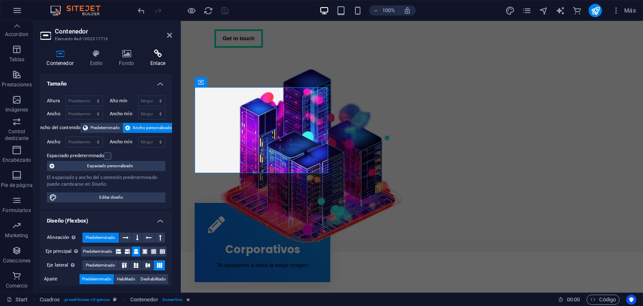
click at [157, 54] on icon at bounding box center [158, 53] width 28 height 8
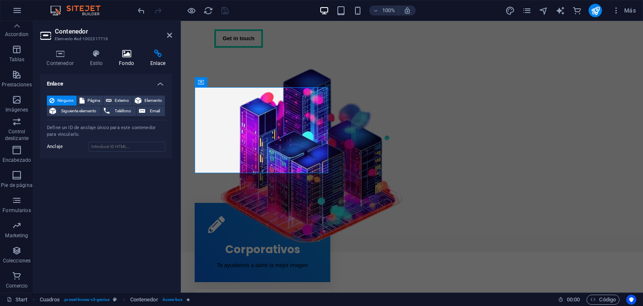
click at [129, 58] on h4 "Fondo" at bounding box center [128, 58] width 31 height 18
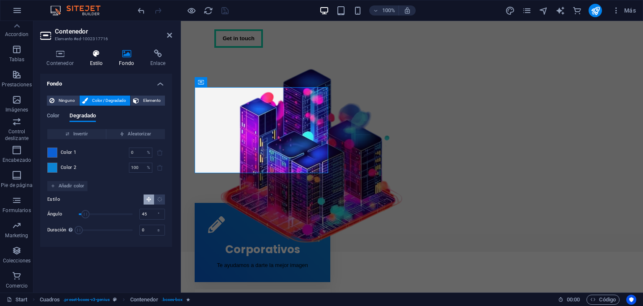
click at [100, 59] on h4 "Estilo" at bounding box center [97, 58] width 29 height 18
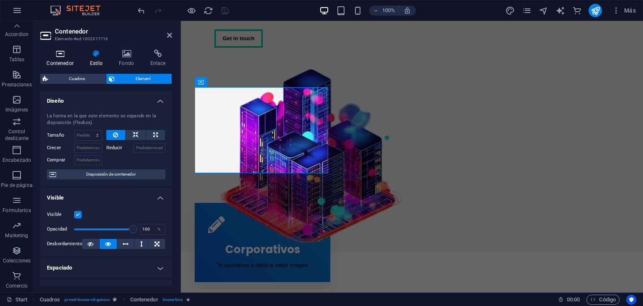
click at [60, 61] on h4 "Contenedor" at bounding box center [61, 58] width 43 height 18
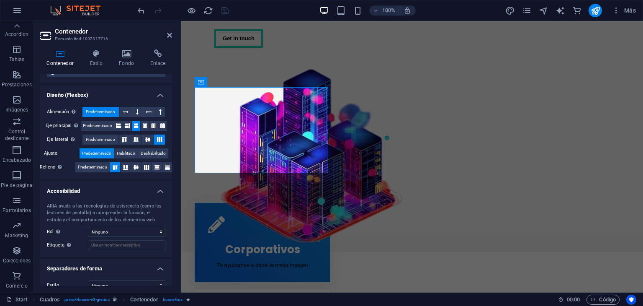
scroll to position [136, 0]
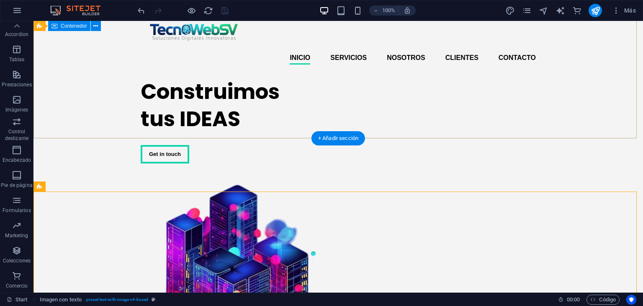
scroll to position [0, 0]
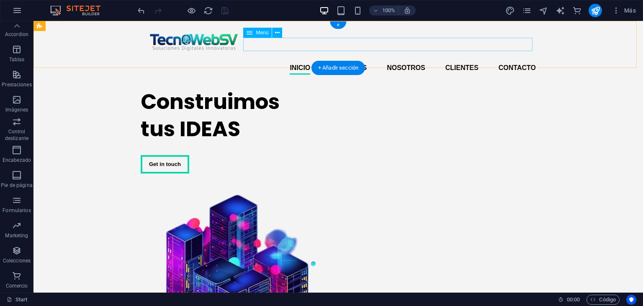
click at [412, 61] on nav "Inicio Servicios Nosotros Clientes Contacto" at bounding box center [338, 67] width 395 height 13
select select
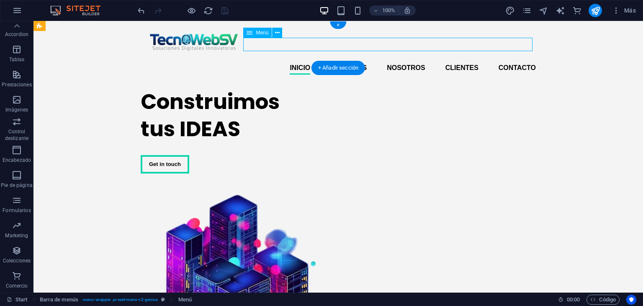
select select
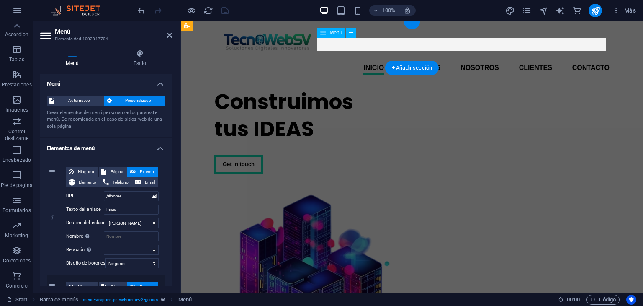
click at [412, 61] on nav "Inicio Servicios Nosotros Clientes Contacto" at bounding box center [411, 67] width 395 height 13
click at [325, 31] on icon at bounding box center [323, 33] width 6 height 10
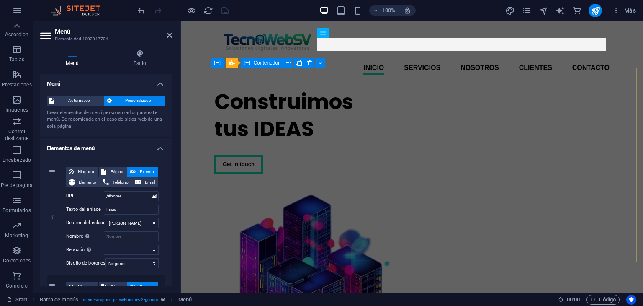
click at [390, 90] on div "Construimos tus IDEAS Get in touch" at bounding box center [311, 130] width 194 height 99
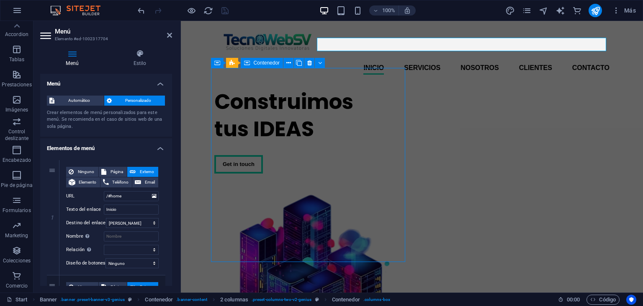
click at [390, 90] on div "Construimos tus IDEAS Get in touch" at bounding box center [311, 130] width 194 height 99
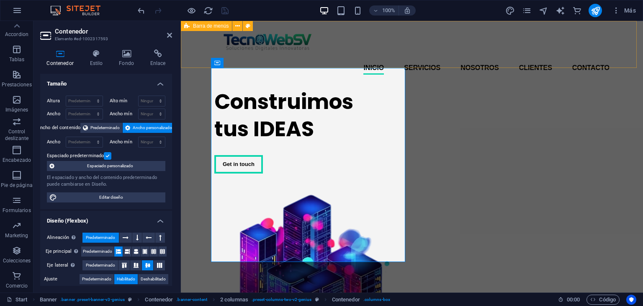
click at [610, 52] on div "Inicio Servicios Nosotros Clientes Contacto Menu" at bounding box center [412, 51] width 462 height 60
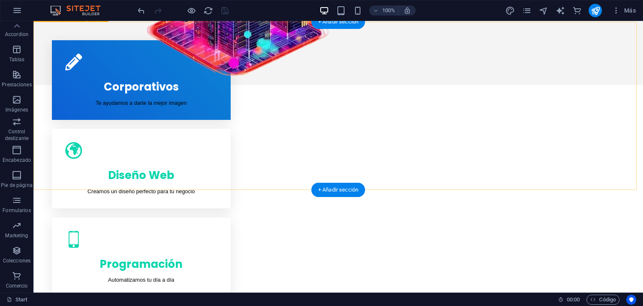
scroll to position [293, 0]
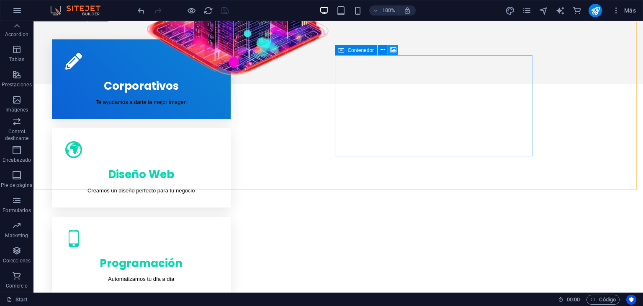
click at [394, 50] on icon at bounding box center [393, 50] width 6 height 9
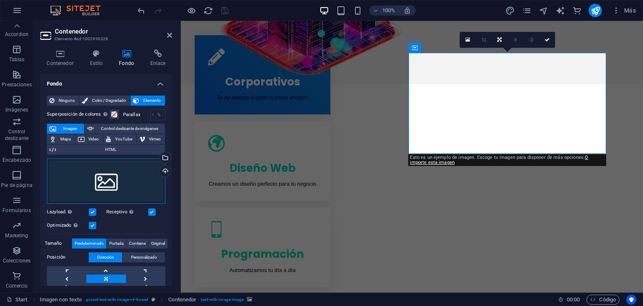
click at [95, 191] on div "Arrastra archivos aquí, haz clic para escoger archivos o selecciona archivos de…" at bounding box center [106, 180] width 119 height 45
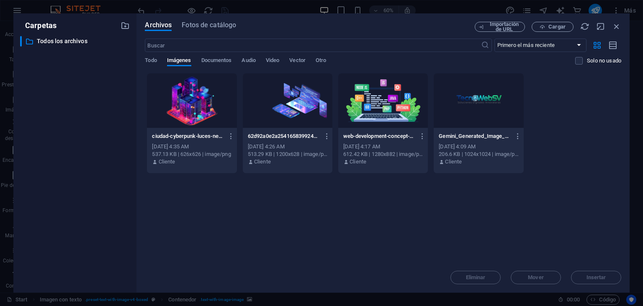
click at [290, 102] on div at bounding box center [288, 100] width 90 height 54
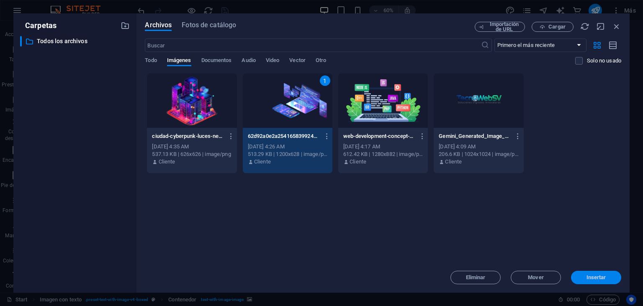
click at [603, 277] on span "Insertar" at bounding box center [597, 277] width 20 height 5
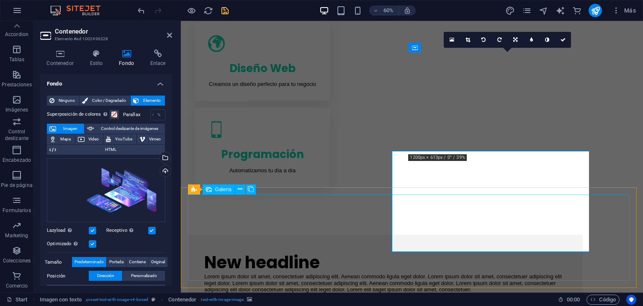
scroll to position [293, 0]
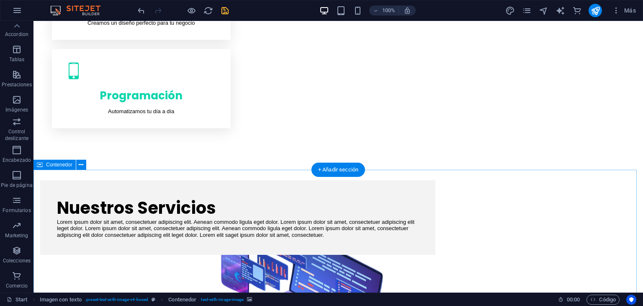
scroll to position [463, 0]
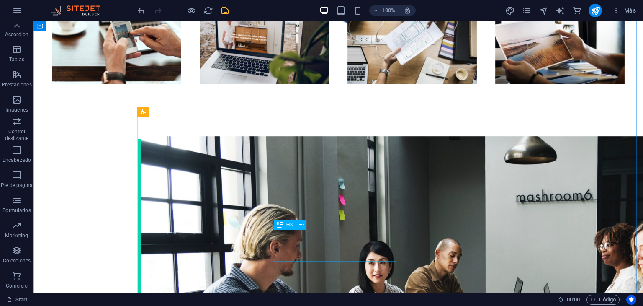
scroll to position [1049, 0]
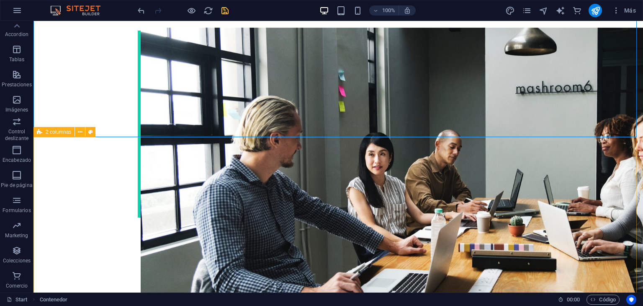
click at [52, 132] on span "2 columnas" at bounding box center [59, 131] width 26 height 5
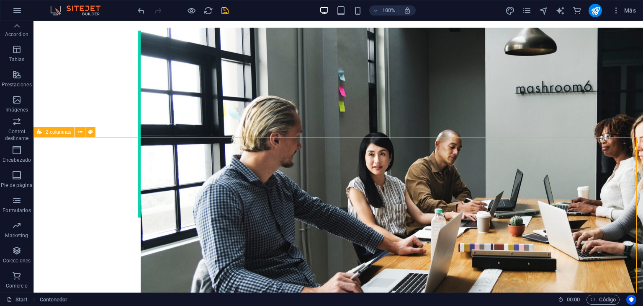
click at [52, 132] on span "2 columnas" at bounding box center [59, 131] width 26 height 5
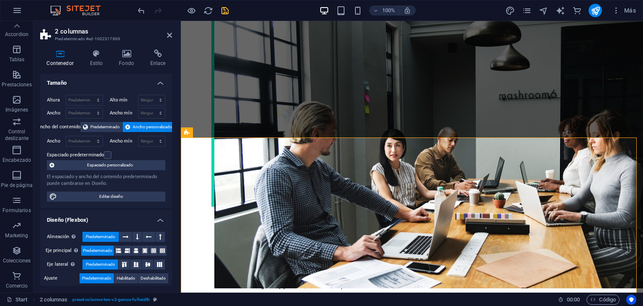
scroll to position [0, 0]
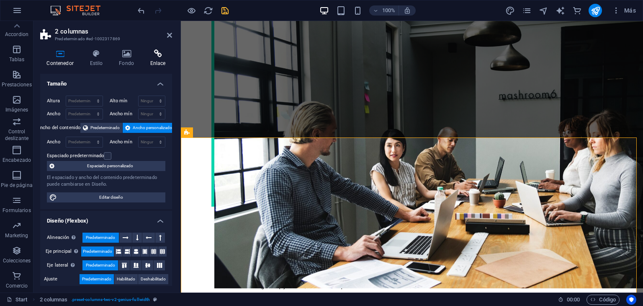
click at [153, 59] on h4 "Enlace" at bounding box center [158, 58] width 28 height 18
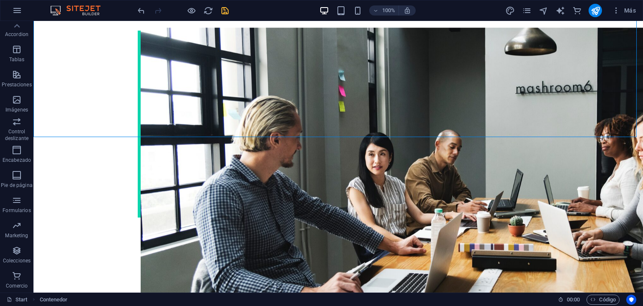
click at [224, 11] on icon "save" at bounding box center [225, 11] width 10 height 10
checkbox input "false"
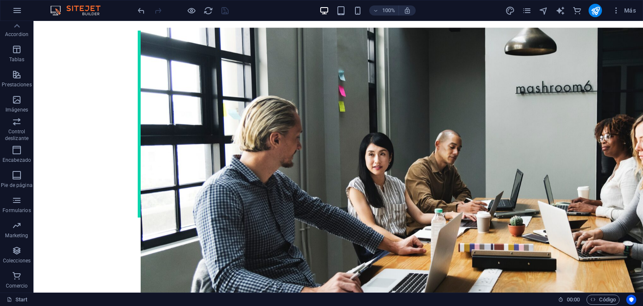
click at [601, 16] on div at bounding box center [595, 10] width 13 height 13
click at [599, 14] on icon "publish" at bounding box center [596, 11] width 10 height 10
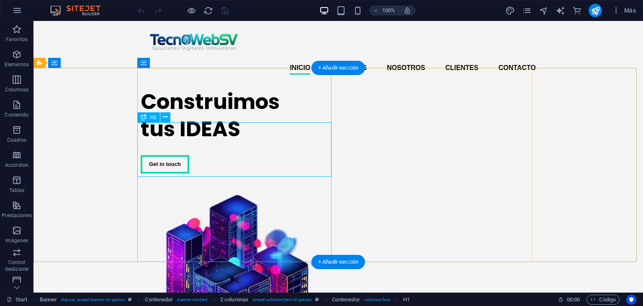
click at [219, 139] on div "Construimos tus IDEAS" at bounding box center [238, 115] width 194 height 54
click at [166, 116] on icon at bounding box center [165, 117] width 5 height 9
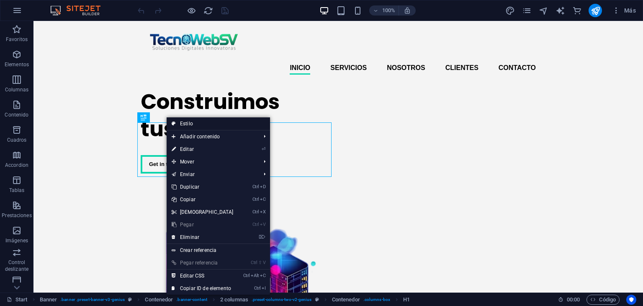
click at [183, 120] on link "Estilo" at bounding box center [218, 123] width 103 height 13
select select "rem"
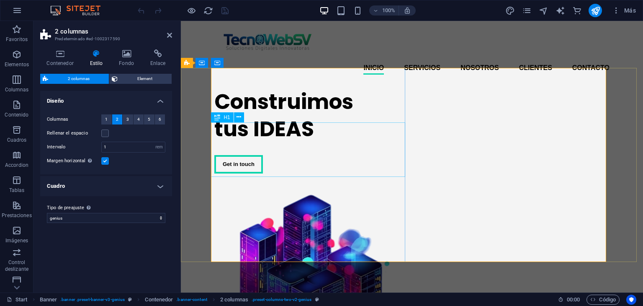
click at [242, 133] on div "Construimos tus IDEAS" at bounding box center [311, 115] width 194 height 54
click at [248, 138] on div "Construimos tus IDEAS" at bounding box center [311, 115] width 194 height 54
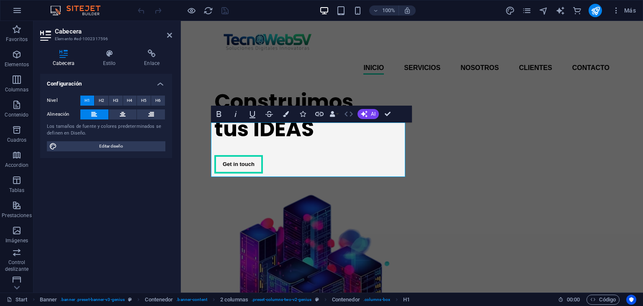
click at [348, 115] on icon "button" at bounding box center [349, 114] width 10 height 10
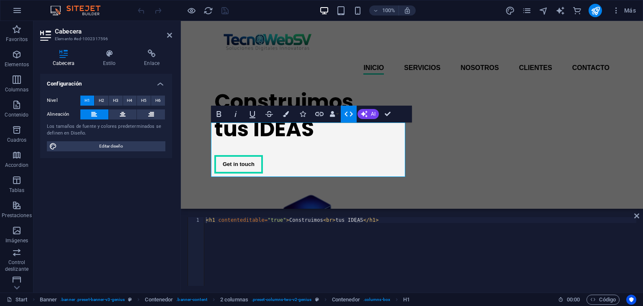
click at [348, 115] on icon "button" at bounding box center [349, 114] width 10 height 10
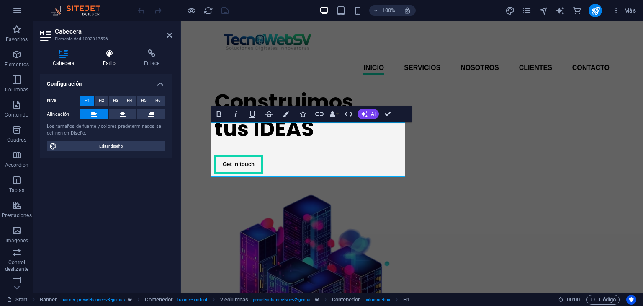
click at [115, 58] on h4 "Estilo" at bounding box center [110, 58] width 41 height 18
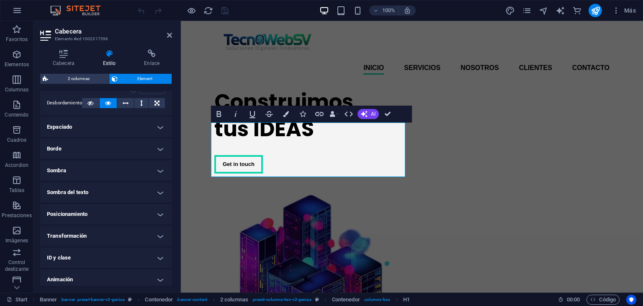
scroll to position [166, 0]
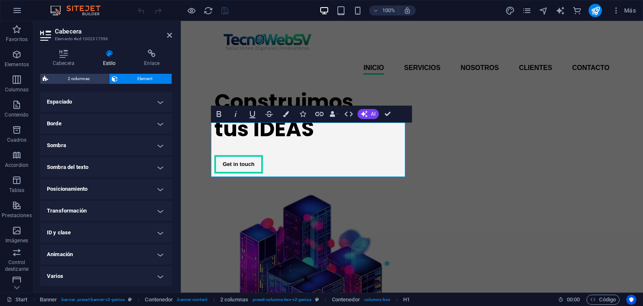
click at [150, 275] on h4 "Varios" at bounding box center [106, 276] width 132 height 20
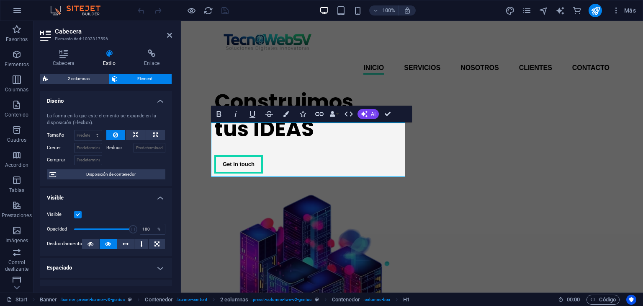
scroll to position [0, 0]
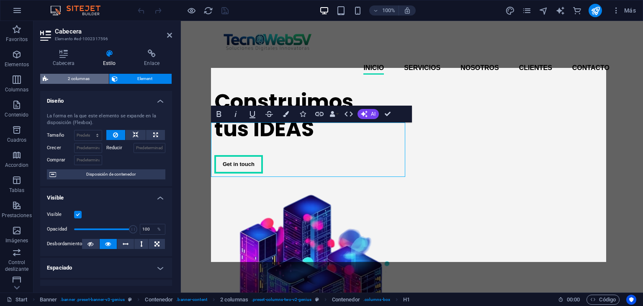
click at [77, 78] on span "2 columnas" at bounding box center [79, 79] width 56 height 10
select select "rem"
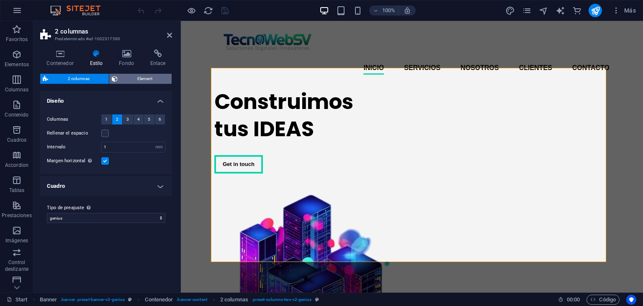
click at [129, 80] on span "Element" at bounding box center [144, 79] width 49 height 10
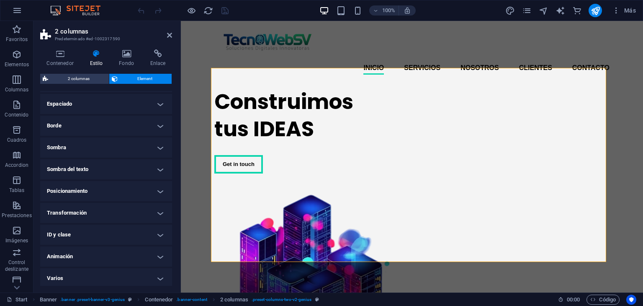
scroll to position [166, 0]
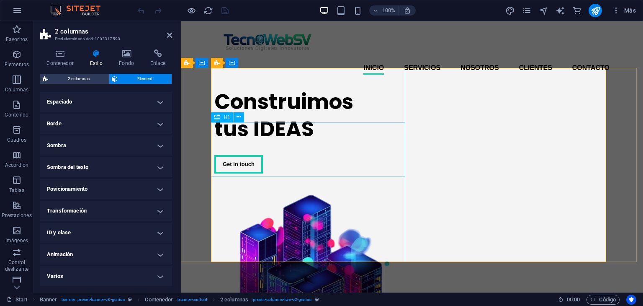
click at [267, 138] on div "Construimos tus IDEAS" at bounding box center [311, 115] width 194 height 54
click at [238, 118] on icon at bounding box center [239, 117] width 5 height 9
click at [285, 142] on div "Construimos tus IDEAS" at bounding box center [311, 115] width 194 height 54
click at [237, 116] on icon at bounding box center [239, 117] width 5 height 9
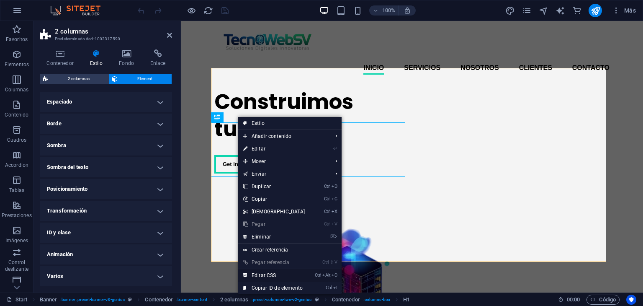
click at [271, 276] on link "Ctrl Alt C Editar CSS" at bounding box center [274, 275] width 72 height 13
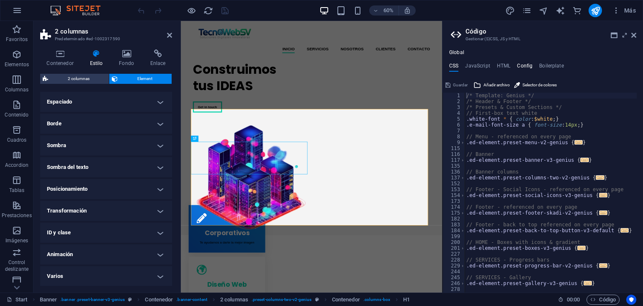
click at [526, 65] on h4 "Config" at bounding box center [524, 67] width 15 height 9
type textarea "$color-background: #ffffff;"
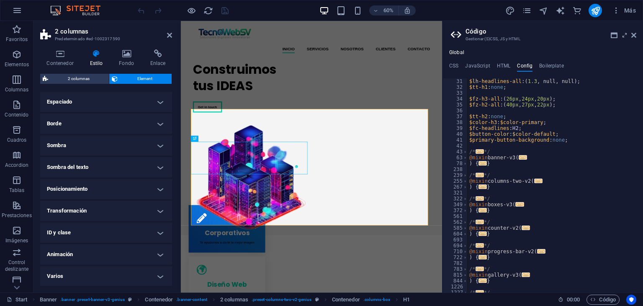
scroll to position [0, 0]
